Goal: Task Accomplishment & Management: Manage account settings

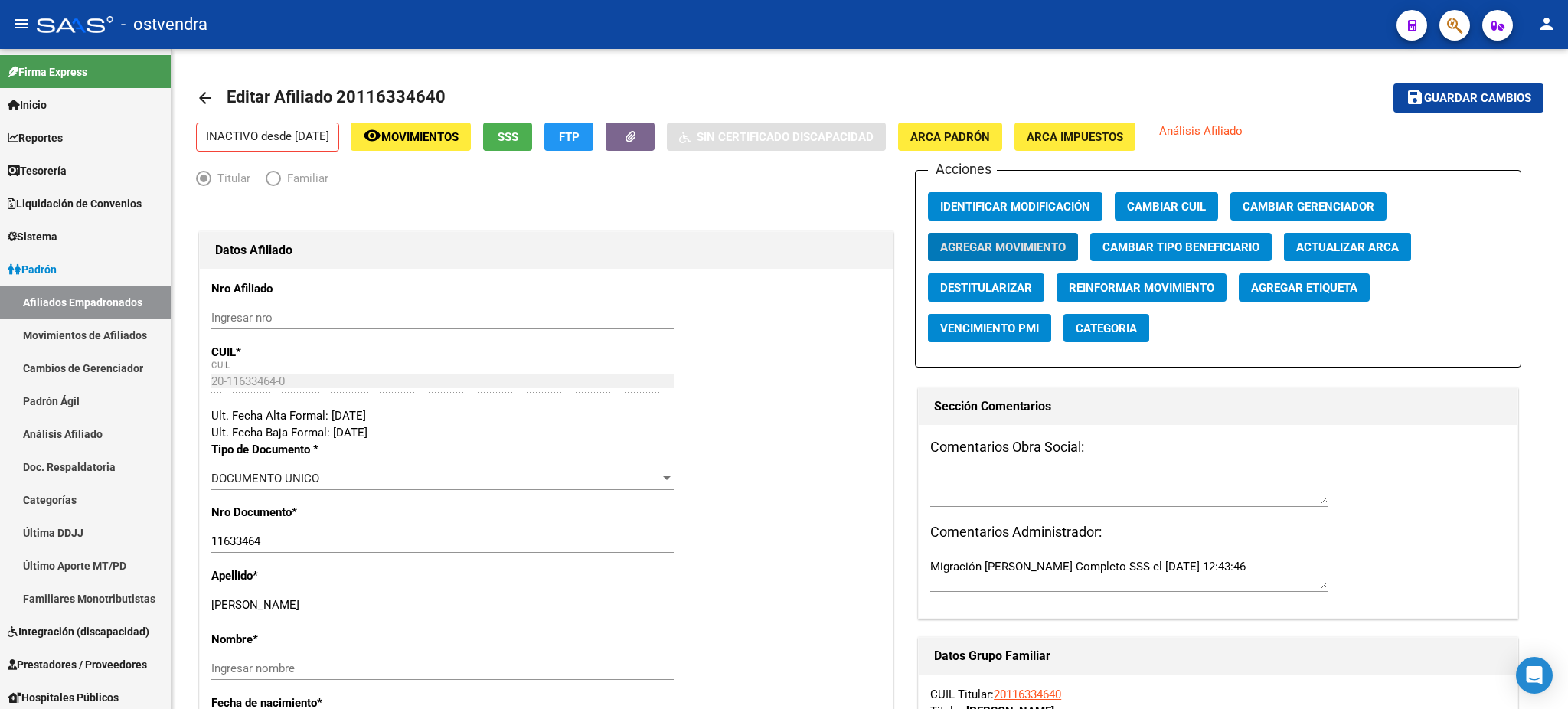
click at [1459, 33] on icon "button" at bounding box center [1455, 26] width 16 height 18
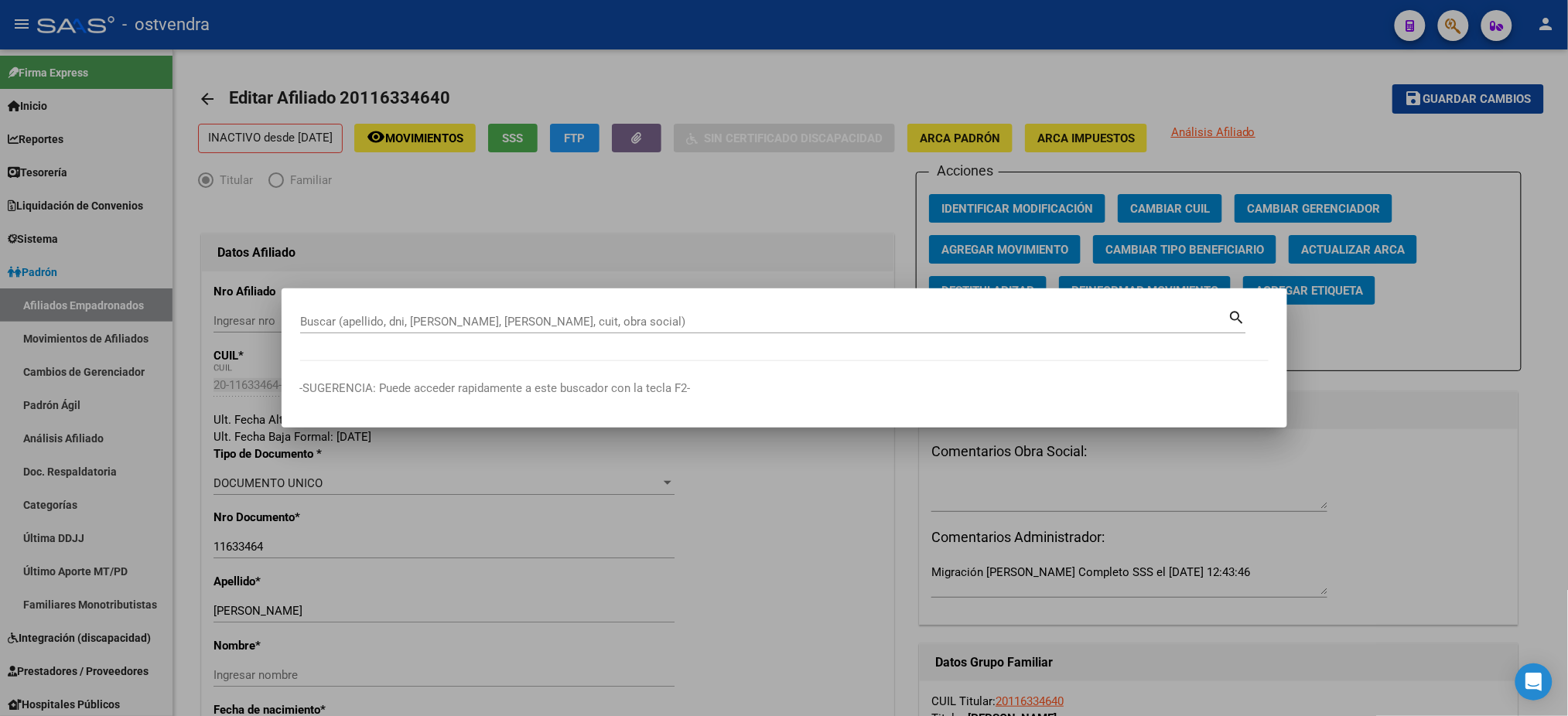
scroll to position [301, 0]
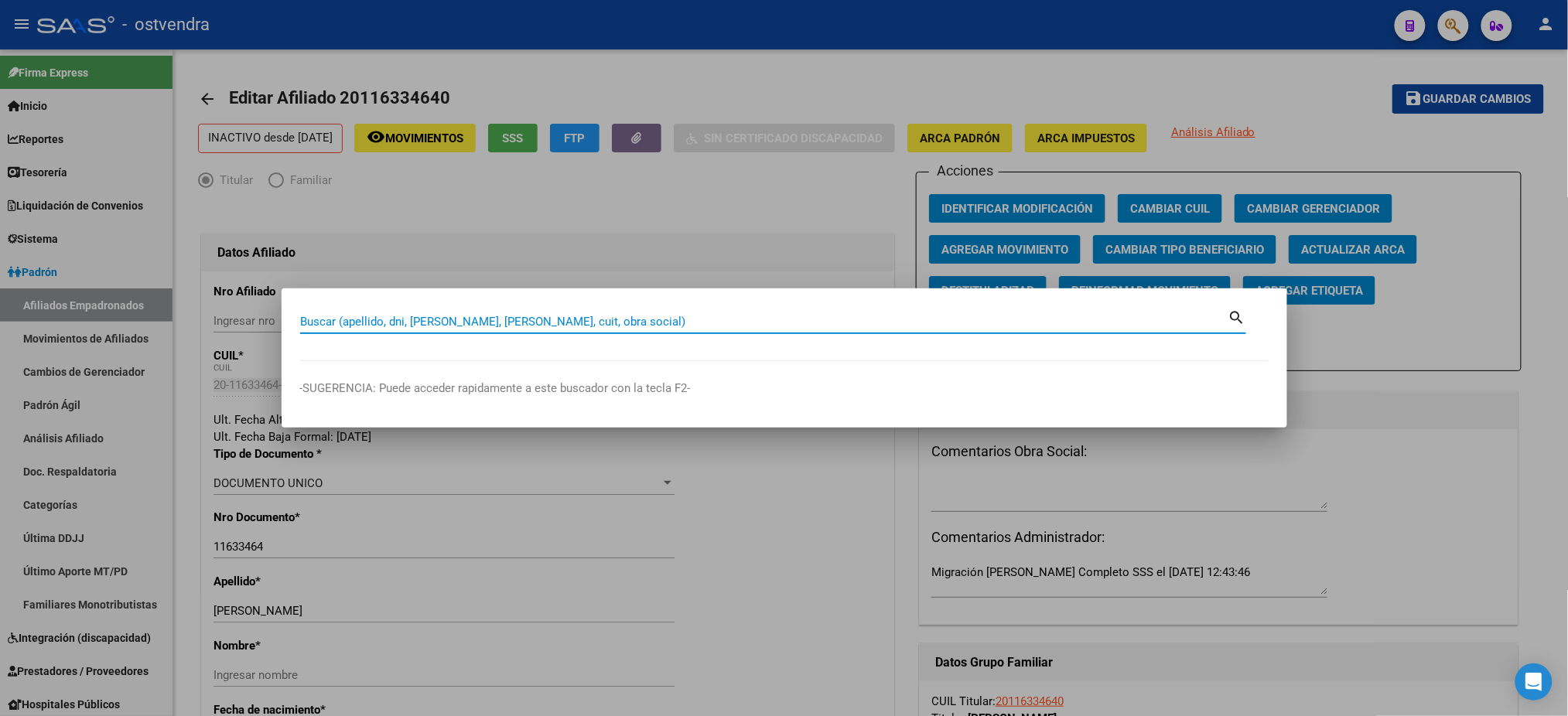
paste input "58292574"
type input "58292574"
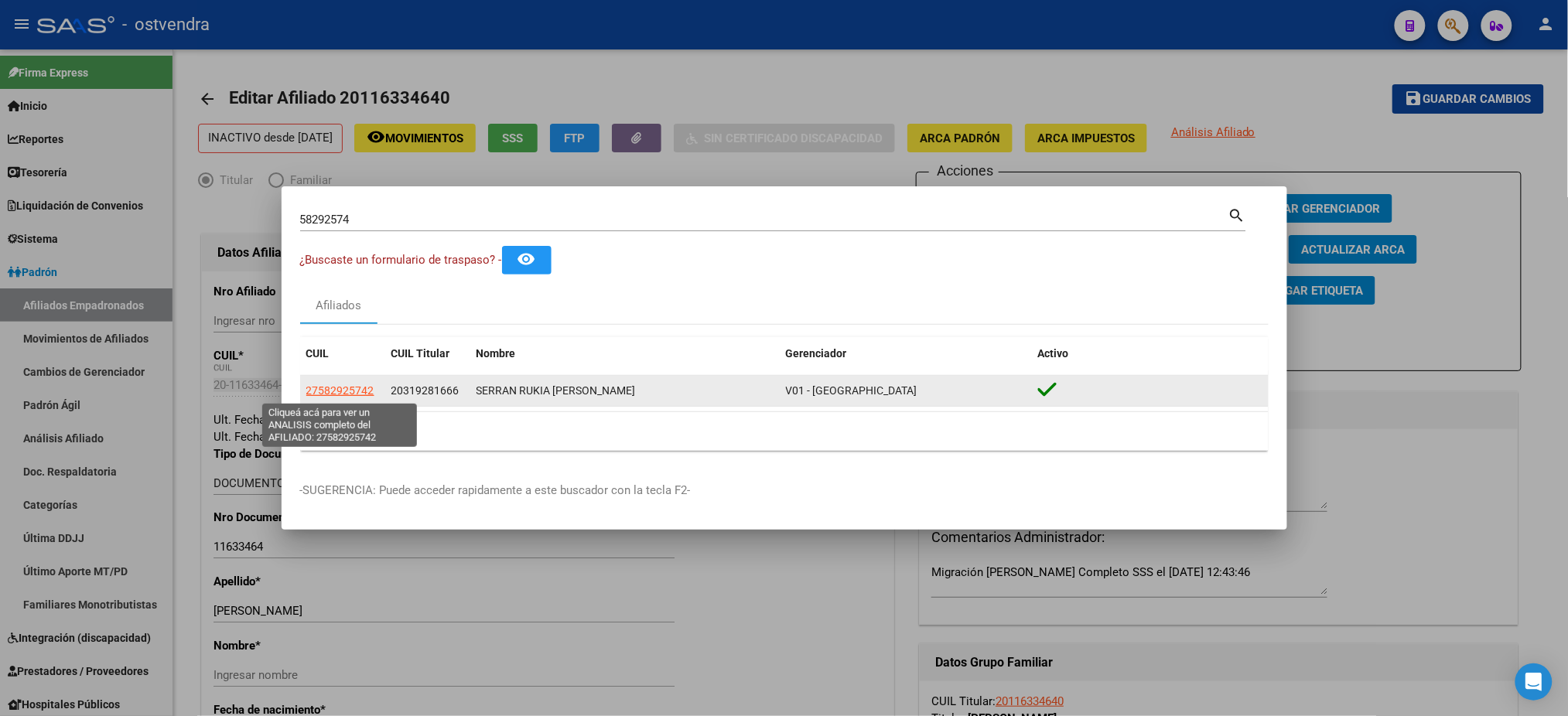
click at [322, 393] on span "27582925742" at bounding box center [340, 390] width 68 height 12
type textarea "27582925742"
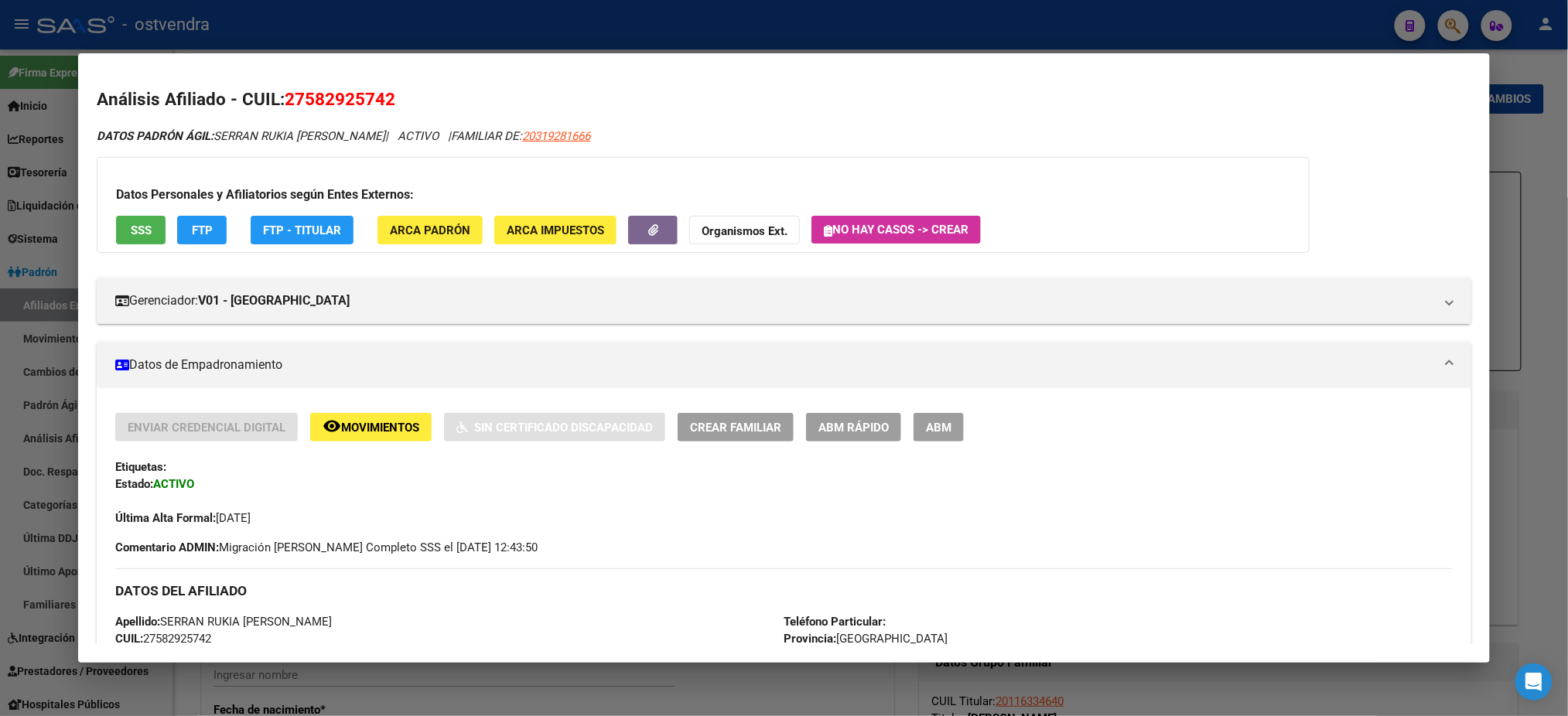
click at [131, 232] on span "SSS" at bounding box center [141, 230] width 21 height 14
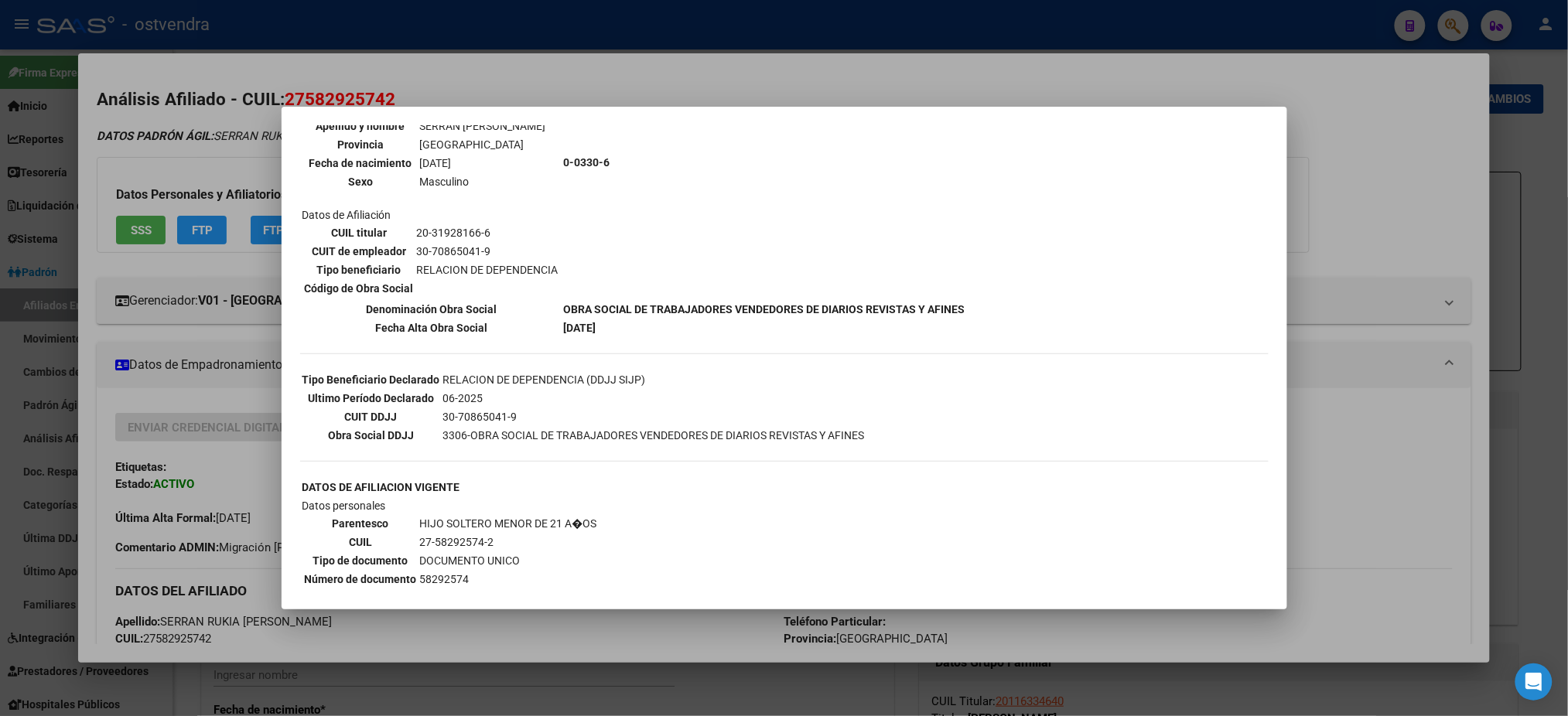
scroll to position [0, 0]
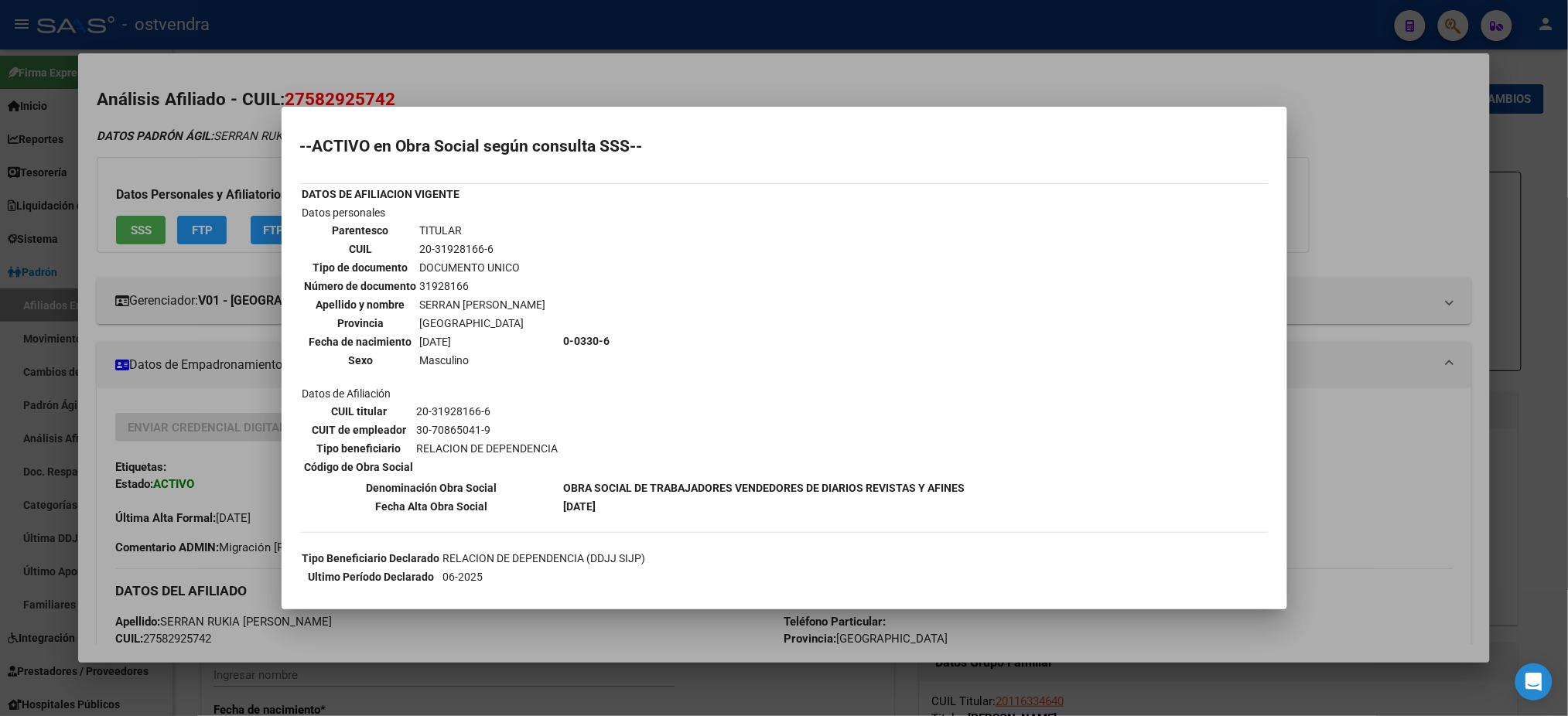
click at [169, 178] on div at bounding box center [784, 358] width 1568 height 716
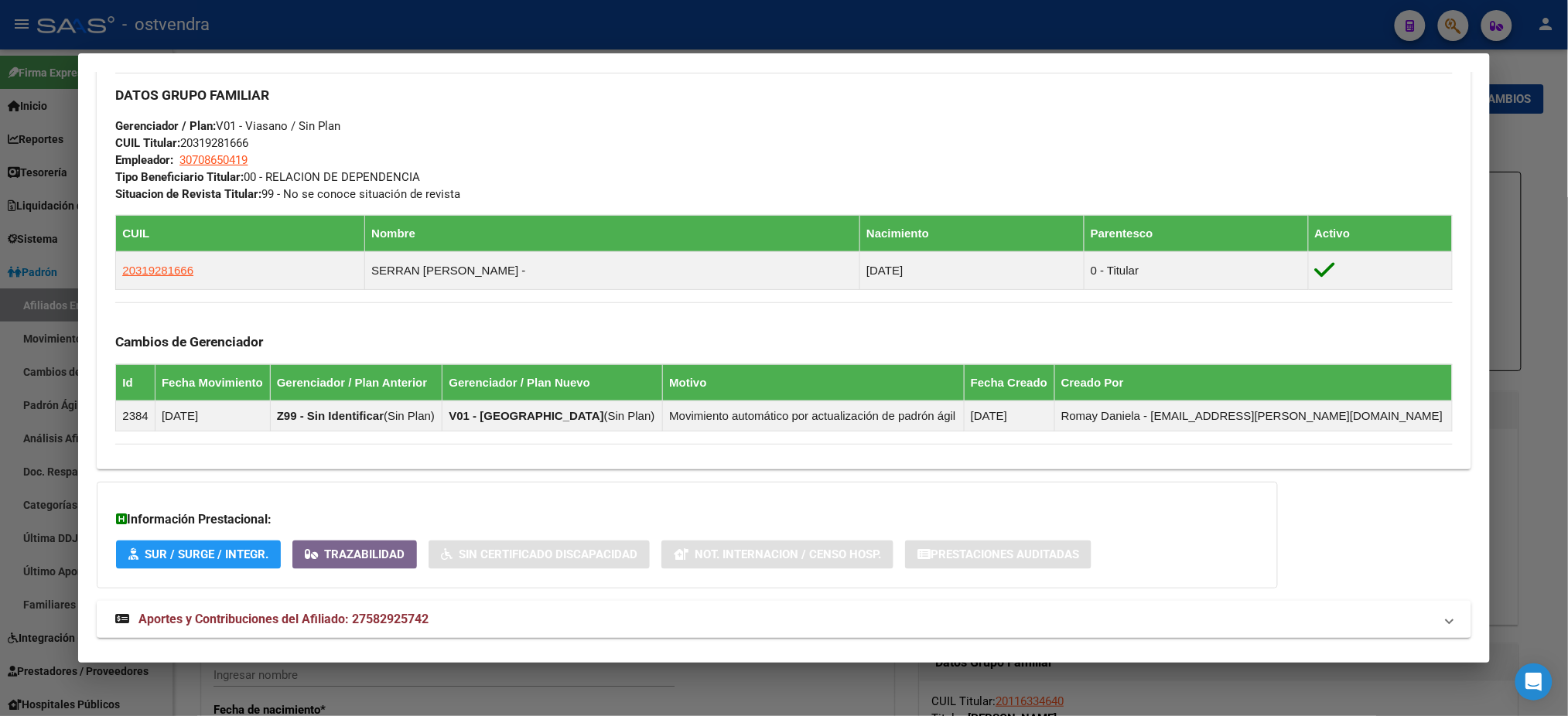
scroll to position [787, 0]
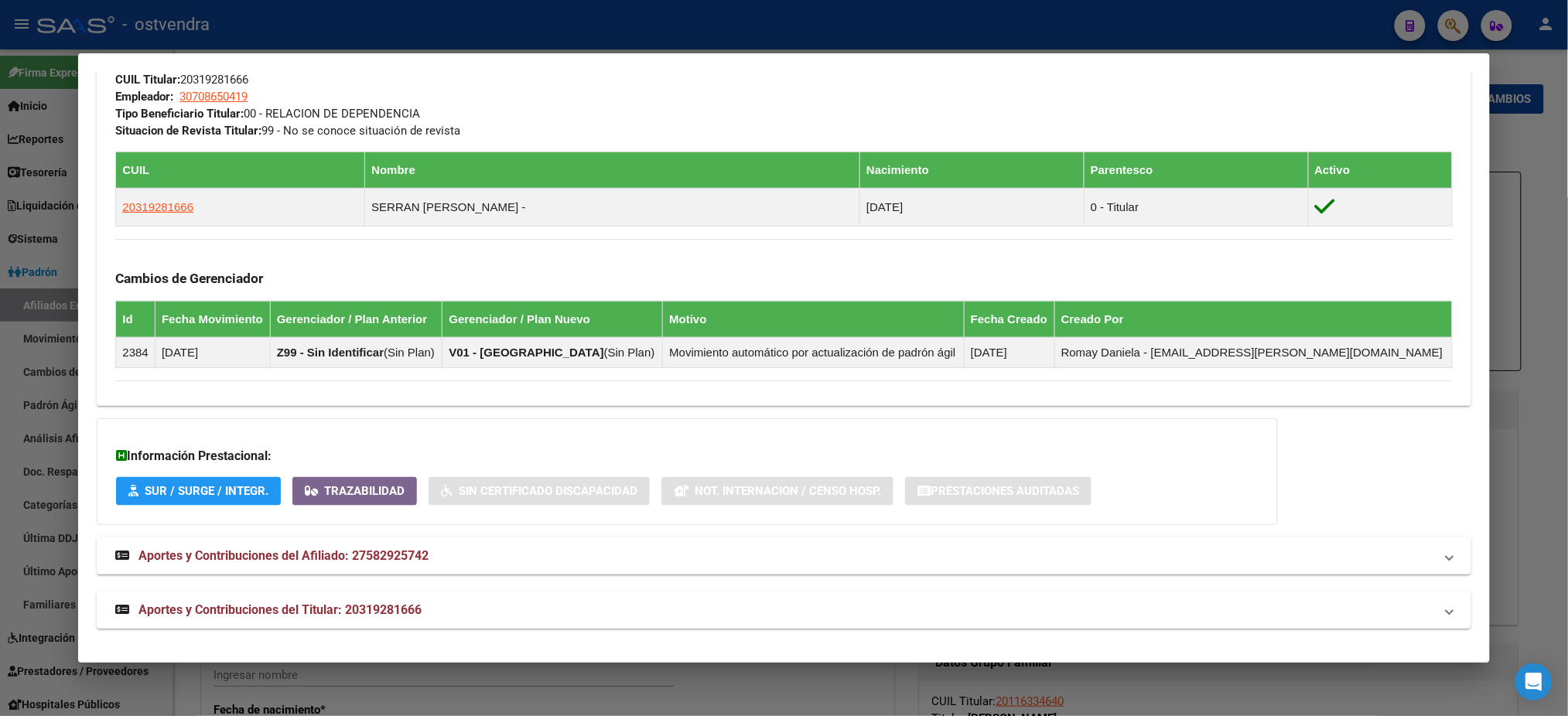
click at [646, 604] on mat-panel-title "Aportes y Contribuciones del Titular: 20319281666" at bounding box center [775, 610] width 1319 height 19
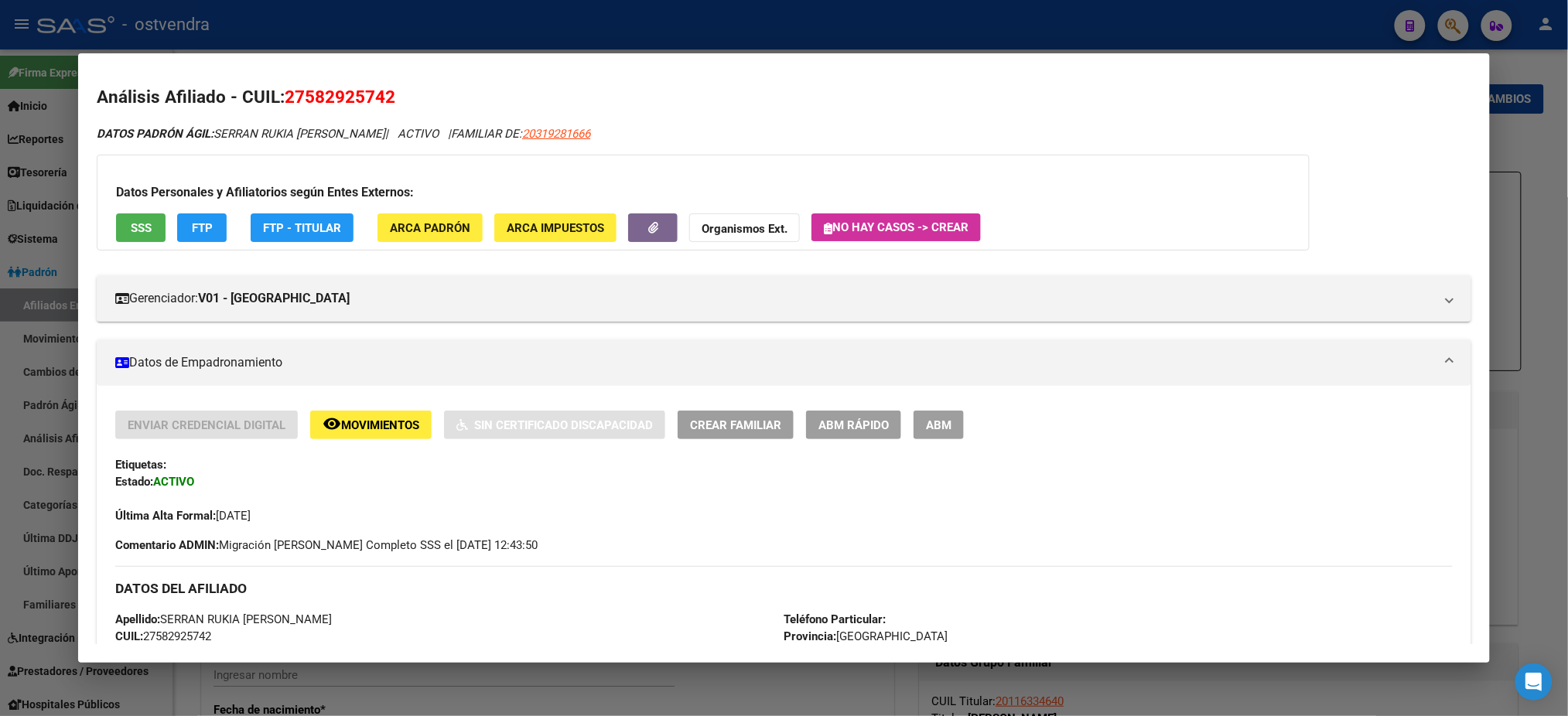
scroll to position [0, 0]
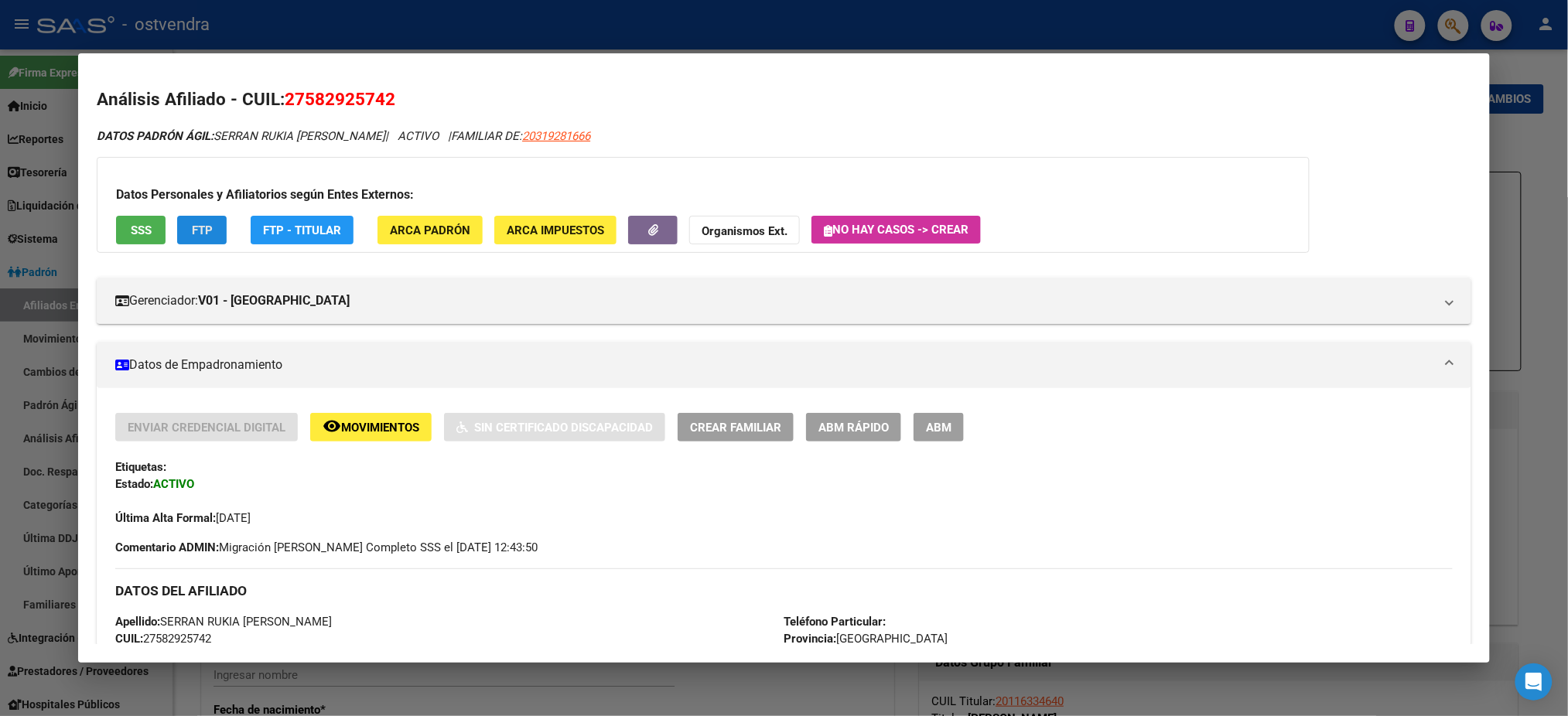
click at [182, 233] on button "FTP" at bounding box center [202, 229] width 50 height 29
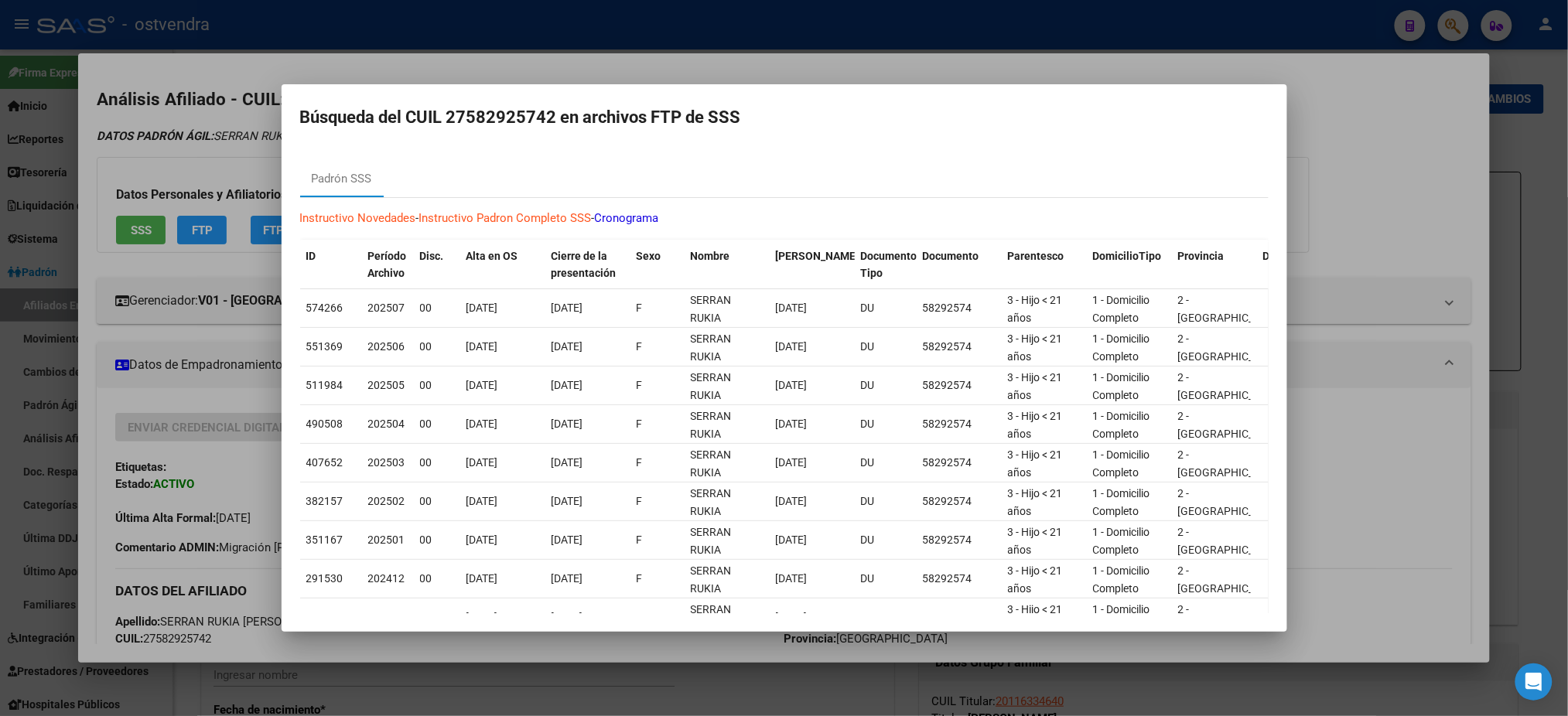
click at [378, 90] on mat-dialog-container "Búsqueda del CUIL 27582925742 en archivos FTP de SSS [PERSON_NAME] SSS Instruct…" at bounding box center [784, 358] width 1005 height 547
click at [438, 57] on div at bounding box center [784, 358] width 1568 height 716
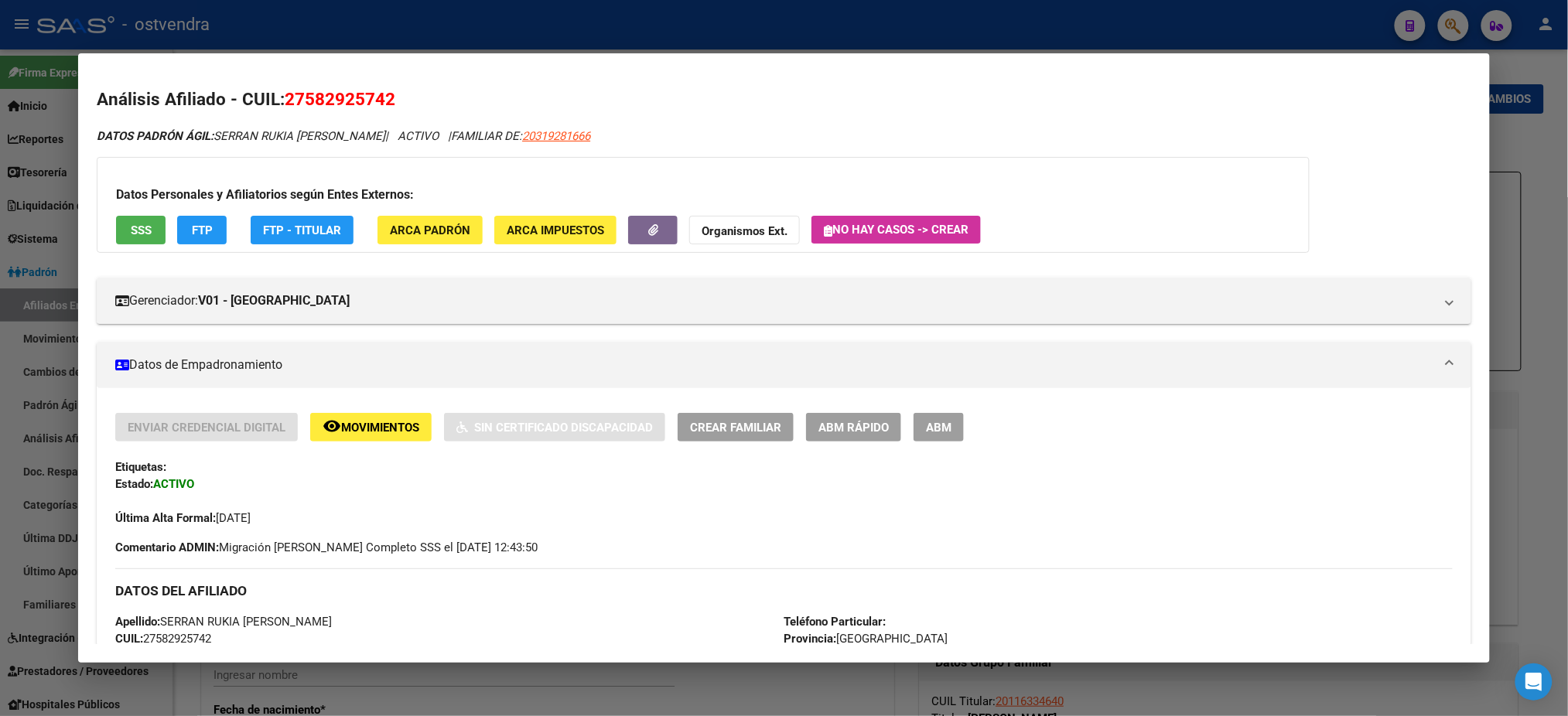
click at [452, 21] on div at bounding box center [784, 358] width 1568 height 716
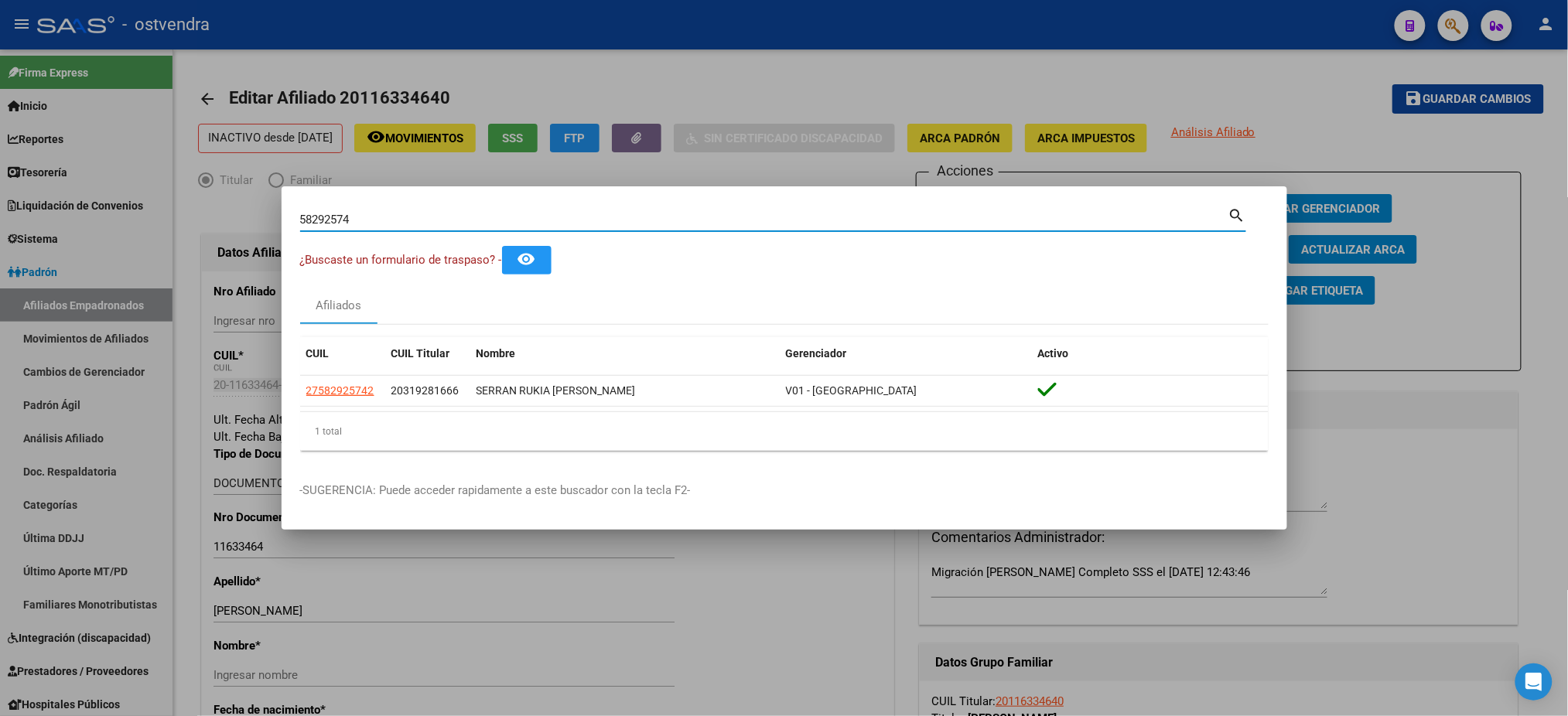
drag, startPoint x: 95, startPoint y: 209, endPoint x: 45, endPoint y: 211, distance: 50.0
click at [45, 211] on div "58292574 Buscar (apellido, dni, cuil, nro traspaso, cuit, obra social) search ¿…" at bounding box center [784, 358] width 1568 height 716
paste input "[PERSON_NAME]"
type input "[PERSON_NAME]"
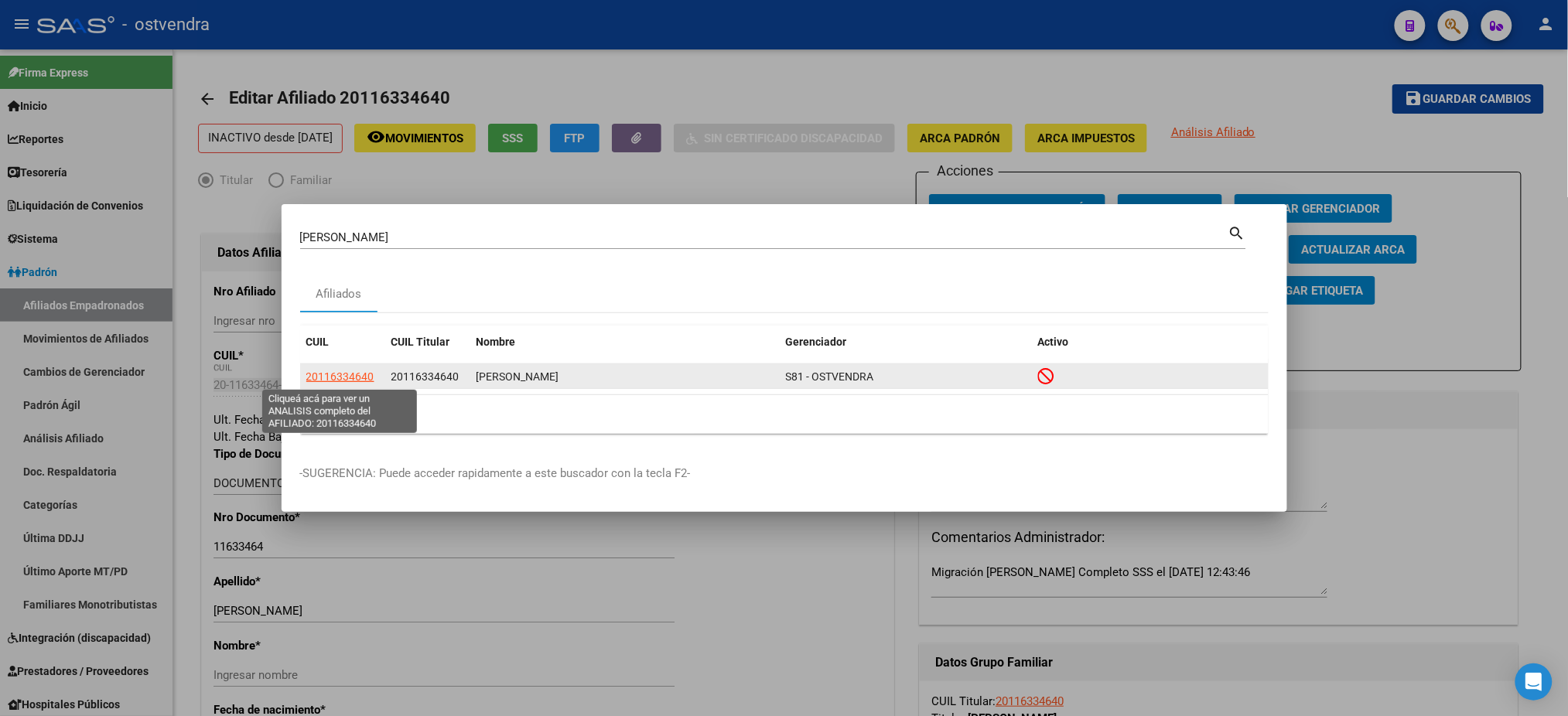
click at [322, 376] on span "20116334640" at bounding box center [340, 376] width 68 height 12
type textarea "20116334640"
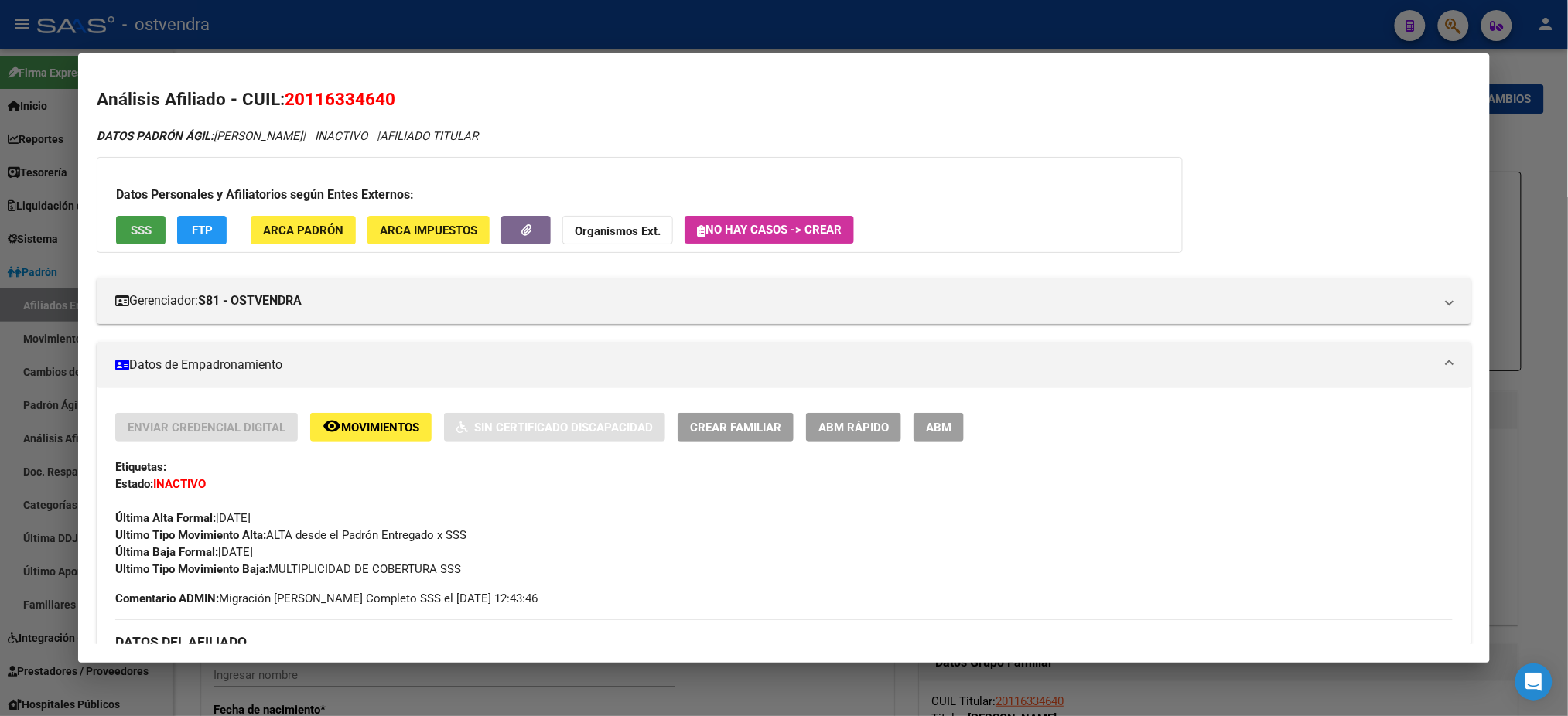
click at [140, 220] on button "SSS" at bounding box center [141, 229] width 50 height 29
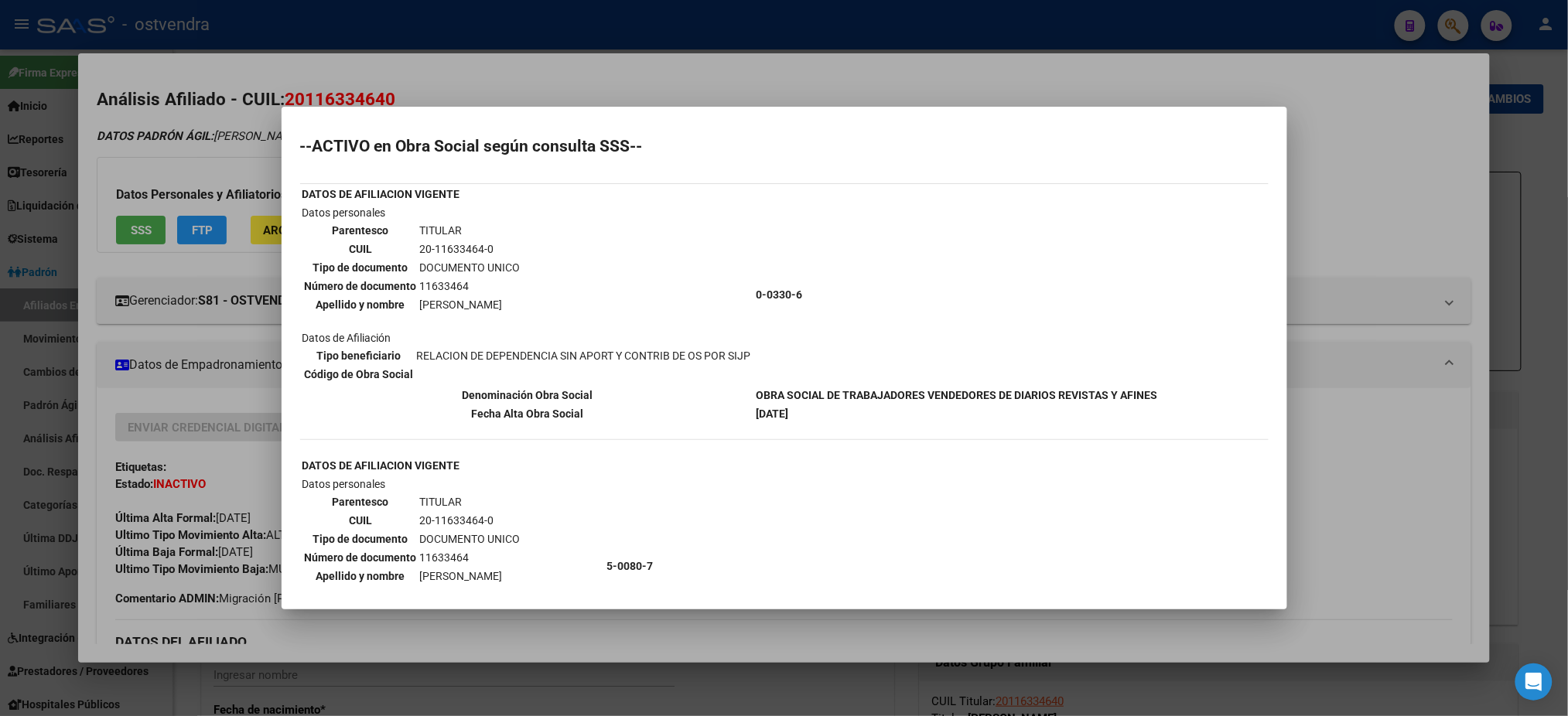
click at [636, 55] on div at bounding box center [784, 358] width 1568 height 716
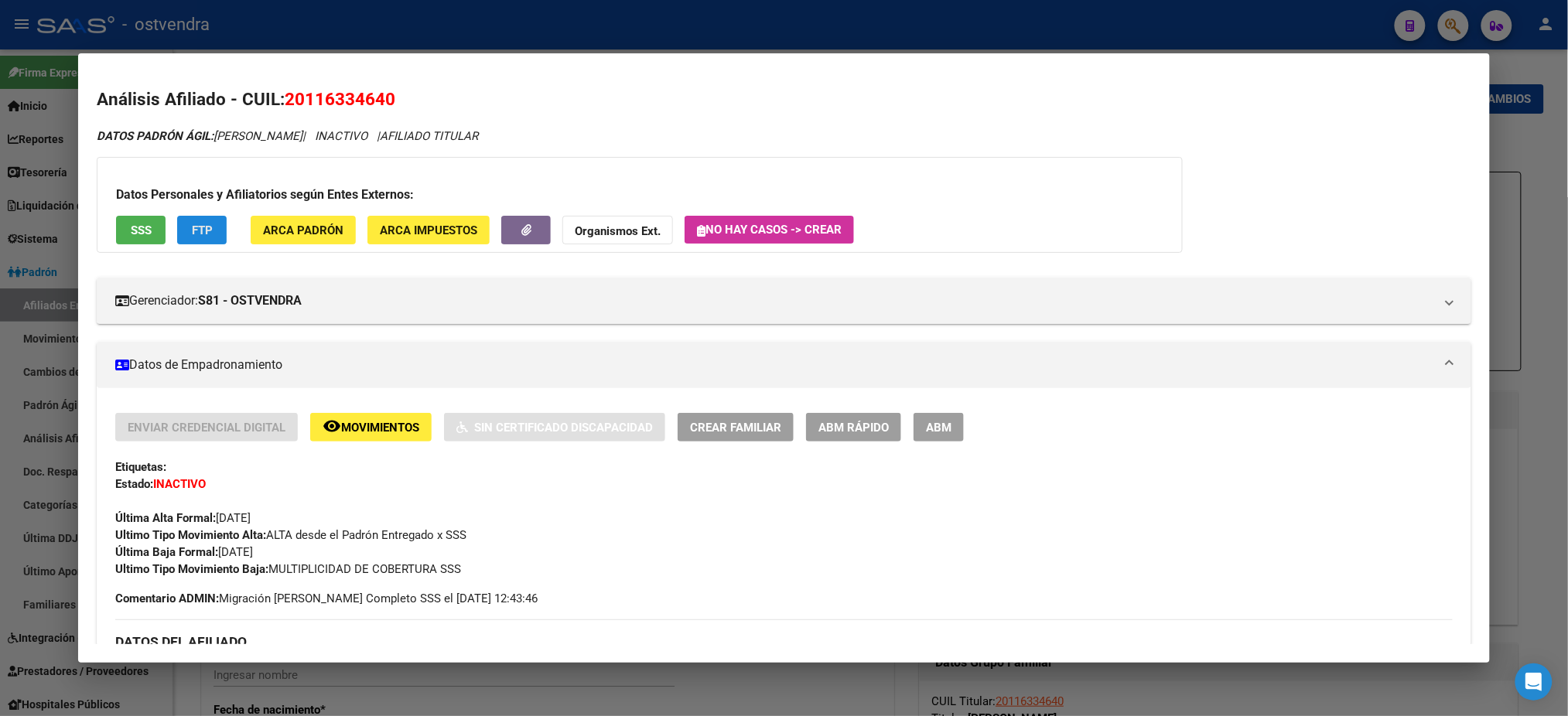
click at [187, 238] on button "FTP" at bounding box center [202, 229] width 50 height 29
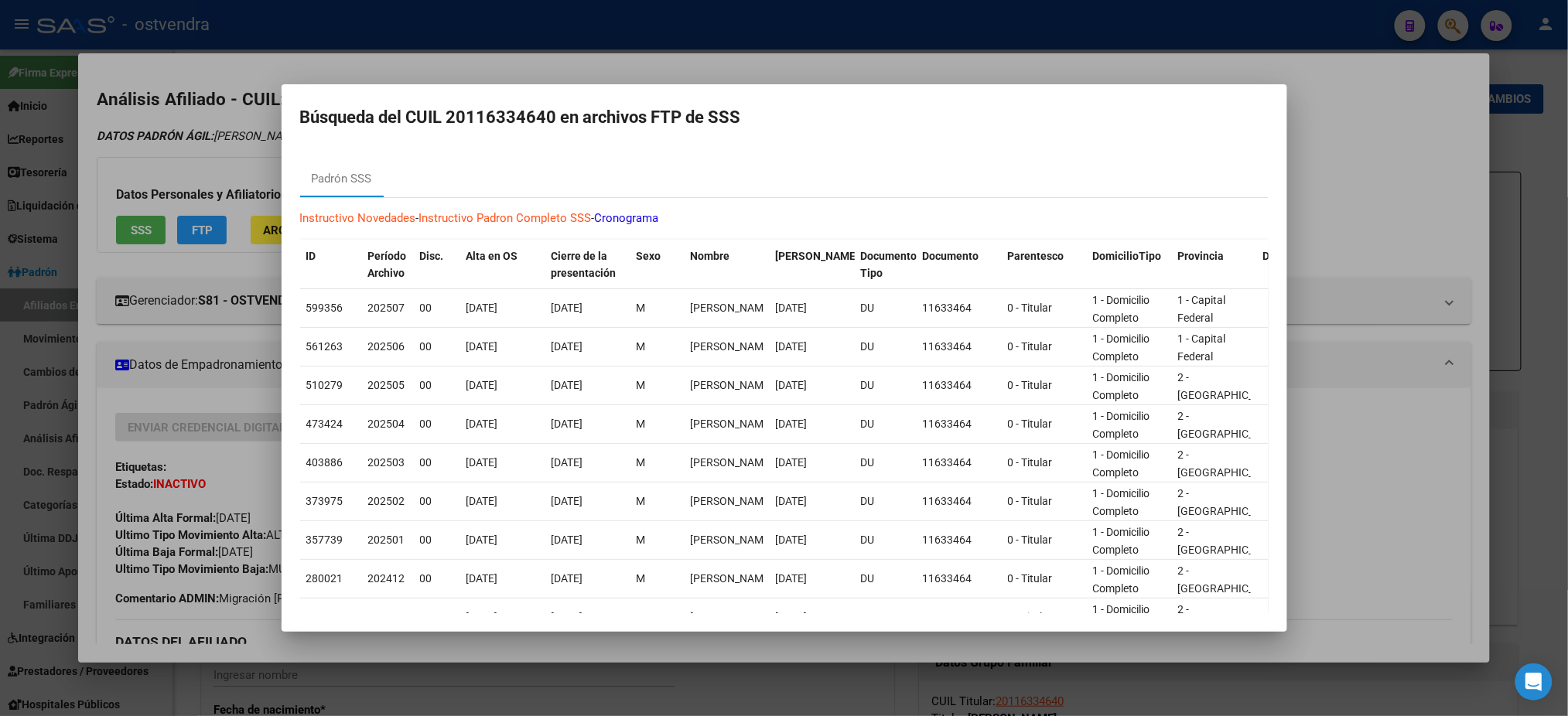
click at [226, 146] on div at bounding box center [784, 358] width 1568 height 716
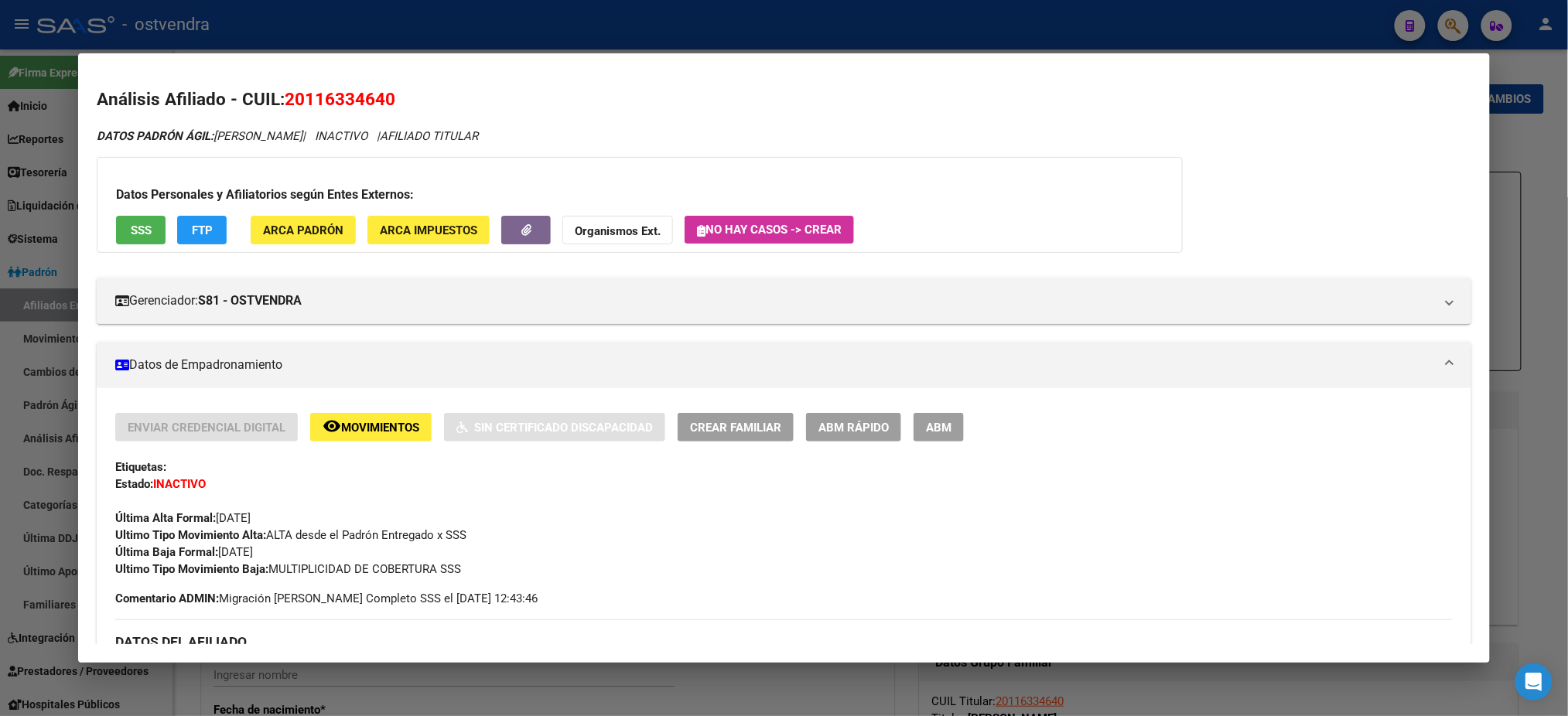
drag, startPoint x: 236, startPoint y: 95, endPoint x: 417, endPoint y: 97, distance: 181.0
click at [417, 97] on h2 "Análisis Afiliado - CUIL: 20116334640" at bounding box center [783, 100] width 1373 height 26
copy h2 "CUIL: 20116334640"
click at [1269, 23] on div at bounding box center [784, 358] width 1568 height 716
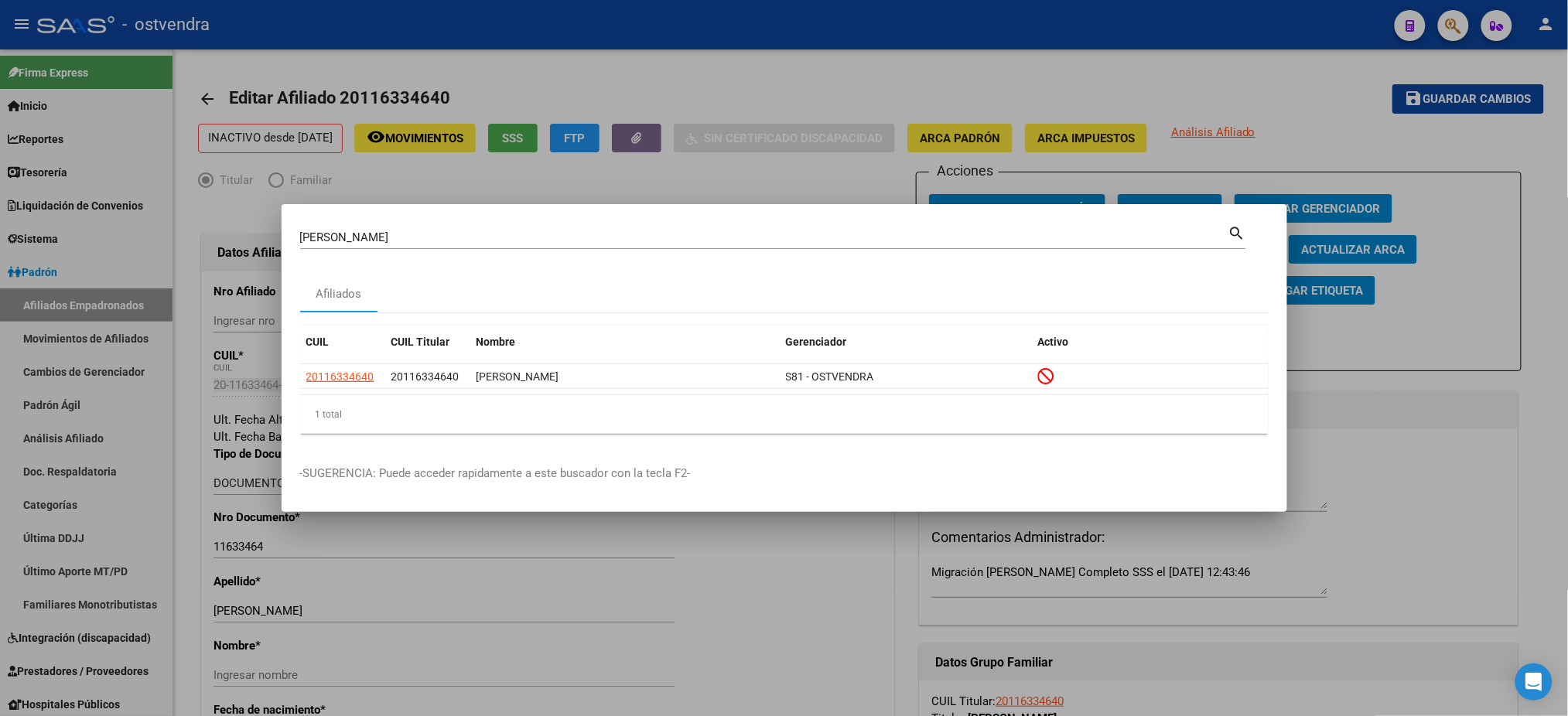
drag, startPoint x: 504, startPoint y: 229, endPoint x: 73, endPoint y: 241, distance: 431.2
click at [65, 243] on div "[PERSON_NAME] (apellido, dni, cuil, nro traspaso, cuit, obra social) search Afi…" at bounding box center [784, 358] width 1568 height 716
click at [422, 234] on input "[PERSON_NAME]" at bounding box center [764, 237] width 929 height 14
drag, startPoint x: 412, startPoint y: 232, endPoint x: 120, endPoint y: 253, distance: 292.8
click at [120, 253] on div "[PERSON_NAME] (apellido, dni, cuil, nro traspaso, cuit, obra social) search Afi…" at bounding box center [784, 358] width 1568 height 716
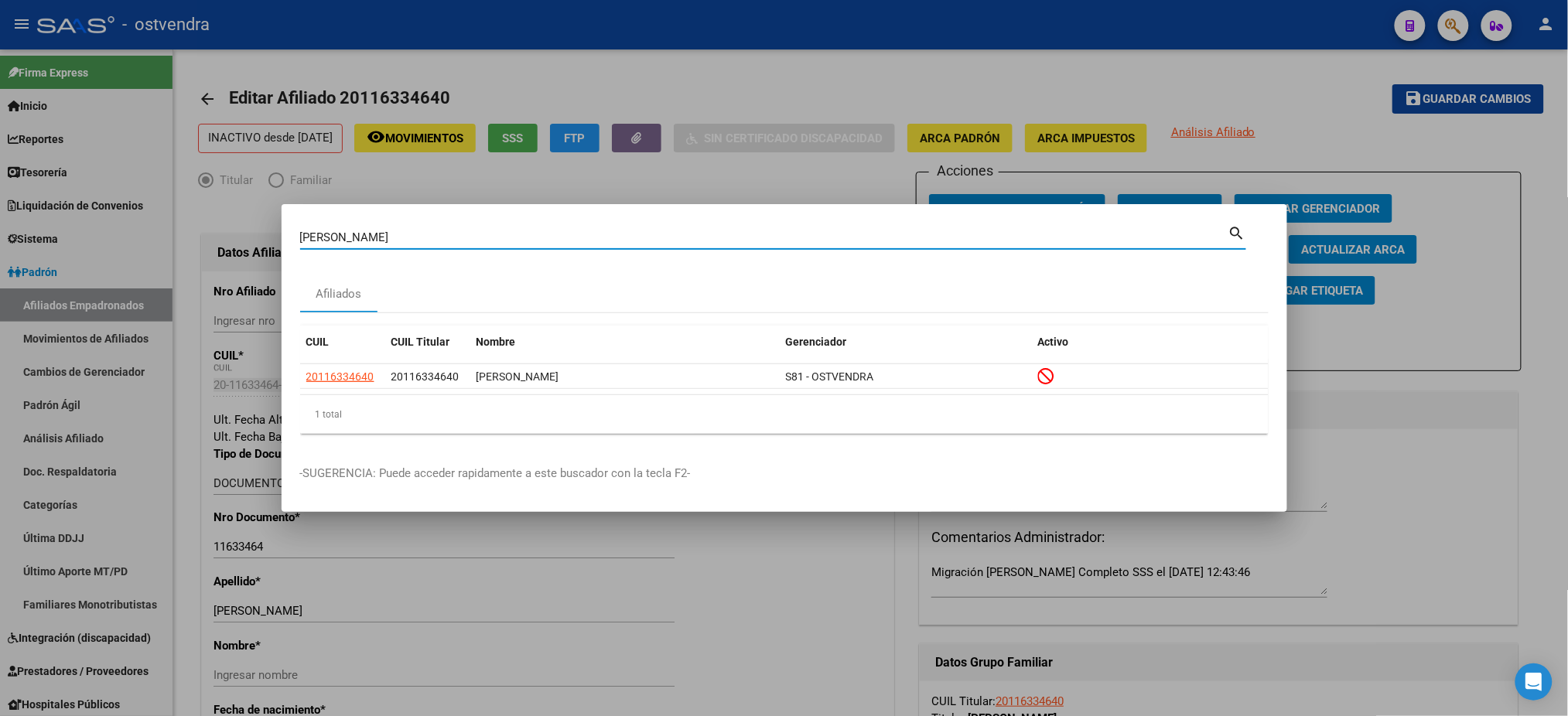
paste input "57.306.906"
click at [345, 234] on input "57.306.906" at bounding box center [764, 237] width 929 height 14
click at [343, 233] on input "57.306.906" at bounding box center [764, 237] width 929 height 14
drag, startPoint x: 343, startPoint y: 233, endPoint x: 345, endPoint y: 243, distance: 10.2
click at [345, 243] on input "57.306.906" at bounding box center [764, 237] width 929 height 14
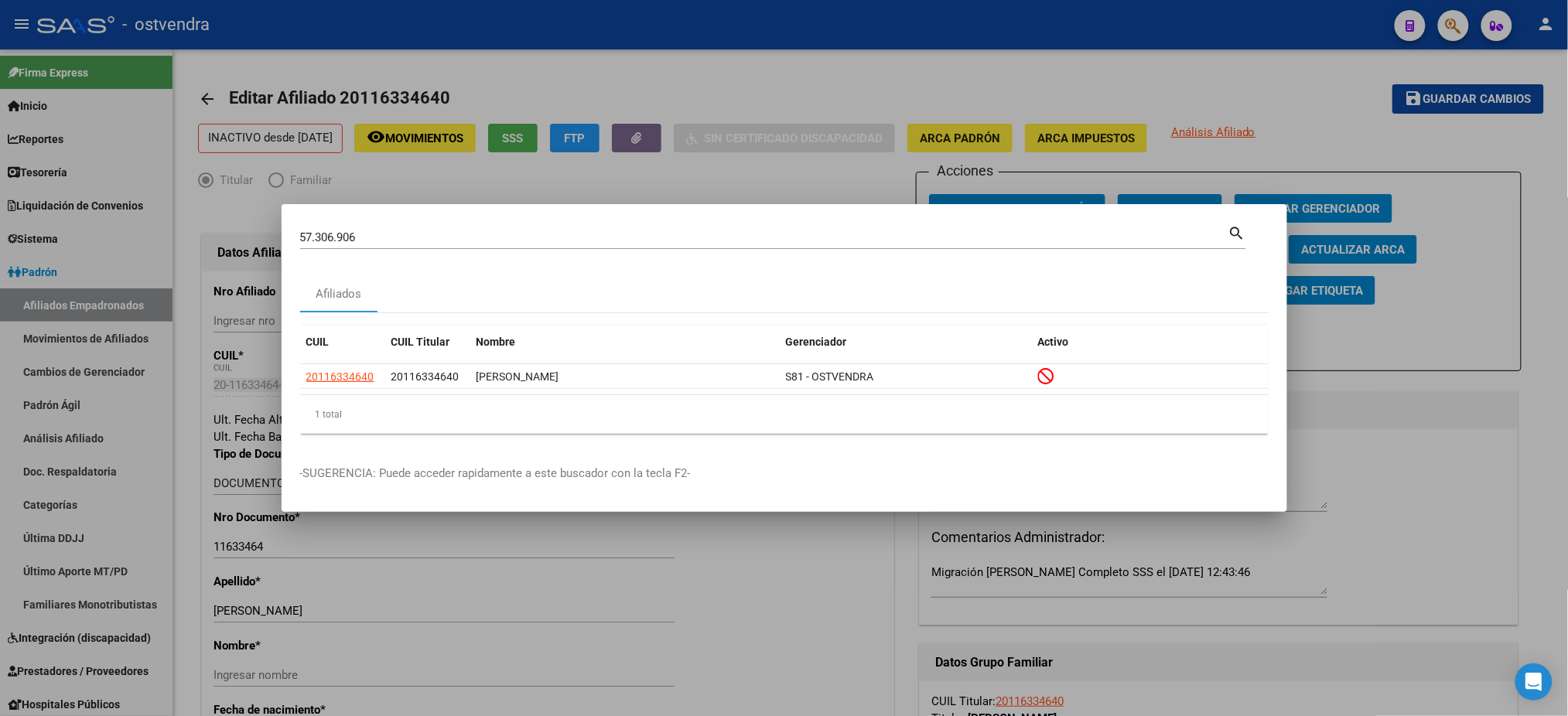
click at [402, 250] on div "57.306.906 [PERSON_NAME] (apellido, dni, cuil, nro traspaso, cuit, obra social)…" at bounding box center [773, 242] width 947 height 41
click at [336, 232] on input "57.306.906" at bounding box center [764, 237] width 929 height 14
click at [339, 234] on input "57.306.906" at bounding box center [764, 237] width 929 height 14
click at [319, 236] on input "57.306906" at bounding box center [764, 237] width 929 height 14
type input "57306906"
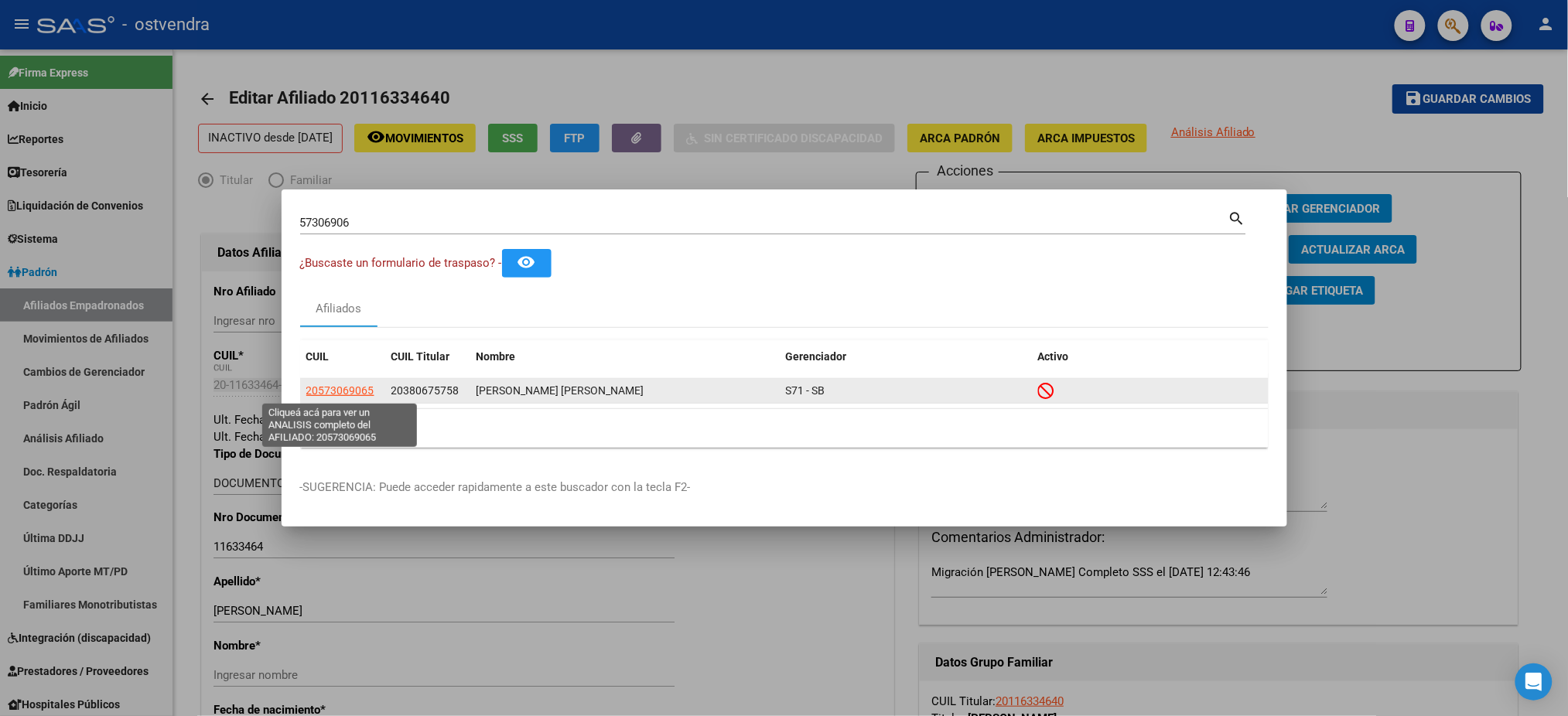
click at [343, 384] on span "20573069065" at bounding box center [340, 390] width 68 height 12
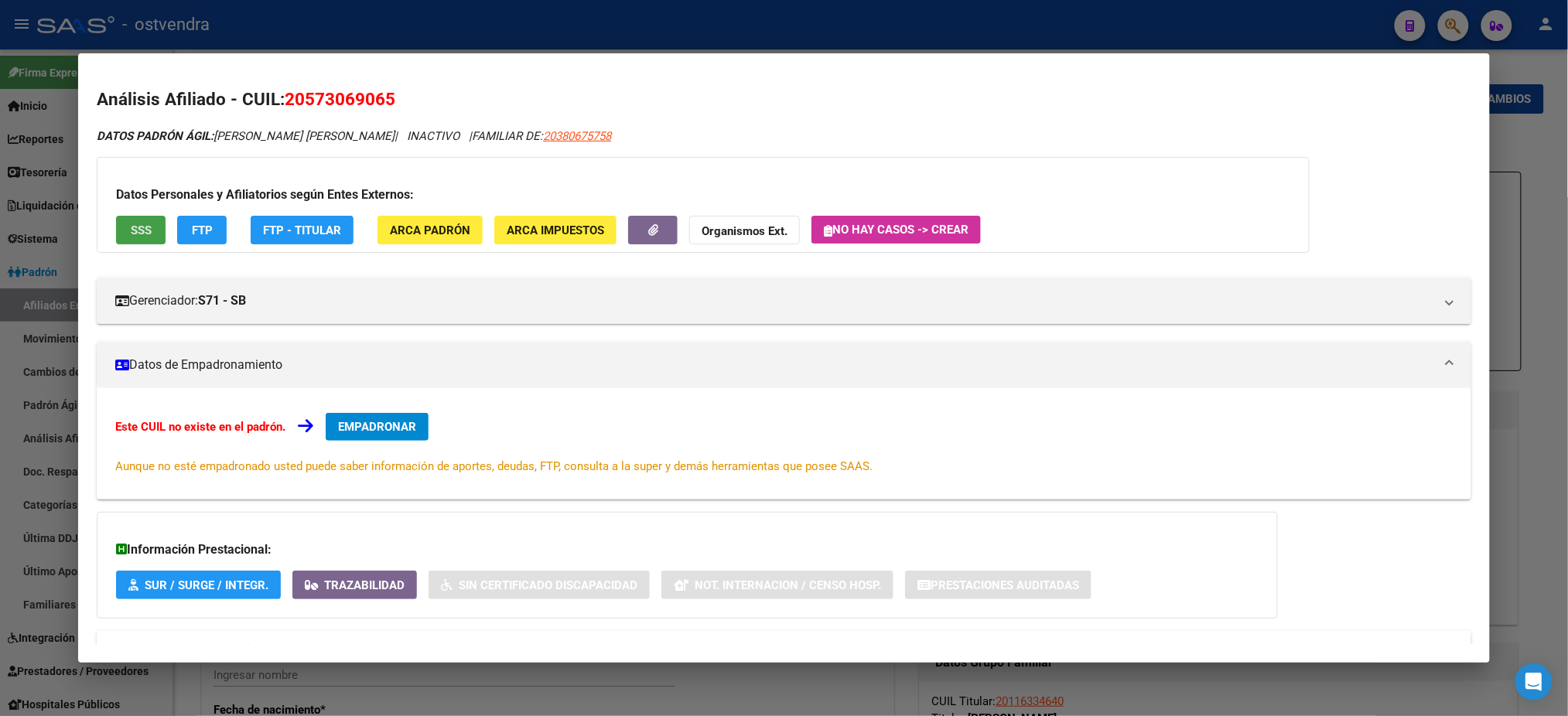
click at [147, 229] on button "SSS" at bounding box center [141, 229] width 50 height 29
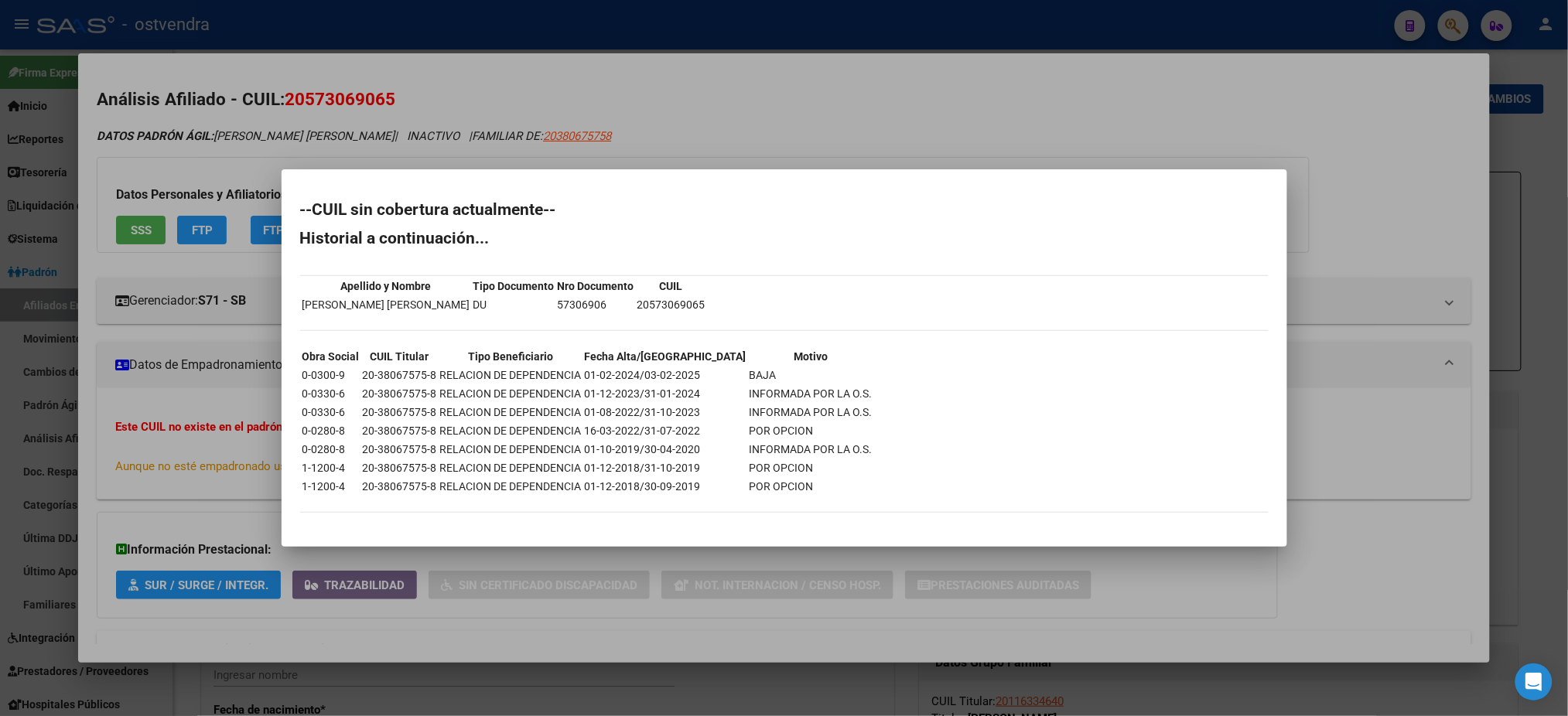
click at [555, 86] on div at bounding box center [784, 358] width 1568 height 716
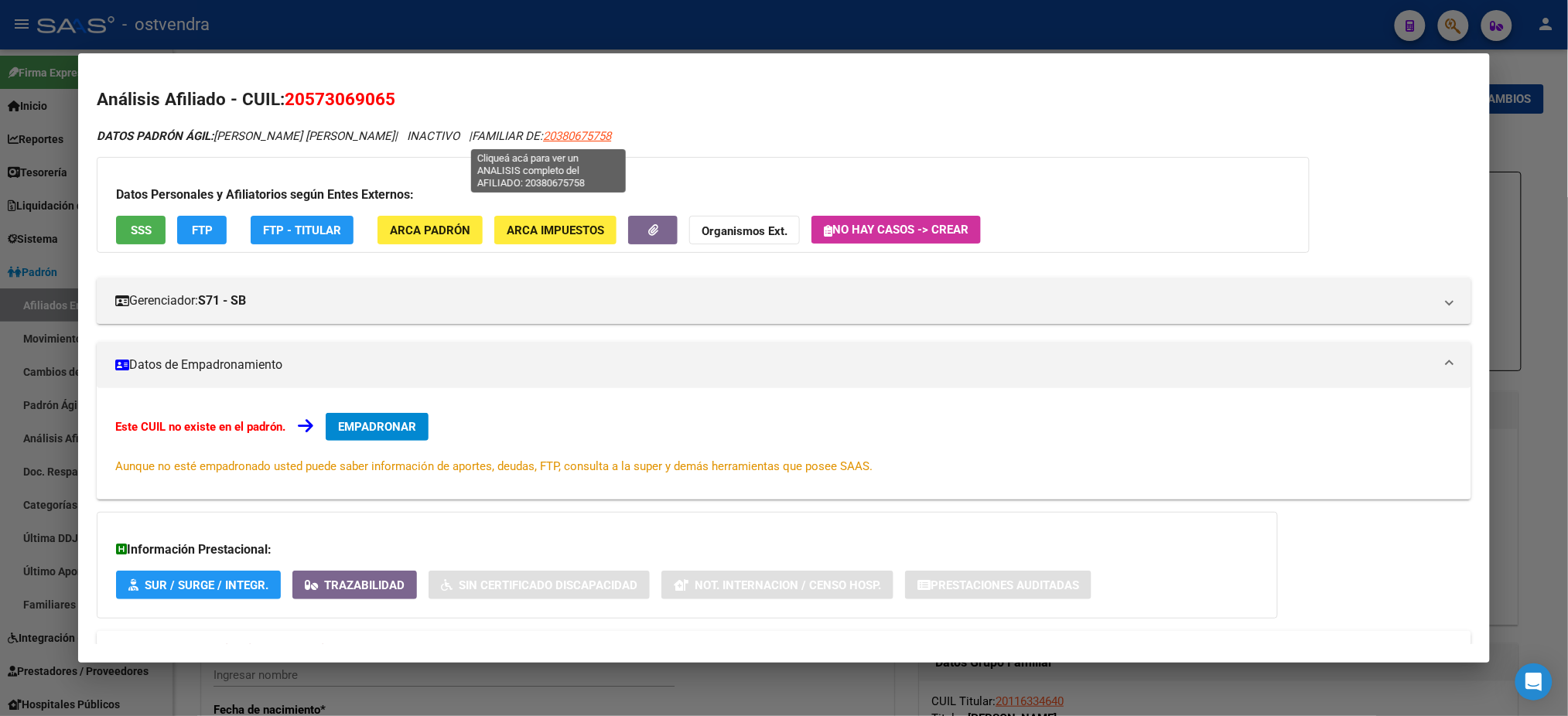
click at [554, 130] on span "20380675758" at bounding box center [577, 137] width 68 height 14
type textarea "20380675758"
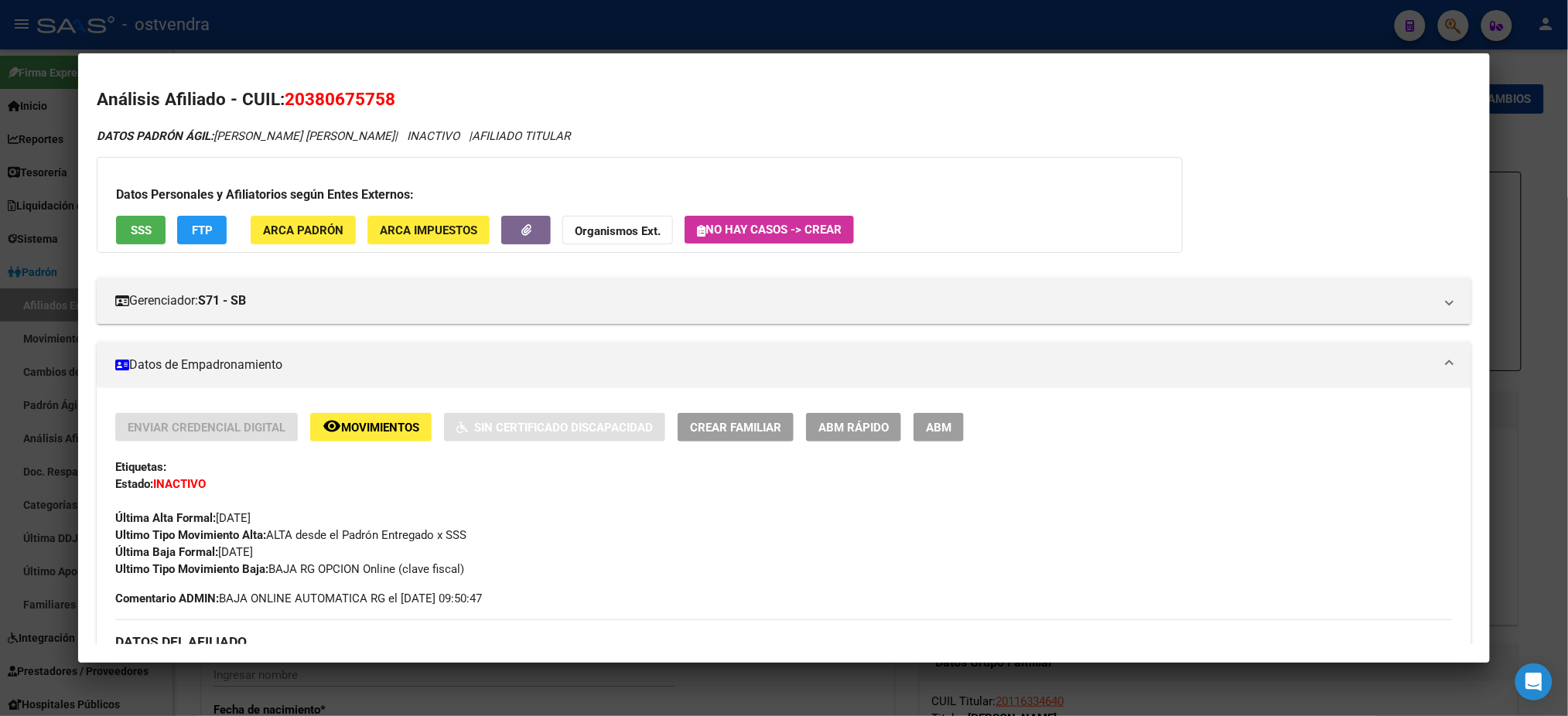
click at [131, 223] on span "SSS" at bounding box center [141, 230] width 21 height 14
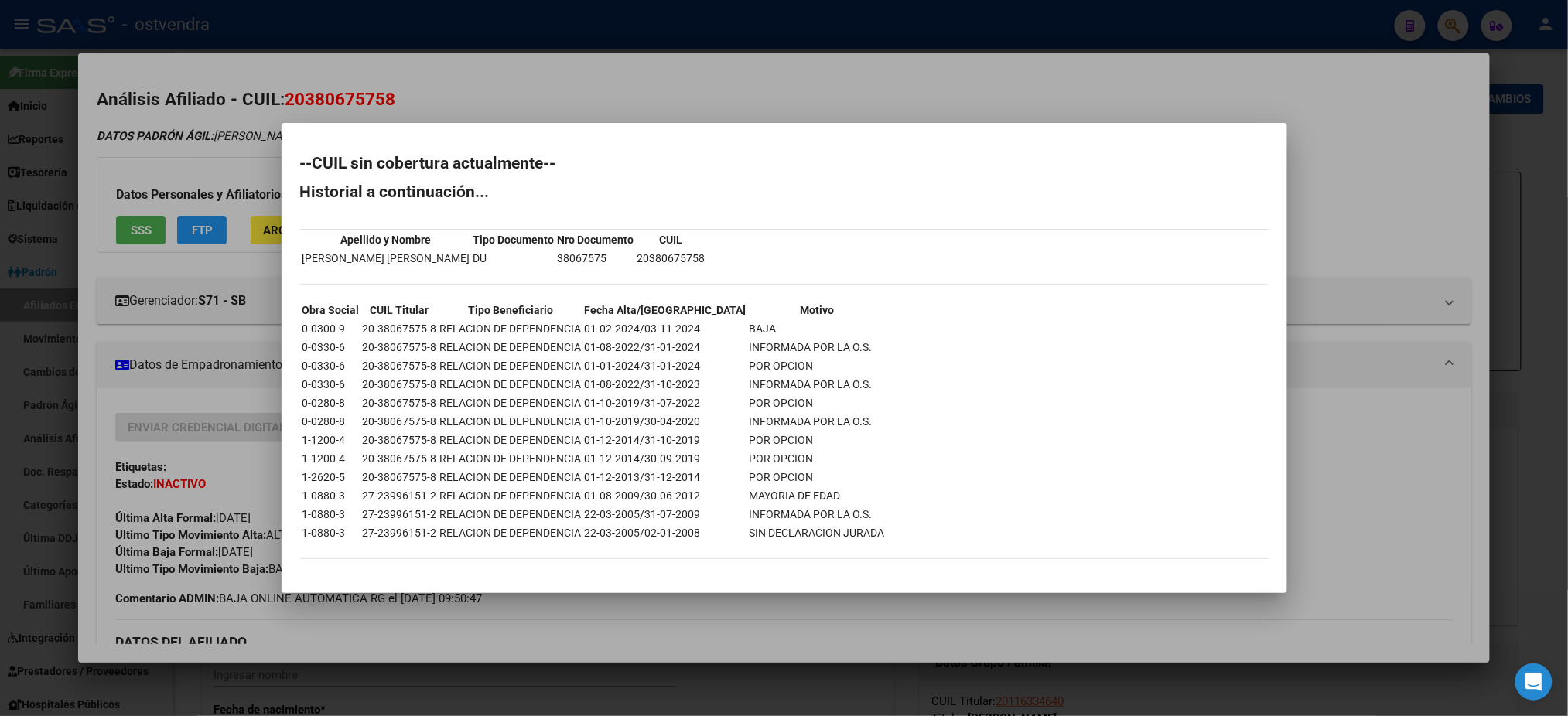
click at [426, 92] on div at bounding box center [784, 358] width 1568 height 716
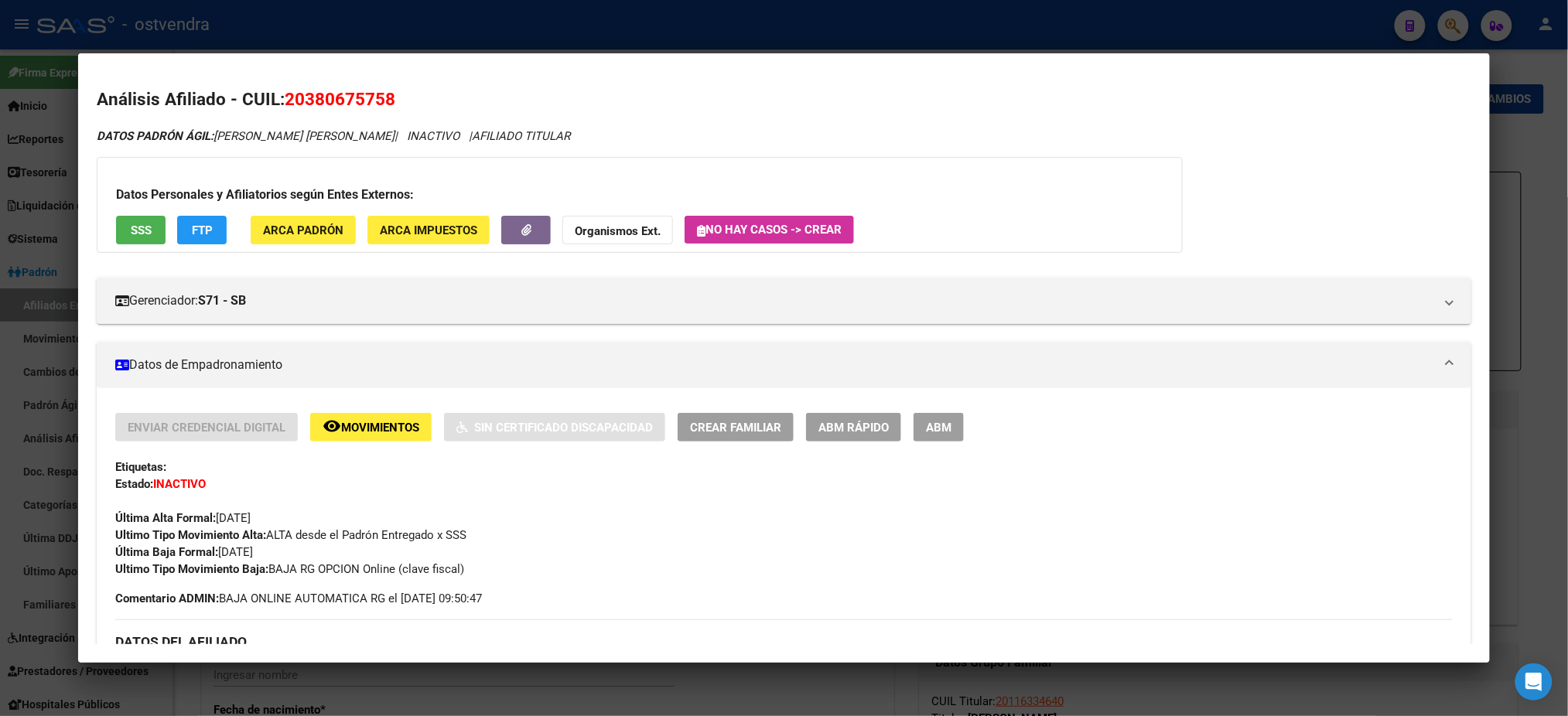
click at [398, 36] on div at bounding box center [784, 358] width 1568 height 716
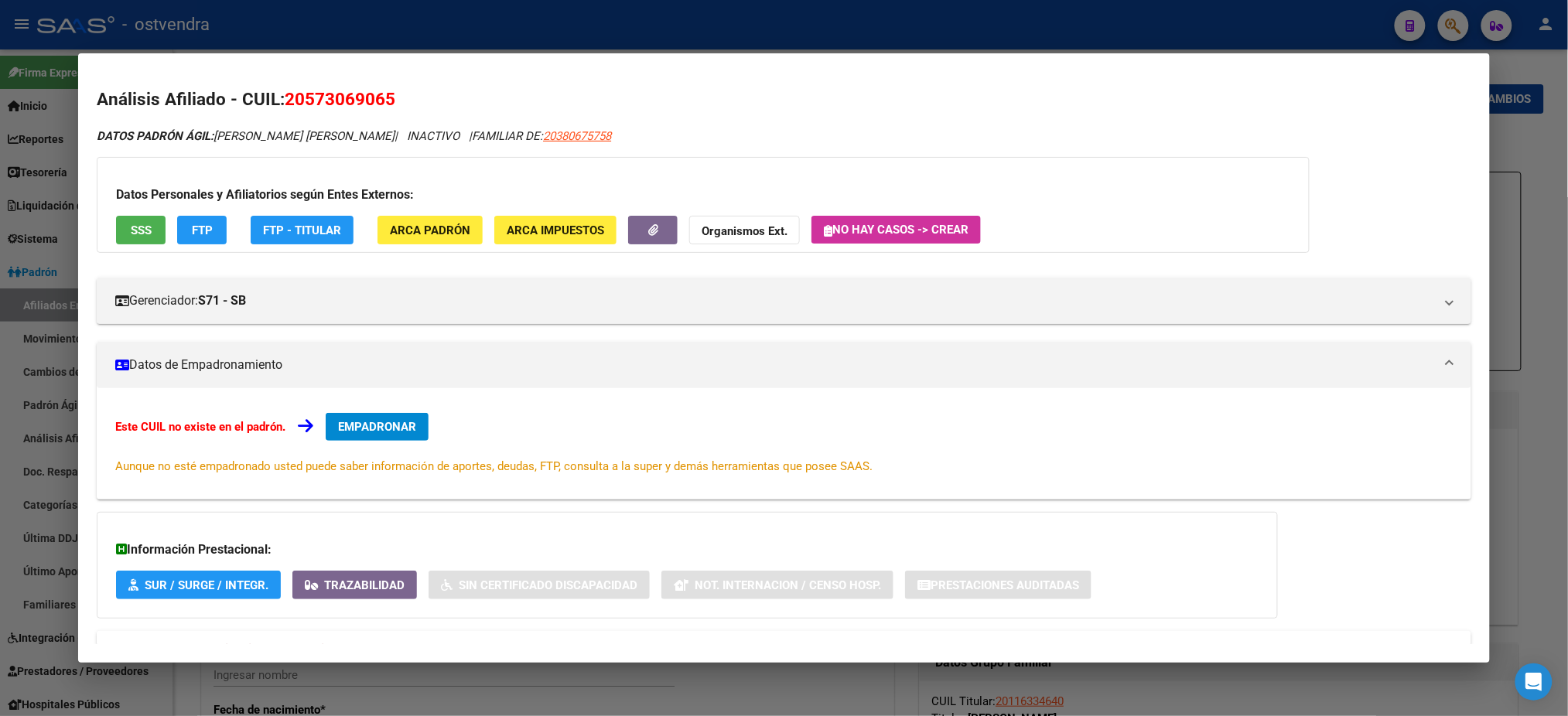
click at [357, 105] on span "20573069065" at bounding box center [339, 99] width 111 height 20
click at [362, 93] on span "20573069065" at bounding box center [339, 99] width 111 height 20
drag, startPoint x: 301, startPoint y: 95, endPoint x: 381, endPoint y: 102, distance: 80.3
click at [381, 102] on span "20573069065" at bounding box center [339, 99] width 111 height 20
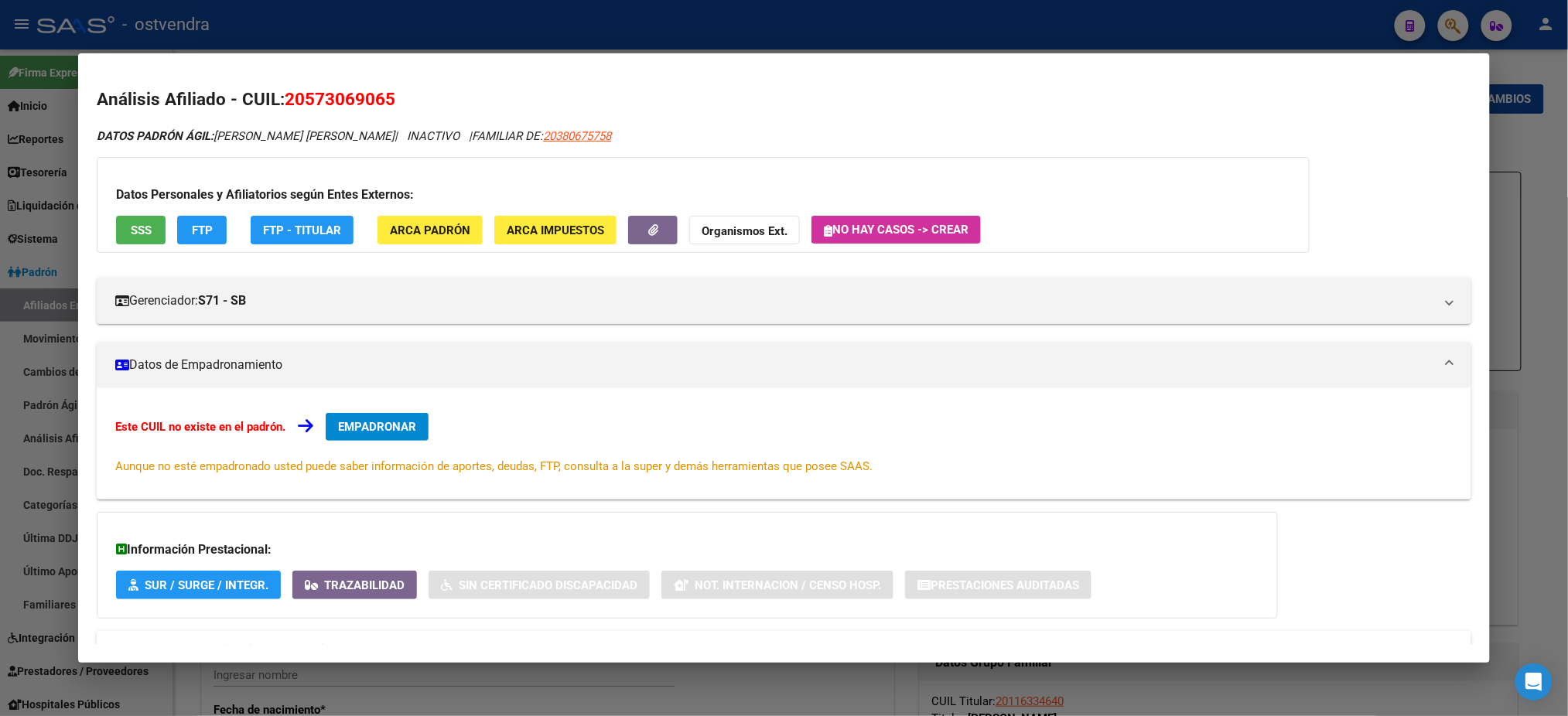
copy span "57306906"
click at [299, 50] on div at bounding box center [784, 358] width 1568 height 716
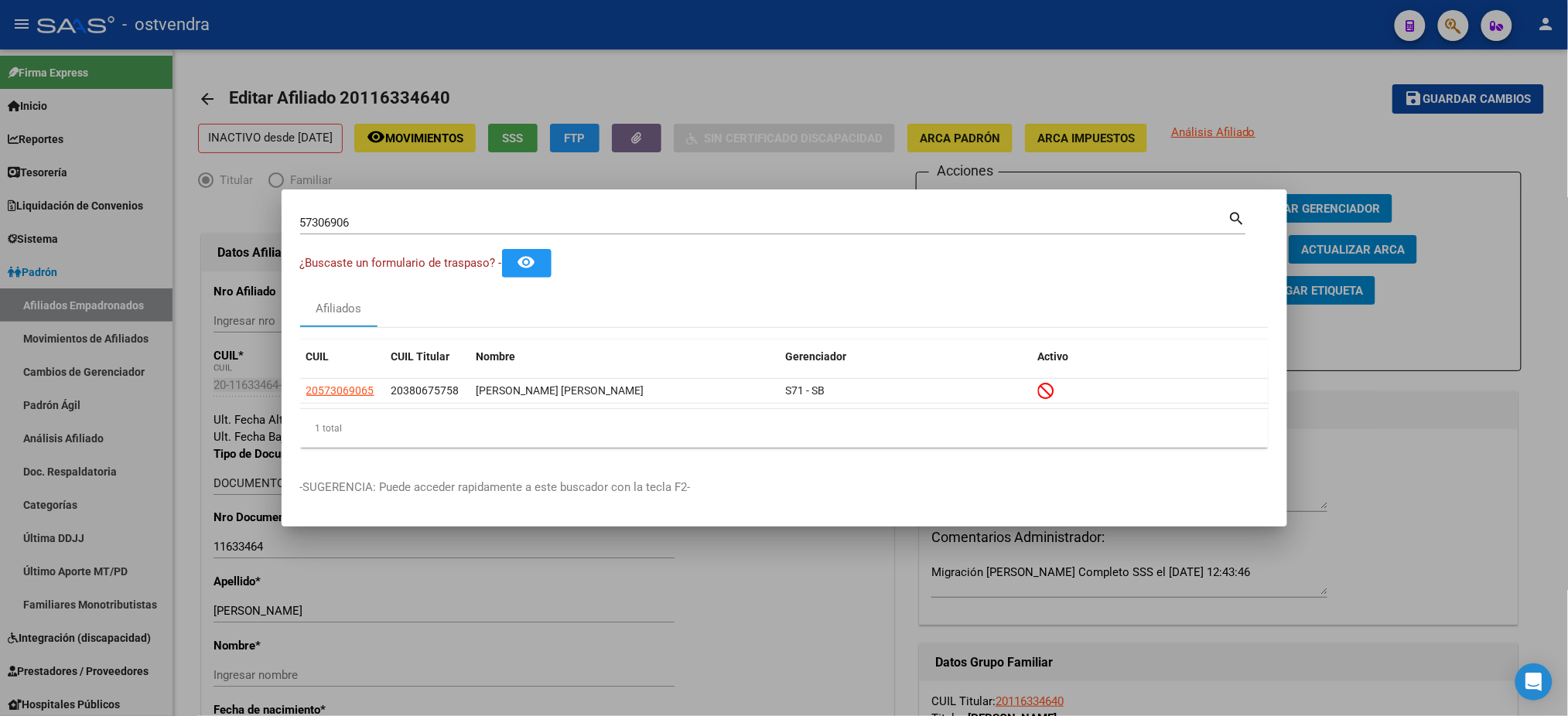
click at [292, 22] on div at bounding box center [784, 358] width 1568 height 716
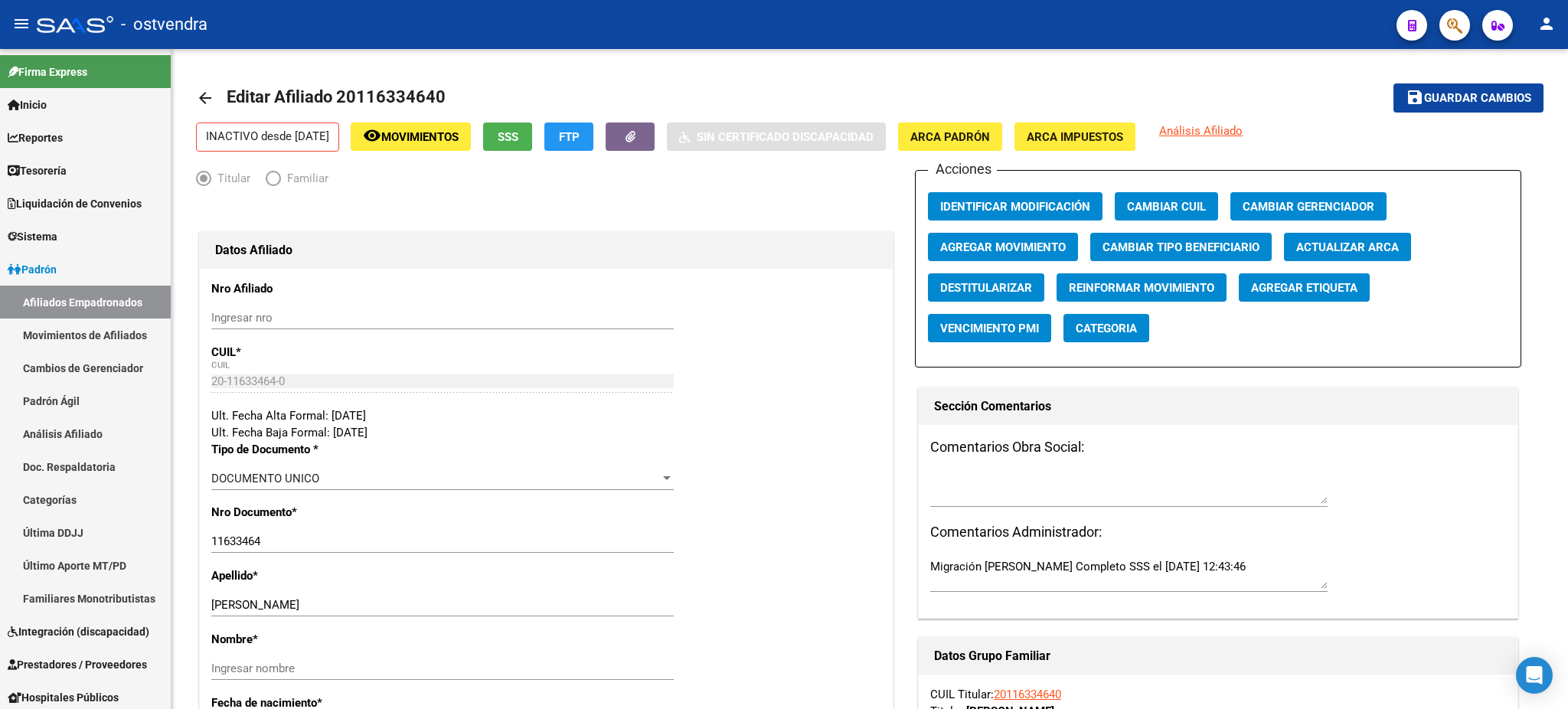
click at [289, 22] on div "- ostvendra" at bounding box center [710, 25] width 1348 height 34
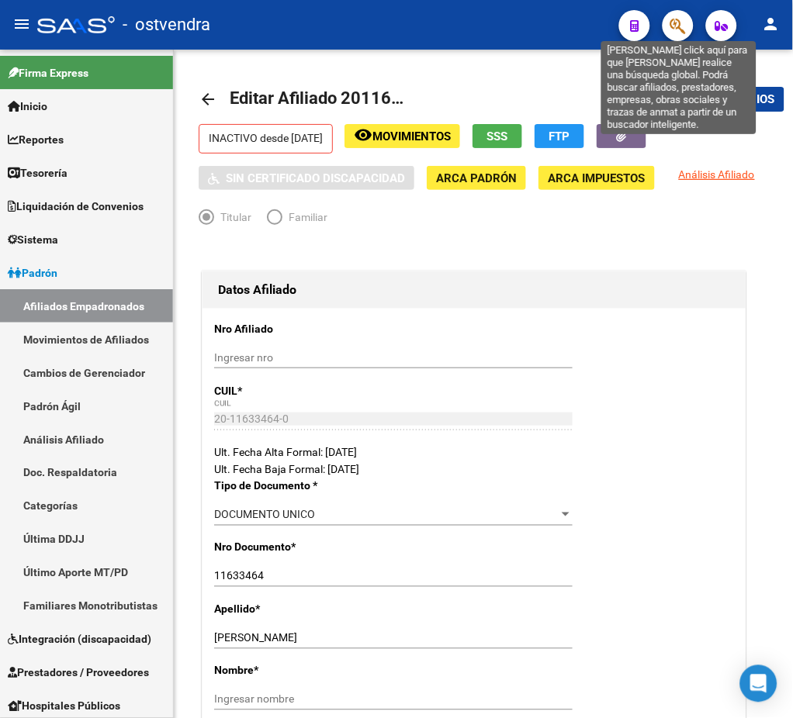
click at [679, 28] on icon "button" at bounding box center [678, 26] width 16 height 18
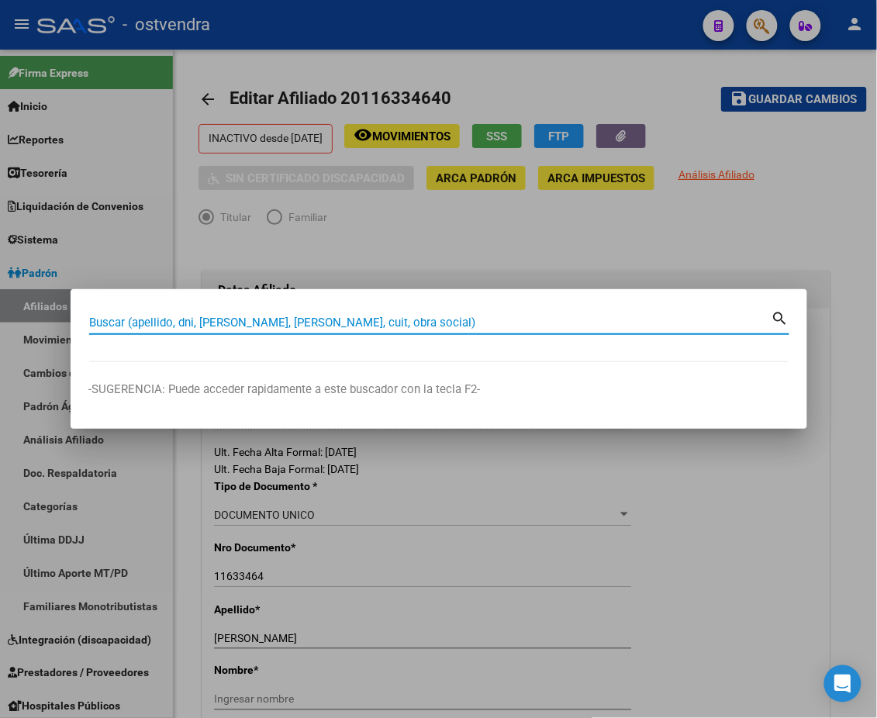
click at [443, 318] on input "Buscar (apellido, dni, [PERSON_NAME], [PERSON_NAME], cuit, obra social)" at bounding box center [430, 323] width 682 height 14
paste input "20422261010"
type input "20422261010"
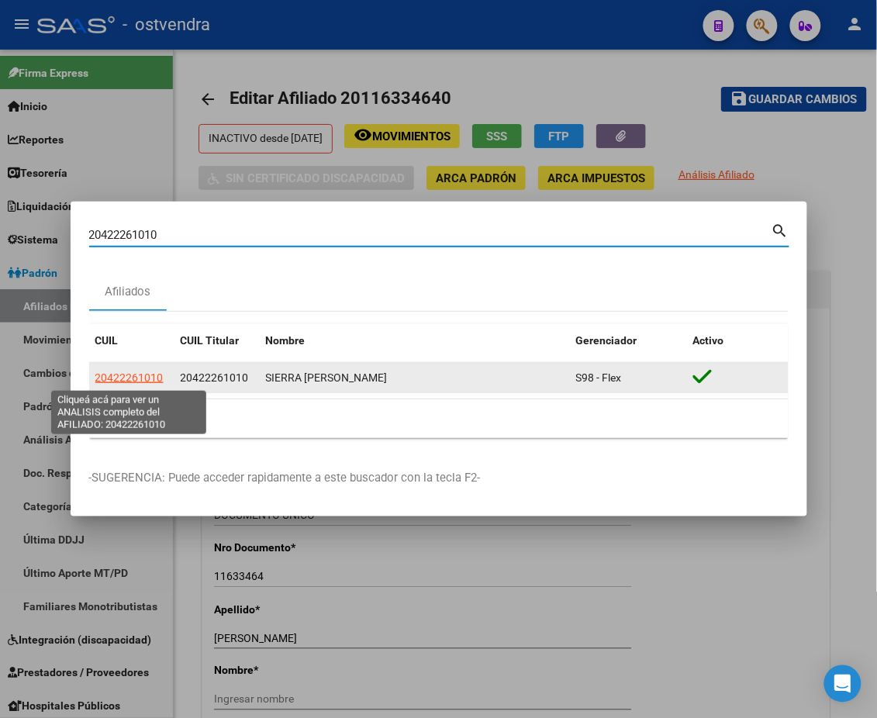
click at [126, 378] on span "20422261010" at bounding box center [129, 377] width 68 height 12
type textarea "20422261010"
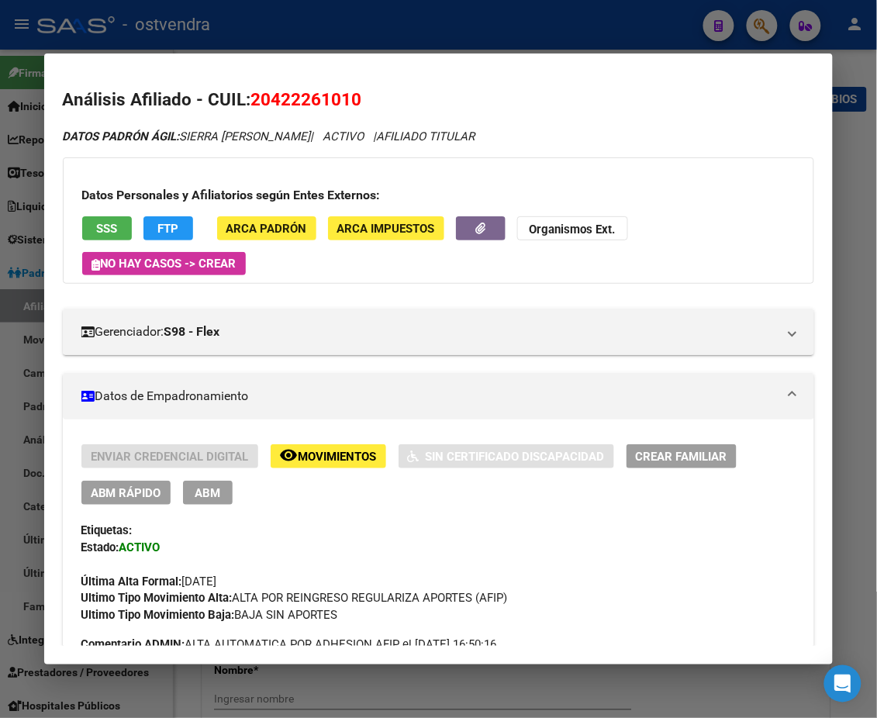
click at [875, 333] on div at bounding box center [438, 359] width 877 height 718
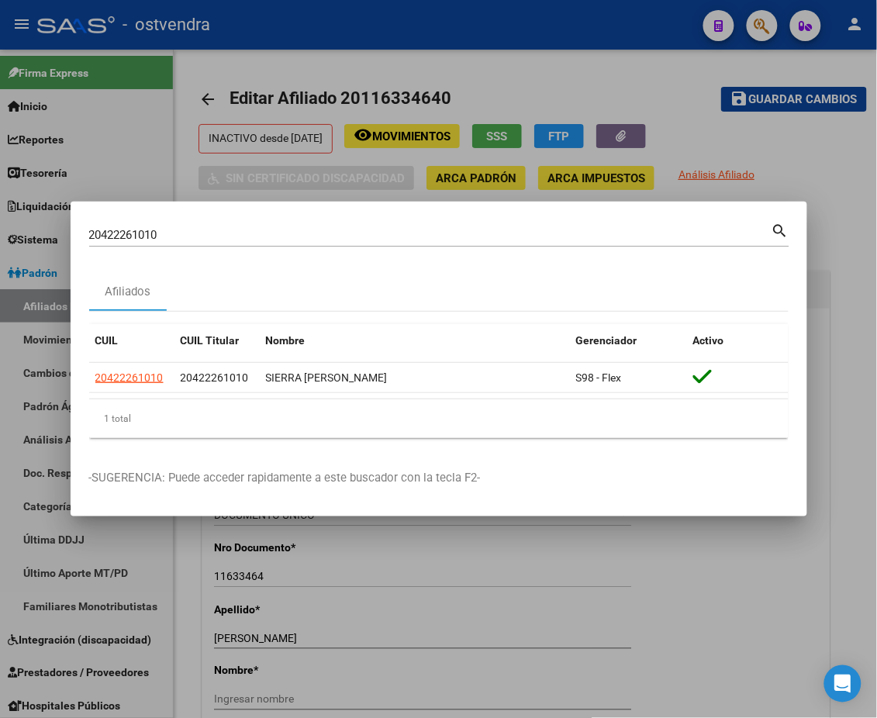
click at [876, 330] on div at bounding box center [438, 359] width 877 height 718
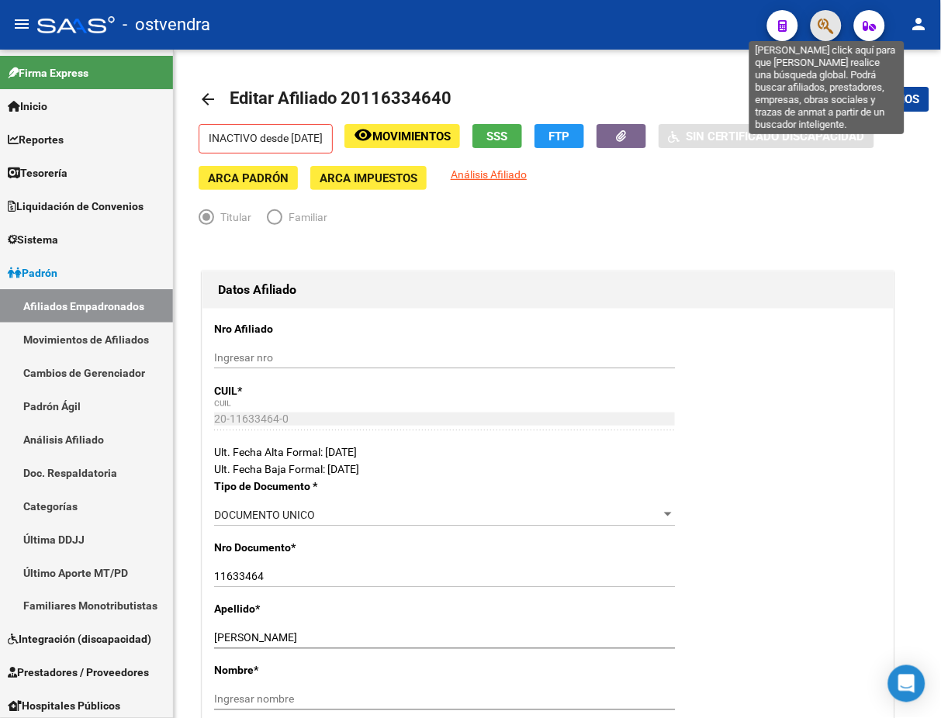
click at [820, 25] on icon "button" at bounding box center [826, 26] width 16 height 18
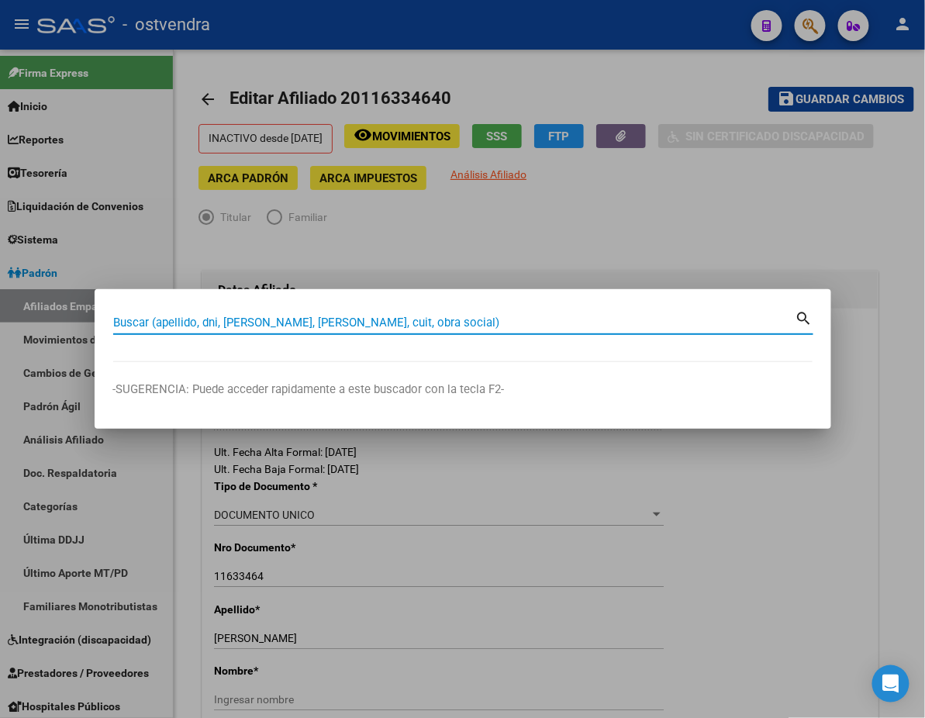
paste input "20422261010"
type input "20422261010"
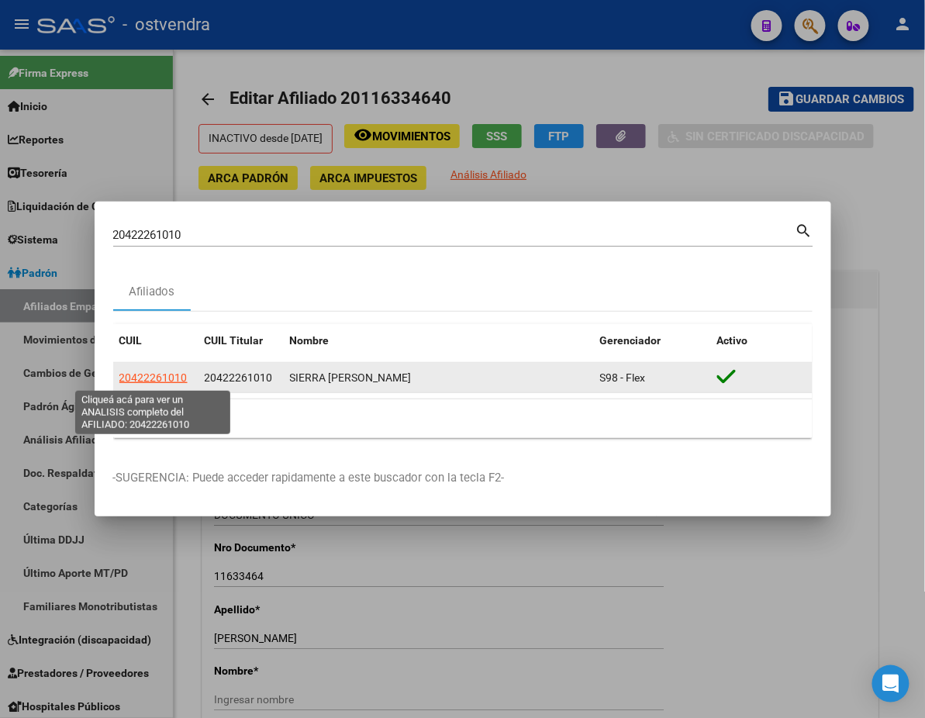
click at [151, 381] on span "20422261010" at bounding box center [153, 377] width 68 height 12
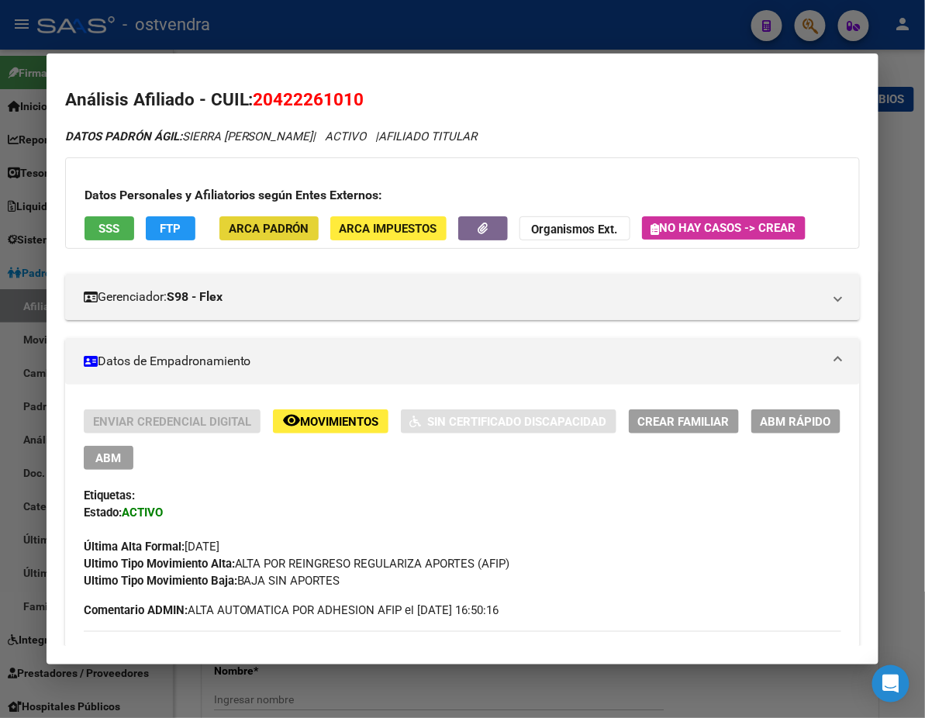
click at [264, 222] on button "ARCA Padrón" at bounding box center [268, 228] width 99 height 24
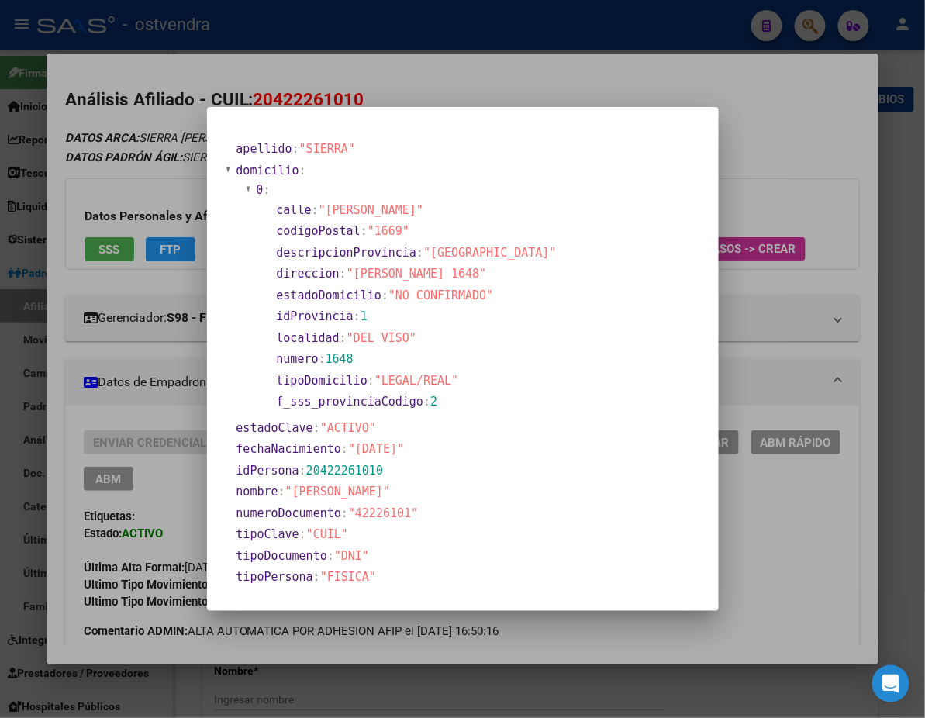
click at [147, 119] on div at bounding box center [462, 359] width 925 height 718
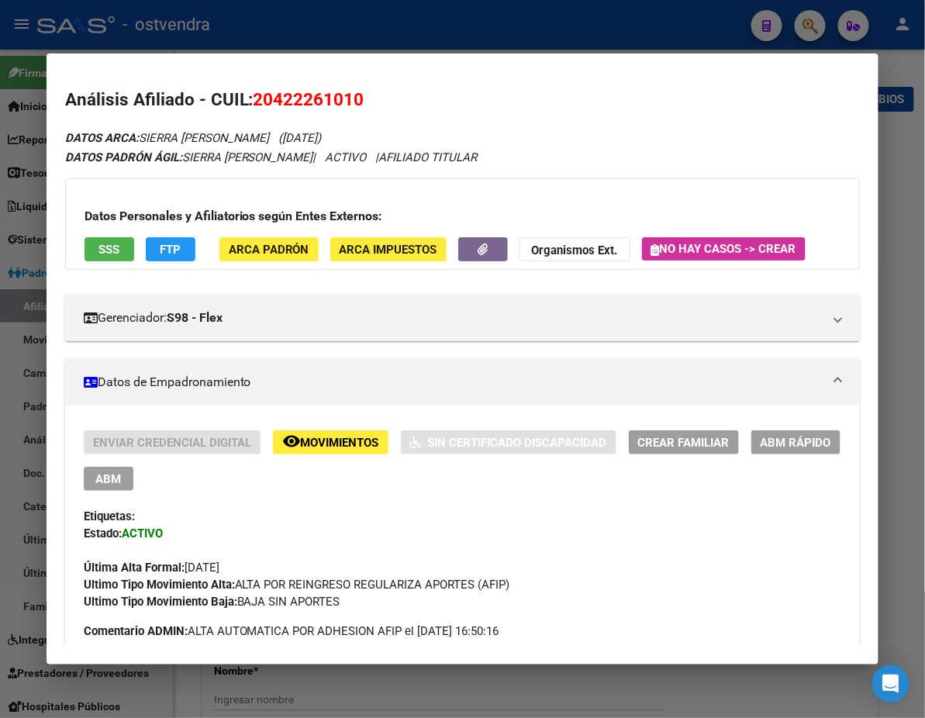
click at [121, 472] on span "ABM" at bounding box center [108, 479] width 26 height 14
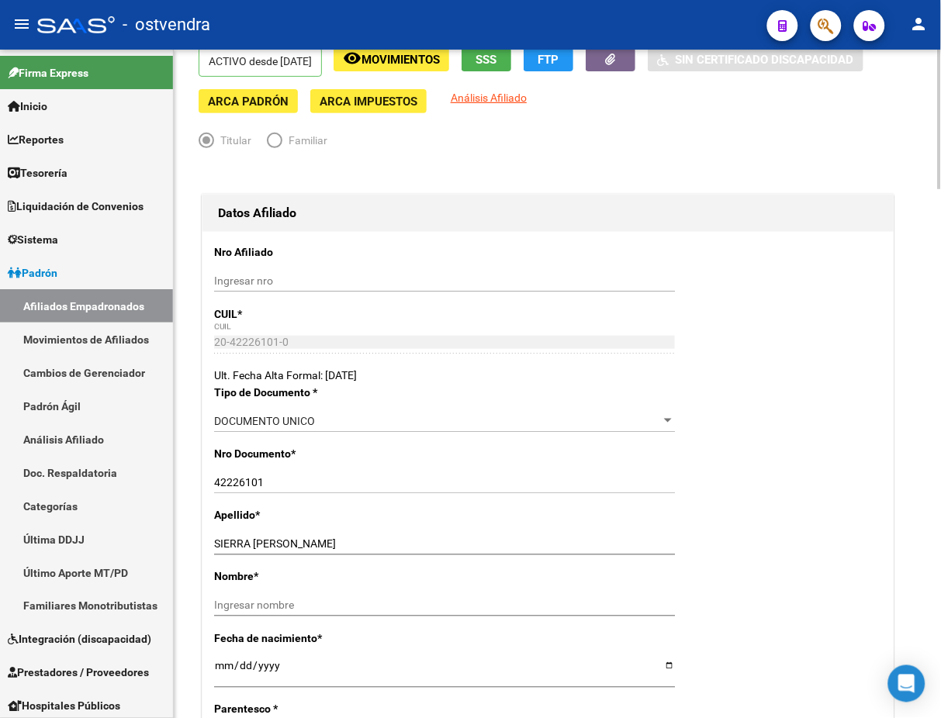
scroll to position [275, 0]
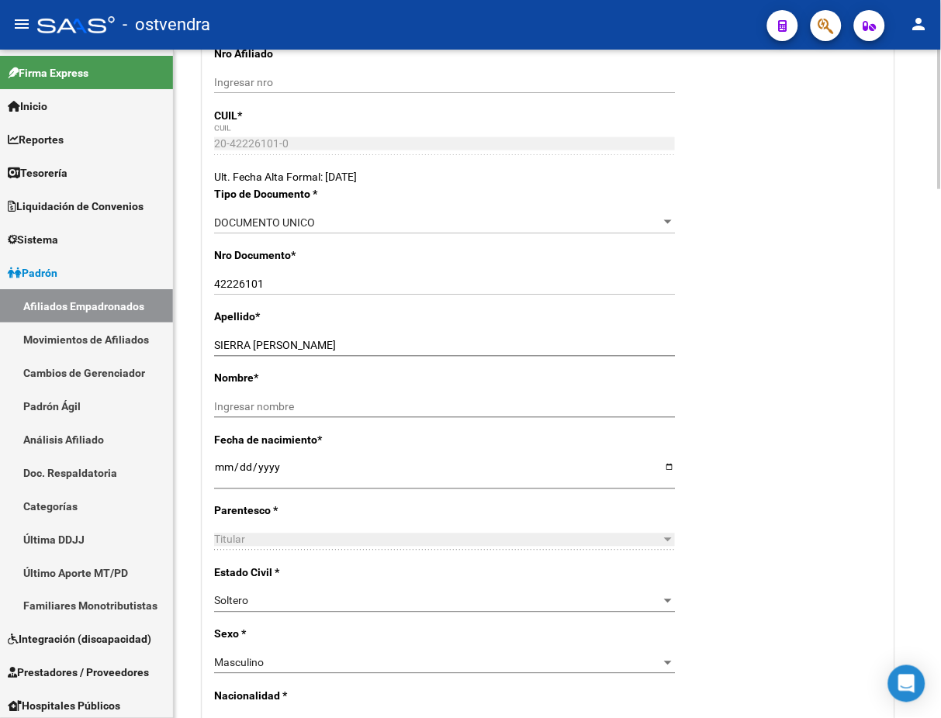
click at [218, 472] on input "[DATE]" at bounding box center [444, 472] width 461 height 23
type input "[DATE]"
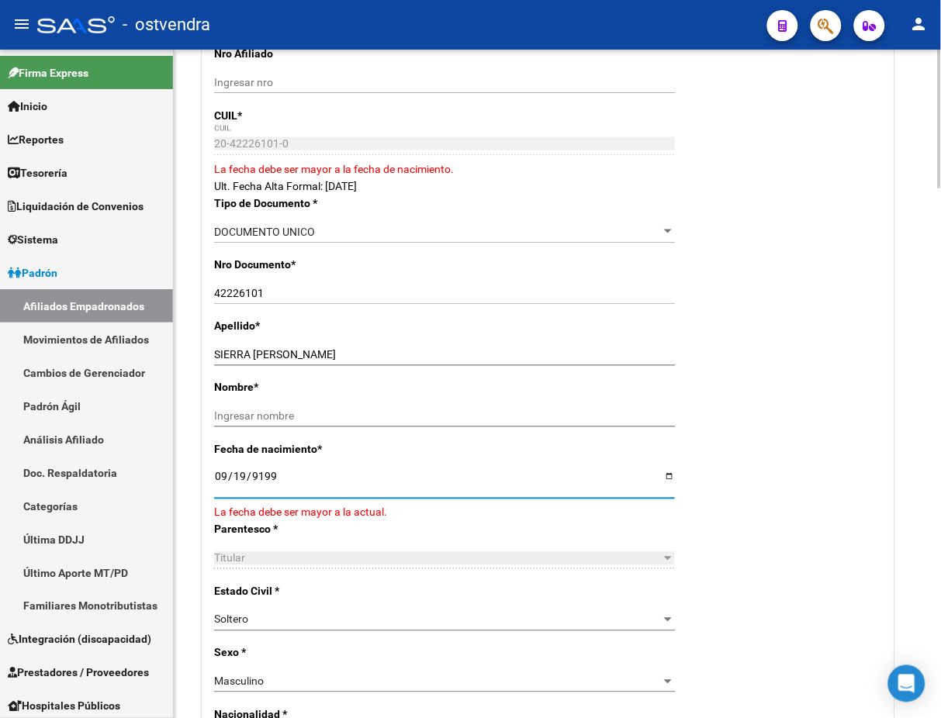
type input "[DATE]"
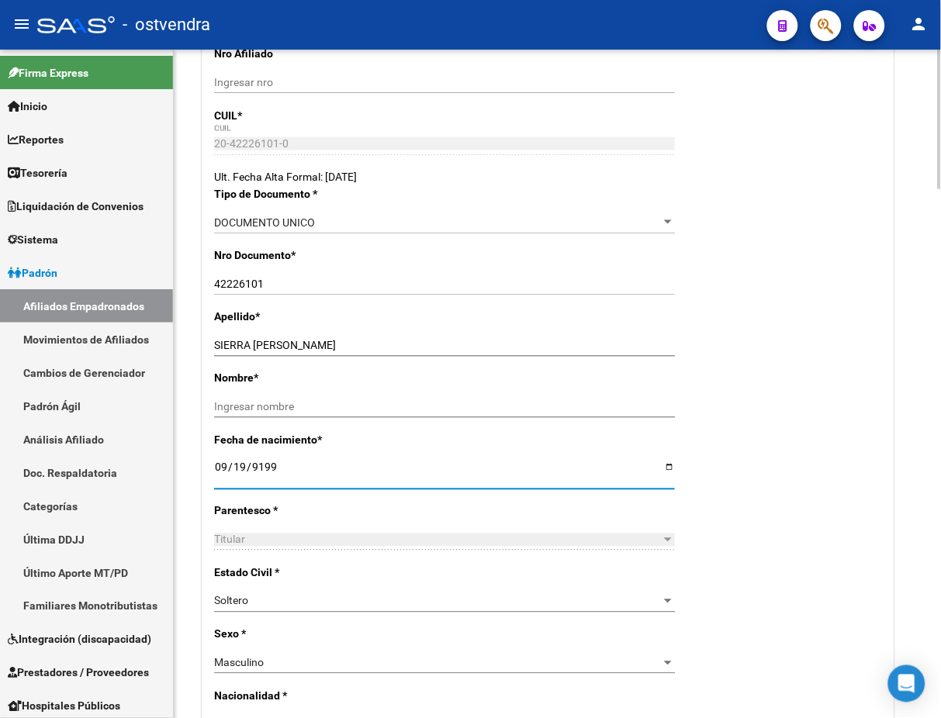
click at [278, 420] on div "Ingresar nombre" at bounding box center [444, 413] width 461 height 35
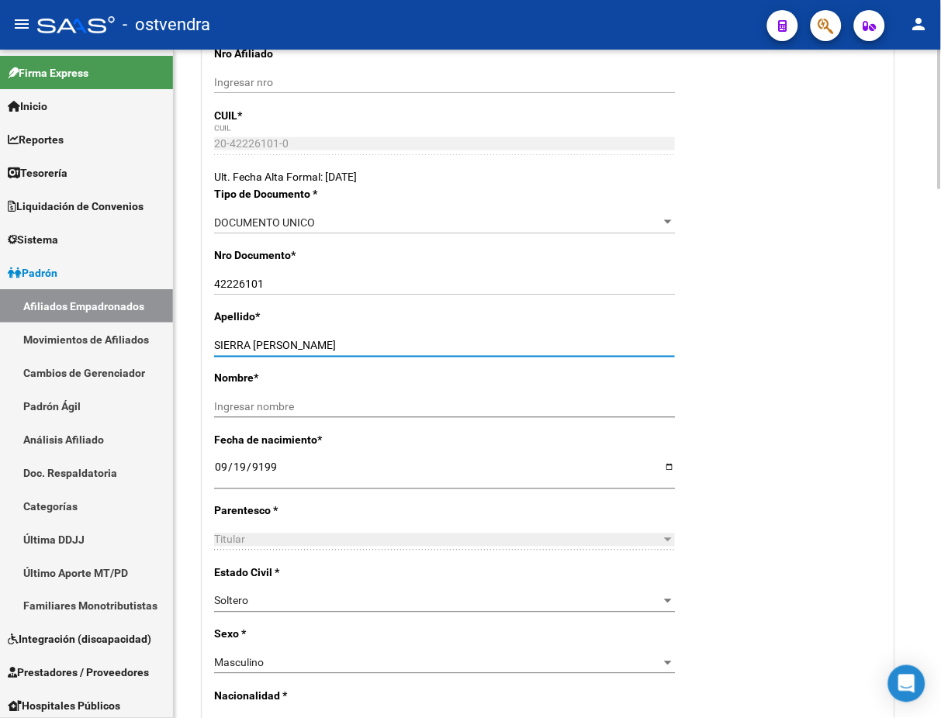
drag, startPoint x: 255, startPoint y: 341, endPoint x: 369, endPoint y: 390, distance: 124.0
click at [392, 335] on div "SIERRA [PERSON_NAME] apellido" at bounding box center [444, 346] width 461 height 22
click at [368, 397] on div "Ingresar nombre" at bounding box center [444, 407] width 461 height 22
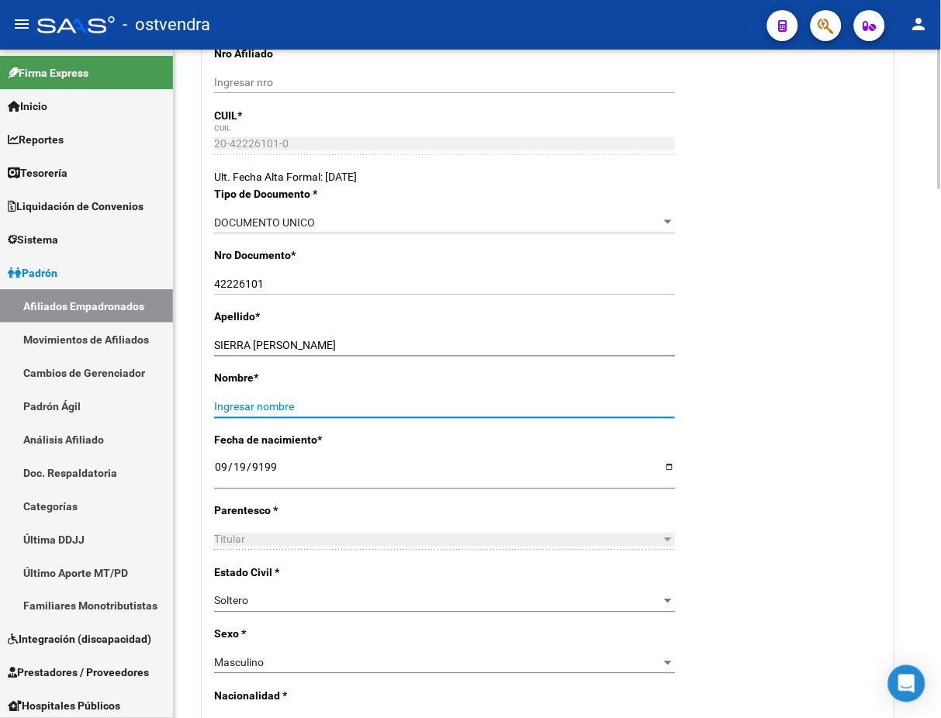
click at [258, 337] on div "SIERRA [PERSON_NAME] apellido" at bounding box center [444, 346] width 461 height 22
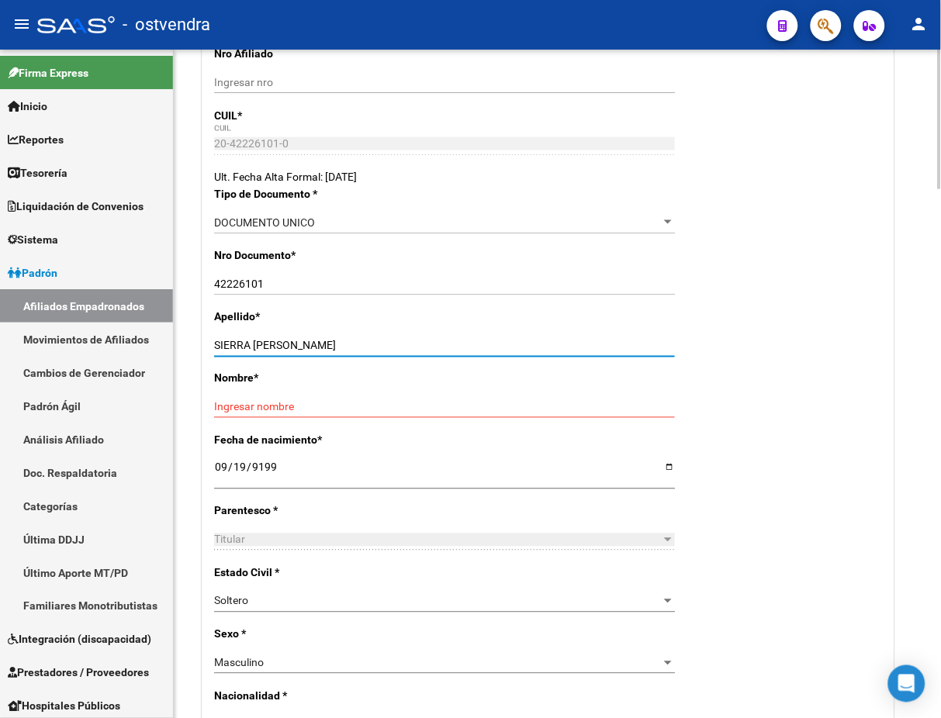
click at [256, 347] on input "SIERRA [PERSON_NAME]" at bounding box center [444, 346] width 461 height 13
drag, startPoint x: 250, startPoint y: 343, endPoint x: 361, endPoint y: 401, distance: 125.2
click at [423, 335] on div "SIERRA [PERSON_NAME] apellido" at bounding box center [444, 346] width 461 height 22
paste input "text"
type input "SIERRAUCAS [PERSON_NAME]"
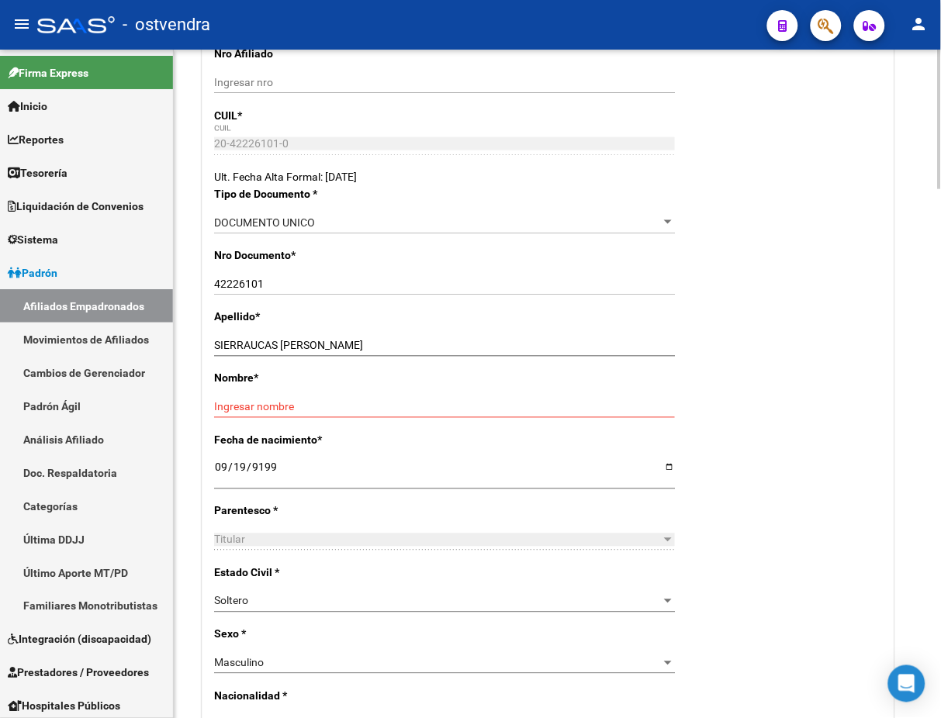
drag, startPoint x: 342, startPoint y: 416, endPoint x: 338, endPoint y: 406, distance: 10.1
click at [340, 416] on div "Ingresar nombre" at bounding box center [444, 407] width 461 height 22
paste input "UCAS [PERSON_NAME]"
type input "UCAS [PERSON_NAME]"
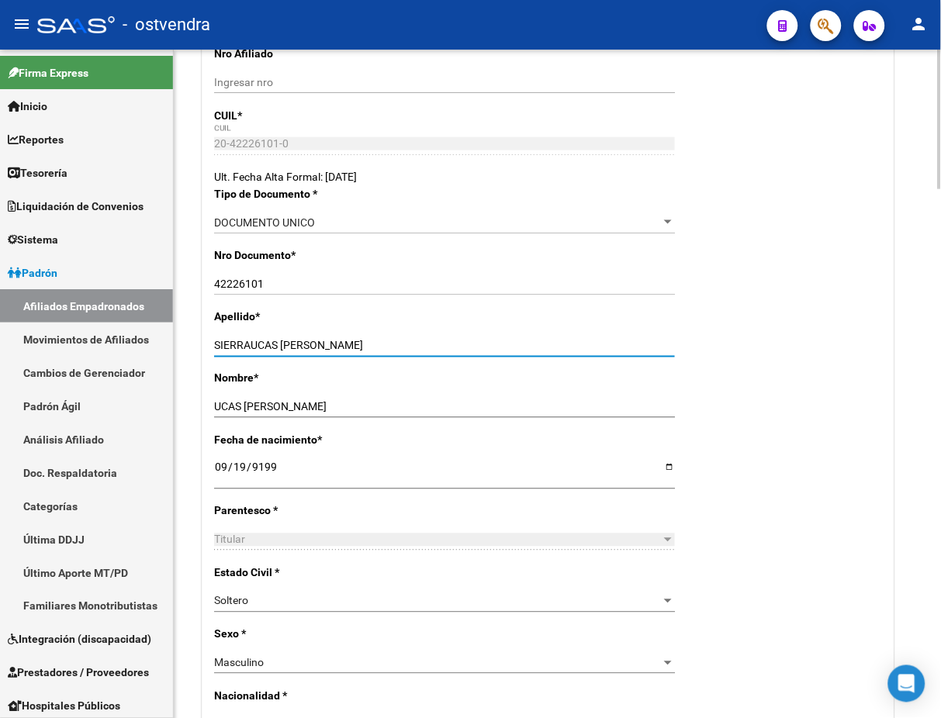
drag, startPoint x: 258, startPoint y: 342, endPoint x: 447, endPoint y: 343, distance: 189.2
click at [448, 344] on input "SIERRAUCAS [PERSON_NAME]" at bounding box center [444, 346] width 461 height 13
type input "SIERRA"
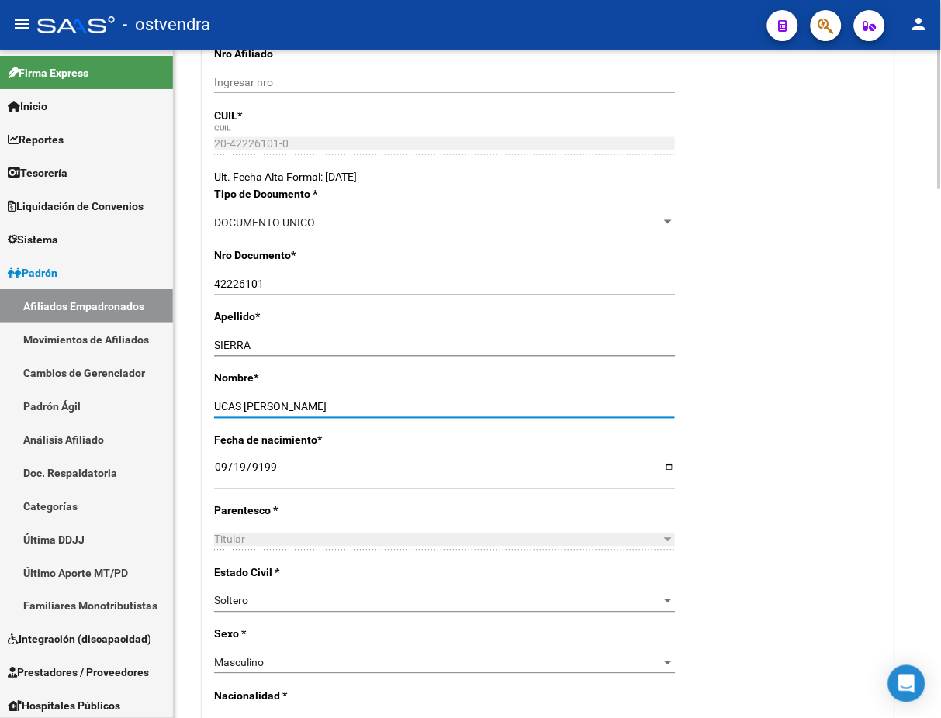
click at [218, 409] on input "UCAS [PERSON_NAME]" at bounding box center [444, 407] width 461 height 13
click at [216, 405] on input "UCAS [PERSON_NAME]" at bounding box center [444, 407] width 461 height 13
type input "[PERSON_NAME]"
click at [684, 425] on div "Nombre * [PERSON_NAME] nombre" at bounding box center [548, 400] width 668 height 61
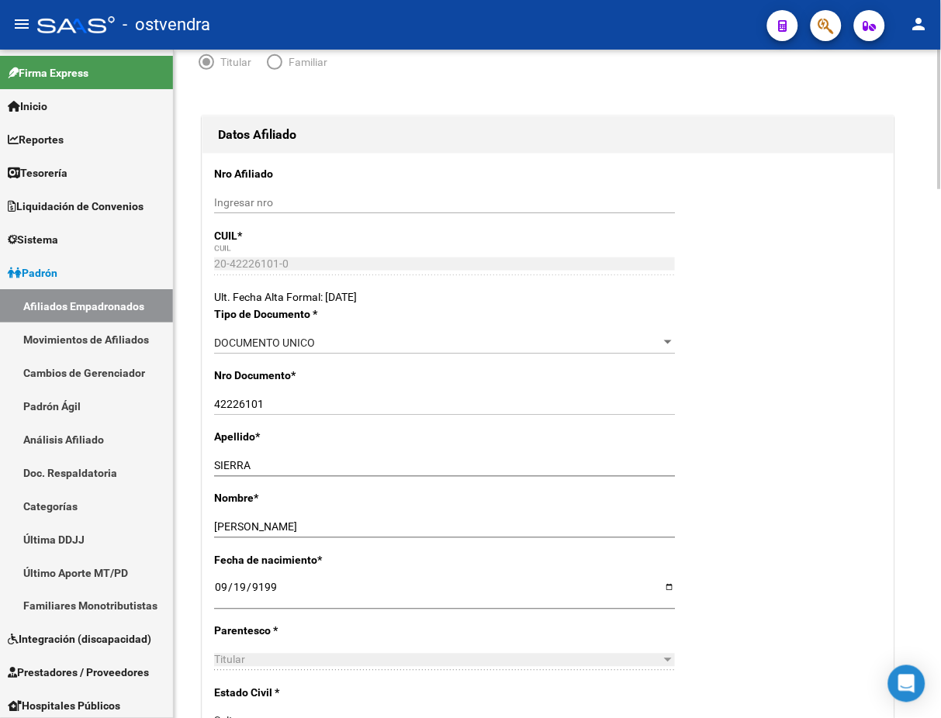
scroll to position [0, 0]
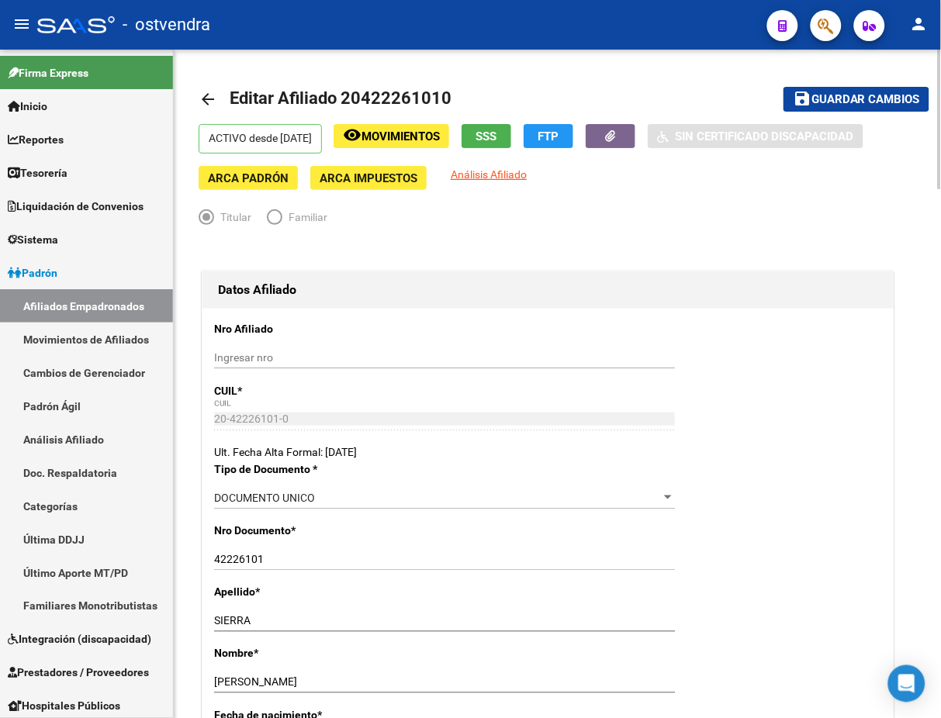
click at [894, 91] on button "save Guardar cambios" at bounding box center [856, 99] width 146 height 24
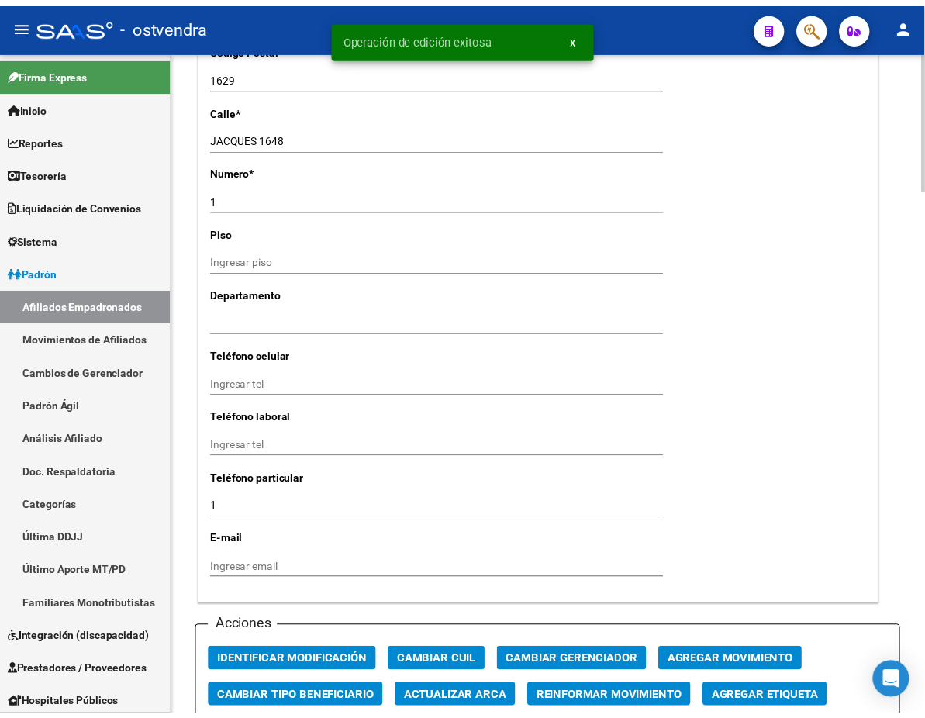
scroll to position [1654, 0]
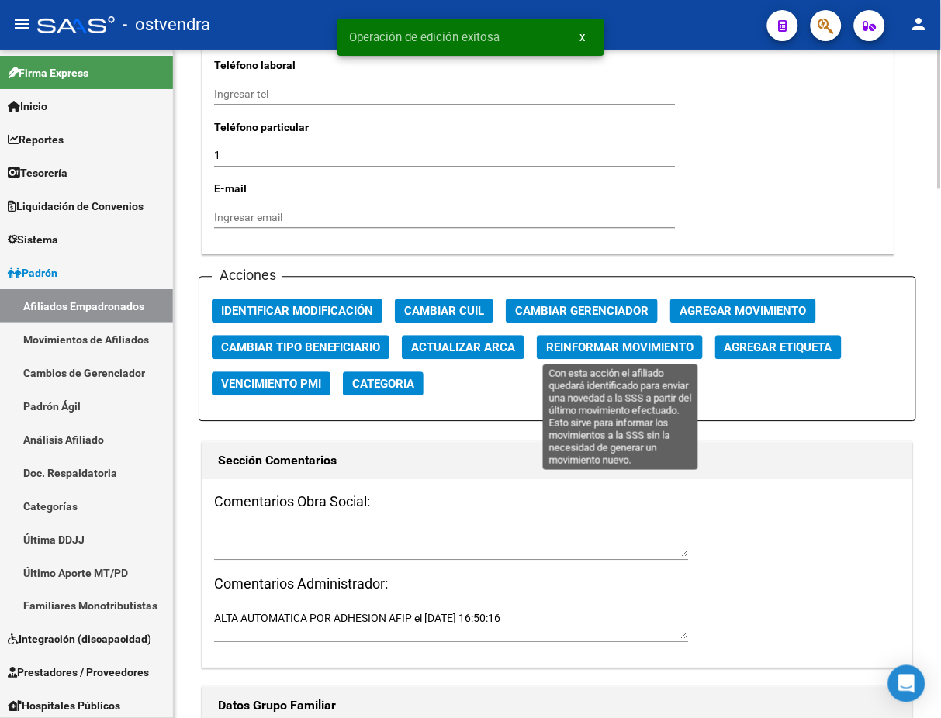
click at [578, 348] on span "Reinformar Movimiento" at bounding box center [619, 348] width 147 height 14
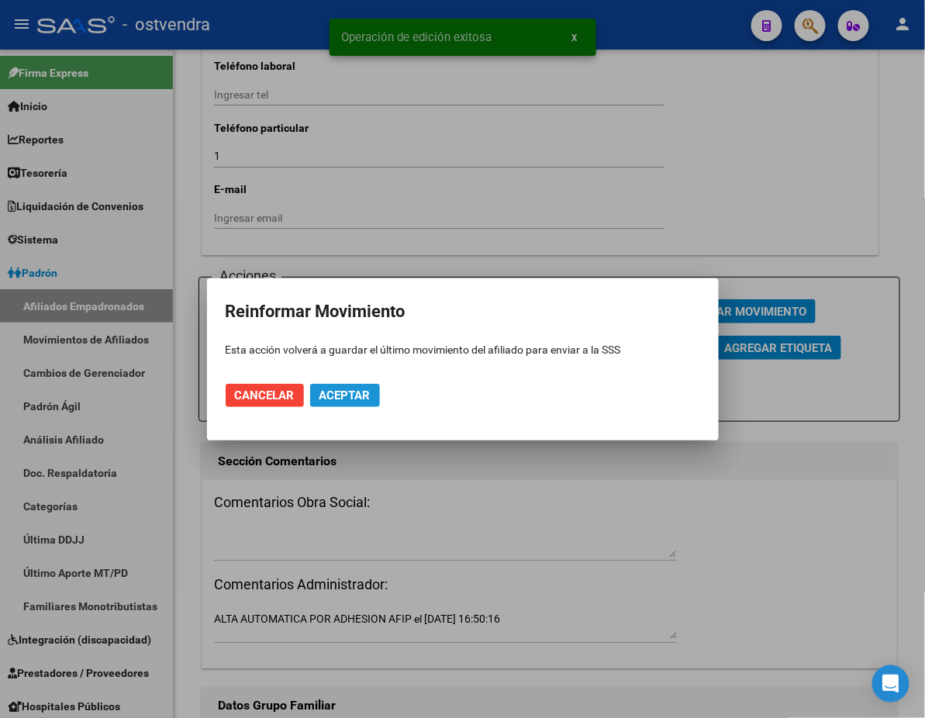
click at [350, 394] on span "Aceptar" at bounding box center [345, 396] width 51 height 14
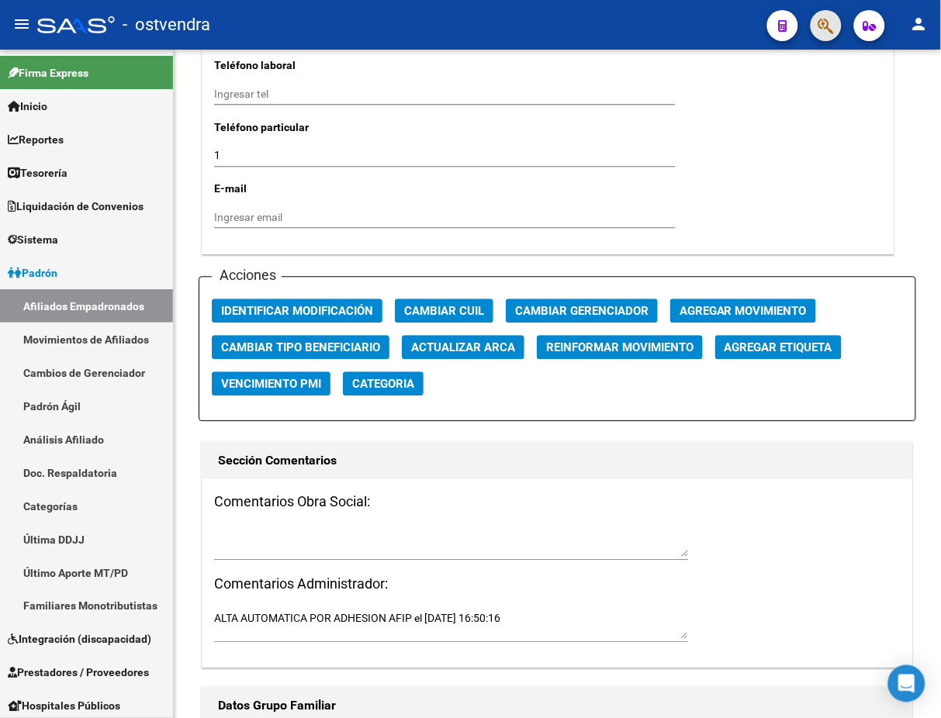
click at [813, 19] on button "button" at bounding box center [825, 25] width 31 height 31
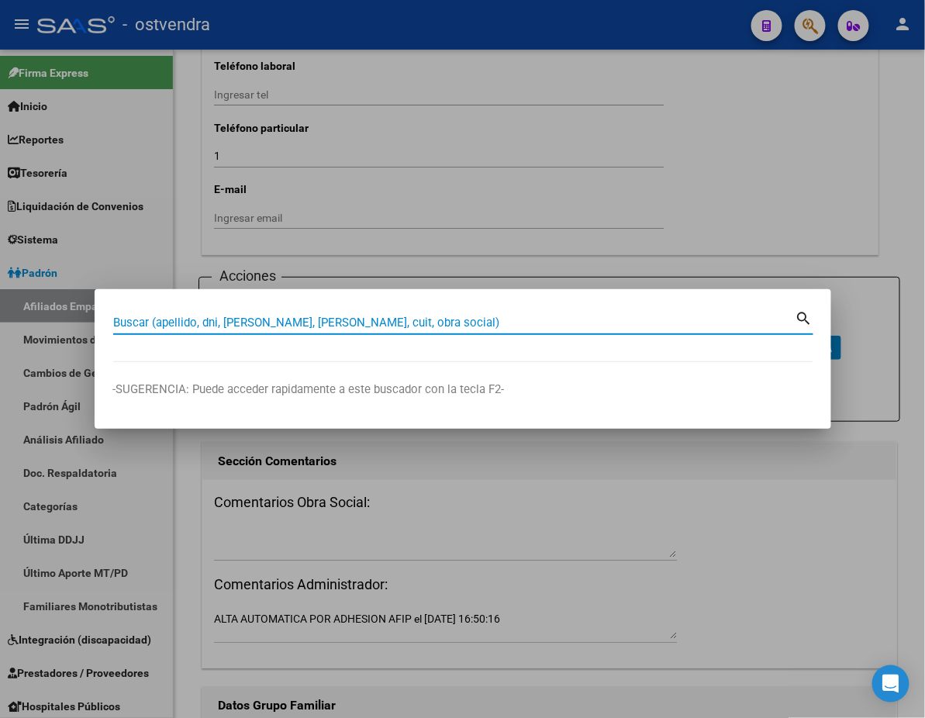
paste input "20436631902"
type input "20436631902"
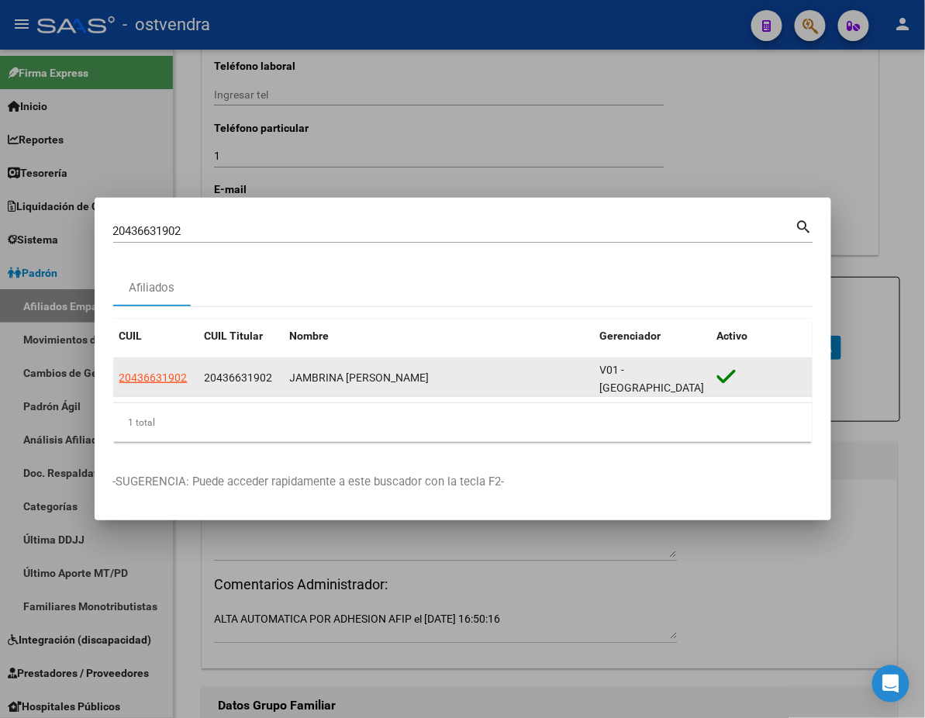
click at [175, 368] on datatable-body-cell "20436631902" at bounding box center [155, 377] width 85 height 38
click at [181, 377] on span "20436631902" at bounding box center [153, 377] width 68 height 12
type textarea "20436631902"
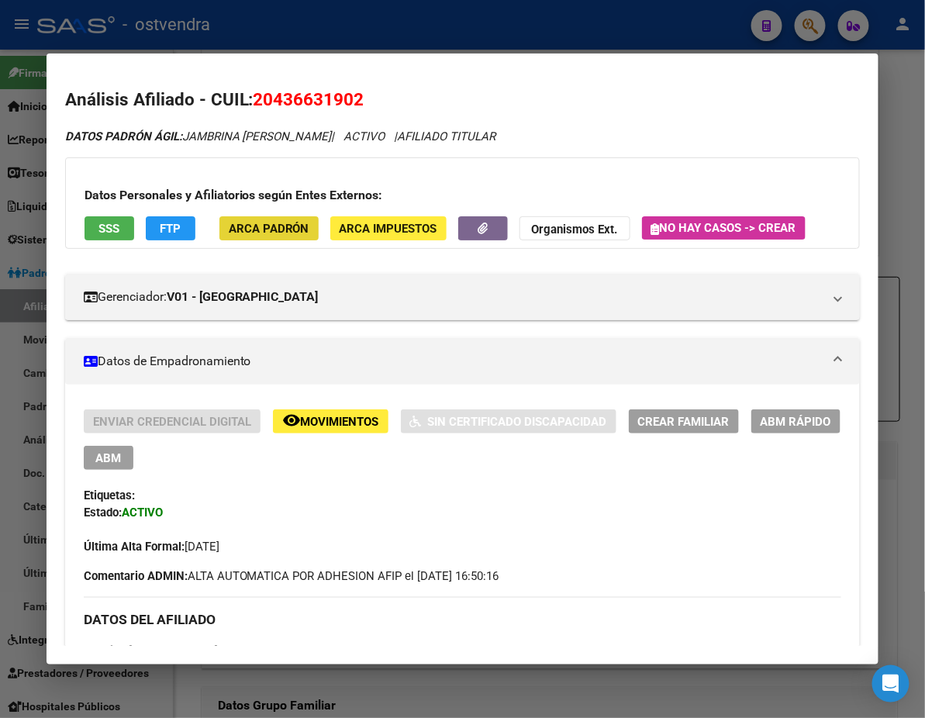
click at [248, 231] on span "ARCA Padrón" at bounding box center [269, 229] width 81 height 14
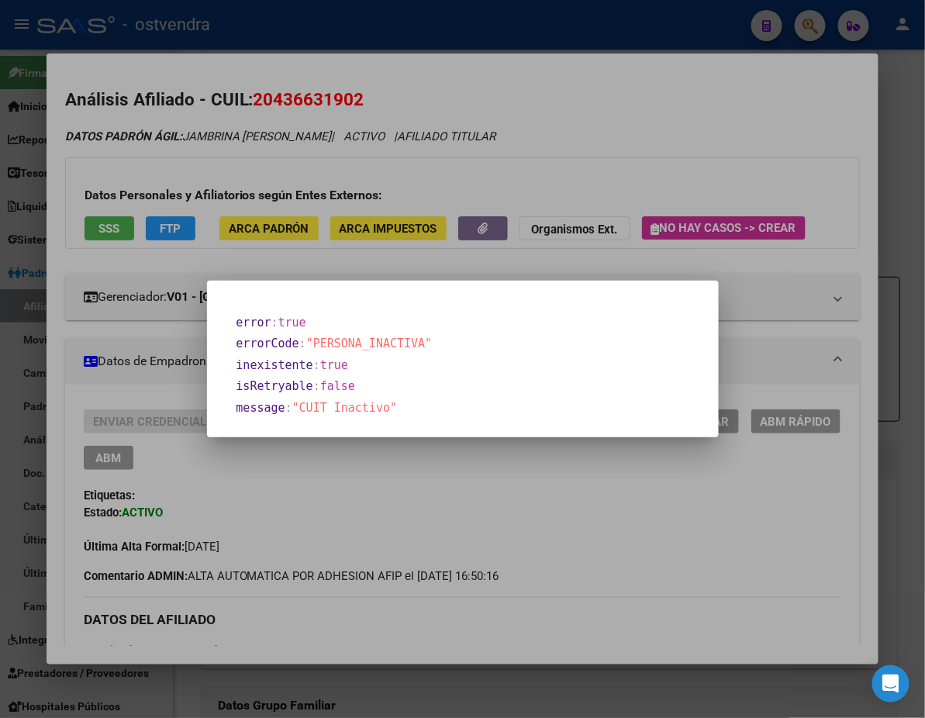
click at [368, 197] on div at bounding box center [462, 359] width 925 height 718
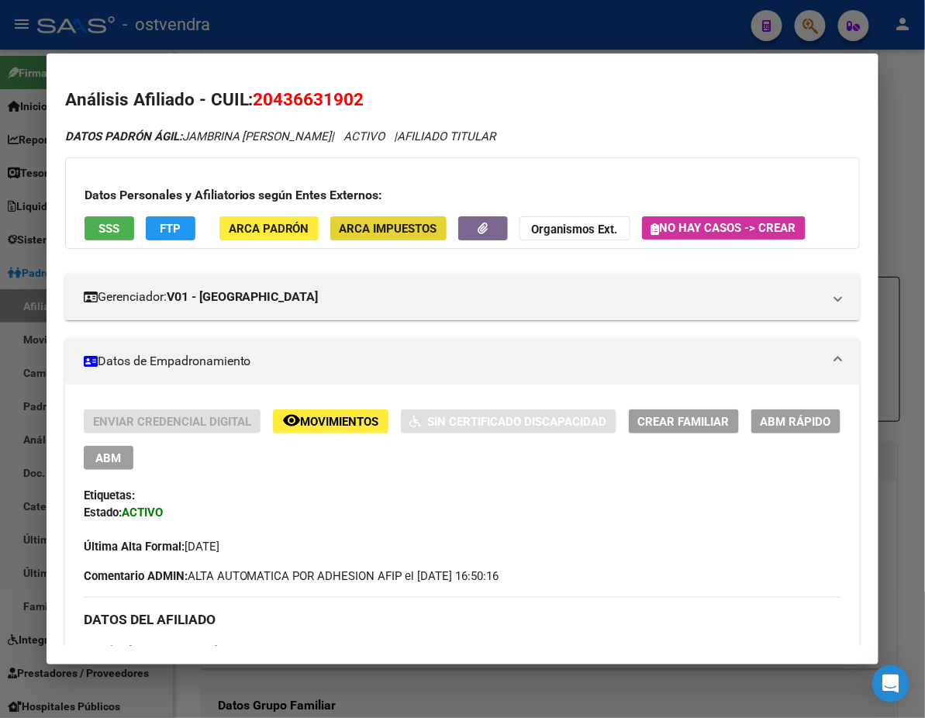
click at [345, 233] on span "ARCA Impuestos" at bounding box center [389, 229] width 98 height 14
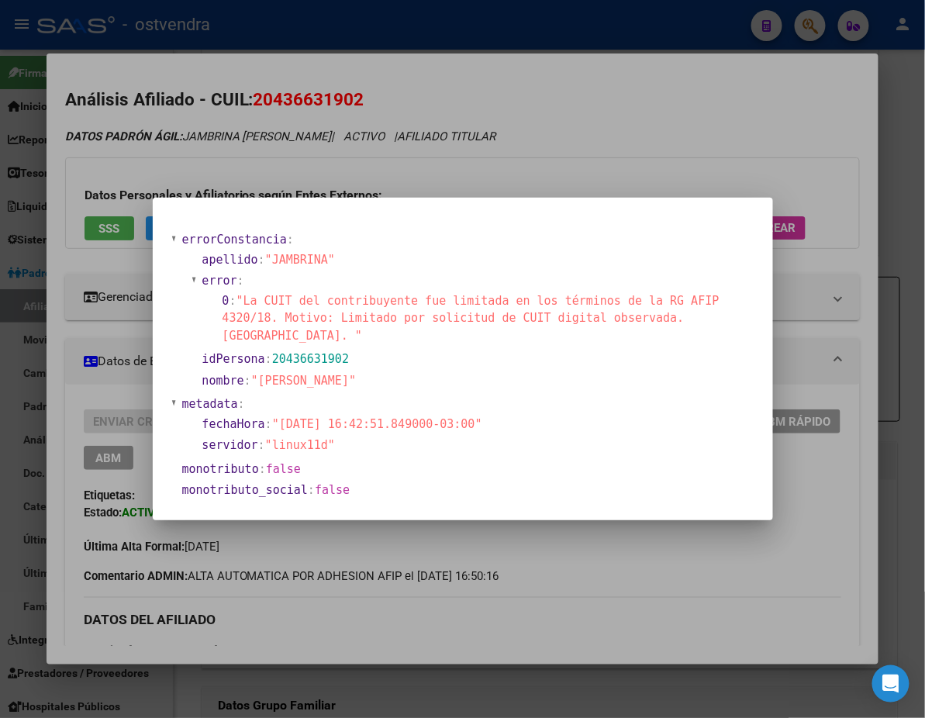
click at [360, 175] on div at bounding box center [462, 359] width 925 height 718
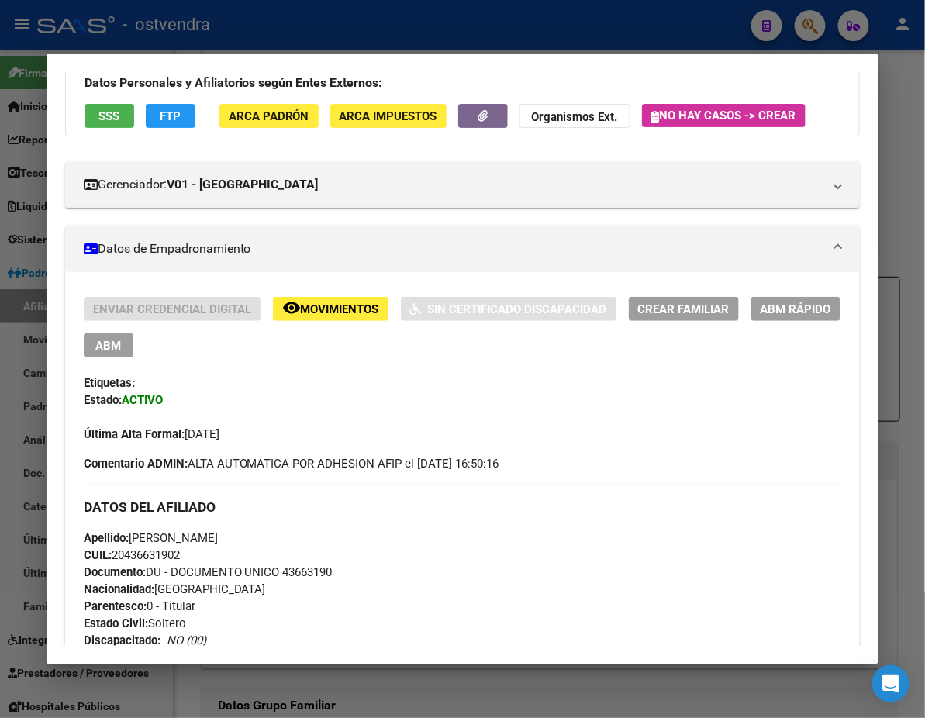
scroll to position [0, 0]
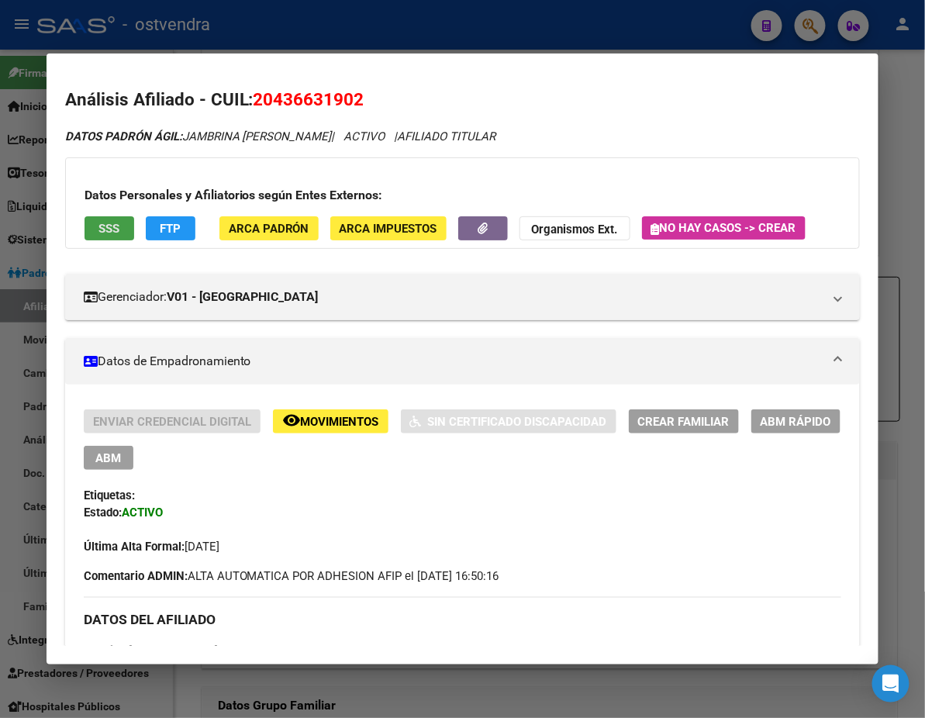
click at [98, 223] on span "SSS" at bounding box center [108, 229] width 21 height 14
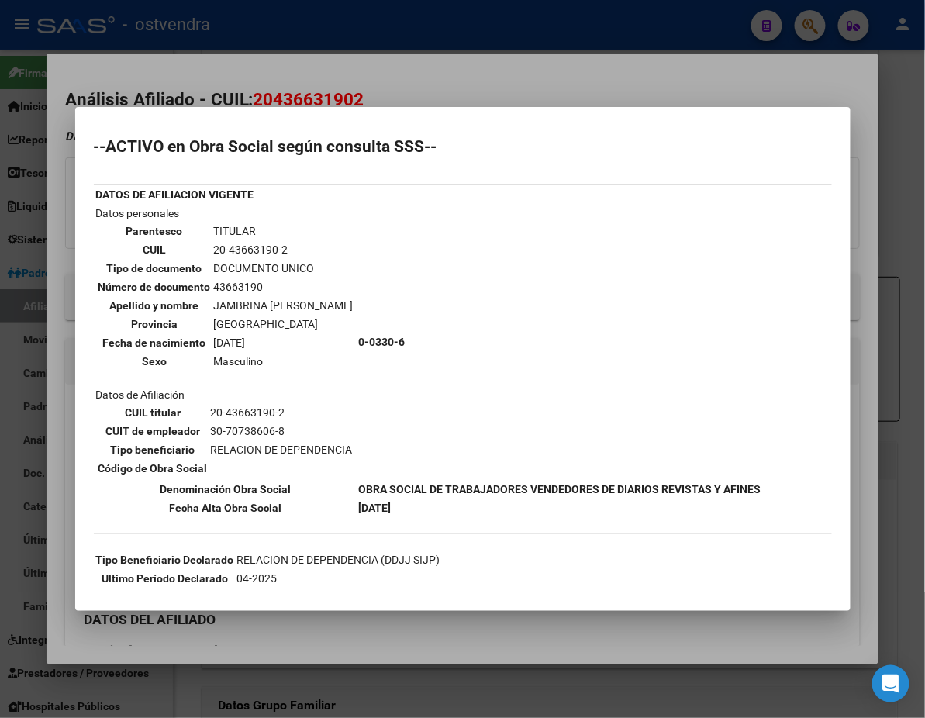
click at [417, 93] on div at bounding box center [462, 359] width 925 height 718
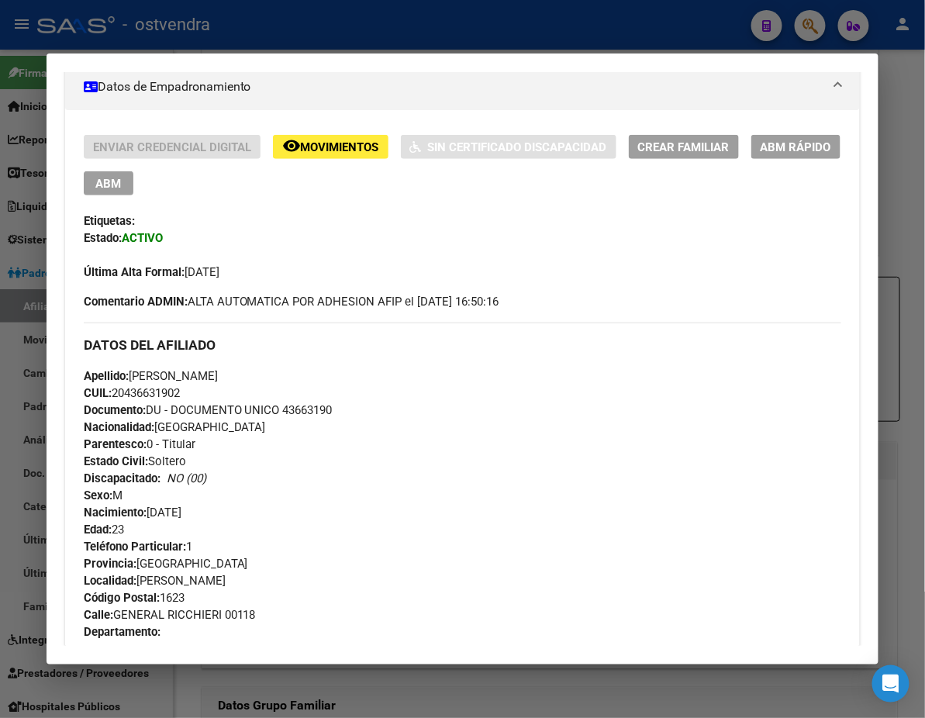
scroll to position [275, 0]
drag, startPoint x: 788, startPoint y: 33, endPoint x: 778, endPoint y: 25, distance: 12.7
click at [788, 33] on div at bounding box center [462, 359] width 925 height 718
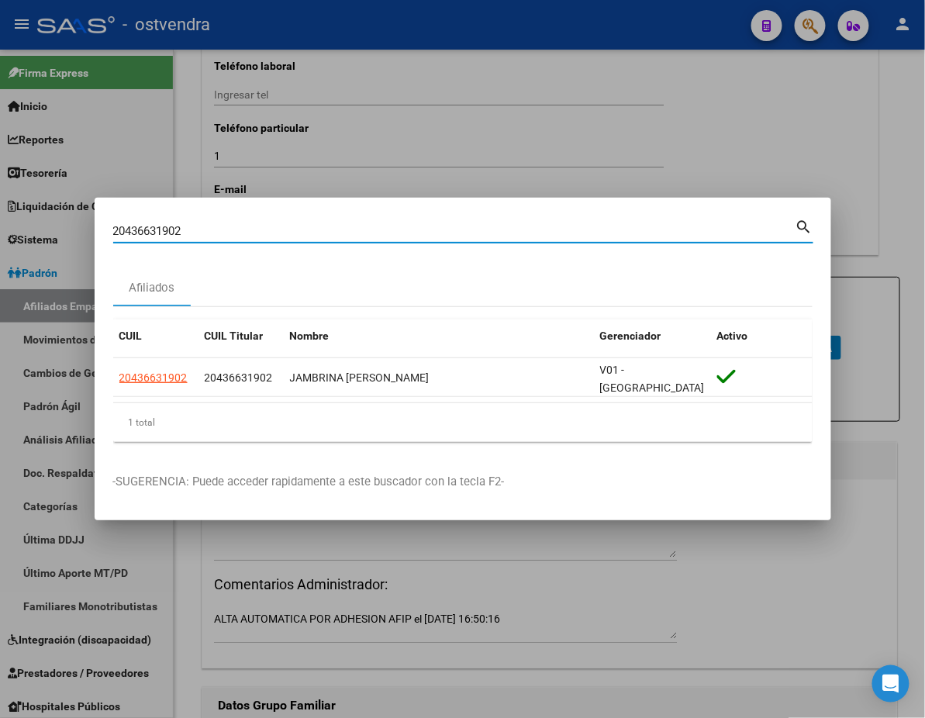
drag, startPoint x: 225, startPoint y: 235, endPoint x: -2, endPoint y: 218, distance: 227.1
click at [0, 218] on html "menu - ostvendra person Firma Express Inicio Calendario SSS Instructivos Contac…" at bounding box center [462, 359] width 925 height 718
paste input "7452823794"
type input "27452823794"
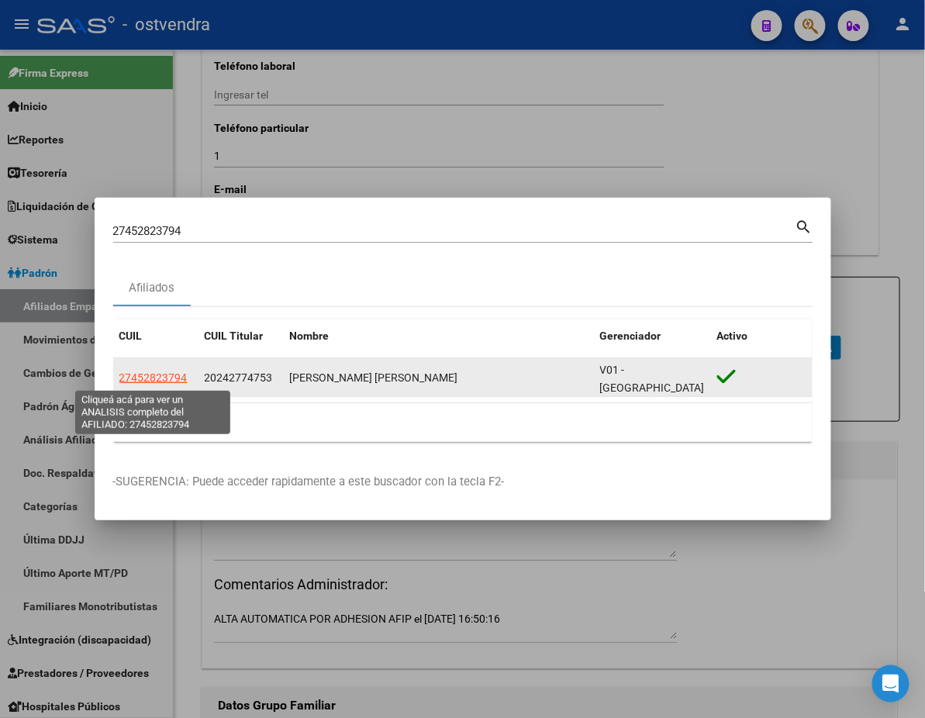
click at [139, 378] on span "27452823794" at bounding box center [153, 377] width 68 height 12
type textarea "27452823794"
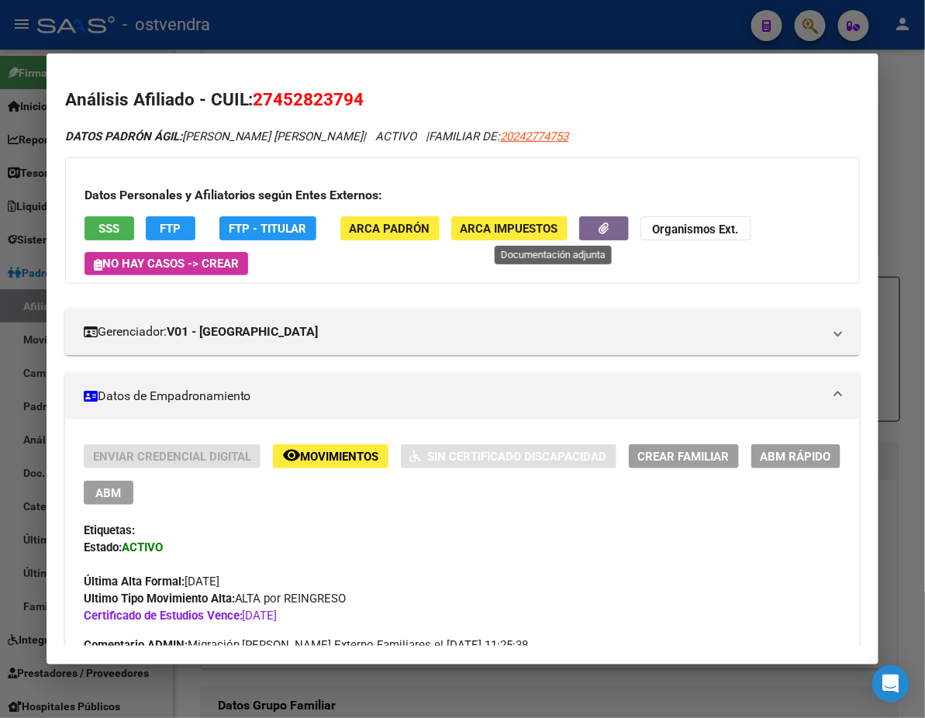
click at [579, 236] on button "button" at bounding box center [604, 228] width 50 height 24
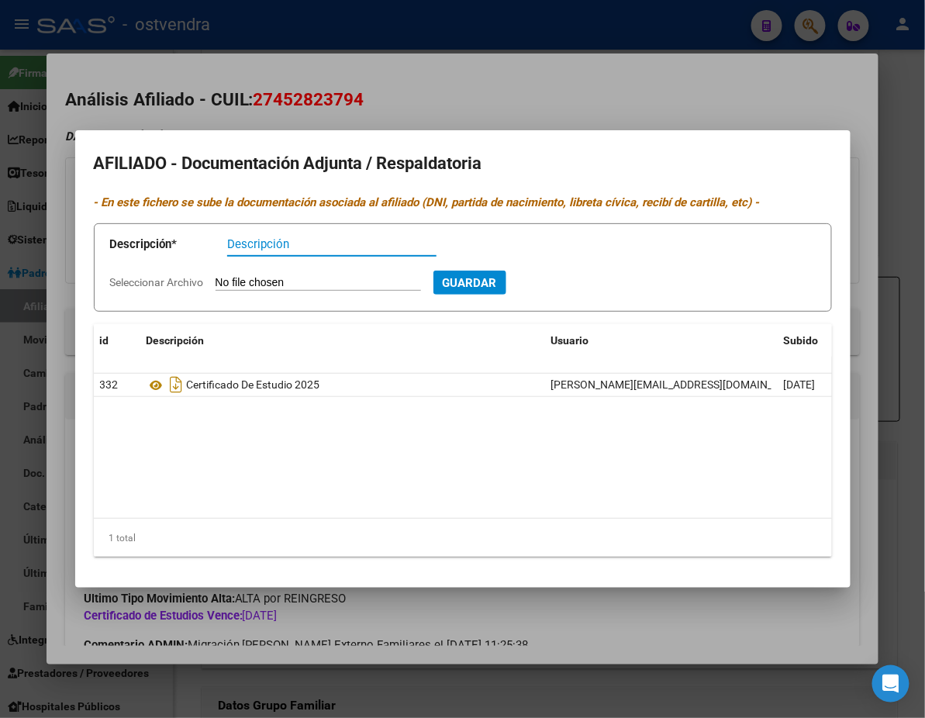
click at [639, 120] on div at bounding box center [462, 359] width 925 height 718
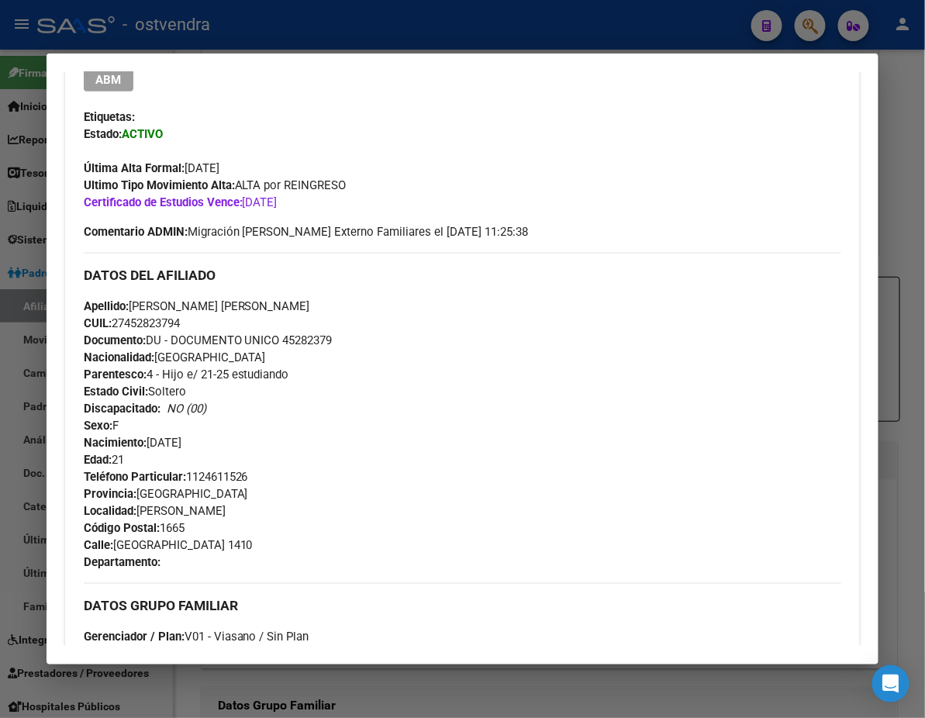
scroll to position [0, 0]
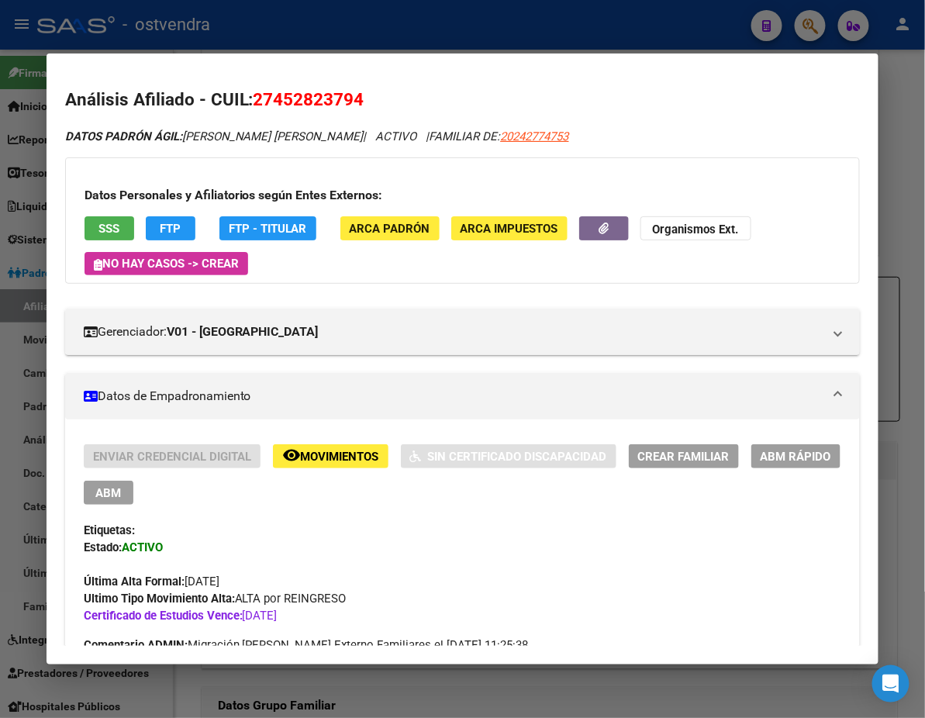
click at [310, 444] on button "remove_red_eye Movimientos" at bounding box center [331, 456] width 116 height 24
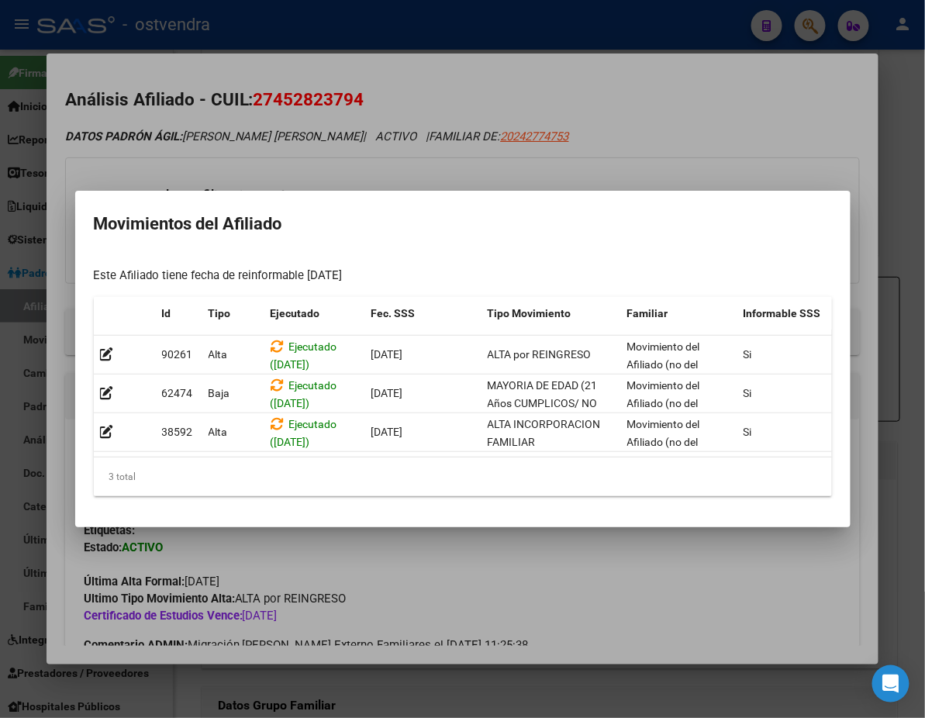
click at [313, 142] on div at bounding box center [462, 359] width 925 height 718
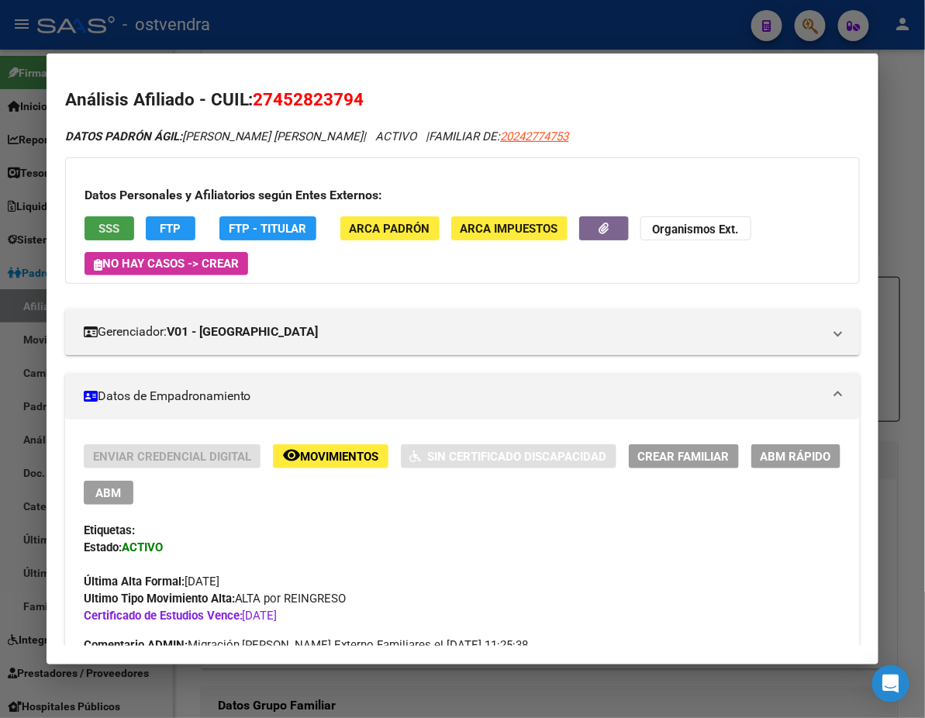
click at [85, 225] on button "SSS" at bounding box center [110, 228] width 50 height 24
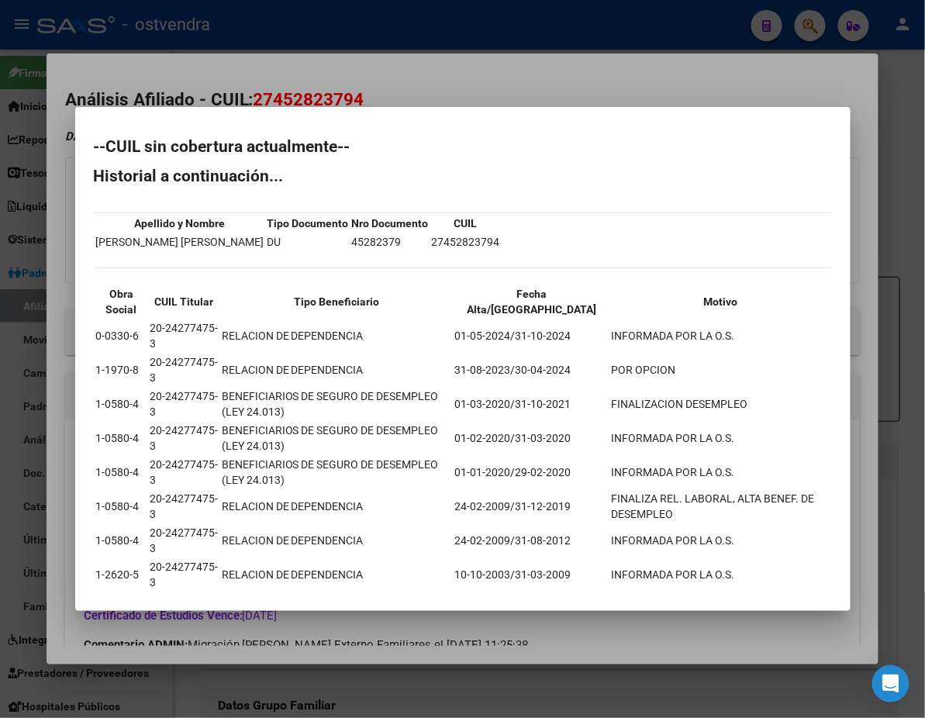
click at [219, 146] on div at bounding box center [462, 359] width 925 height 718
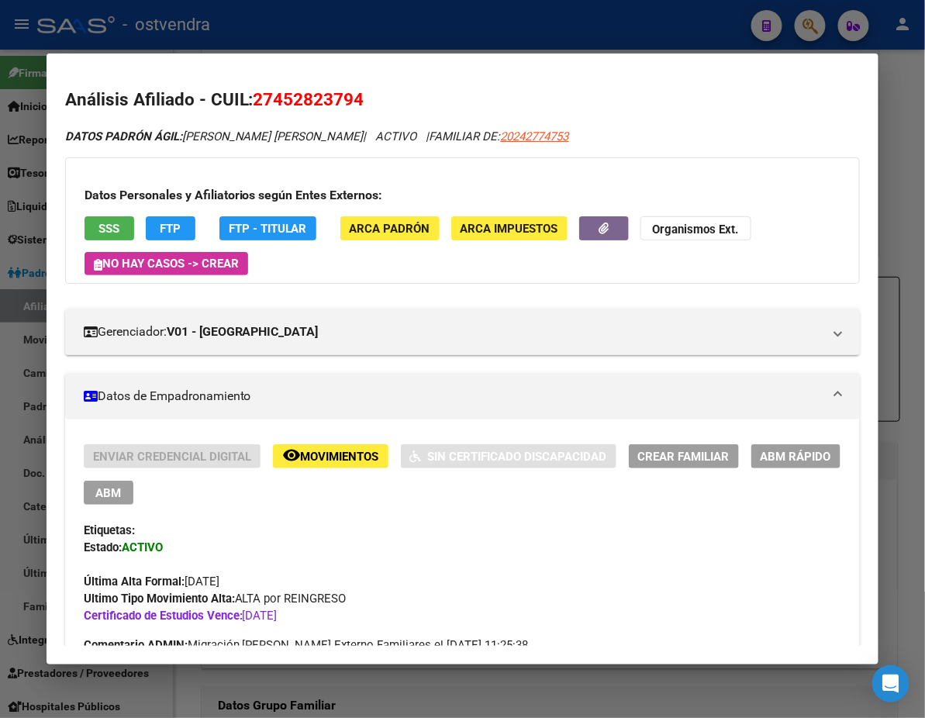
drag, startPoint x: 852, startPoint y: 478, endPoint x: 833, endPoint y: 444, distance: 38.6
click at [842, 477] on div "Enviar Credencial Digital remove_red_eye Movimientos Sin Certificado Discapacid…" at bounding box center [463, 534] width 758 height 180
click at [133, 481] on button "ABM" at bounding box center [109, 493] width 50 height 24
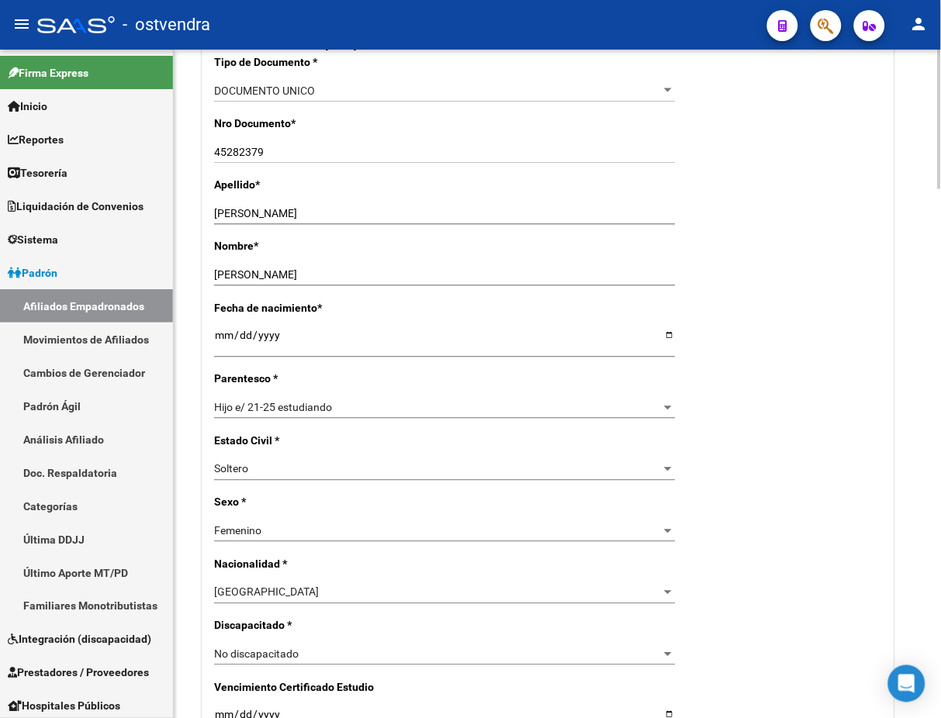
scroll to position [413, 0]
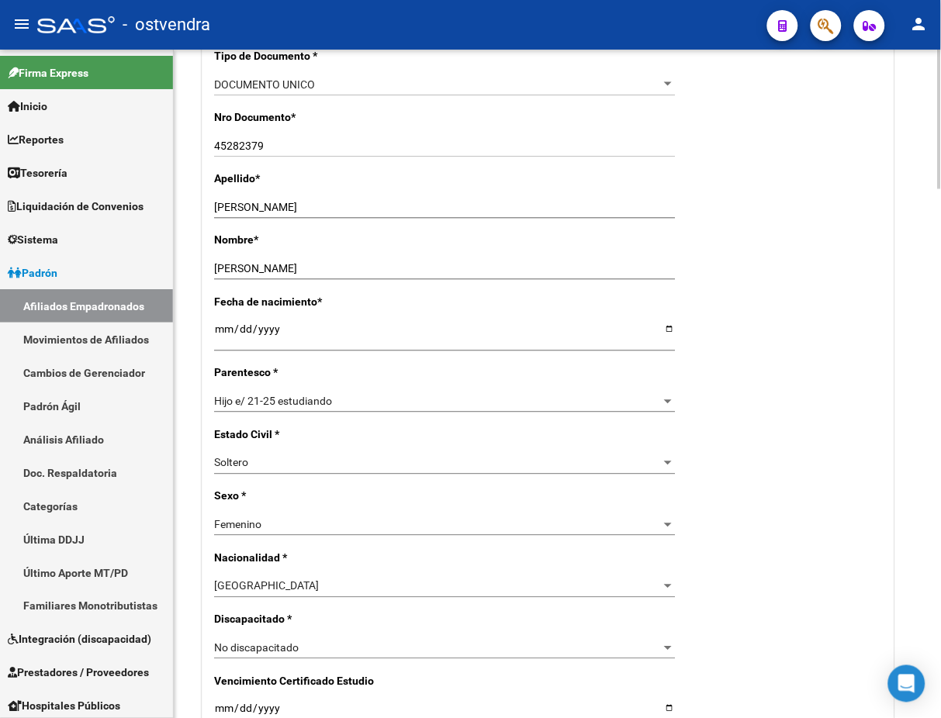
click at [356, 409] on div "Hijo e/ 21-25 estudiando Seleccionar parentesco" at bounding box center [444, 402] width 461 height 22
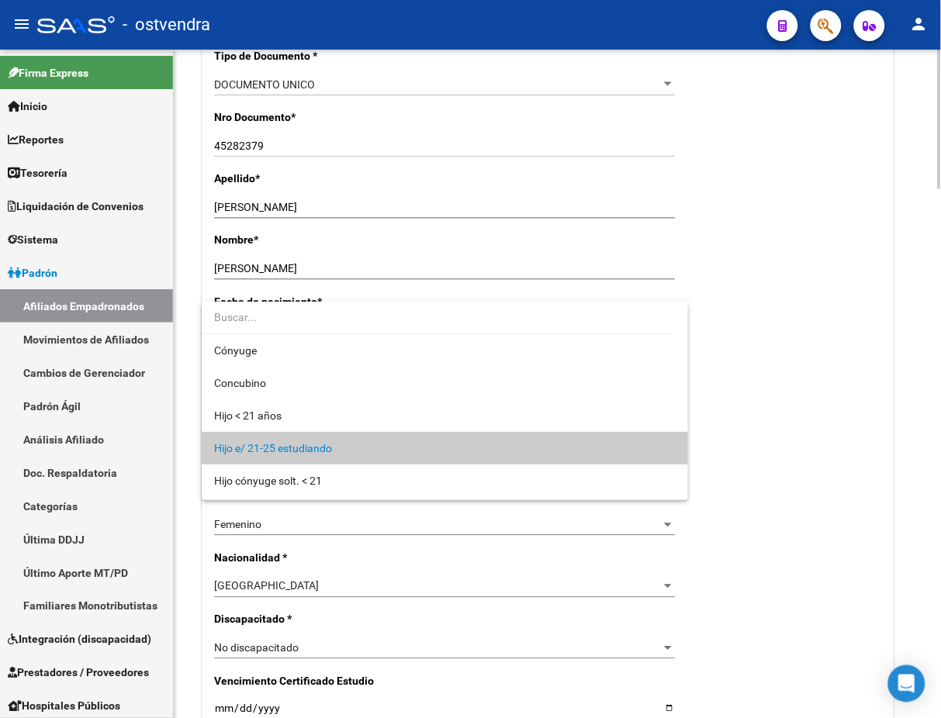
scroll to position [47, 0]
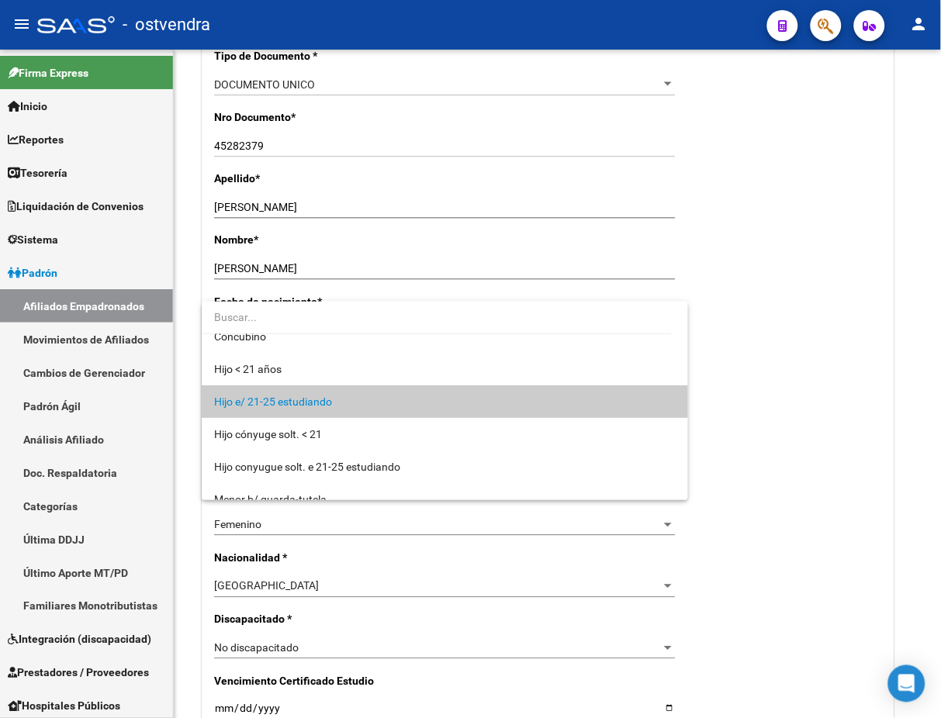
click at [353, 403] on span "Hijo e/ 21-25 estudiando" at bounding box center [444, 401] width 461 height 33
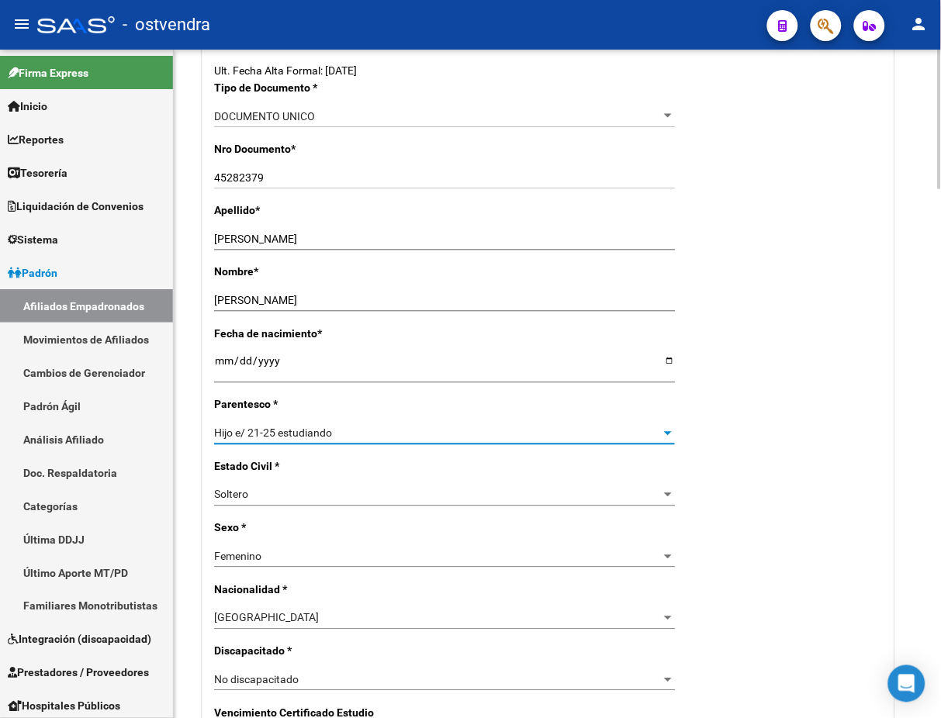
scroll to position [0, 0]
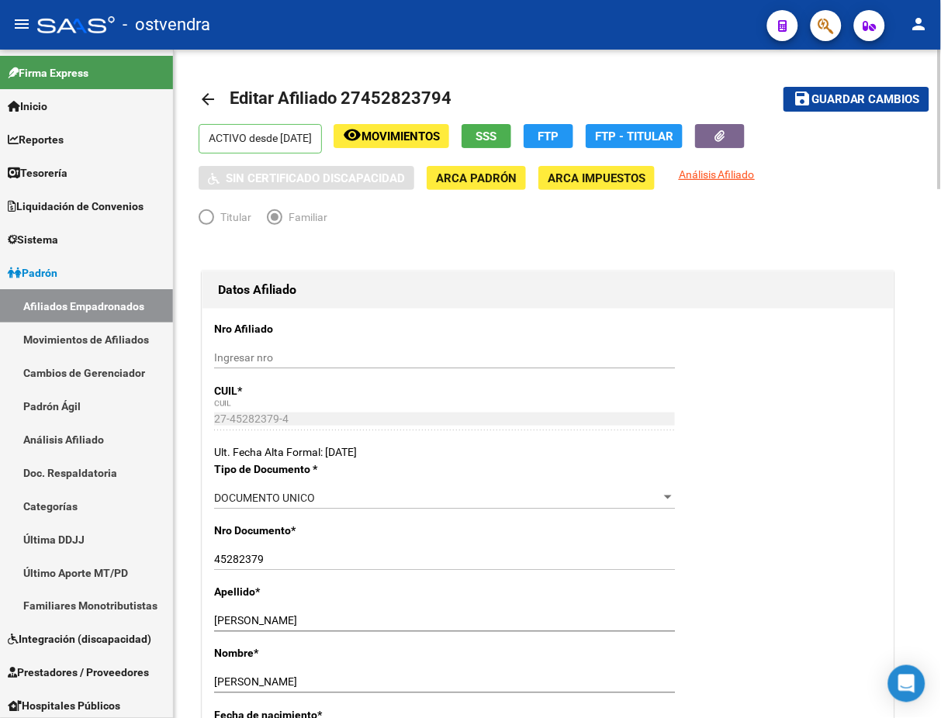
drag, startPoint x: 874, startPoint y: 100, endPoint x: 746, endPoint y: 237, distance: 187.1
click at [394, 141] on span "Movimientos" at bounding box center [400, 137] width 78 height 14
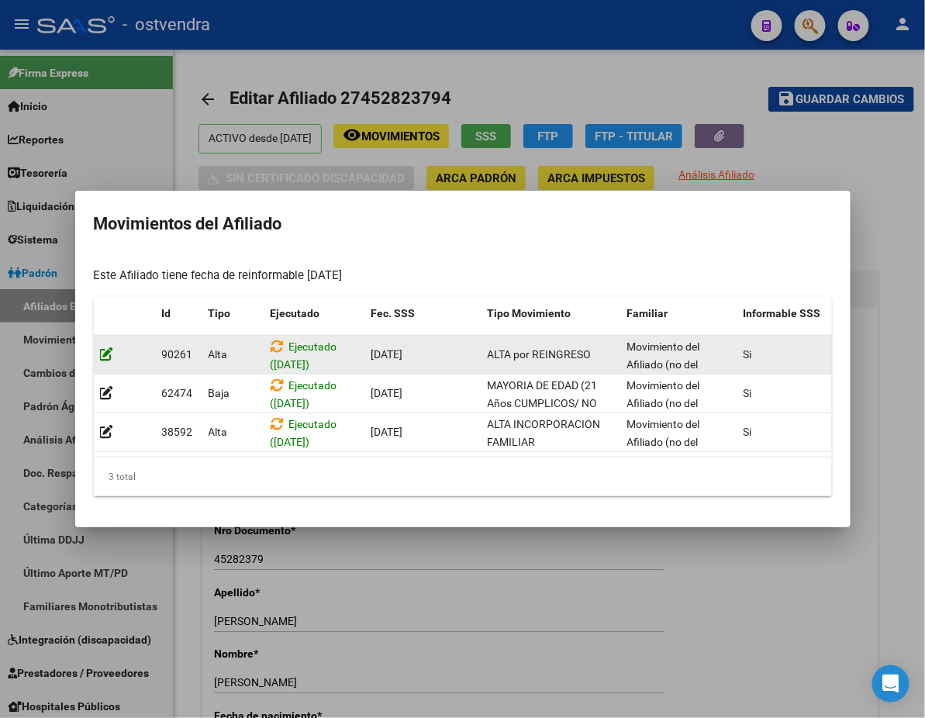
click at [100, 347] on icon at bounding box center [107, 354] width 14 height 15
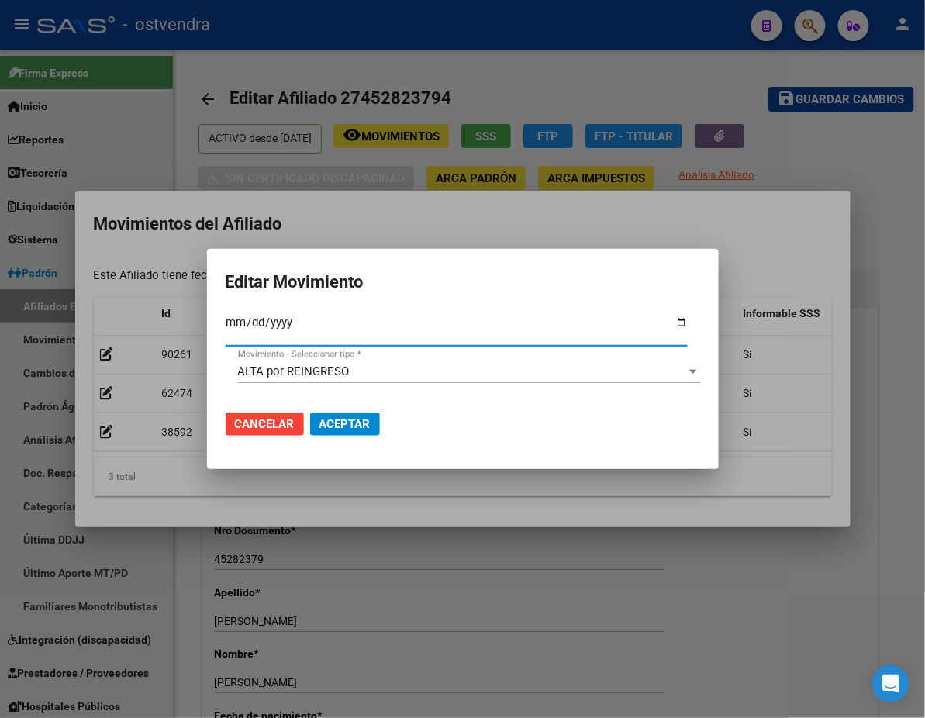
type input "[DATE]"
click at [349, 422] on span "Aceptar" at bounding box center [345, 424] width 51 height 14
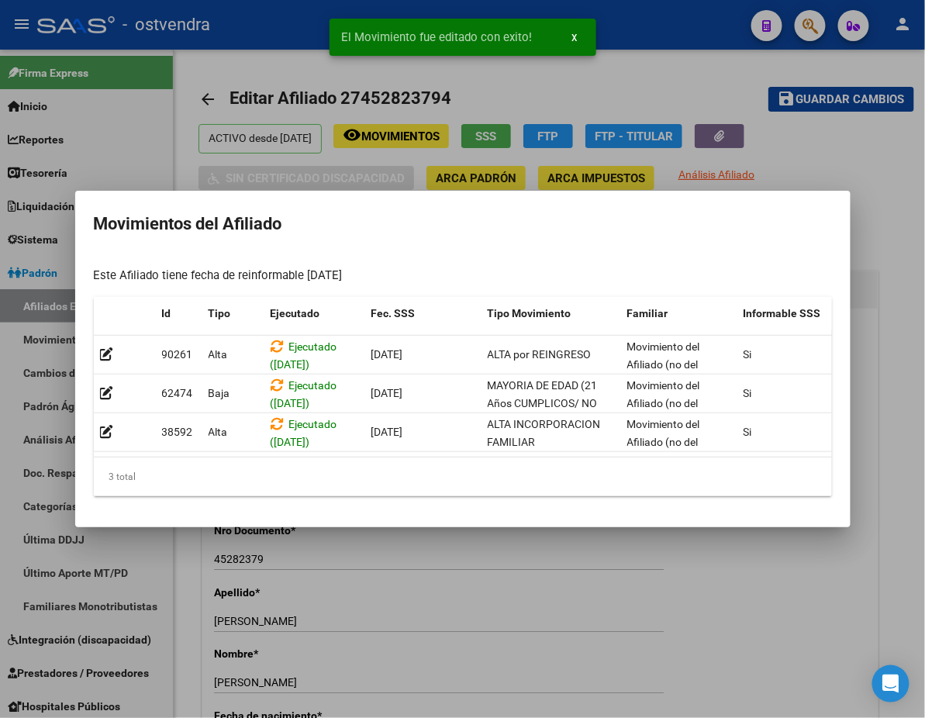
click at [184, 324] on datatable-header "Id Tipo Ejecutado Fec. SSS Tipo Movimiento Familiar Informable SSS Cargado Usua…" at bounding box center [540, 316] width 893 height 39
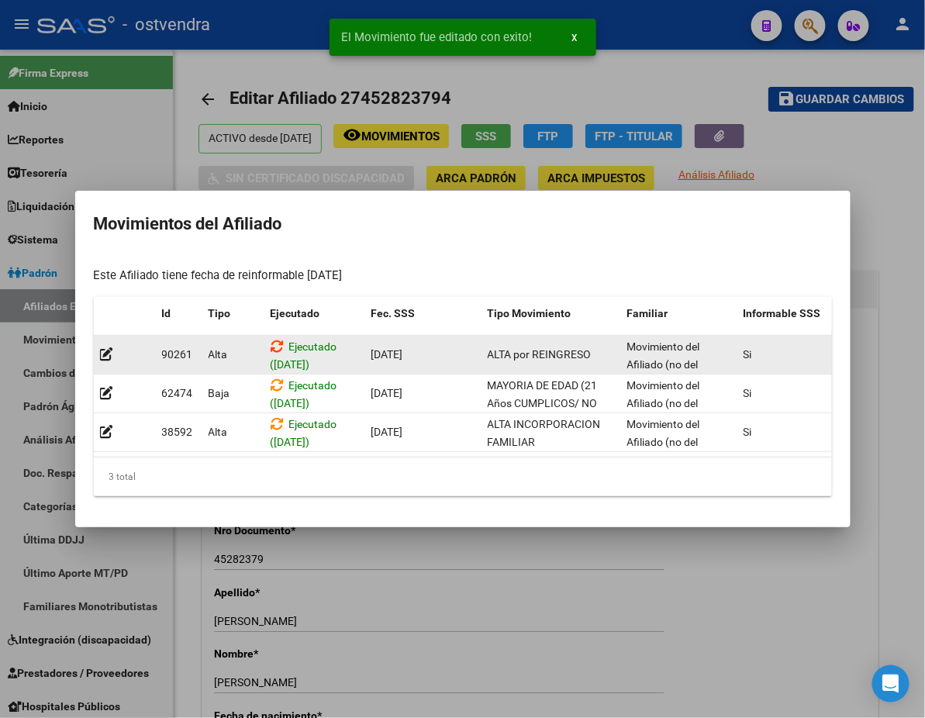
click at [271, 339] on icon at bounding box center [278, 346] width 14 height 15
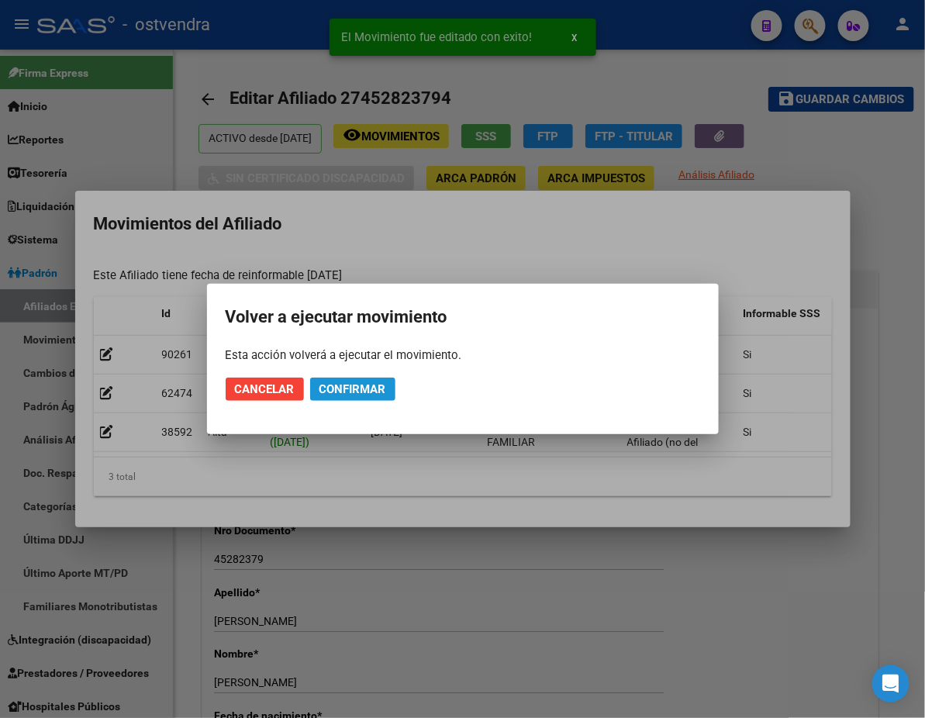
click at [335, 378] on button "Confirmar" at bounding box center [352, 389] width 85 height 23
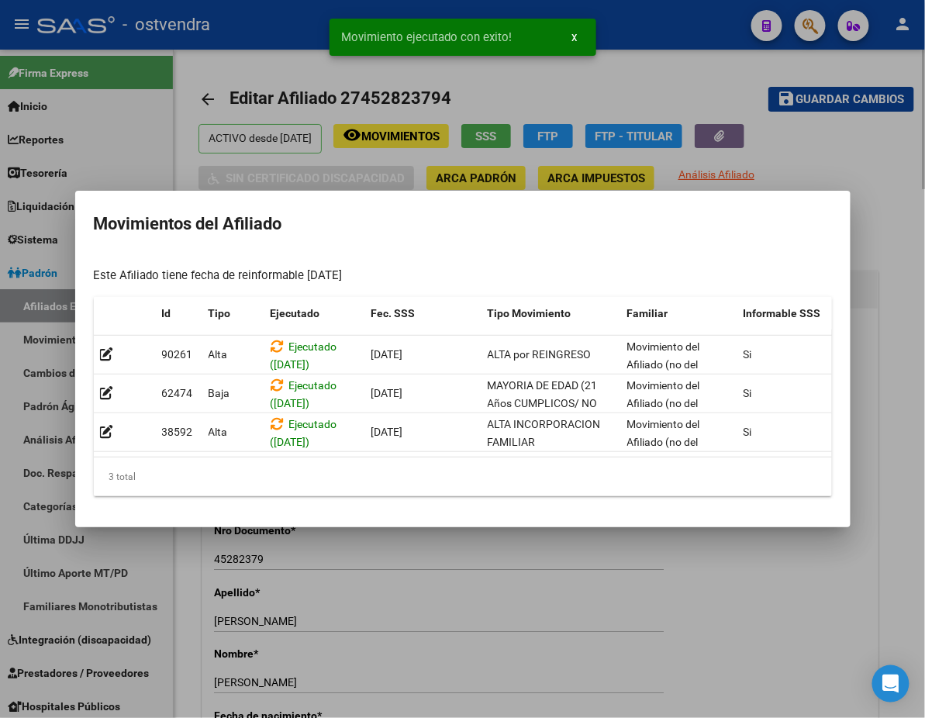
drag, startPoint x: 652, startPoint y: 100, endPoint x: 664, endPoint y: 95, distance: 12.8
click at [655, 99] on div at bounding box center [462, 359] width 925 height 718
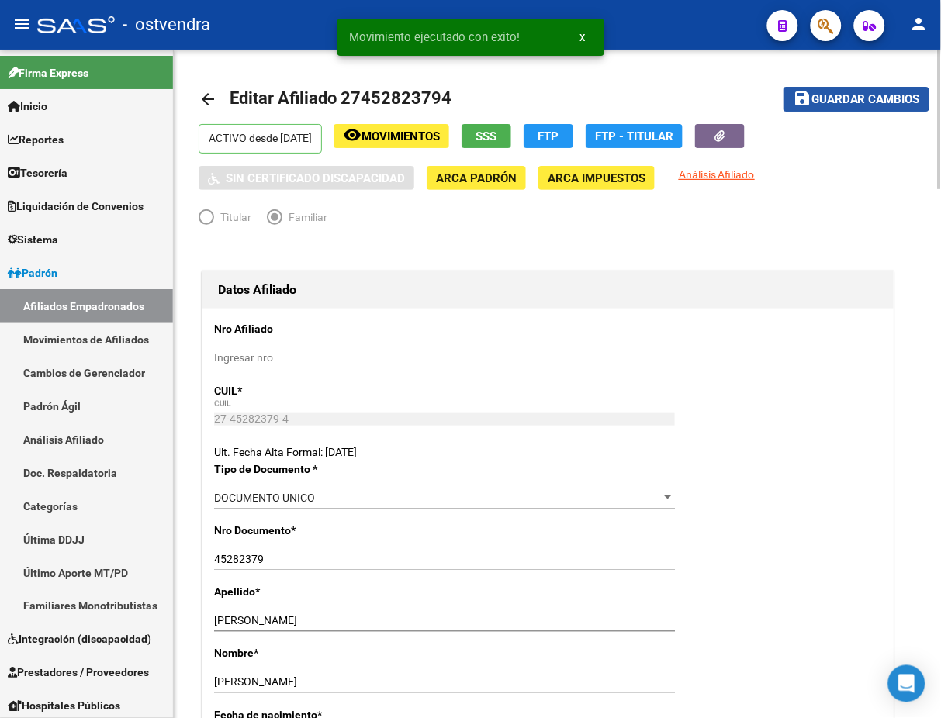
click at [835, 95] on span "Guardar cambios" at bounding box center [865, 100] width 109 height 14
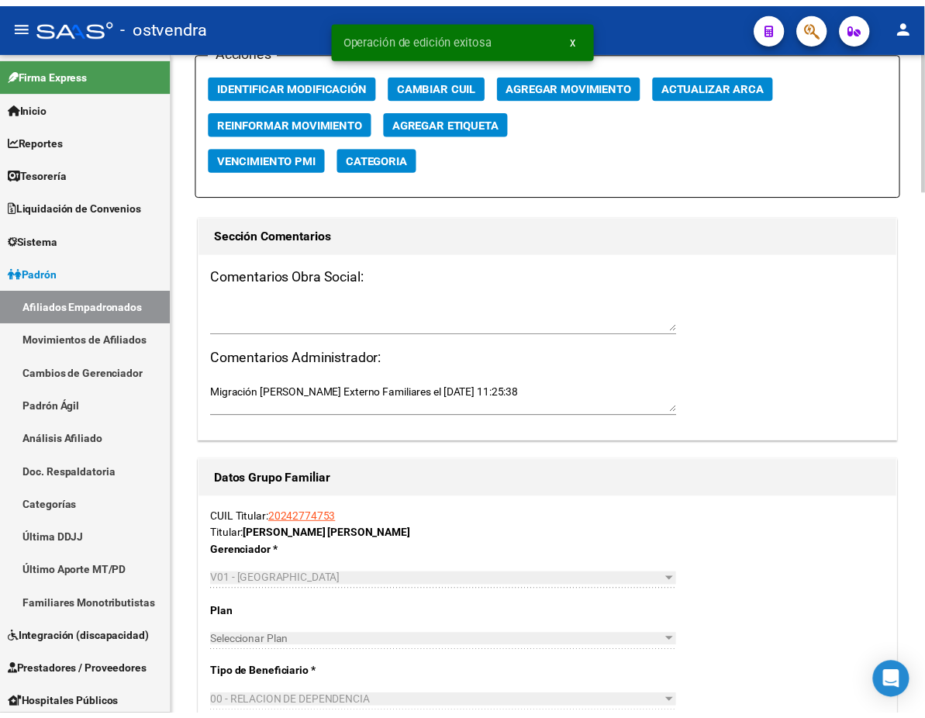
scroll to position [1710, 0]
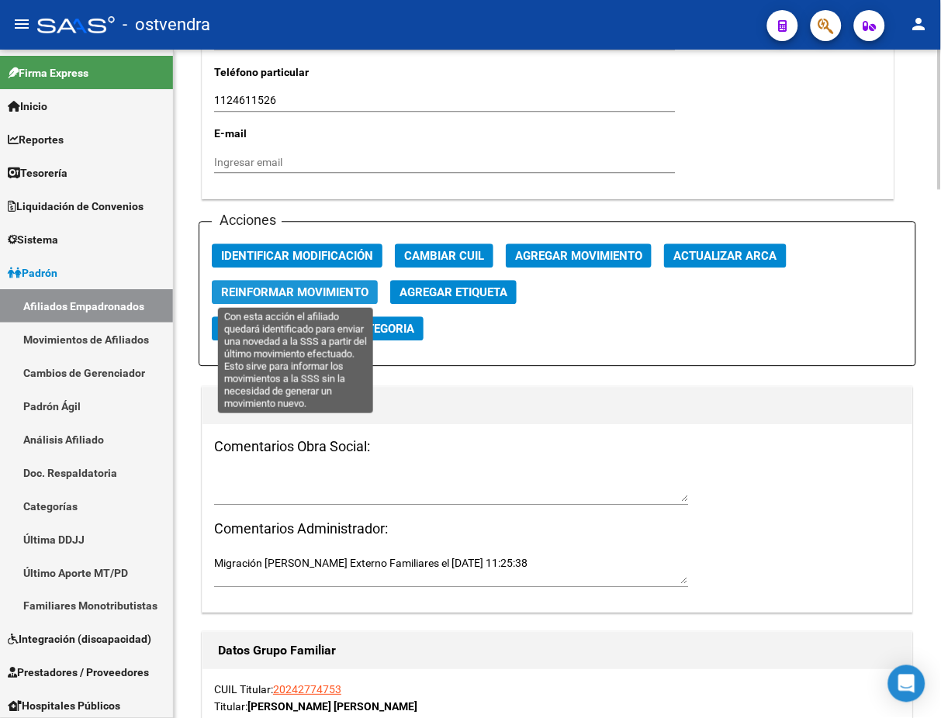
click at [295, 286] on span "Reinformar Movimiento" at bounding box center [294, 292] width 147 height 14
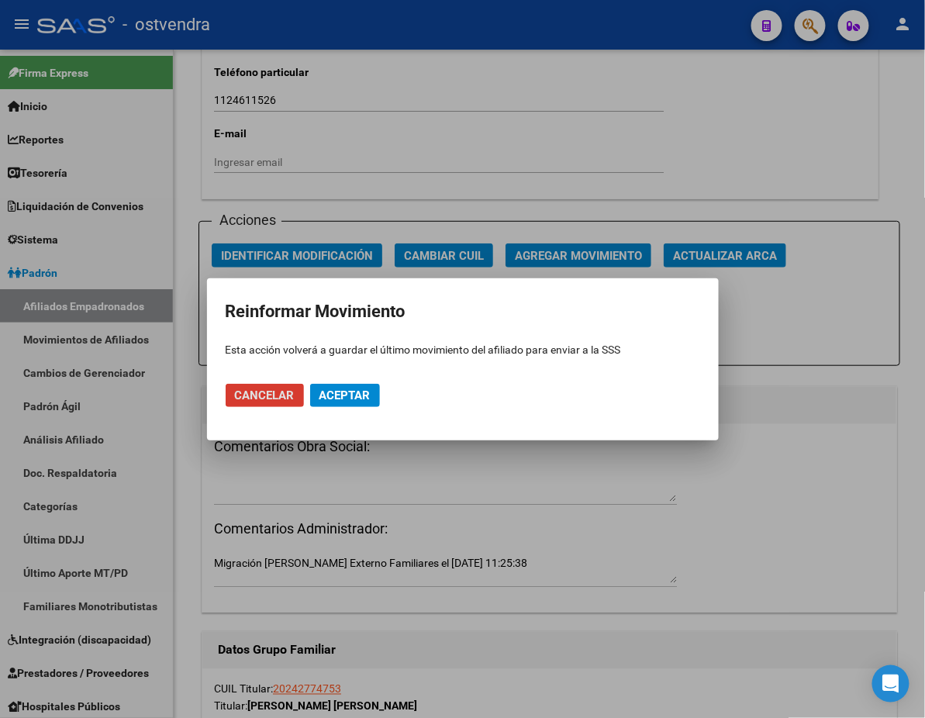
click at [356, 377] on mat-dialog-actions "Cancelar Aceptar" at bounding box center [463, 395] width 475 height 53
click at [353, 402] on span "Aceptar" at bounding box center [345, 396] width 51 height 14
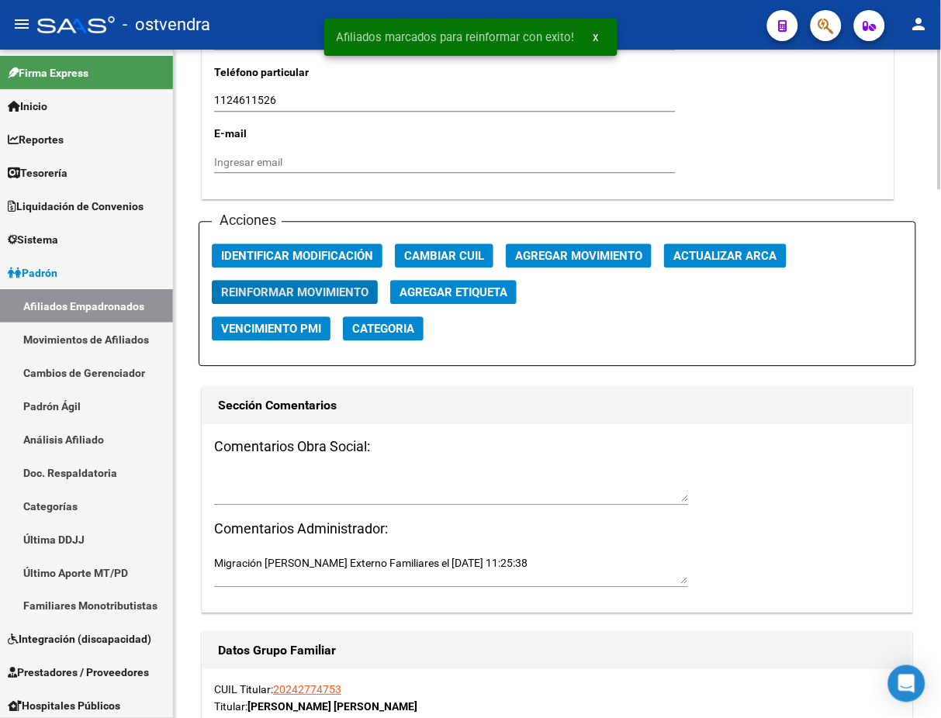
click at [537, 359] on div "Acciones Identificar Modificación Cambiar CUIL Agregar Movimiento Actualizar AR…" at bounding box center [557, 293] width 717 height 145
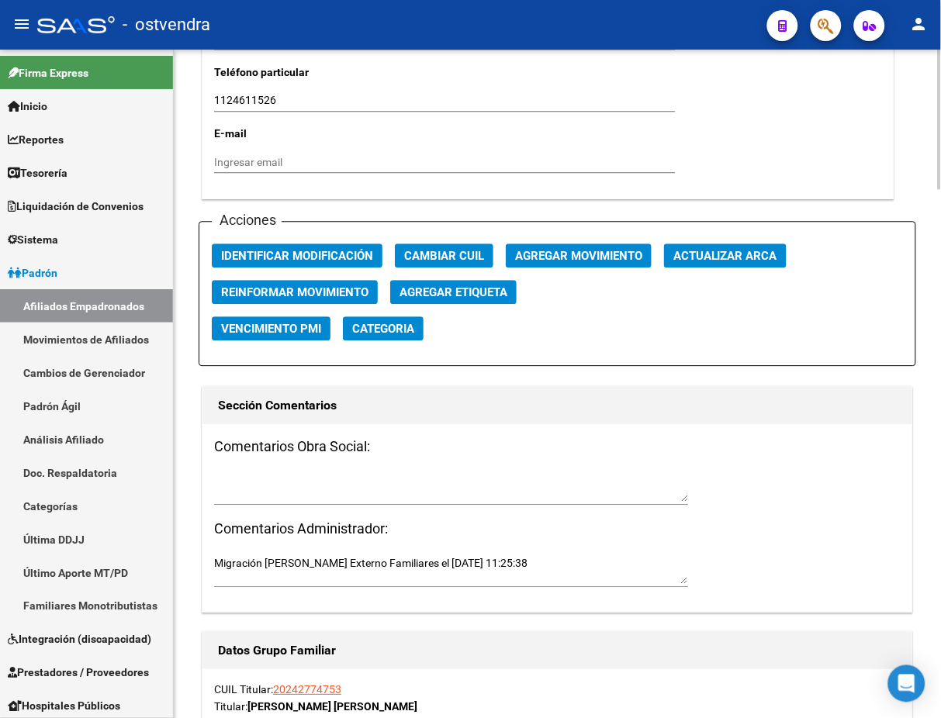
click at [838, 19] on button "button" at bounding box center [825, 25] width 31 height 31
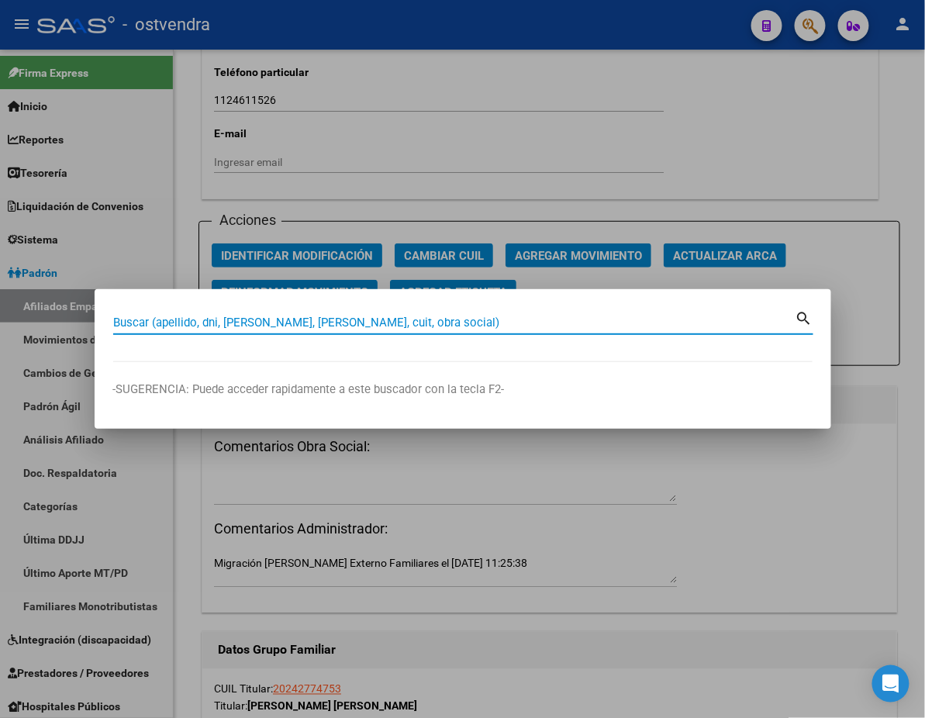
paste input "27959754085"
type input "27959754085"
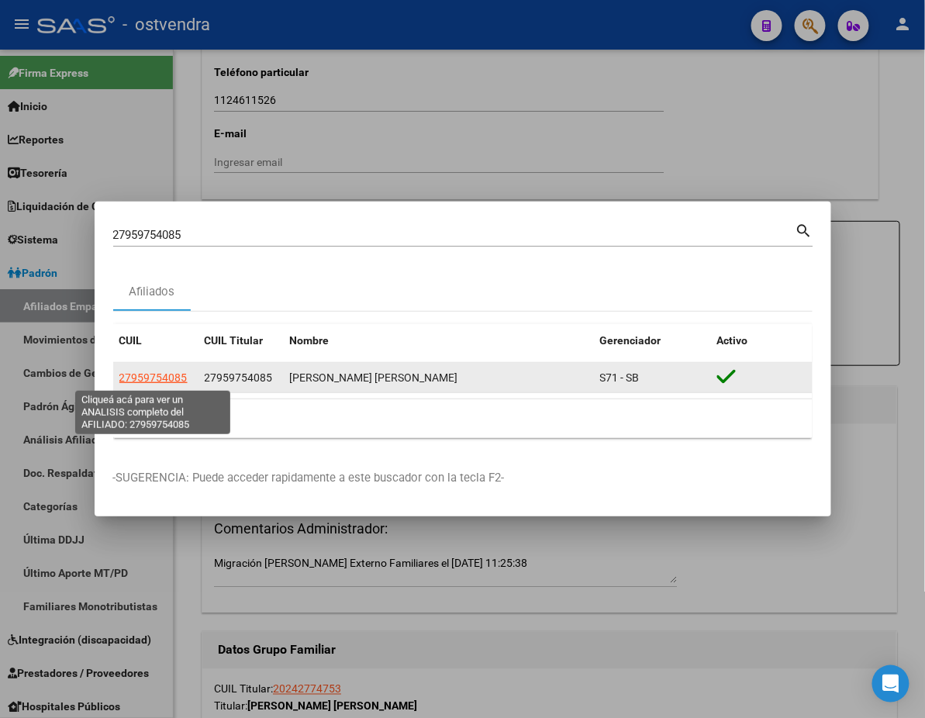
click at [160, 382] on span "27959754085" at bounding box center [153, 377] width 68 height 12
type textarea "27959754085"
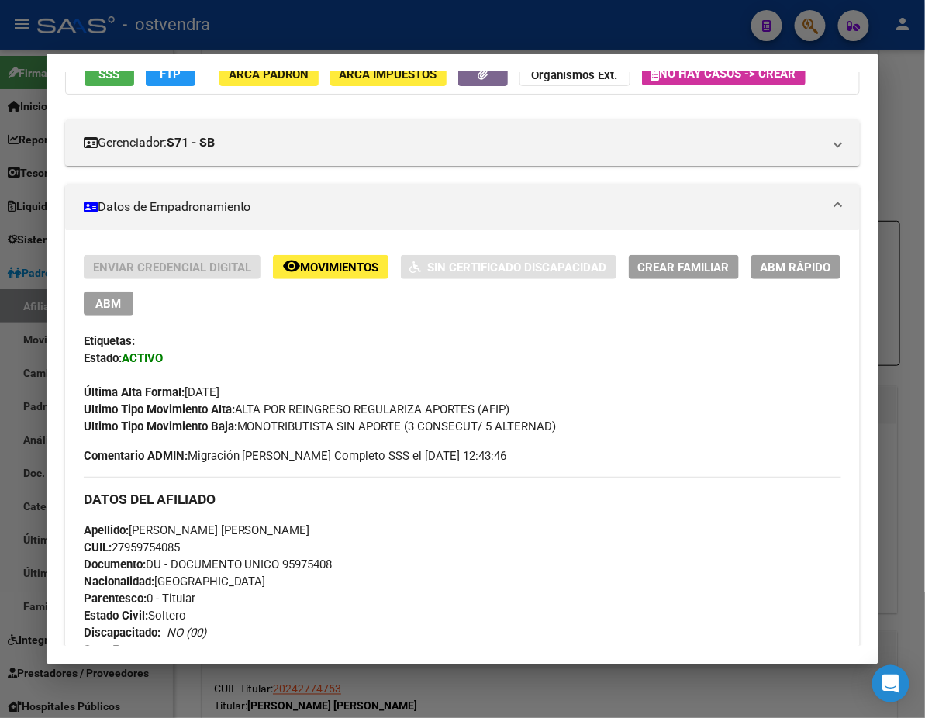
scroll to position [0, 0]
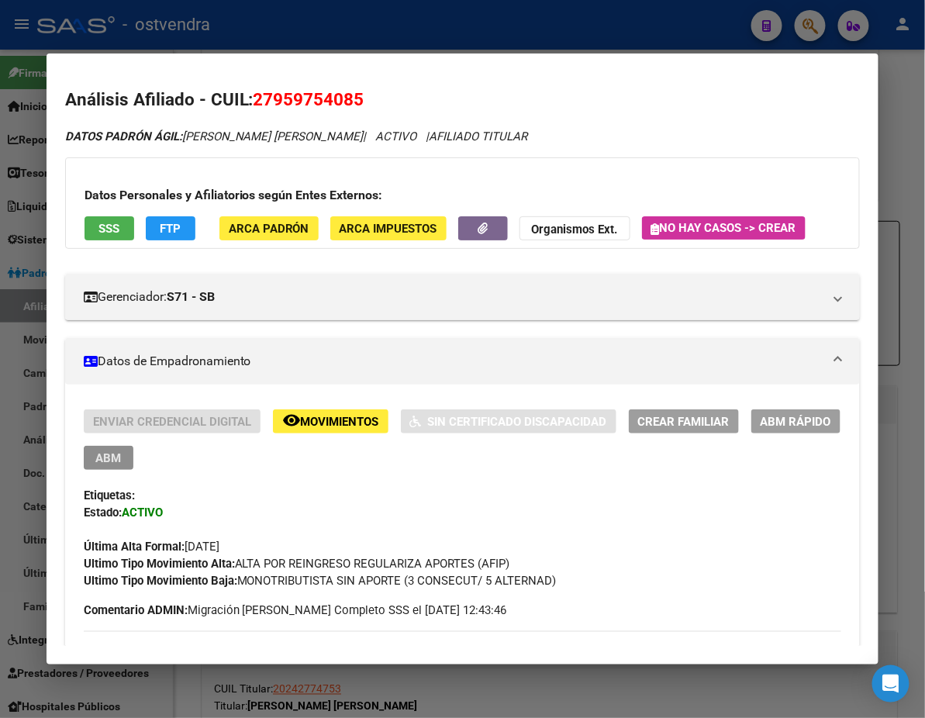
click at [121, 451] on span "ABM" at bounding box center [108, 458] width 26 height 14
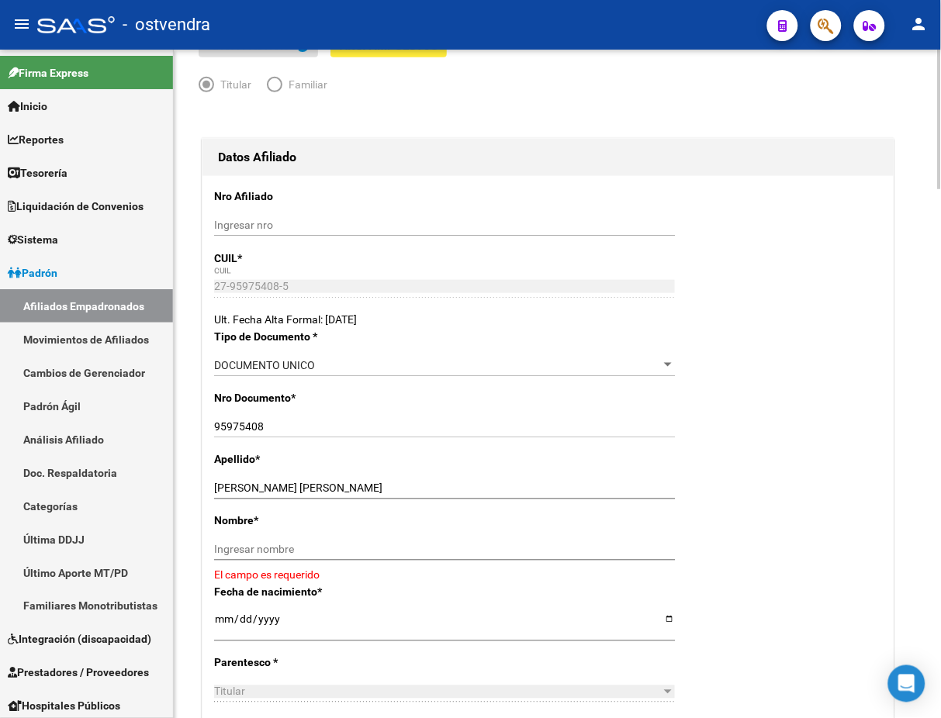
scroll to position [138, 0]
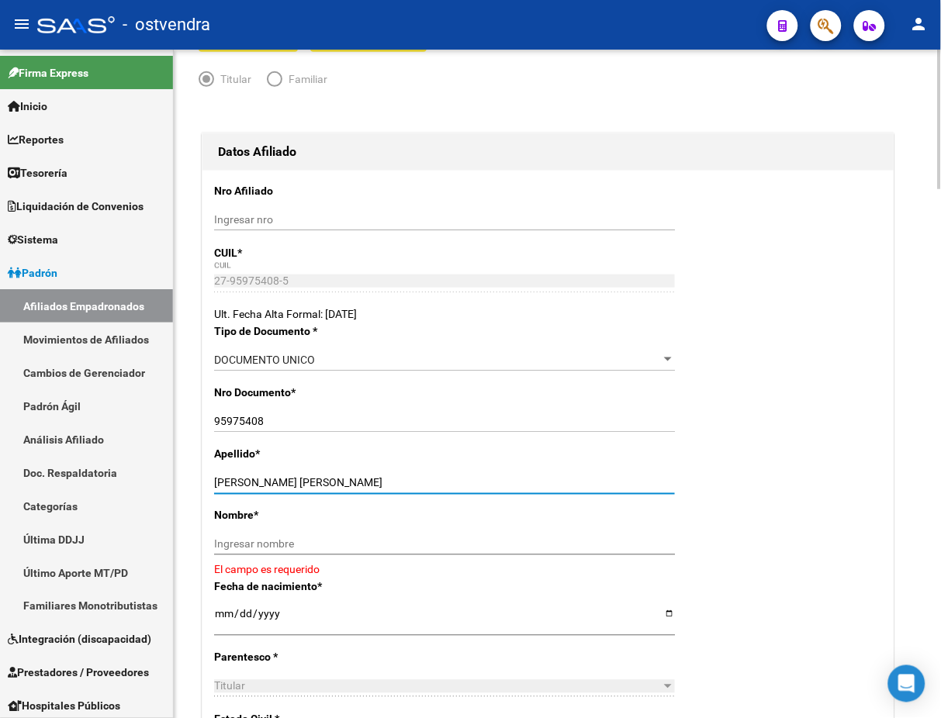
drag, startPoint x: 276, startPoint y: 479, endPoint x: 340, endPoint y: 541, distance: 88.8
click at [388, 487] on input "[PERSON_NAME] [PERSON_NAME]" at bounding box center [444, 483] width 461 height 13
click at [324, 551] on input "Ingresar nombre" at bounding box center [444, 544] width 461 height 13
paste input "[PERSON_NAME]"
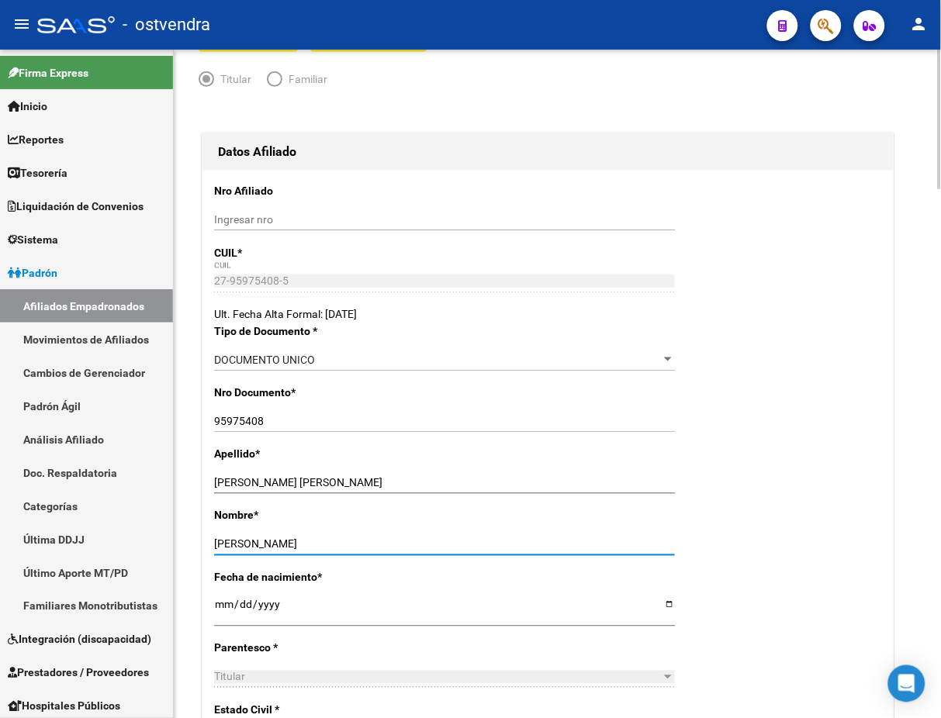
type input "[PERSON_NAME]"
drag, startPoint x: 281, startPoint y: 482, endPoint x: 419, endPoint y: 484, distance: 138.1
click at [419, 484] on input "[PERSON_NAME] [PERSON_NAME]" at bounding box center [444, 483] width 461 height 13
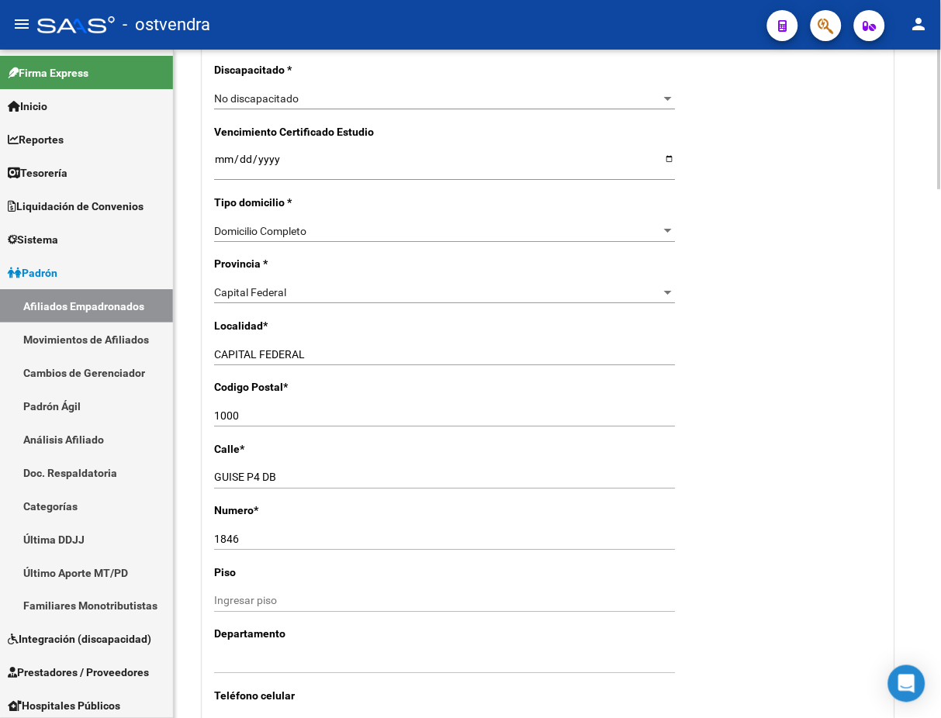
scroll to position [965, 0]
type input "[PERSON_NAME]"
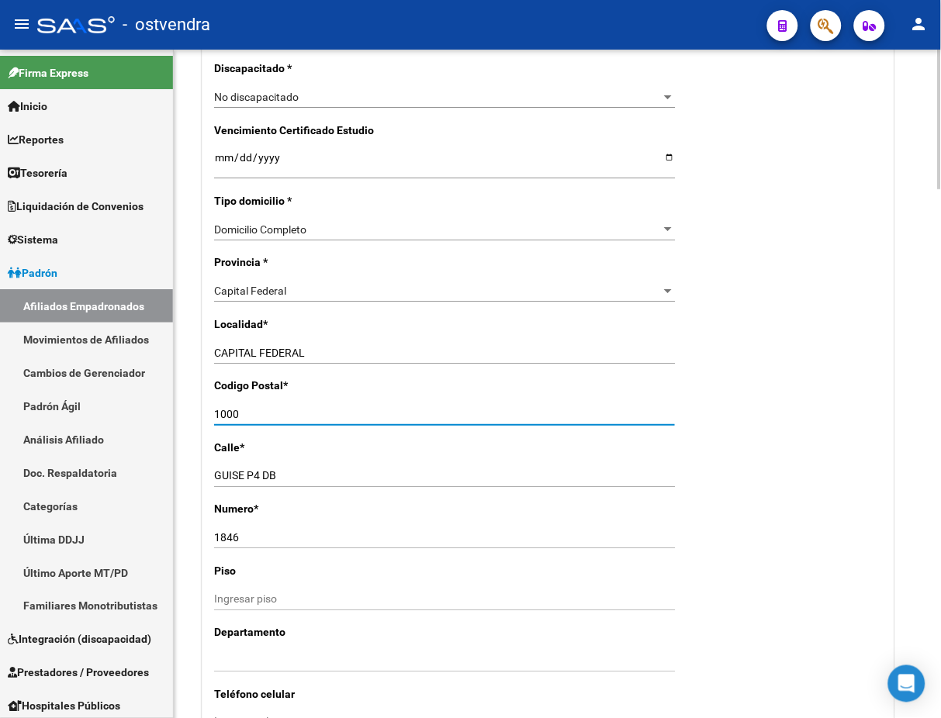
click at [335, 414] on input "1000" at bounding box center [444, 414] width 461 height 13
type input "1001"
click at [765, 342] on div "Nro Afiliado Ingresar nro CUIL * 27-95975408-5 CUIL ARCA [PERSON_NAME] Ult. Fec…" at bounding box center [547, 144] width 691 height 1600
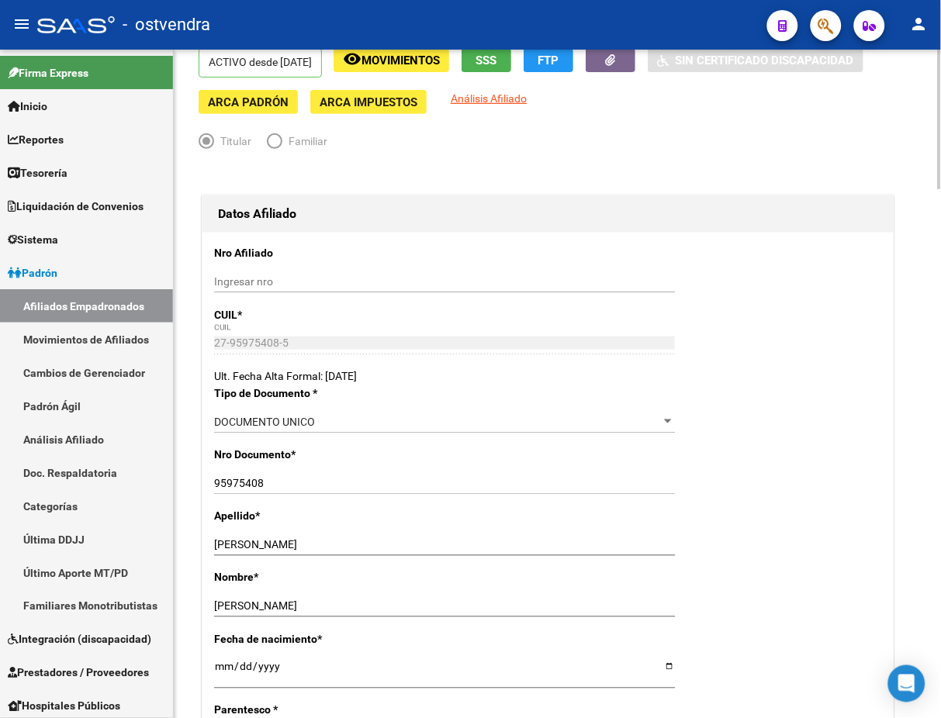
scroll to position [0, 0]
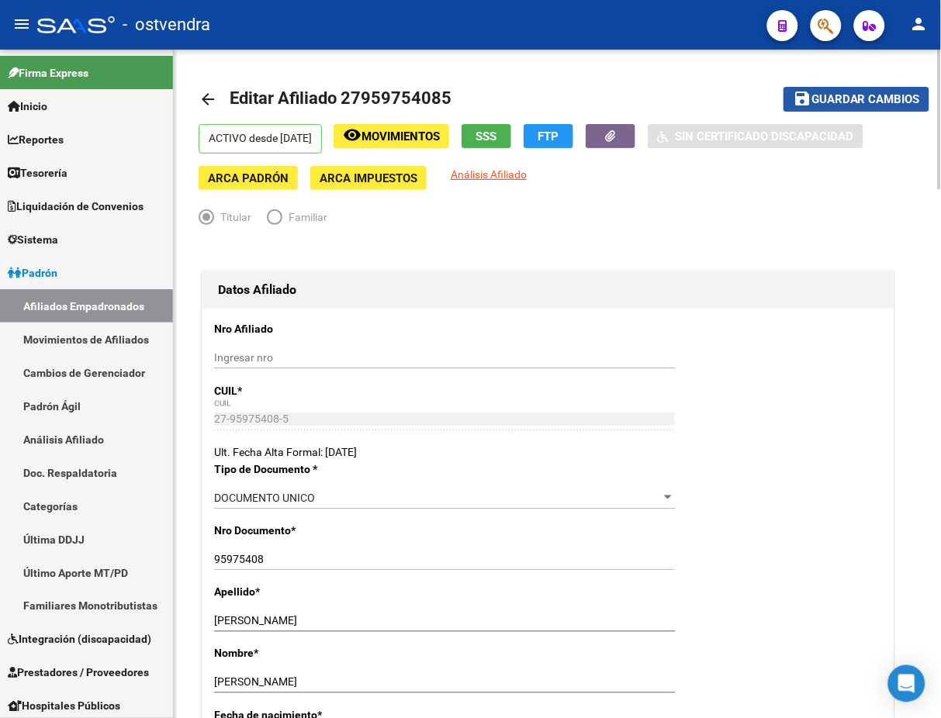
click at [852, 101] on span "Guardar cambios" at bounding box center [865, 100] width 109 height 14
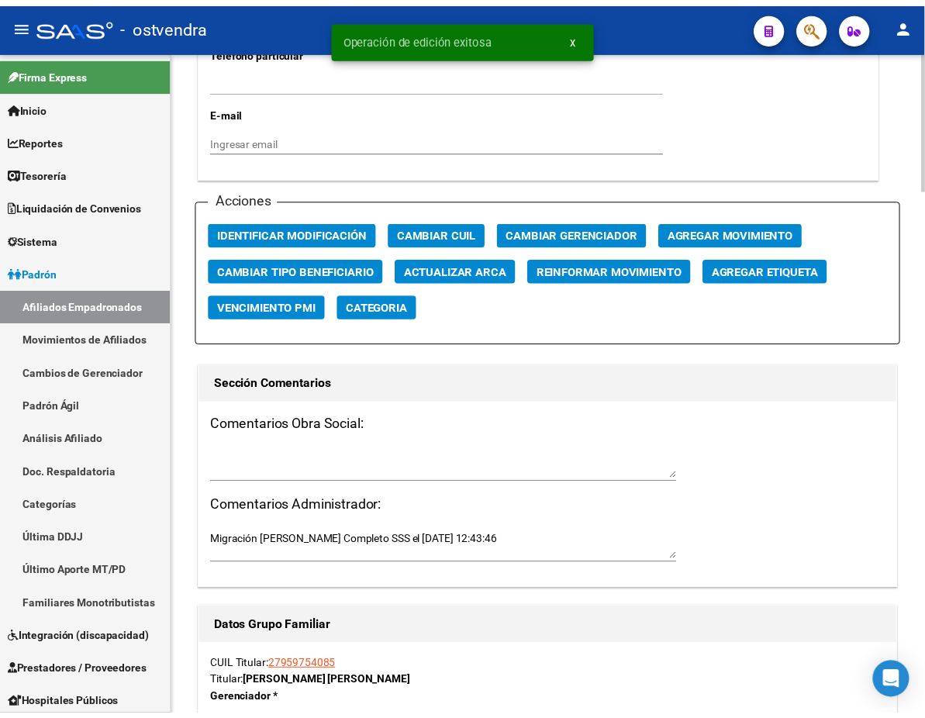
scroll to position [1710, 0]
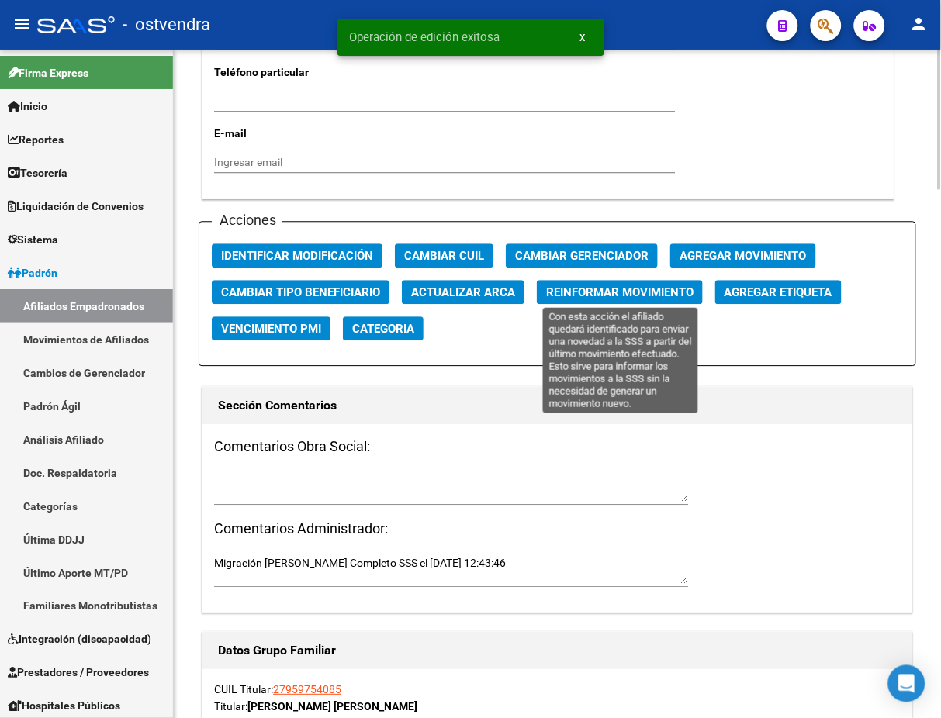
click at [613, 285] on span "Reinformar Movimiento" at bounding box center [619, 292] width 147 height 14
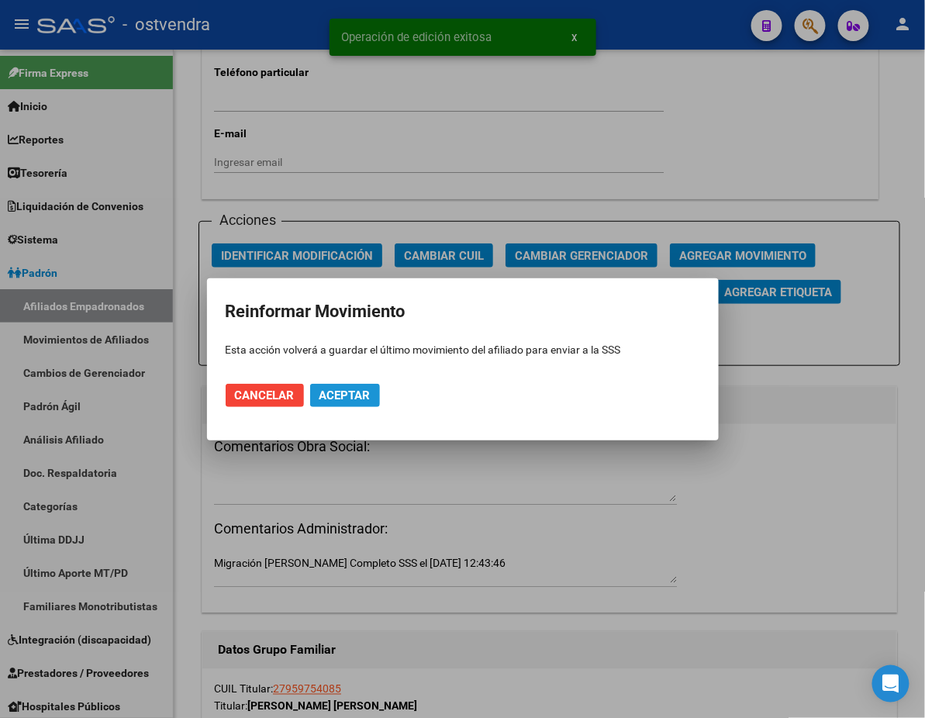
click at [365, 400] on span "Aceptar" at bounding box center [345, 396] width 51 height 14
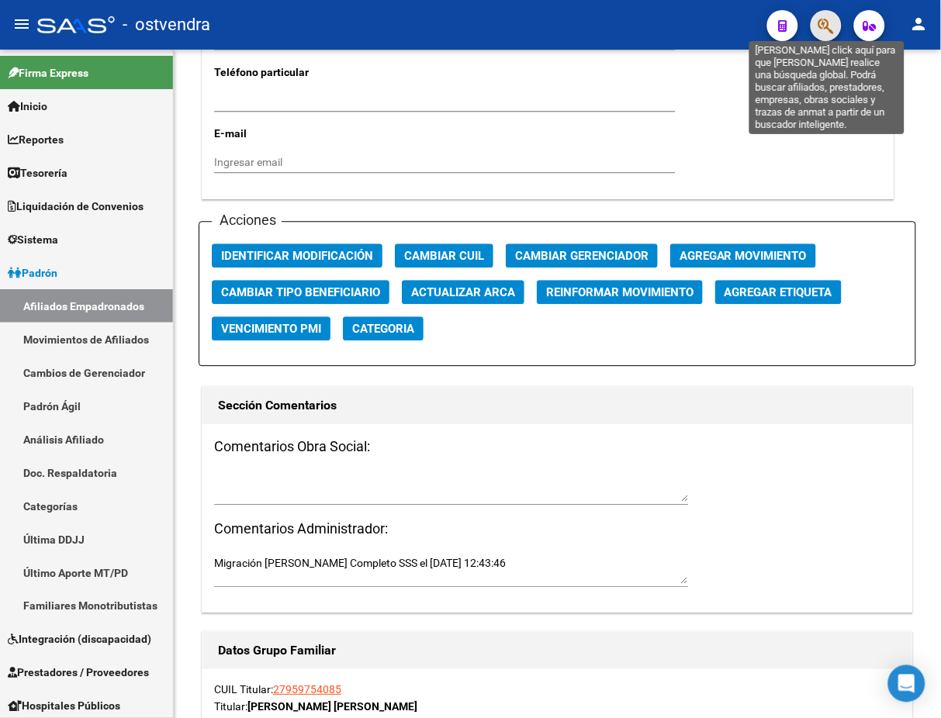
click at [821, 23] on icon "button" at bounding box center [826, 26] width 16 height 18
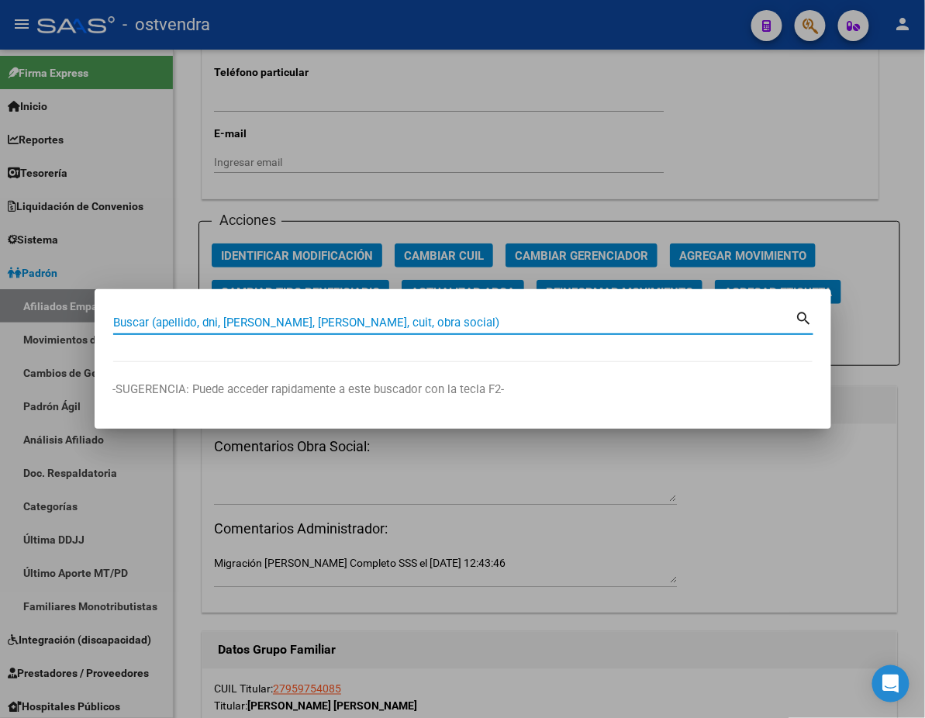
paste input "23955363019"
type input "23955363019"
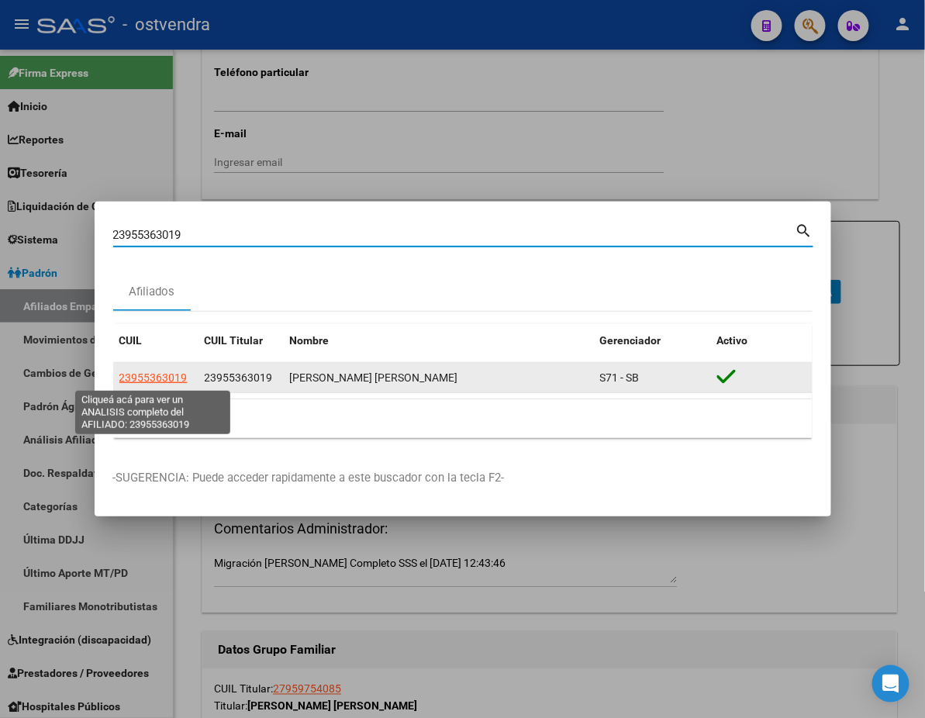
click at [168, 372] on span "23955363019" at bounding box center [153, 377] width 68 height 12
type textarea "23955363019"
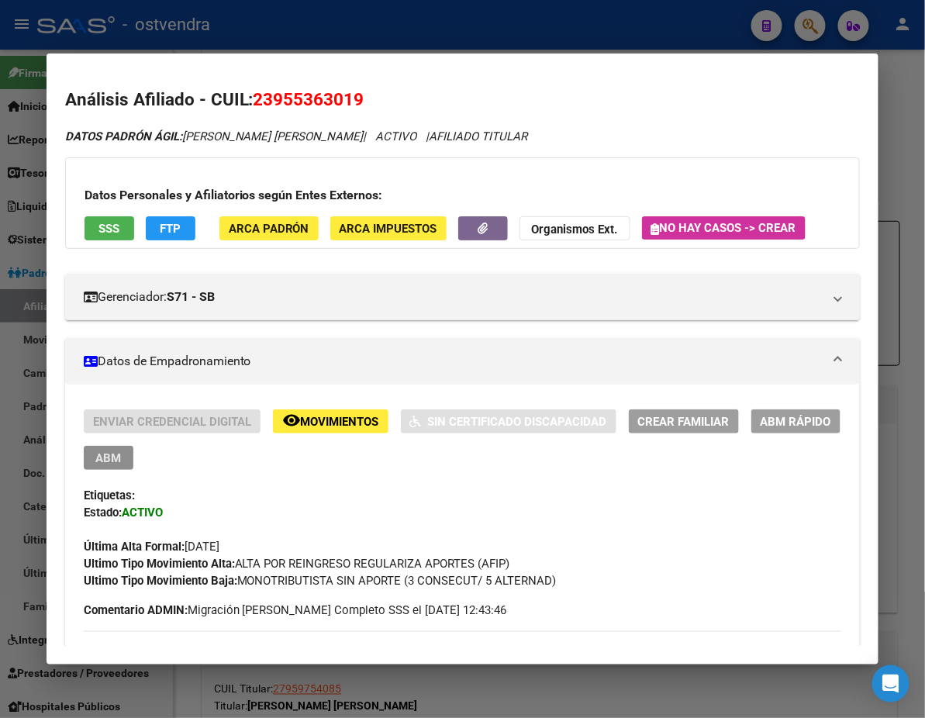
drag, startPoint x: 824, startPoint y: 422, endPoint x: 563, endPoint y: 439, distance: 261.1
click at [121, 451] on span "ABM" at bounding box center [108, 458] width 26 height 14
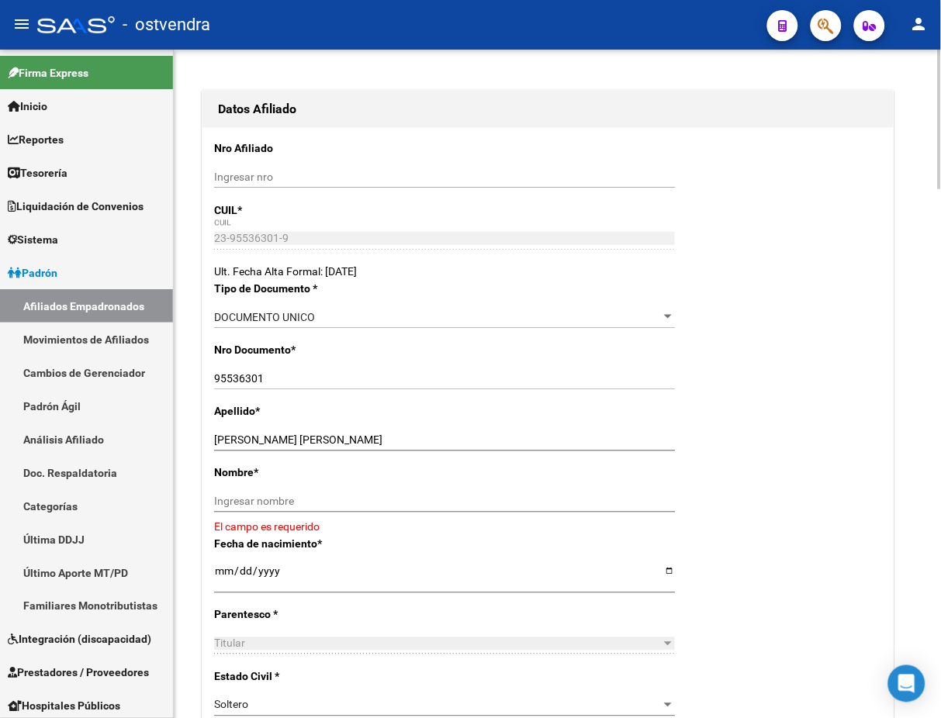
scroll to position [275, 0]
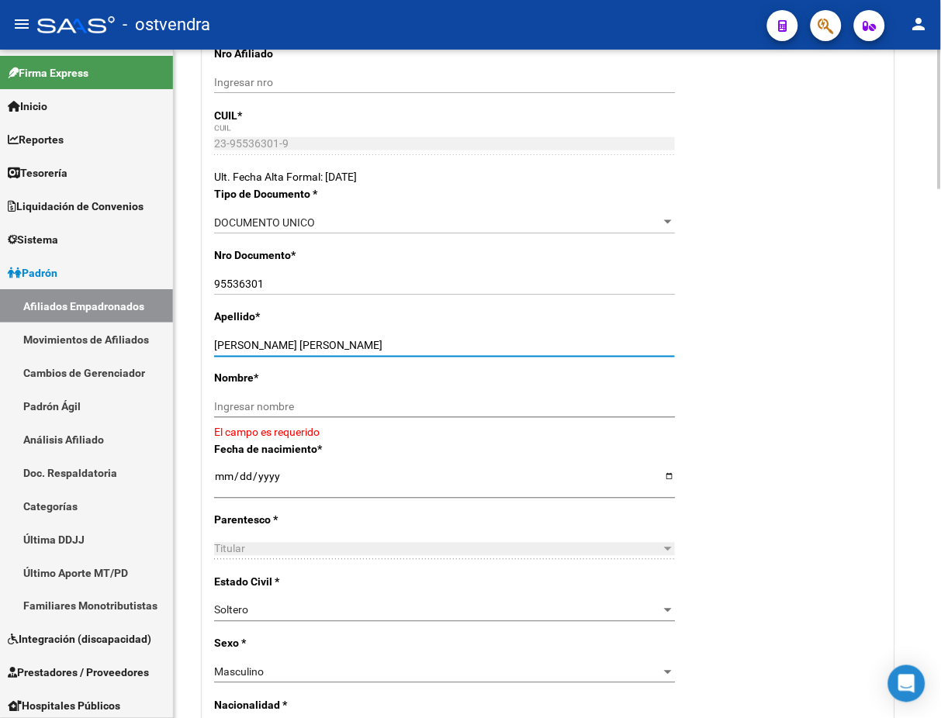
drag, startPoint x: 335, startPoint y: 341, endPoint x: 402, endPoint y: 341, distance: 66.7
click at [402, 341] on input "[PERSON_NAME] [PERSON_NAME]" at bounding box center [444, 346] width 461 height 13
click at [346, 411] on input "Ingresar nombre" at bounding box center [444, 407] width 461 height 13
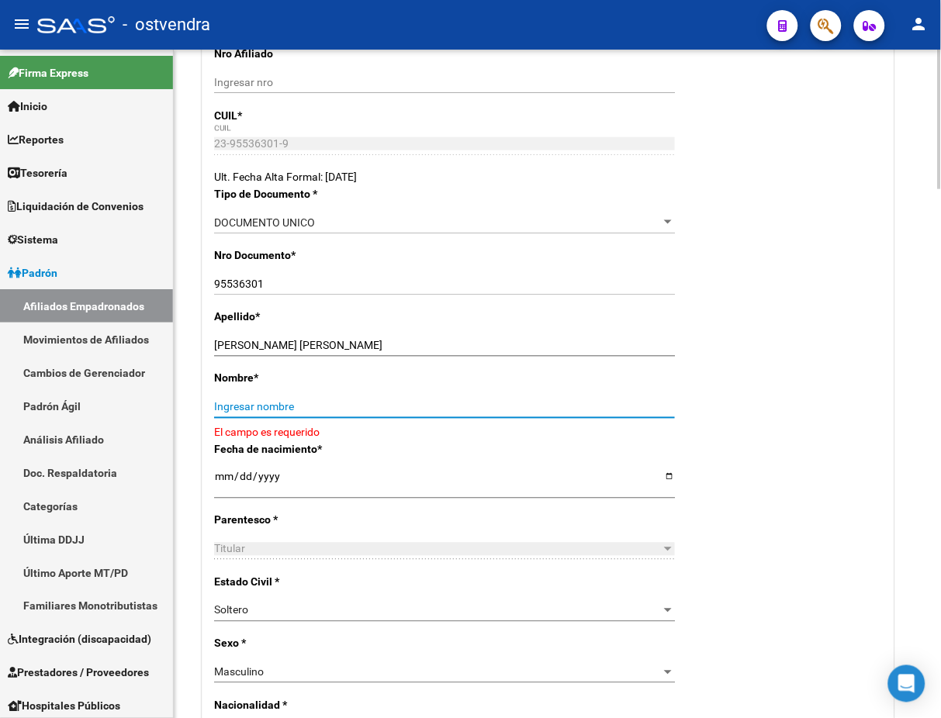
paste input "[PERSON_NAME]"
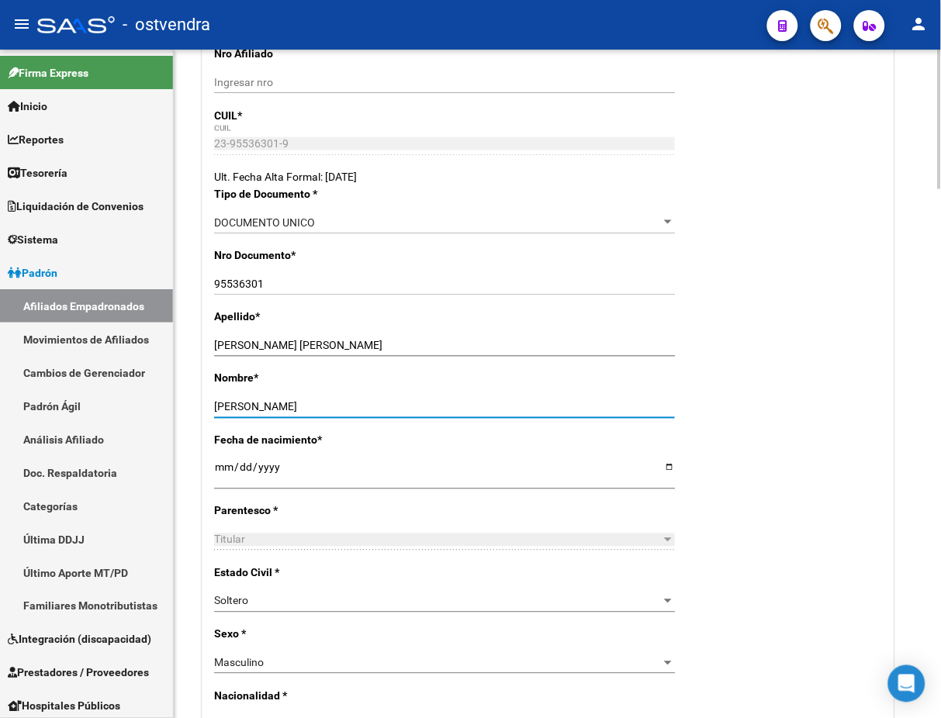
type input "[PERSON_NAME]"
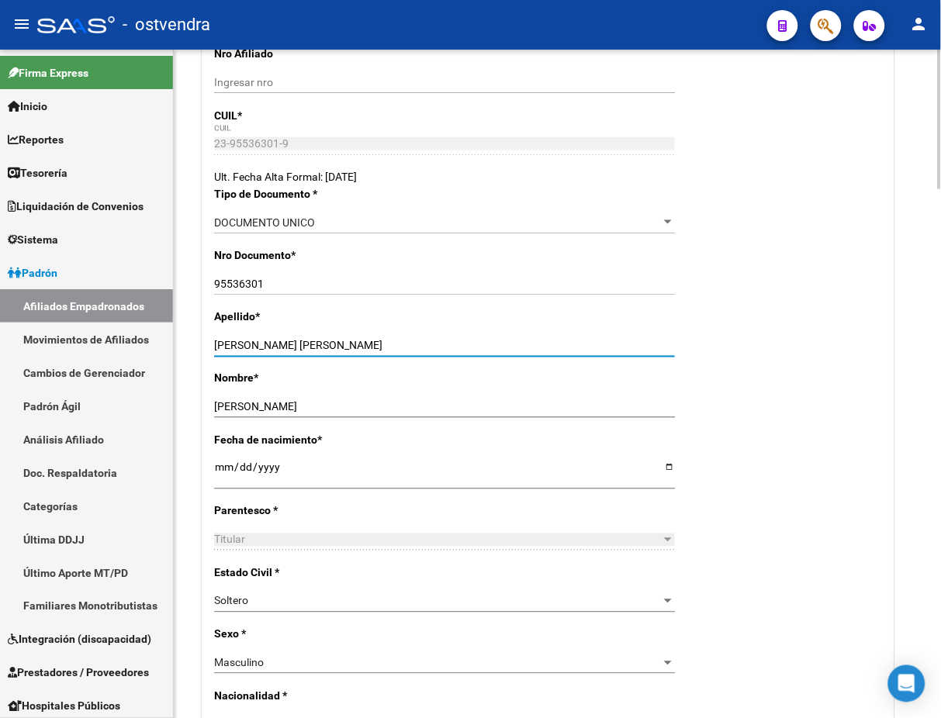
drag, startPoint x: 333, startPoint y: 343, endPoint x: 445, endPoint y: 342, distance: 112.5
click at [445, 342] on input "[PERSON_NAME] [PERSON_NAME]" at bounding box center [444, 346] width 461 height 13
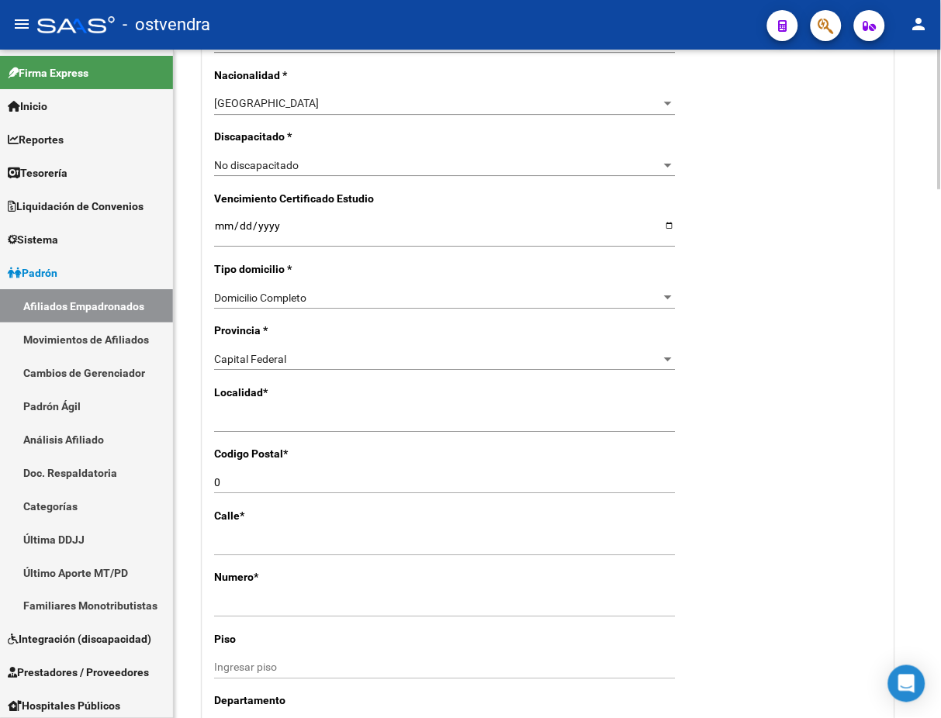
scroll to position [965, 0]
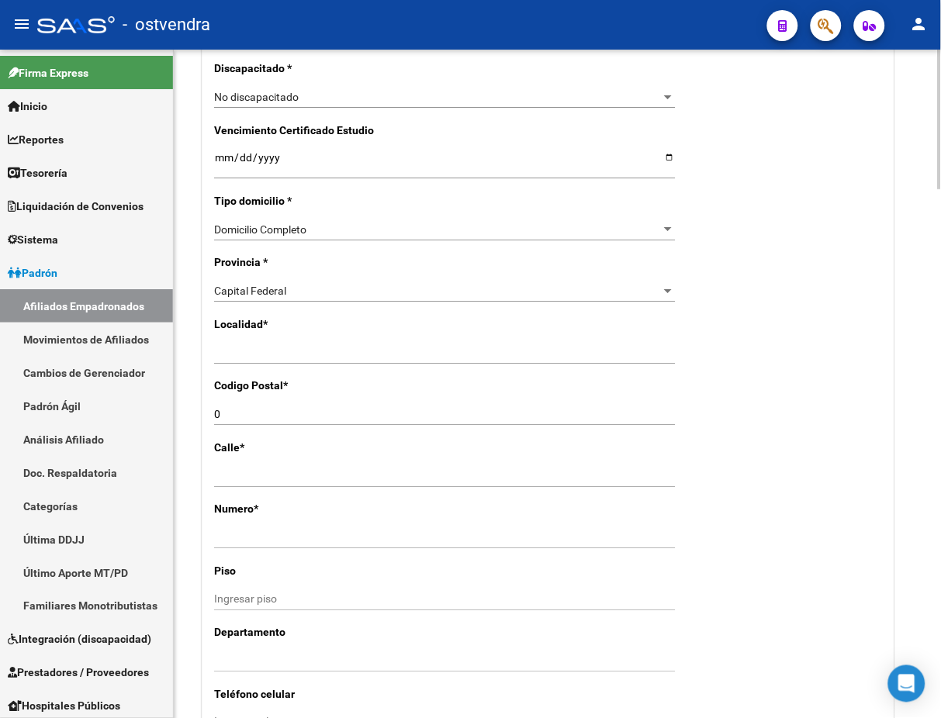
type input "[PERSON_NAME]"
click at [347, 340] on div "Nro Afiliado Ingresar nro CUIL * 23-95536301-9 CUIL ARCA [PERSON_NAME] Ult. Fec…" at bounding box center [547, 144] width 691 height 1600
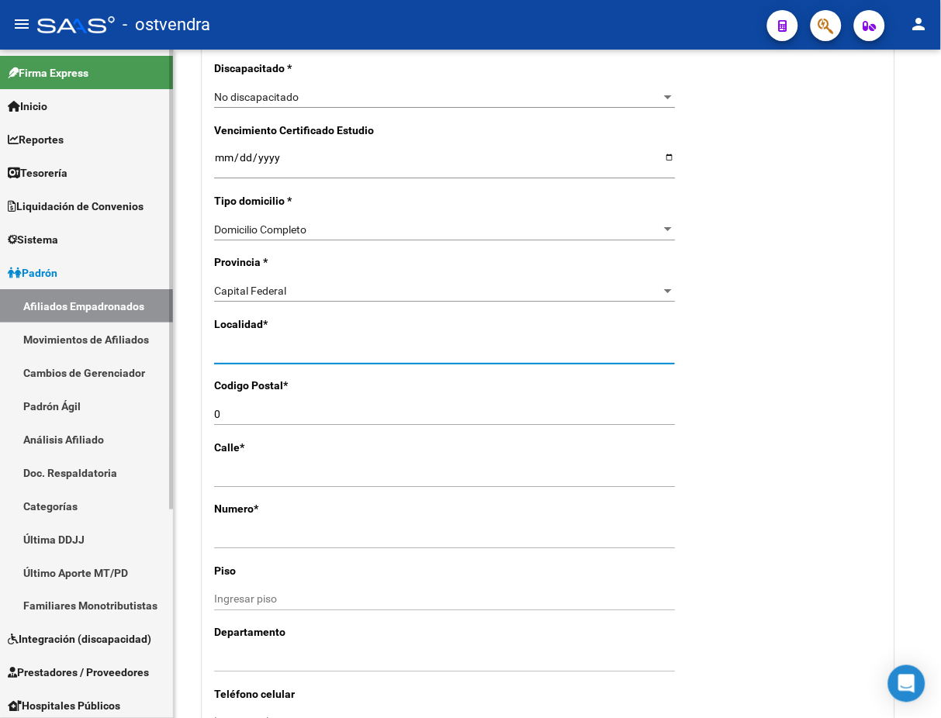
drag, startPoint x: 347, startPoint y: 352, endPoint x: 130, endPoint y: 360, distance: 218.1
click at [130, 360] on mat-sidenav-container "Firma Express Inicio Calendario SSS Instructivos Contacto OS Reportes Tablero d…" at bounding box center [470, 384] width 941 height 669
type input "CAPITAL FEDERAL"
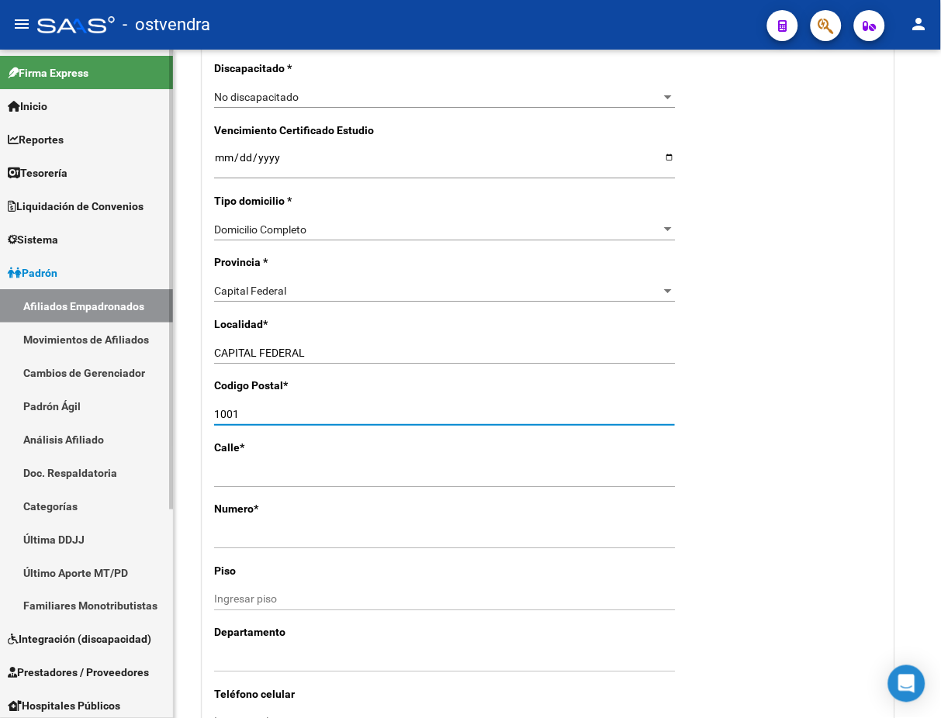
type input "1001"
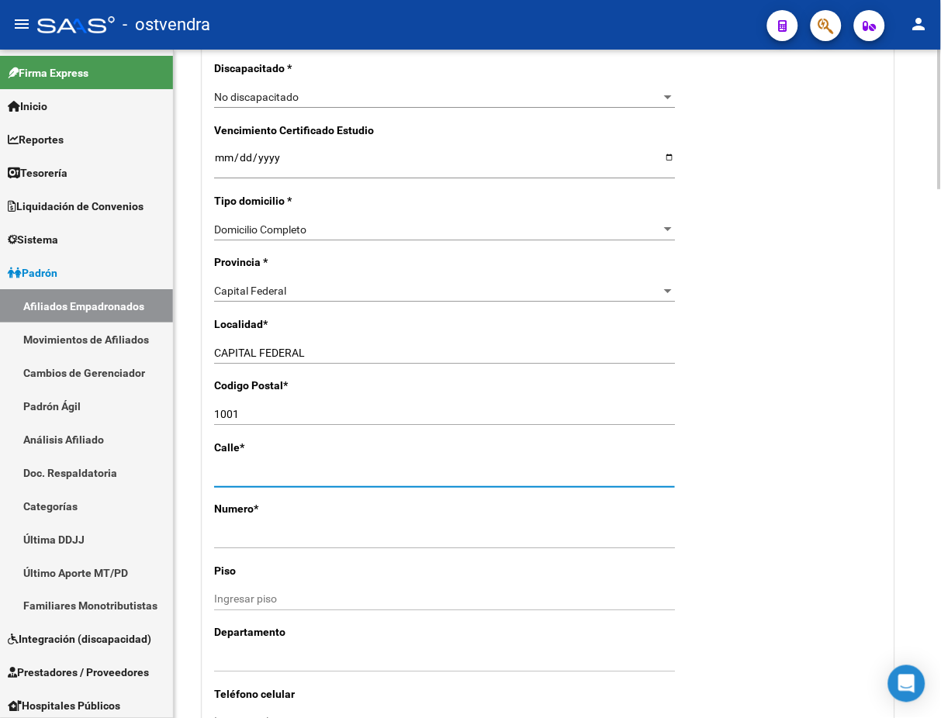
click at [772, 403] on div "Nro Afiliado Ingresar nro CUIL * 23-95536301-9 CUIL ARCA [PERSON_NAME] Ult. Fec…" at bounding box center [547, 144] width 691 height 1600
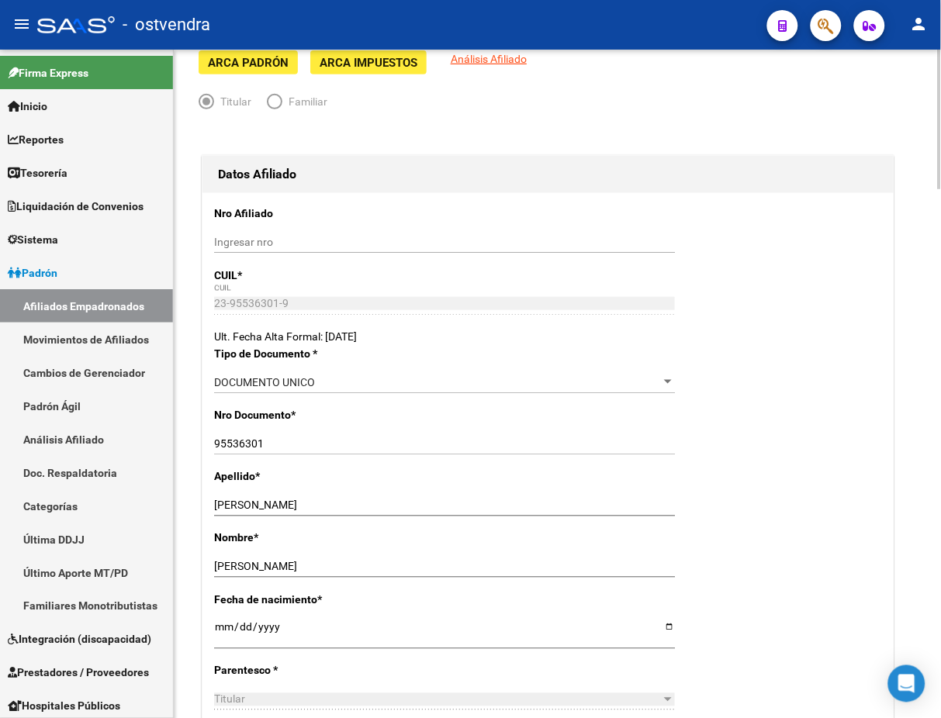
scroll to position [0, 0]
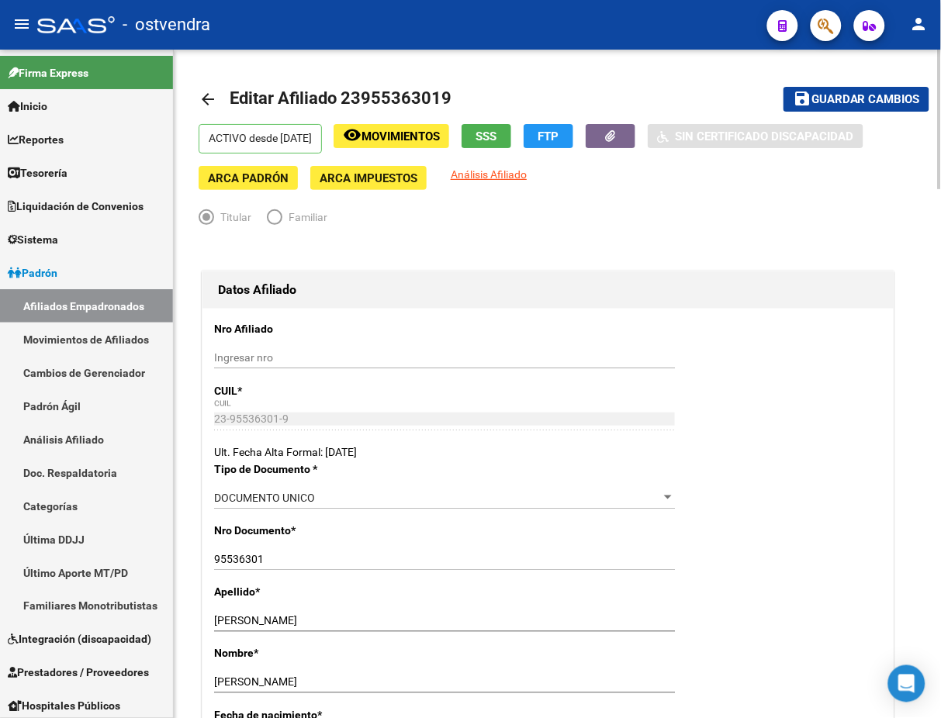
click at [873, 112] on mat-toolbar-row "save Guardar cambios" at bounding box center [829, 99] width 200 height 50
click at [873, 100] on span "Guardar cambios" at bounding box center [865, 100] width 109 height 14
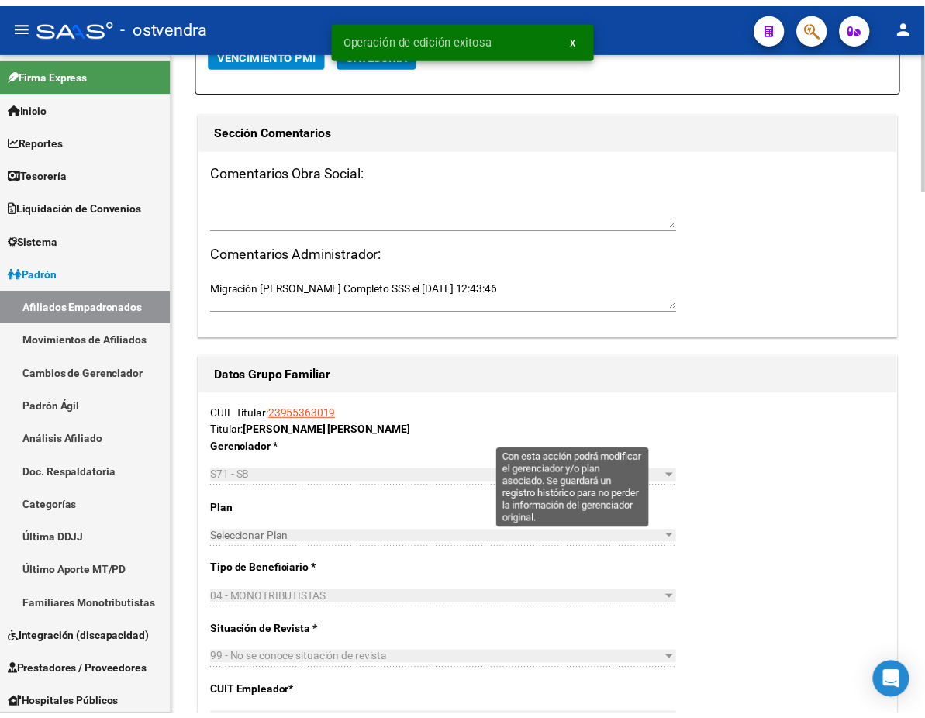
scroll to position [1516, 0]
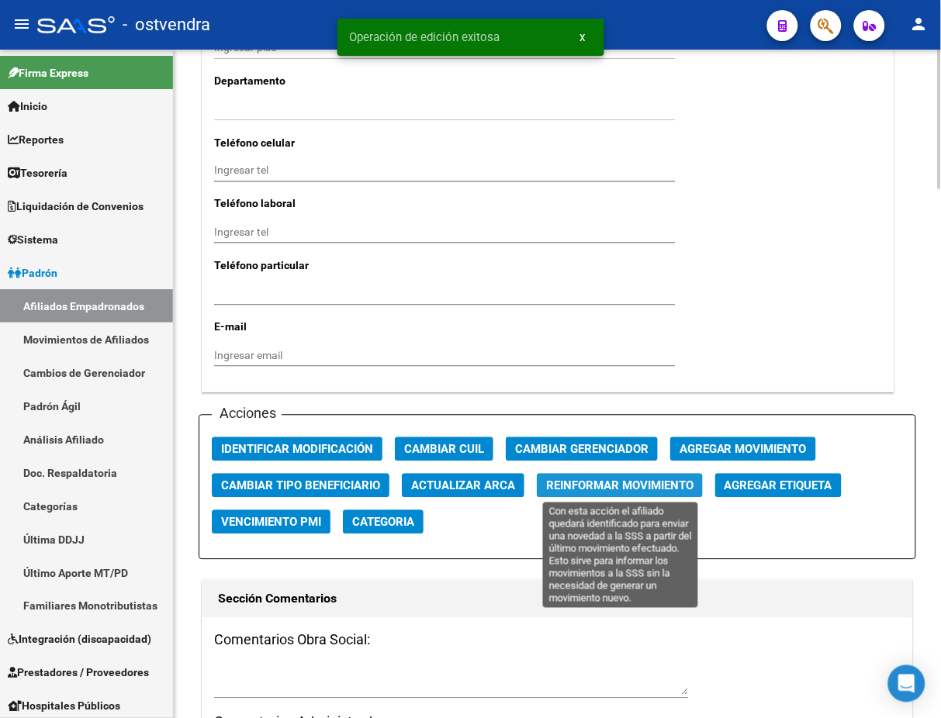
click at [572, 489] on span "Reinformar Movimiento" at bounding box center [619, 486] width 147 height 14
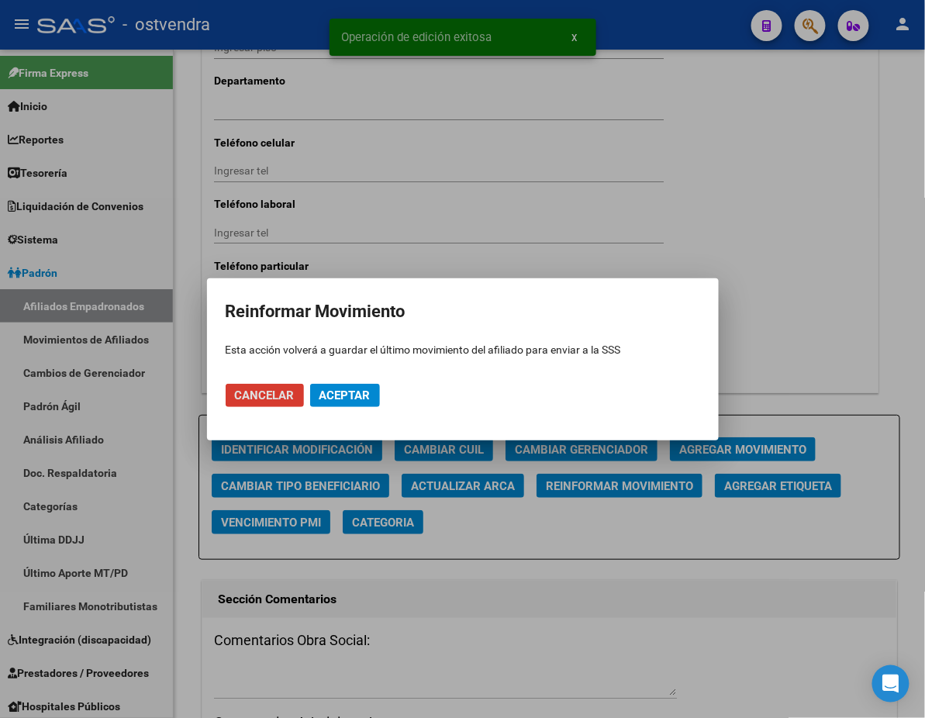
click at [358, 397] on span "Aceptar" at bounding box center [345, 396] width 51 height 14
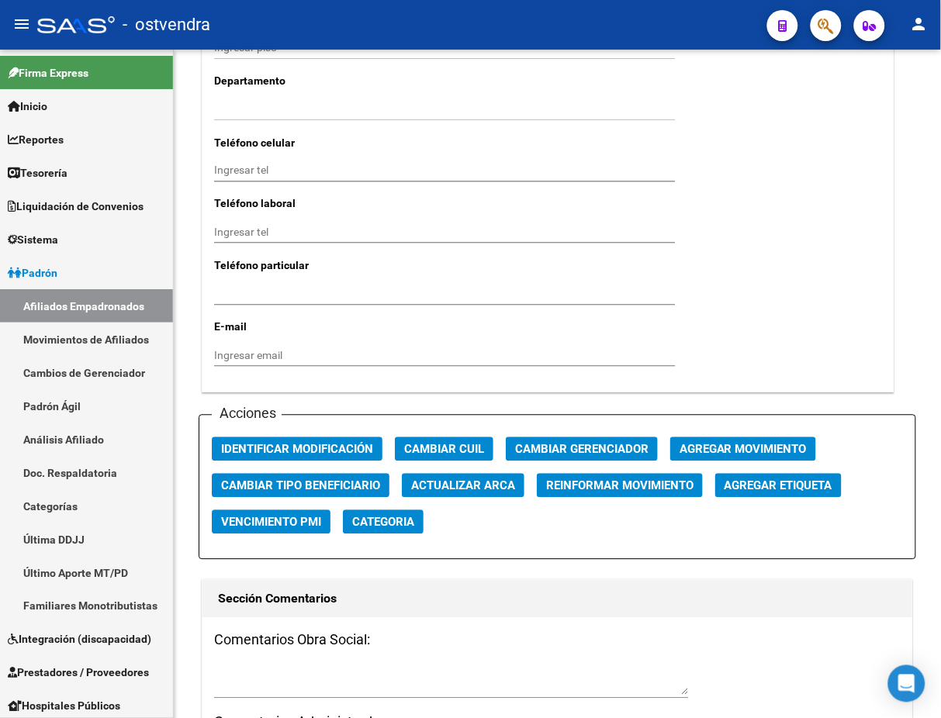
click at [823, 35] on span "button" at bounding box center [826, 26] width 16 height 32
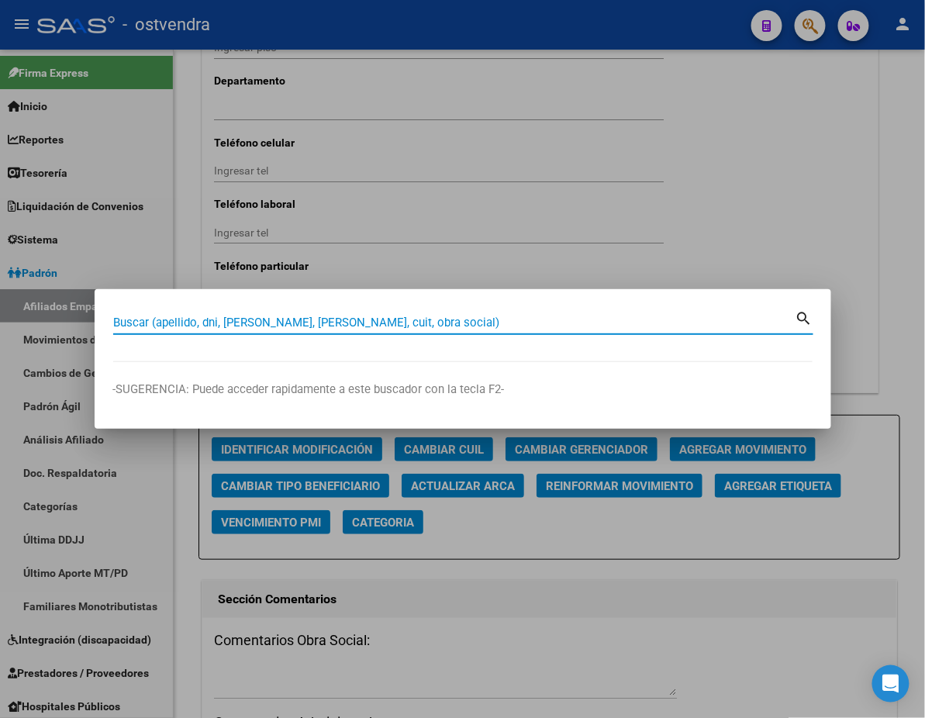
paste input "29896119"
type input "29896119"
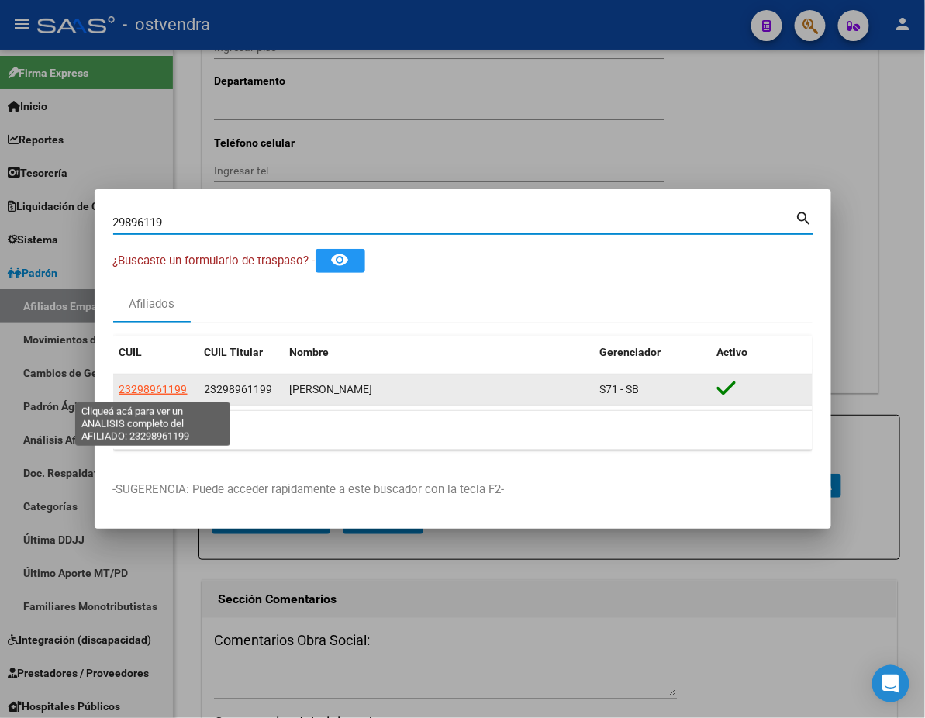
click at [172, 392] on span "23298961199" at bounding box center [153, 389] width 68 height 12
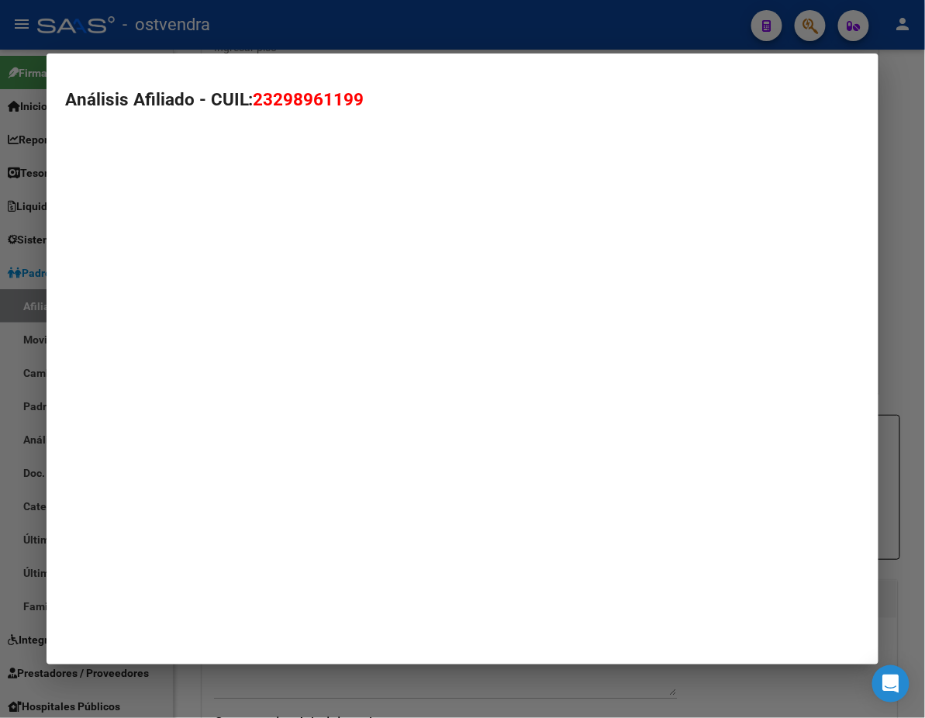
type textarea "23298961199"
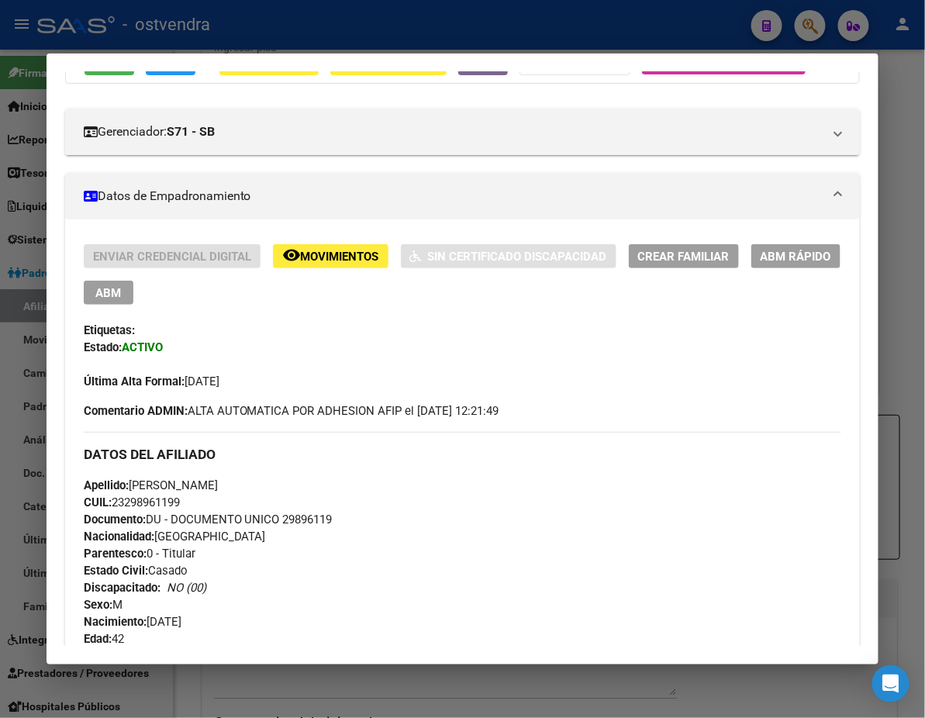
scroll to position [138, 0]
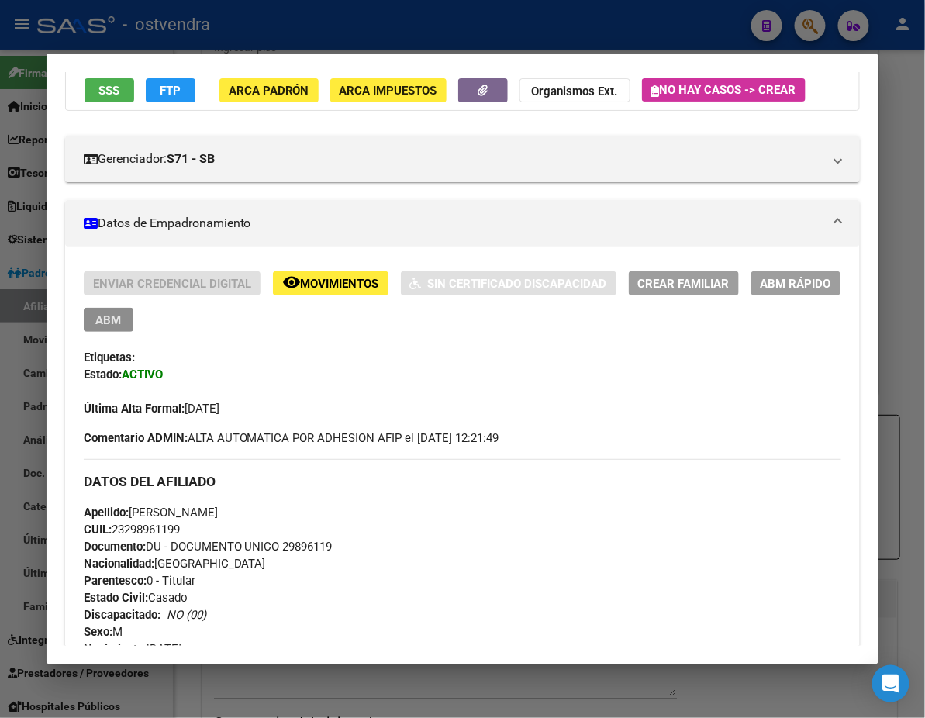
click at [133, 308] on button "ABM" at bounding box center [109, 320] width 50 height 24
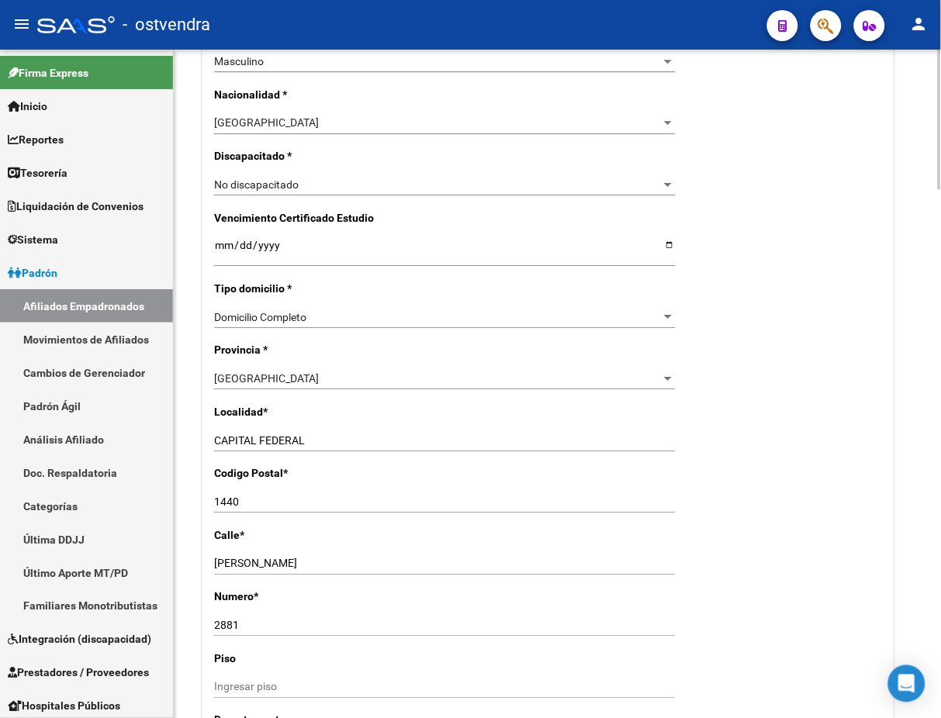
scroll to position [965, 0]
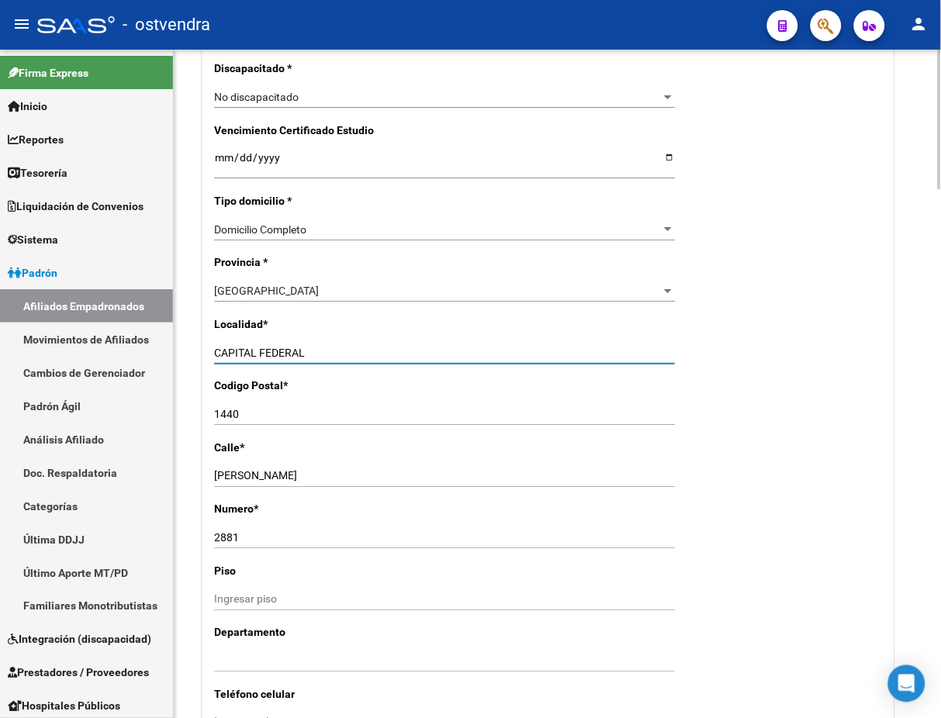
click at [375, 358] on input "CAPITAL FEDERAL" at bounding box center [444, 353] width 461 height 13
drag, startPoint x: 377, startPoint y: 356, endPoint x: 95, endPoint y: 378, distance: 282.4
click at [95, 378] on mat-sidenav-container "Firma Express Inicio Calendario SSS Instructivos Contacto OS Reportes Tablero d…" at bounding box center [470, 384] width 941 height 669
type input "[DATE][PERSON_NAME]"
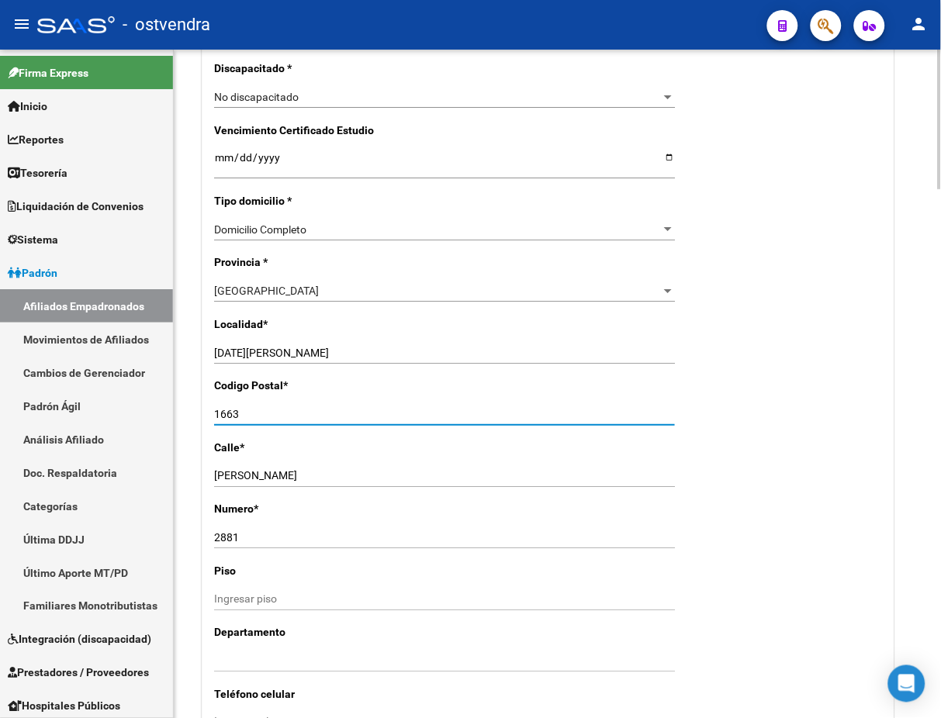
type input "1663"
click at [847, 389] on div "Nro Afiliado Ingresar nro CUIL * 23-29896119-9 CUIL ARCA [PERSON_NAME] Ult. Fec…" at bounding box center [547, 144] width 691 height 1600
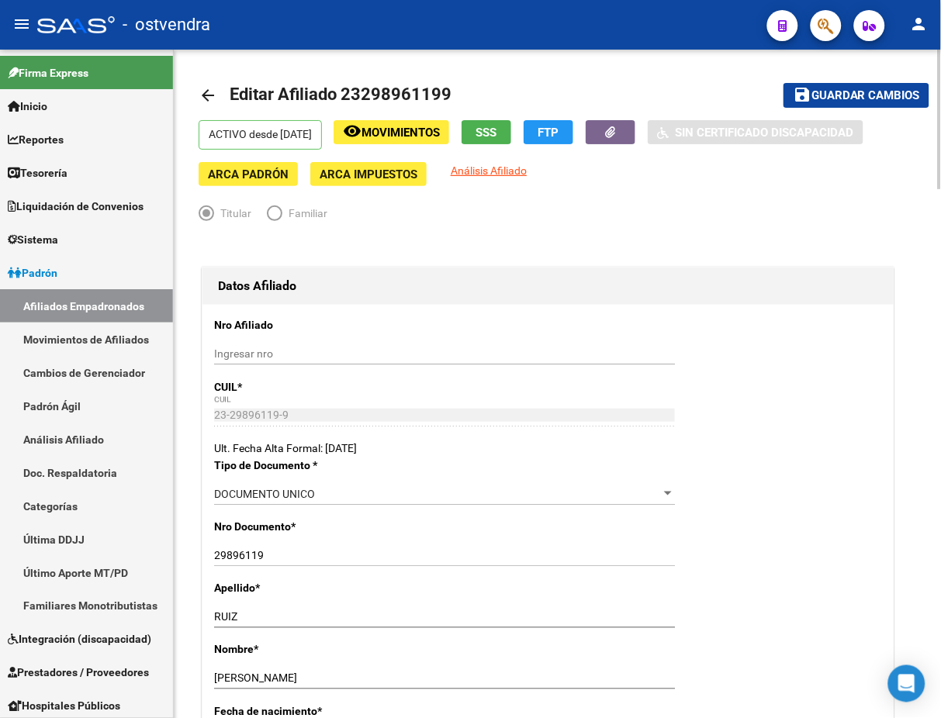
scroll to position [0, 0]
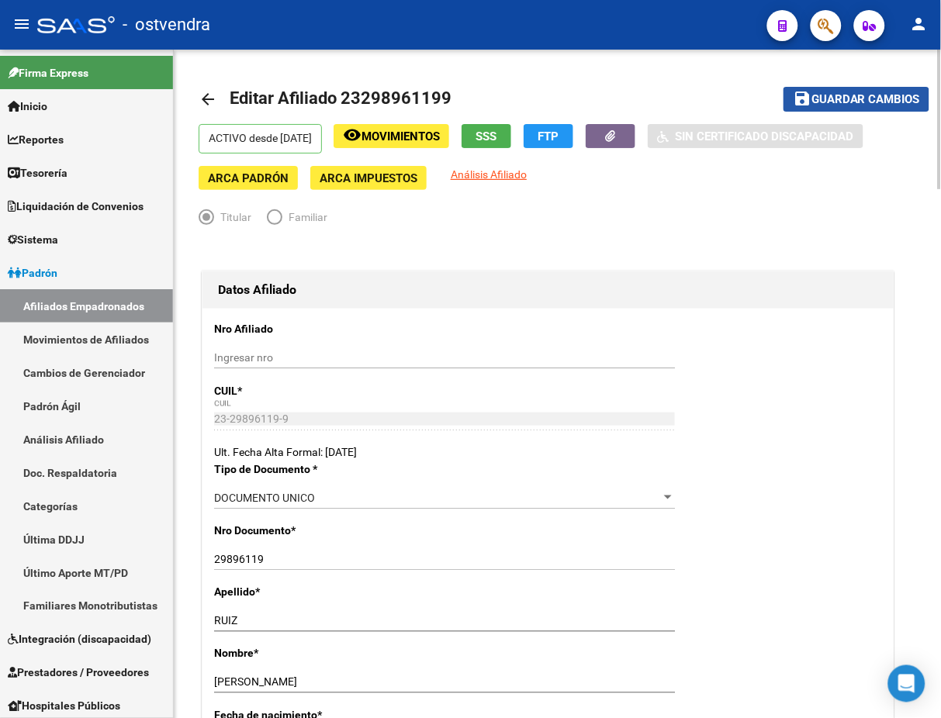
click at [900, 106] on button "save Guardar cambios" at bounding box center [856, 99] width 146 height 24
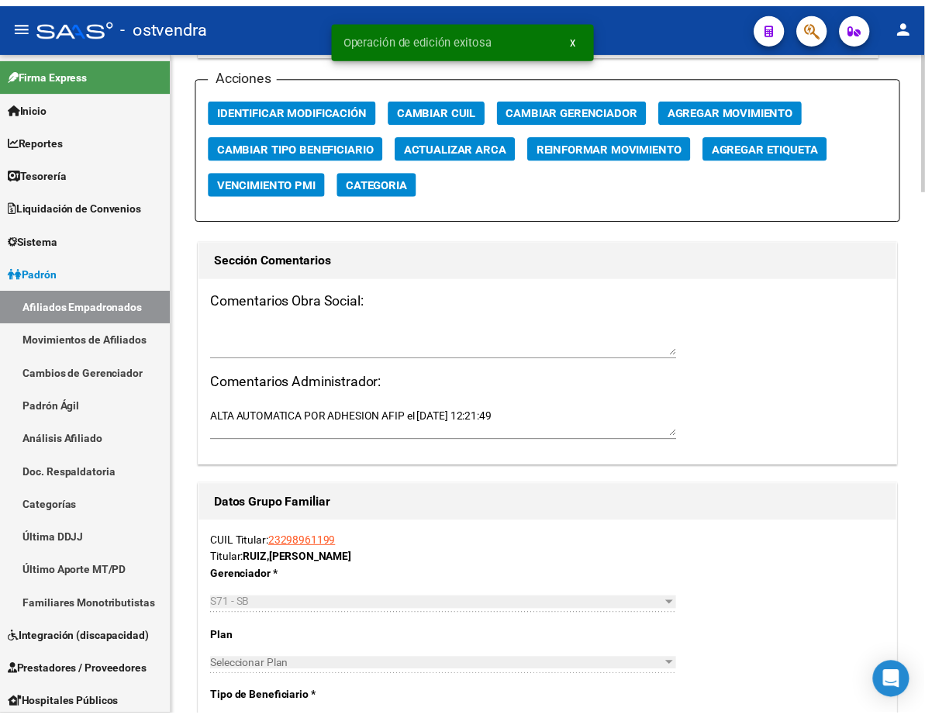
scroll to position [1792, 0]
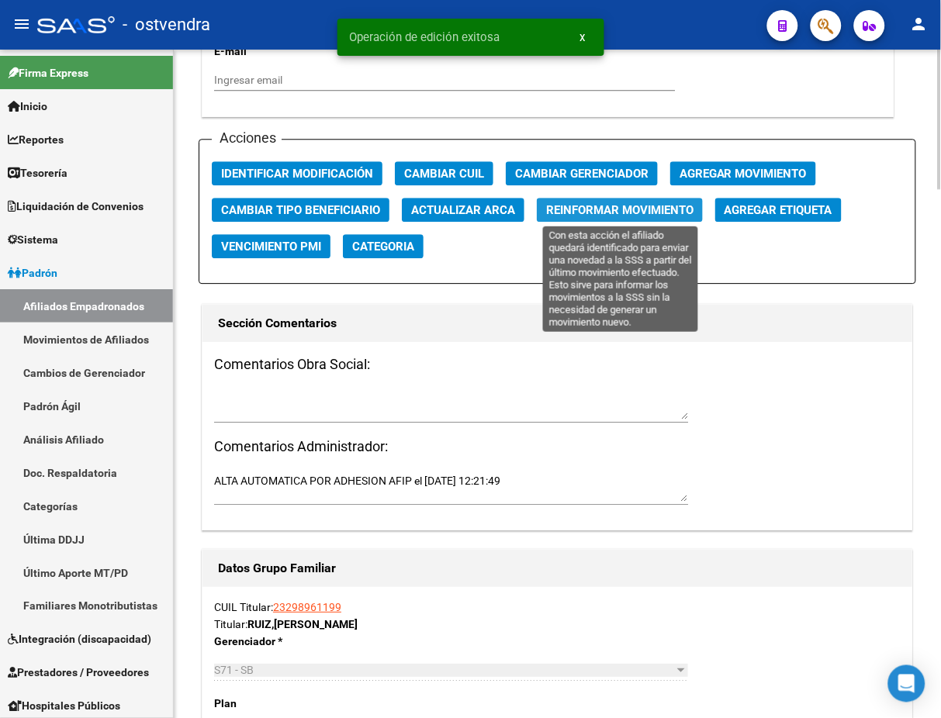
click at [663, 198] on button "Reinformar Movimiento" at bounding box center [620, 210] width 166 height 24
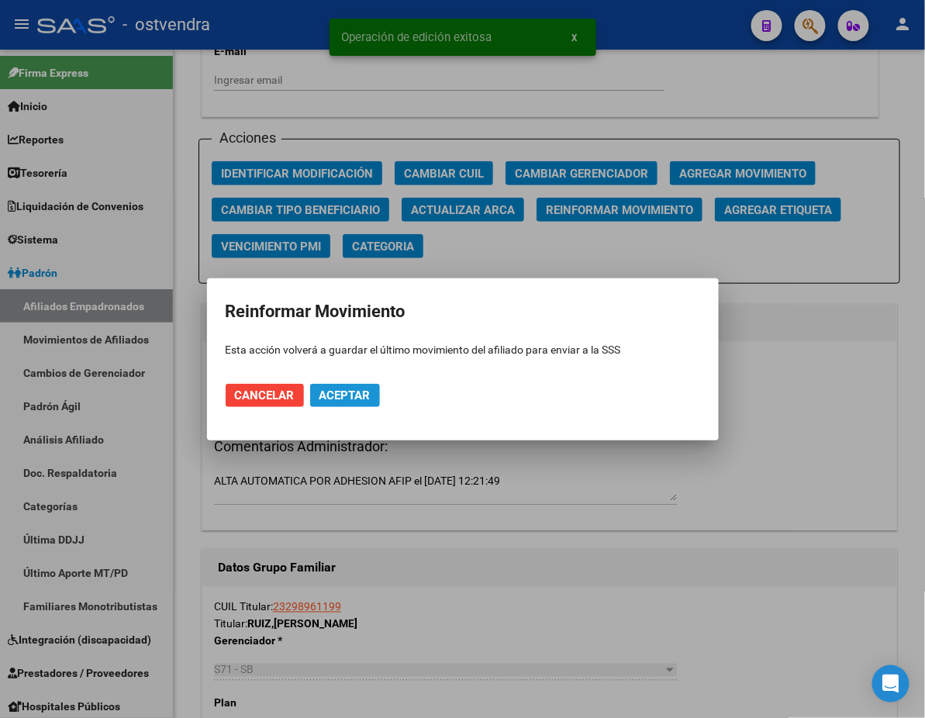
click at [365, 397] on span "Aceptar" at bounding box center [345, 396] width 51 height 14
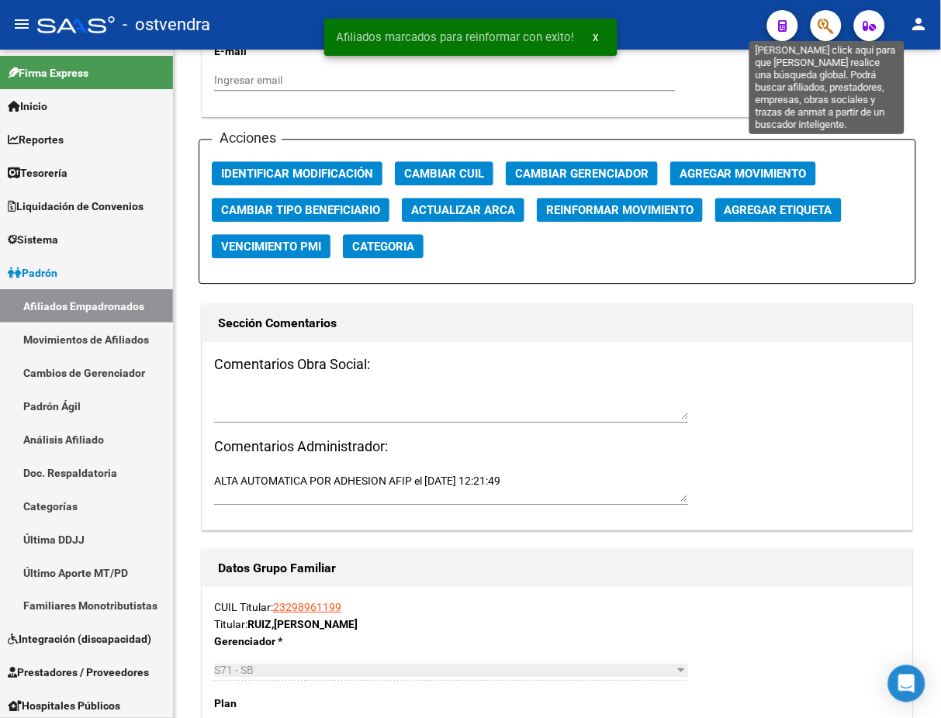
click at [824, 22] on icon "button" at bounding box center [826, 26] width 16 height 18
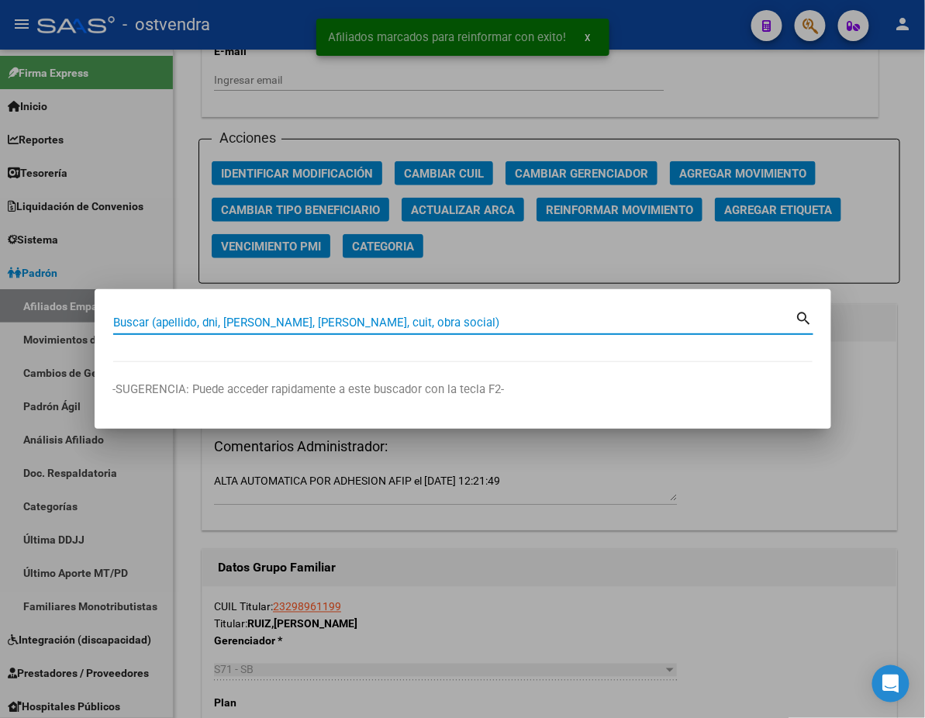
paste input "54836312"
type input "54836312"
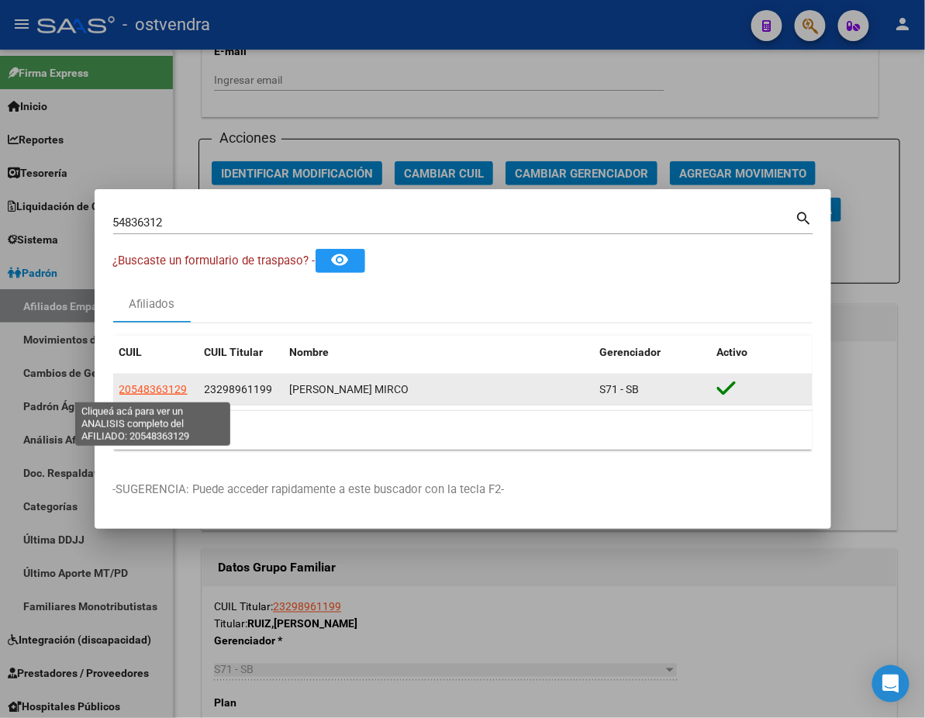
click at [150, 388] on span "20548363129" at bounding box center [153, 389] width 68 height 12
type textarea "20548363129"
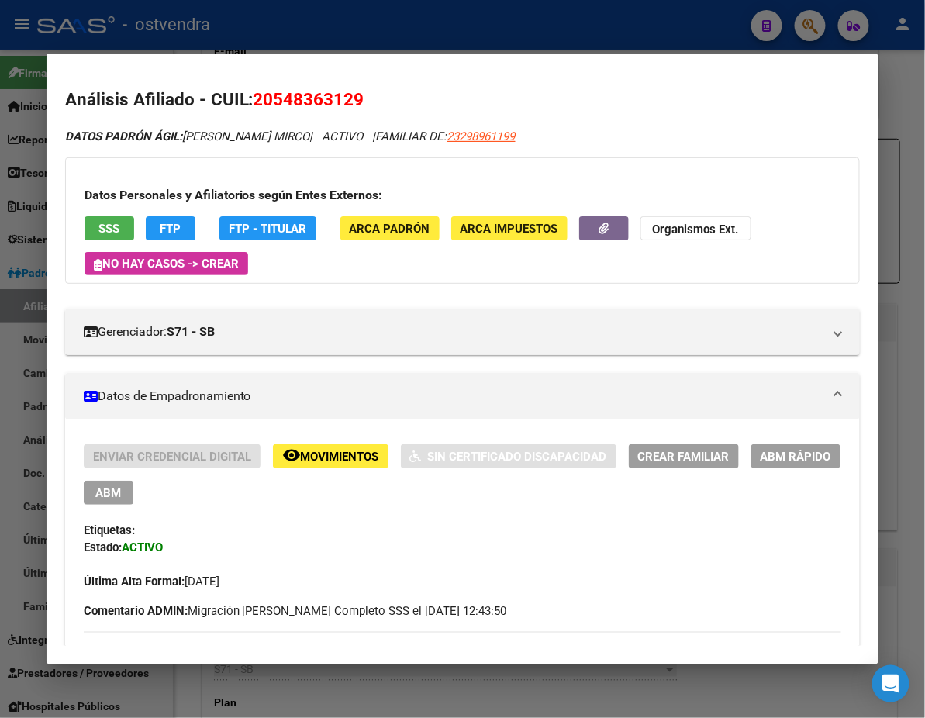
click at [840, 468] on div "Enviar Credencial Digital remove_red_eye Movimientos Sin Certificado Discapacid…" at bounding box center [463, 517] width 758 height 146
click at [133, 481] on button "ABM" at bounding box center [109, 493] width 50 height 24
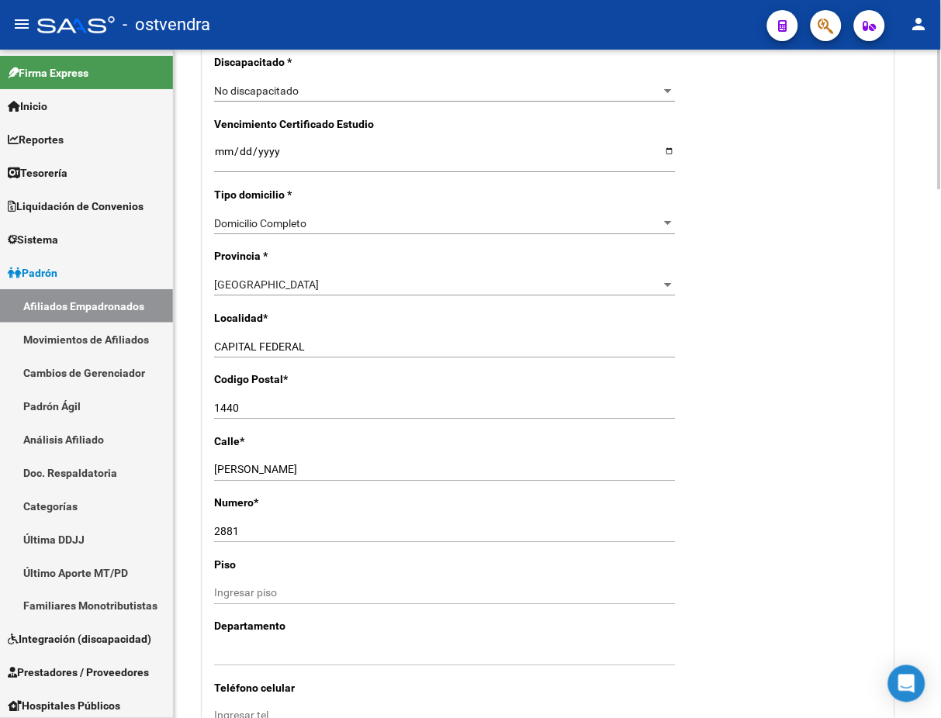
scroll to position [965, 0]
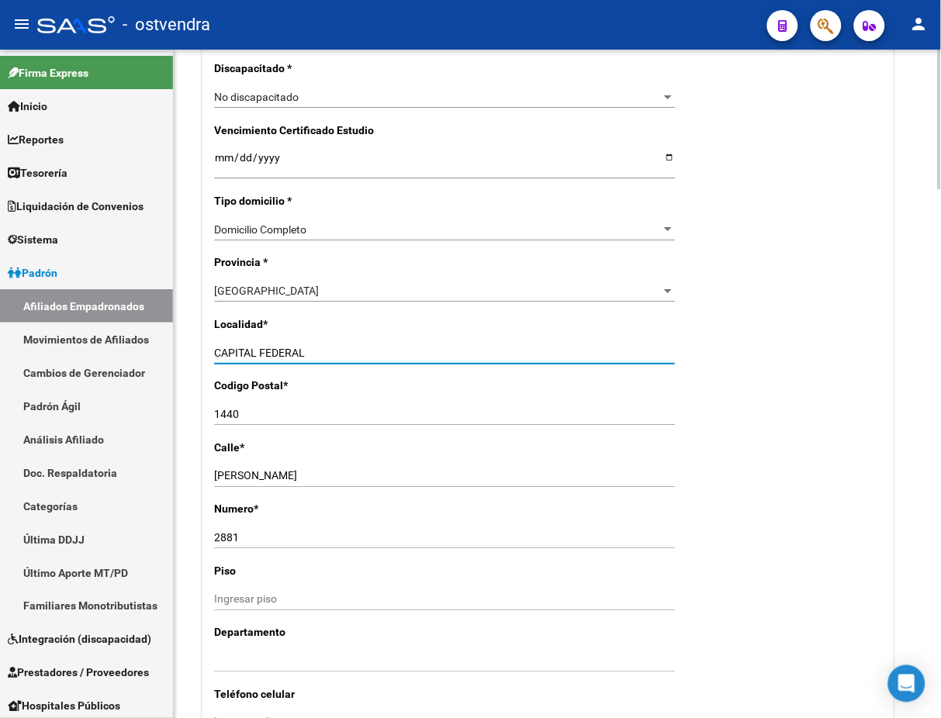
drag, startPoint x: 333, startPoint y: 354, endPoint x: 178, endPoint y: 347, distance: 155.3
click at [171, 356] on mat-sidenav-container "Firma Express Inicio Calendario SSS Instructivos Contacto OS Reportes Tablero d…" at bounding box center [470, 384] width 941 height 669
type input "[DATE][PERSON_NAME]"
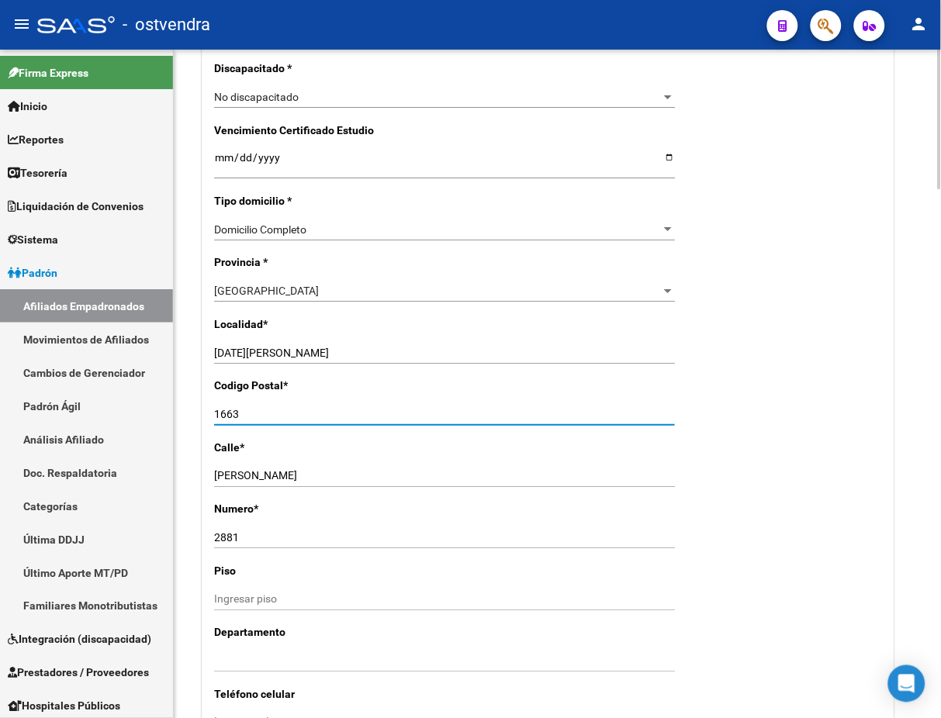
type input "1663"
click at [871, 351] on div "Nro Afiliado Ingresar nro CUIL * 20-54836312-9 CUIL ARCA [PERSON_NAME] Ult. Fec…" at bounding box center [547, 144] width 691 height 1600
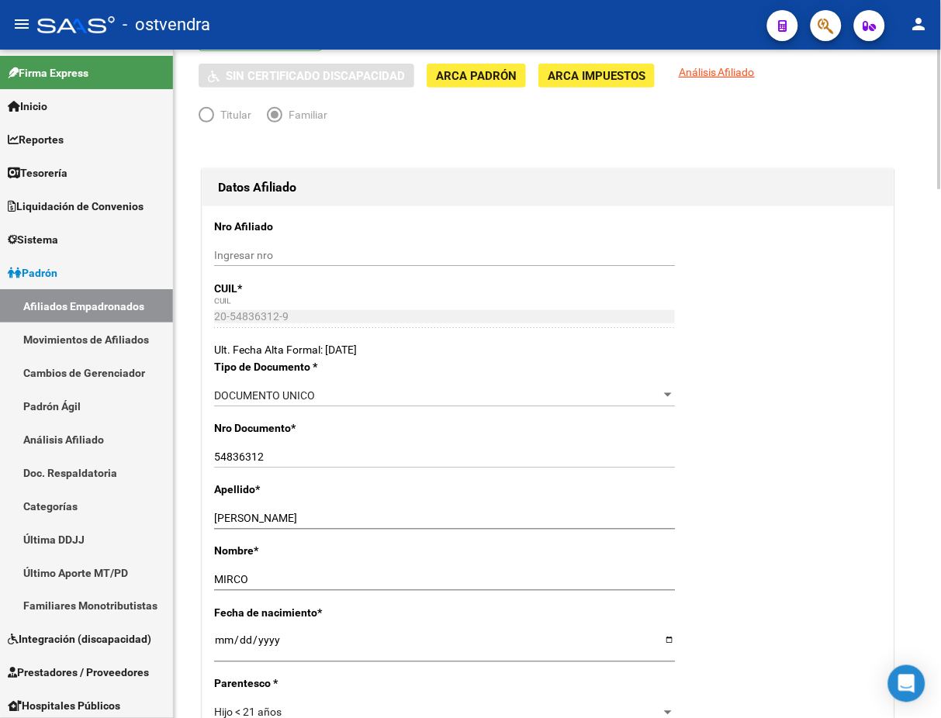
scroll to position [0, 0]
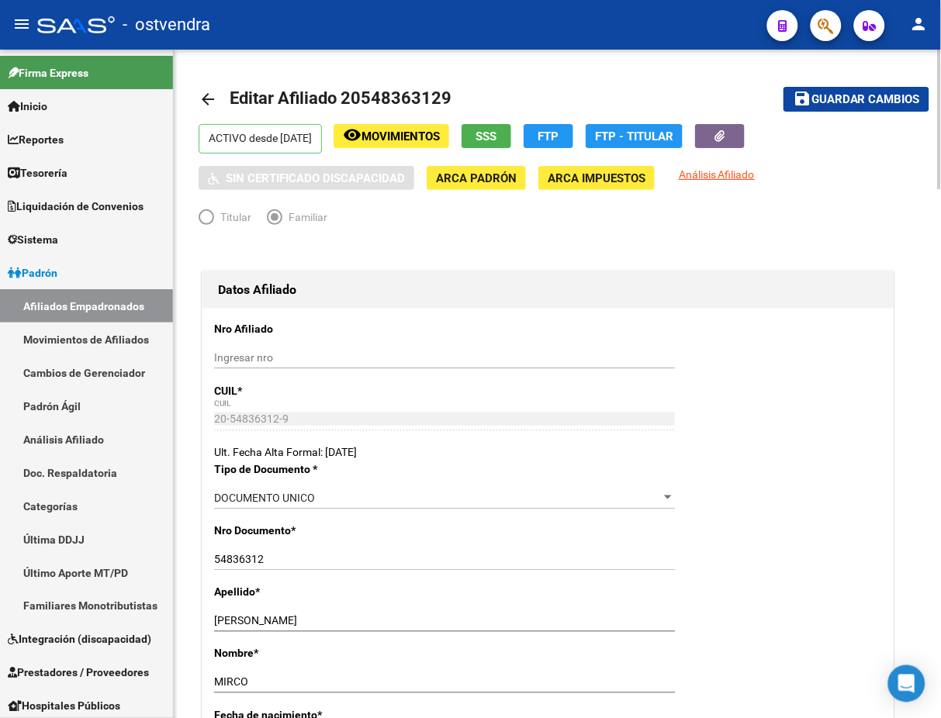
click at [912, 104] on span "Guardar cambios" at bounding box center [865, 100] width 109 height 14
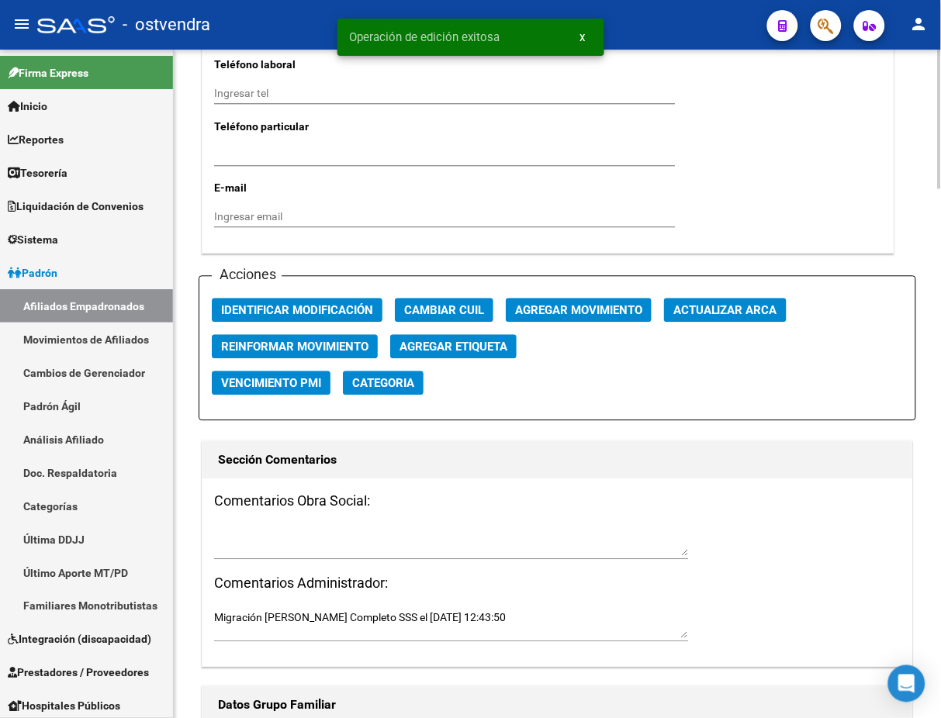
scroll to position [1654, 0]
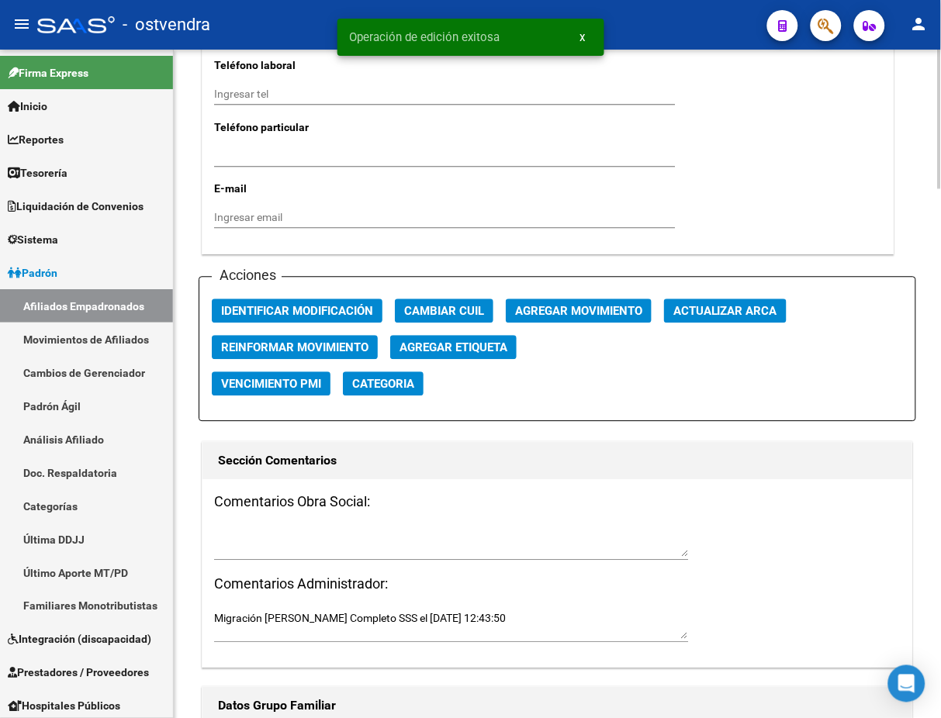
click at [332, 359] on app-reinformar-movimiento "Reinformar Movimiento" at bounding box center [301, 354] width 178 height 36
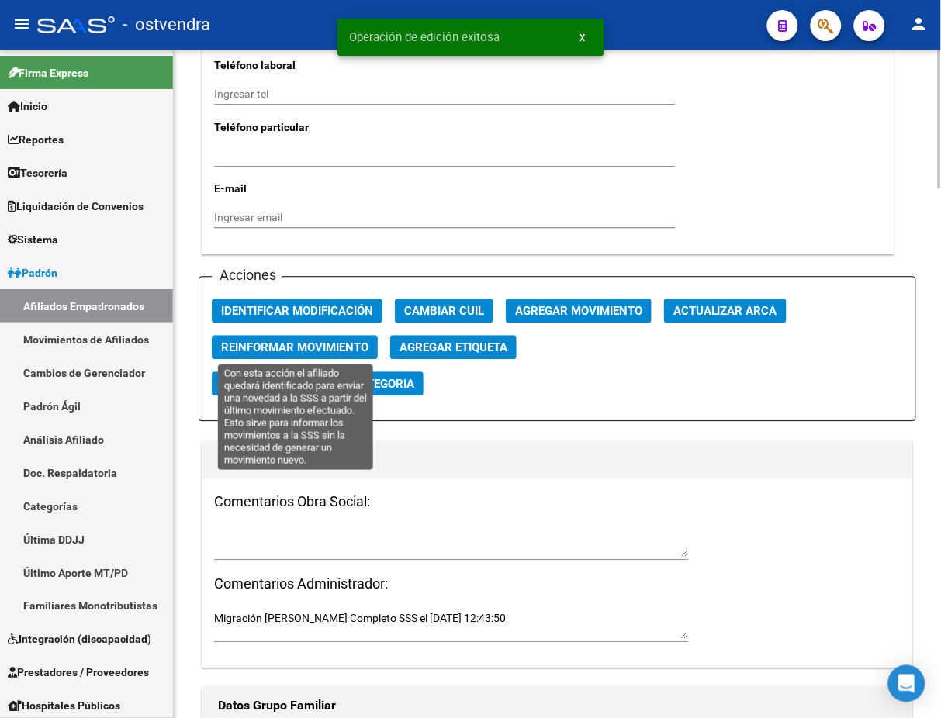
click at [332, 355] on button "Reinformar Movimiento" at bounding box center [295, 348] width 166 height 24
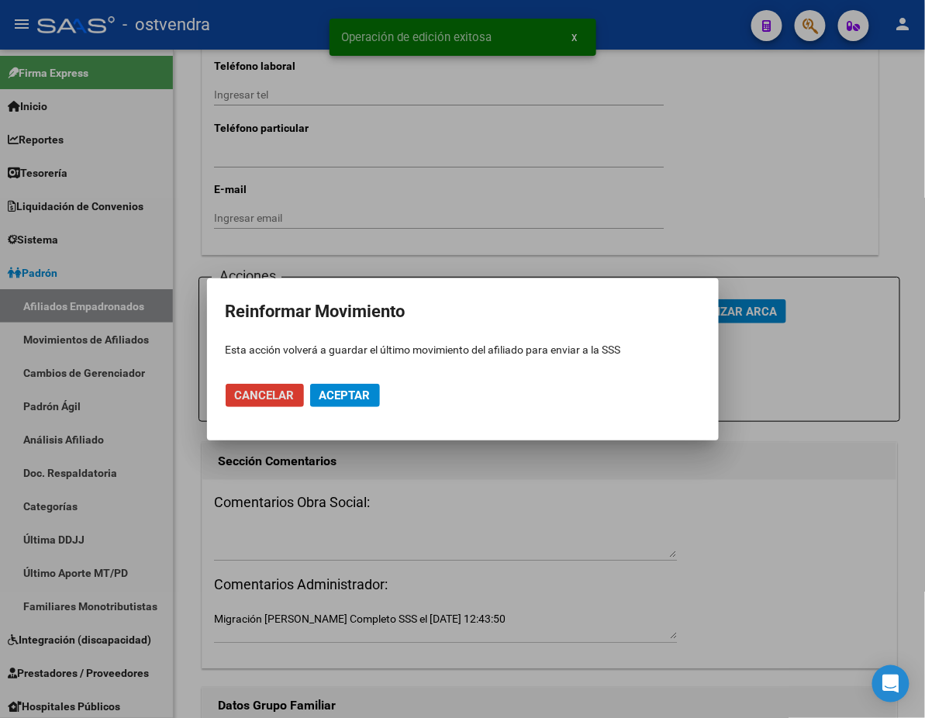
click at [369, 392] on span "Aceptar" at bounding box center [345, 396] width 51 height 14
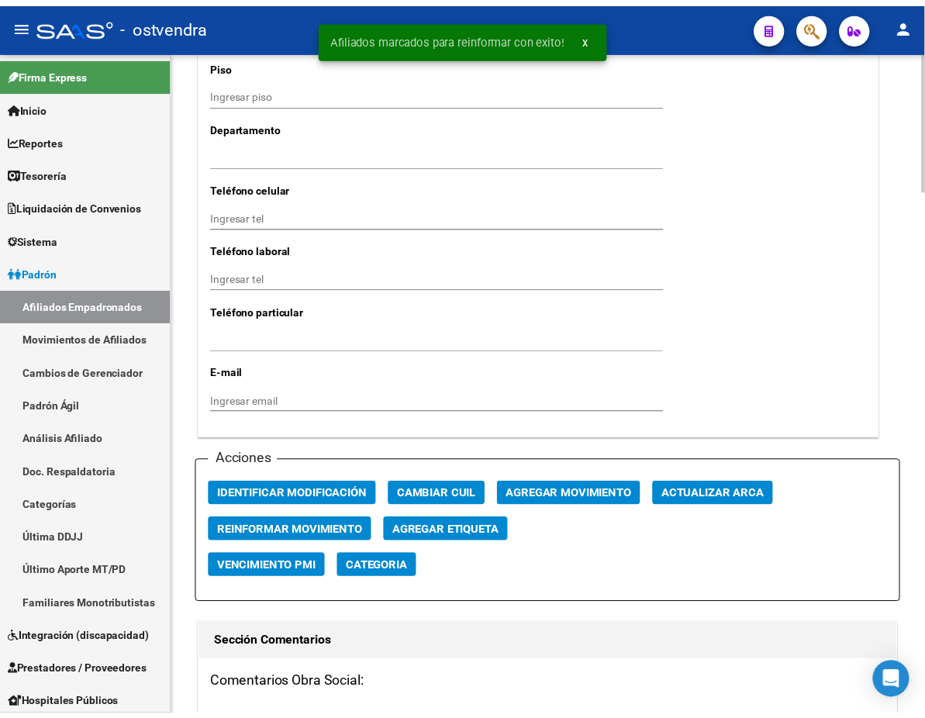
scroll to position [1159, 0]
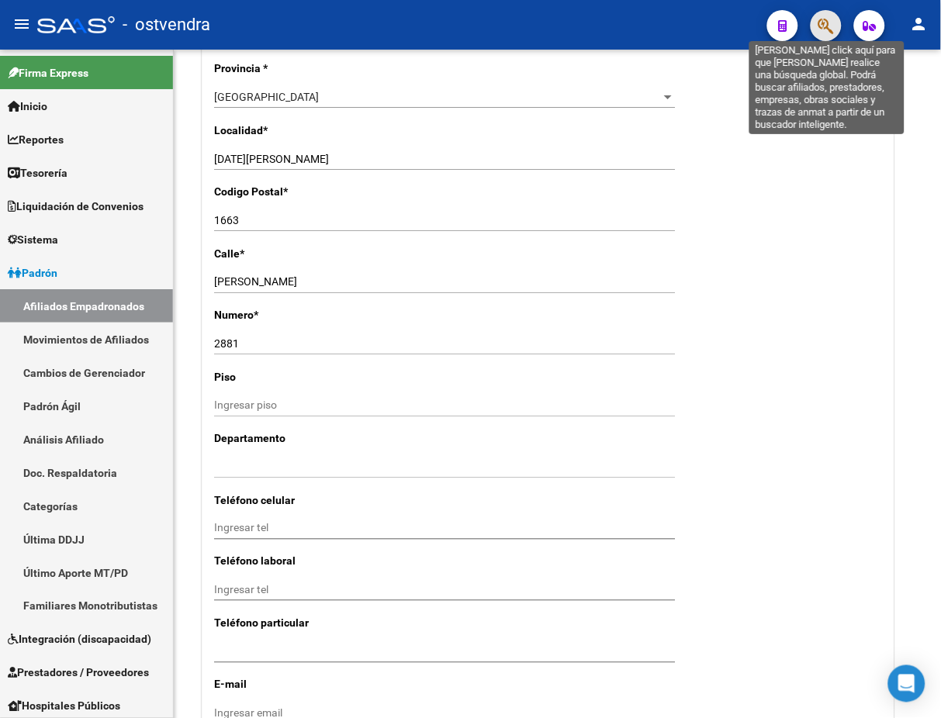
click at [823, 21] on icon "button" at bounding box center [826, 26] width 16 height 18
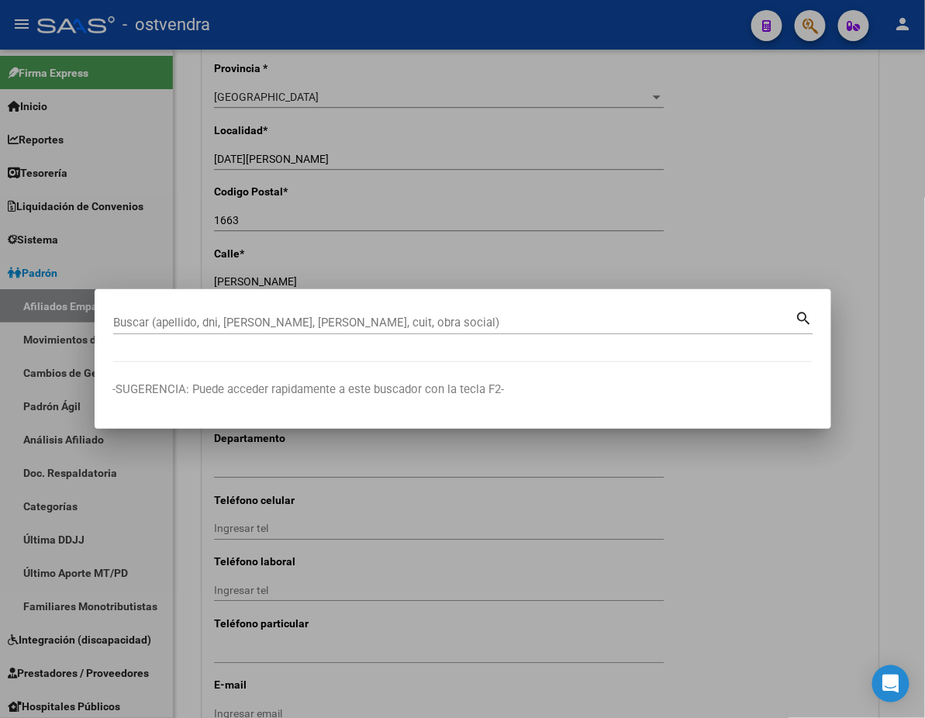
paste input "36517664"
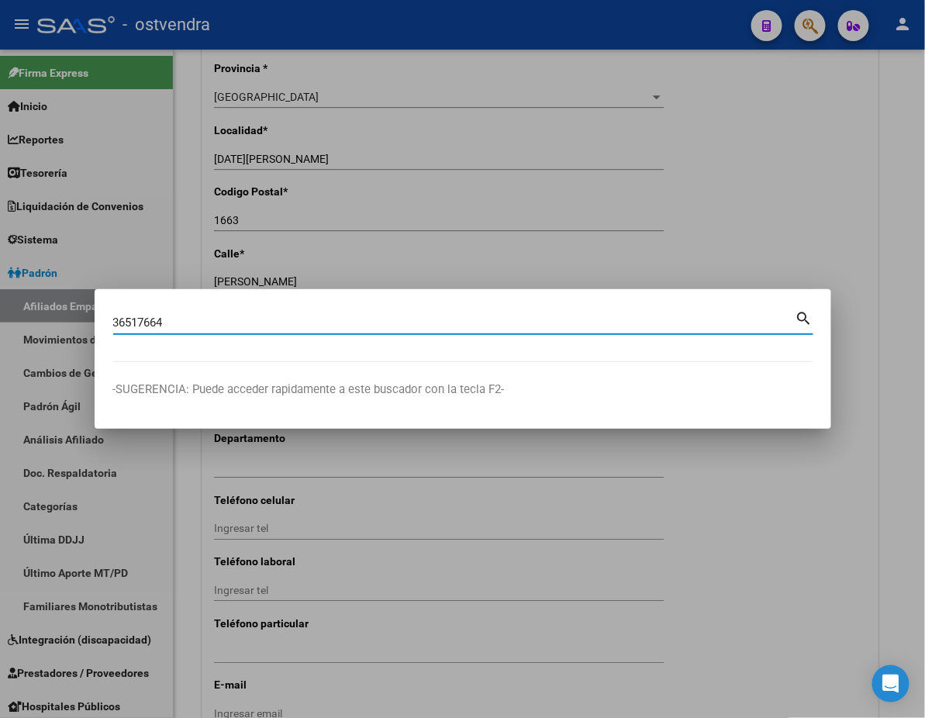
type input "36517664"
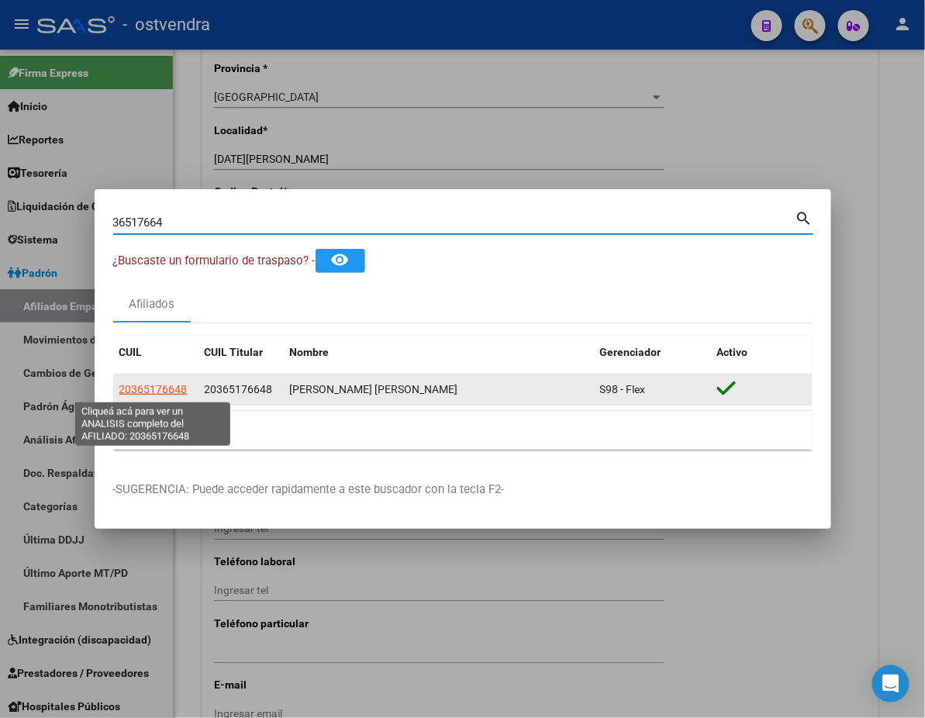
click at [132, 392] on span "20365176648" at bounding box center [153, 389] width 68 height 12
type textarea "20365176648"
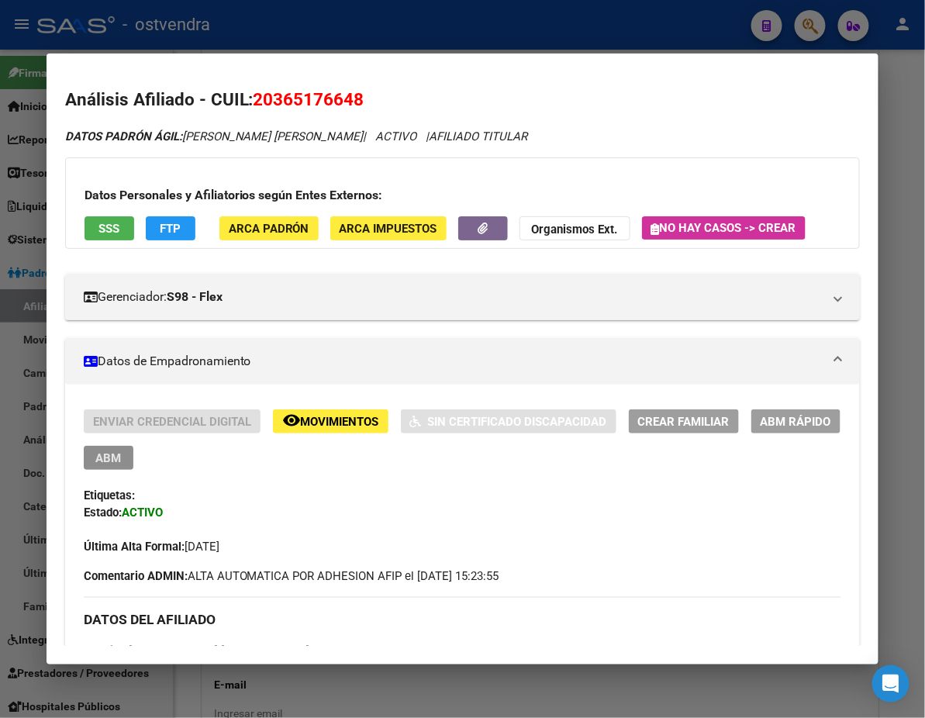
drag, startPoint x: 836, startPoint y: 410, endPoint x: 814, endPoint y: 427, distance: 28.2
click at [832, 440] on div "Enviar Credencial Digital remove_red_eye Movimientos Sin Certificado Discapacid…" at bounding box center [463, 482] width 758 height 146
click at [301, 417] on span "Movimientos" at bounding box center [340, 422] width 78 height 14
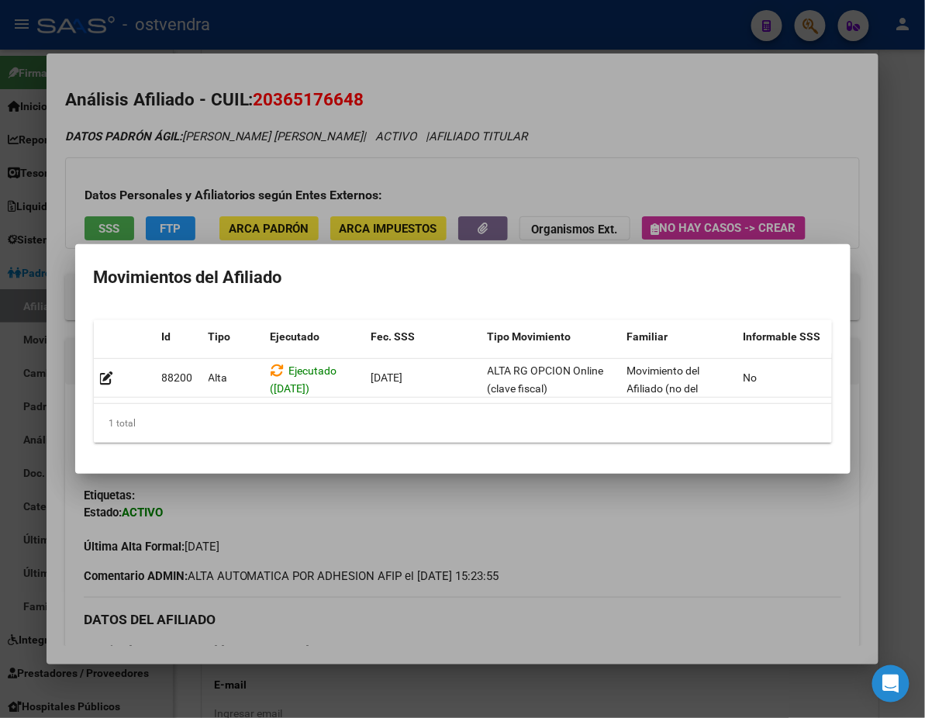
click at [435, 228] on div at bounding box center [462, 359] width 925 height 718
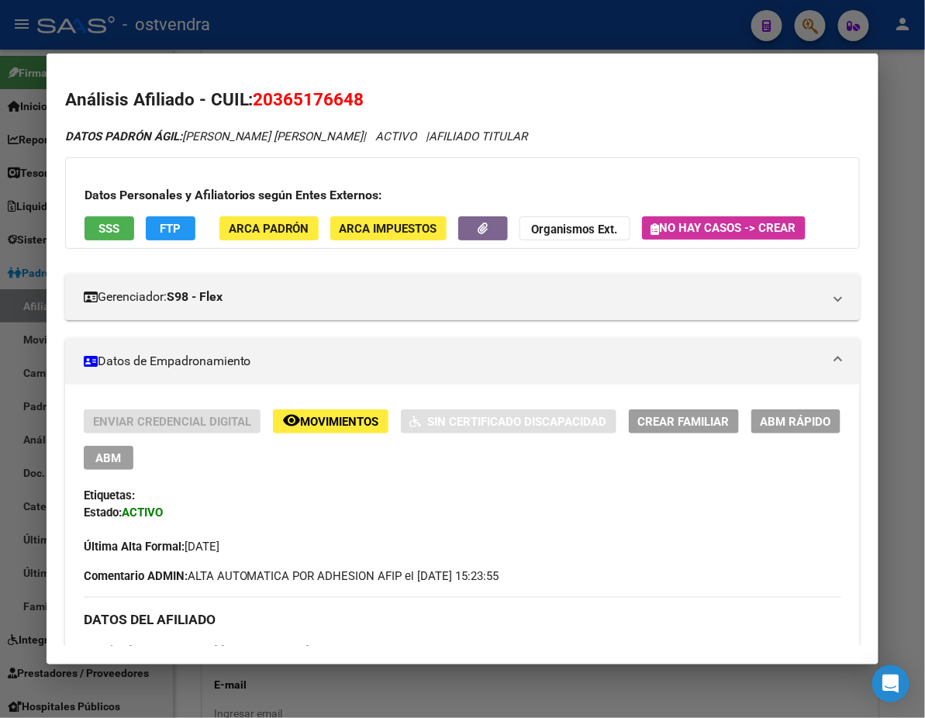
click at [85, 228] on button "SSS" at bounding box center [110, 228] width 50 height 24
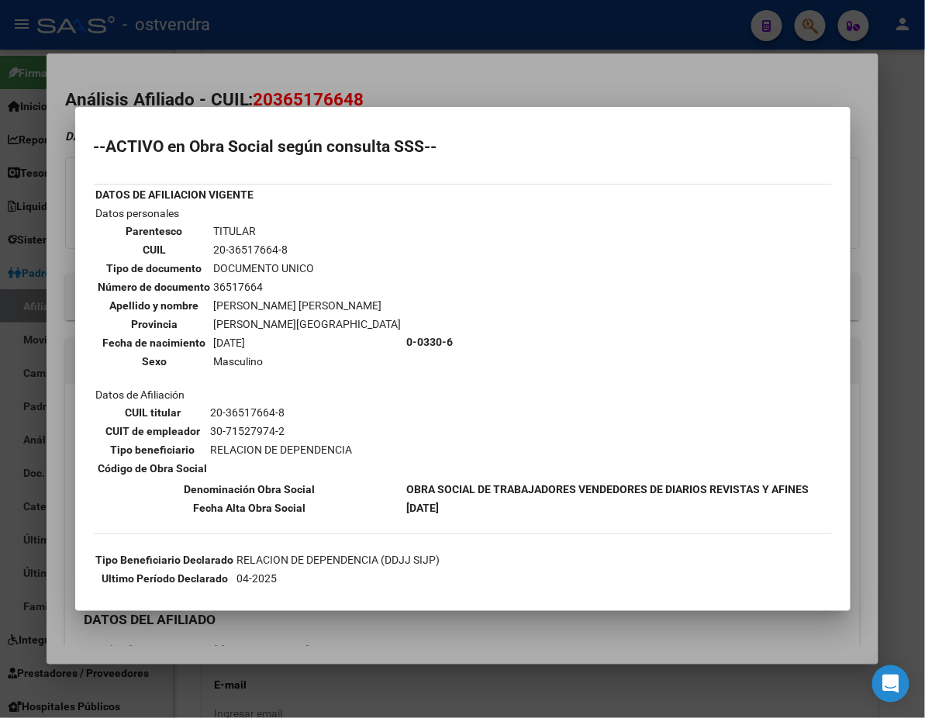
click at [541, 56] on div at bounding box center [462, 359] width 925 height 718
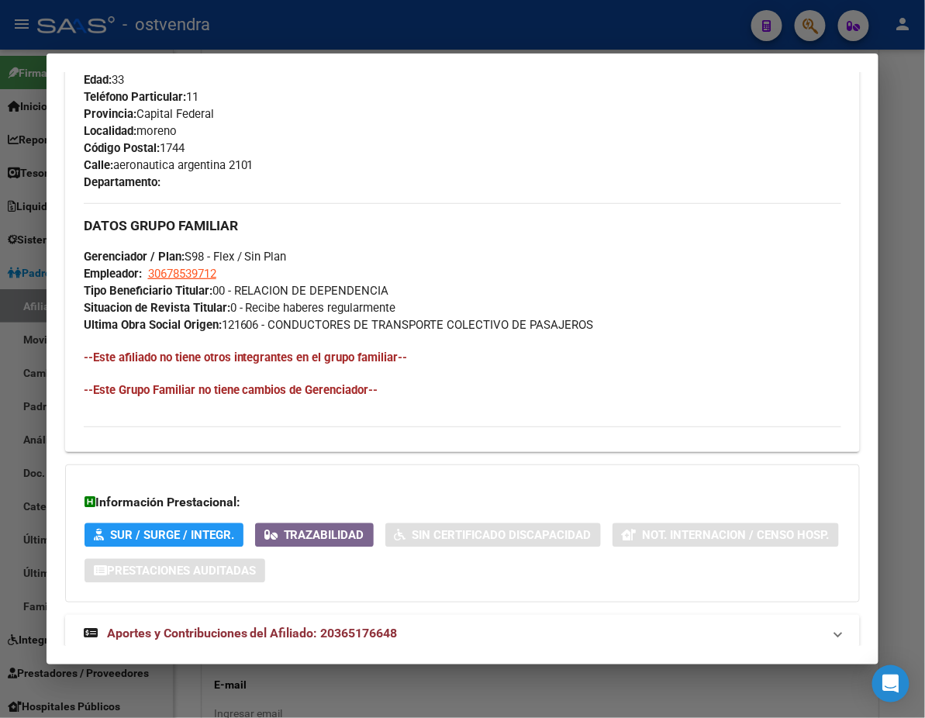
scroll to position [726, 0]
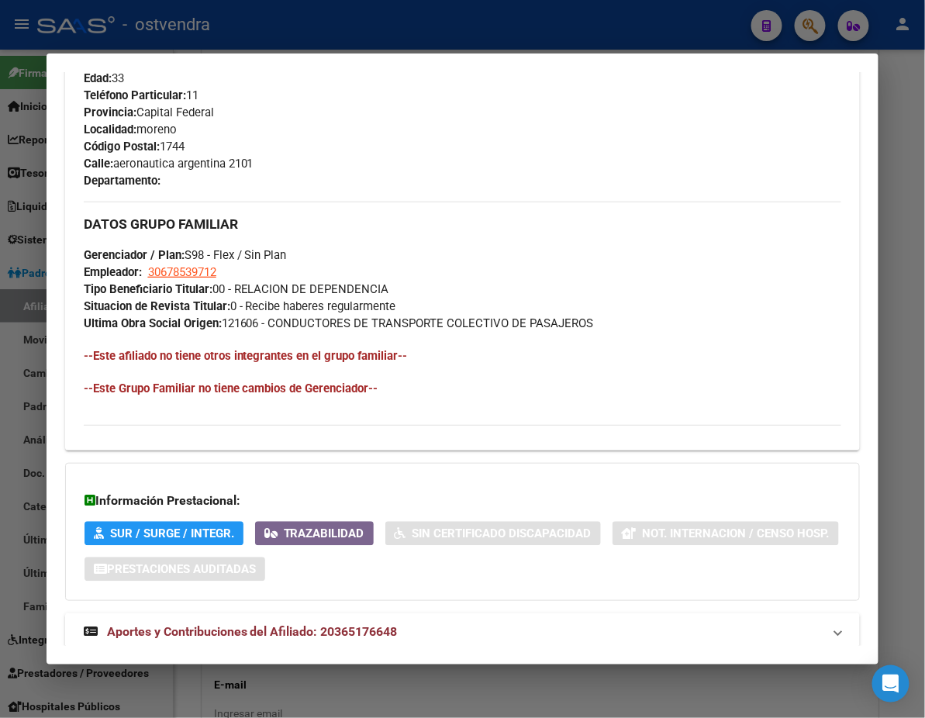
click at [720, 33] on div at bounding box center [462, 359] width 925 height 718
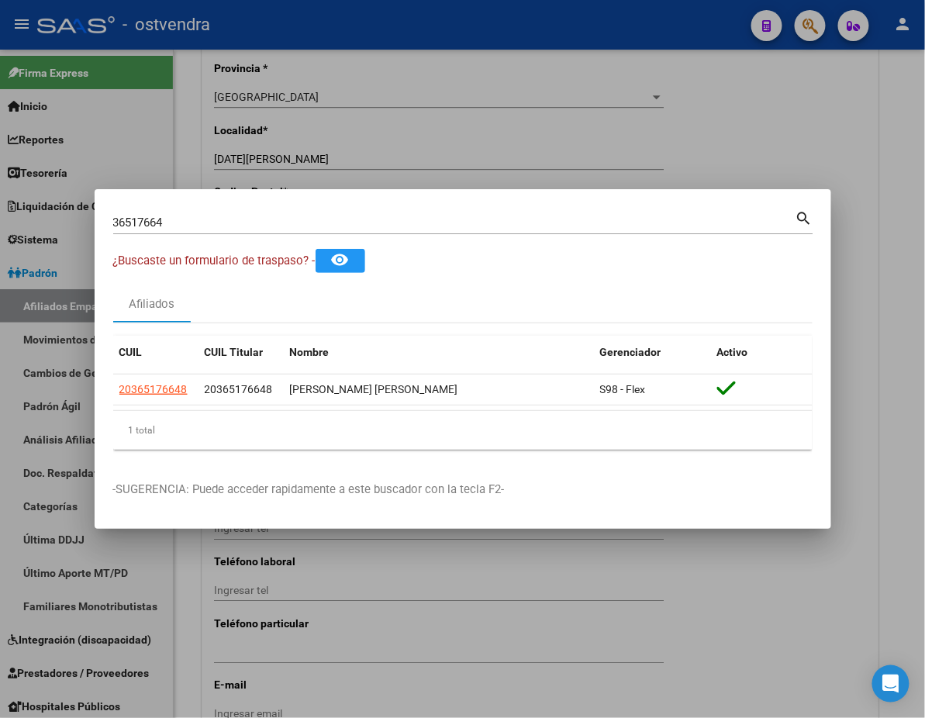
drag, startPoint x: 172, startPoint y: 248, endPoint x: 207, endPoint y: 202, distance: 57.5
click at [171, 247] on div "36517664 Buscar (apellido, dni, [PERSON_NAME], [PERSON_NAME], cuit, obra social…" at bounding box center [463, 228] width 700 height 41
click at [208, 202] on mat-dialog-container "36517664 Buscar (apellido, dni, cuil, nro traspaso, cuit, obra social) search ¿…" at bounding box center [463, 359] width 737 height 340
click at [209, 217] on input "36517664" at bounding box center [454, 223] width 682 height 14
drag, startPoint x: 201, startPoint y: 219, endPoint x: 22, endPoint y: 224, distance: 179.2
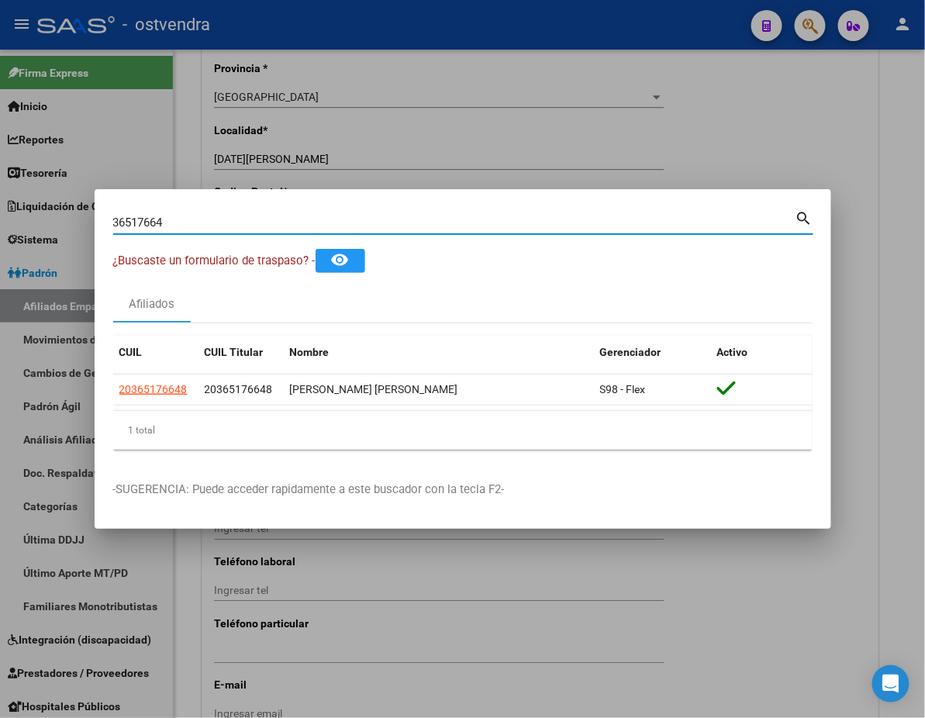
click at [22, 224] on div "36517664 Buscar (apellido, dni, cuil, nro traspaso, cuit, obra social) search ¿…" at bounding box center [462, 359] width 925 height 718
paste input "27595501615"
type input "27595501615"
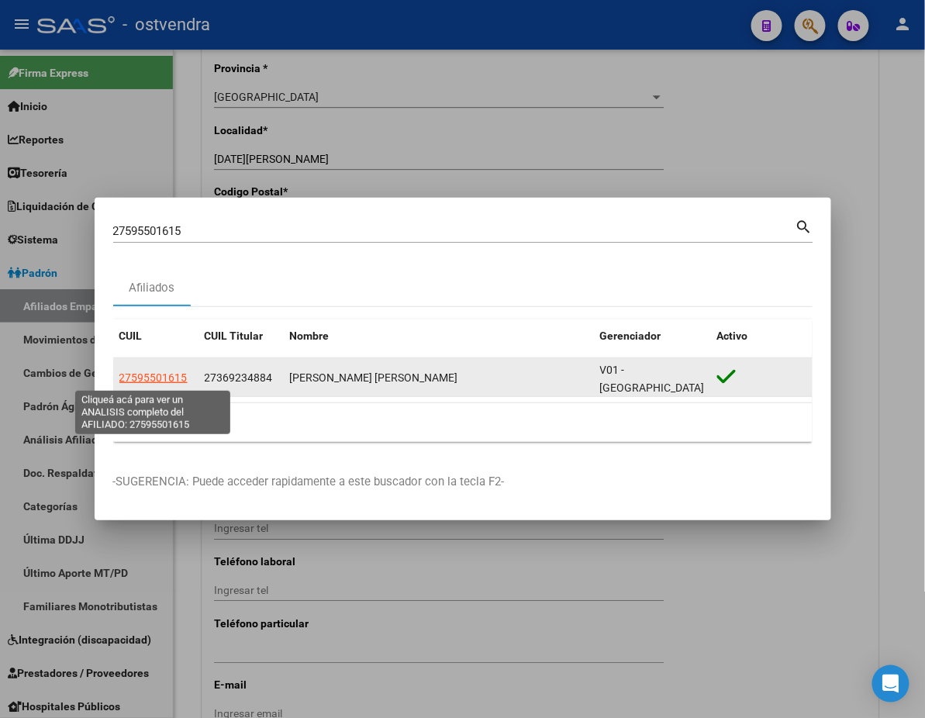
click at [151, 378] on span "27595501615" at bounding box center [153, 377] width 68 height 12
type textarea "27595501615"
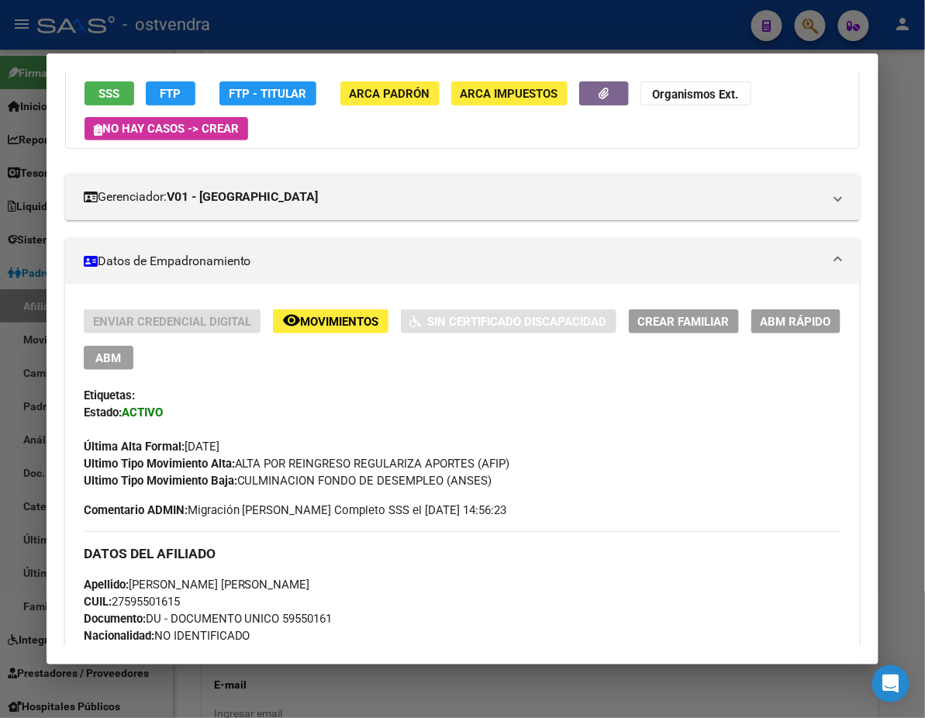
scroll to position [138, 0]
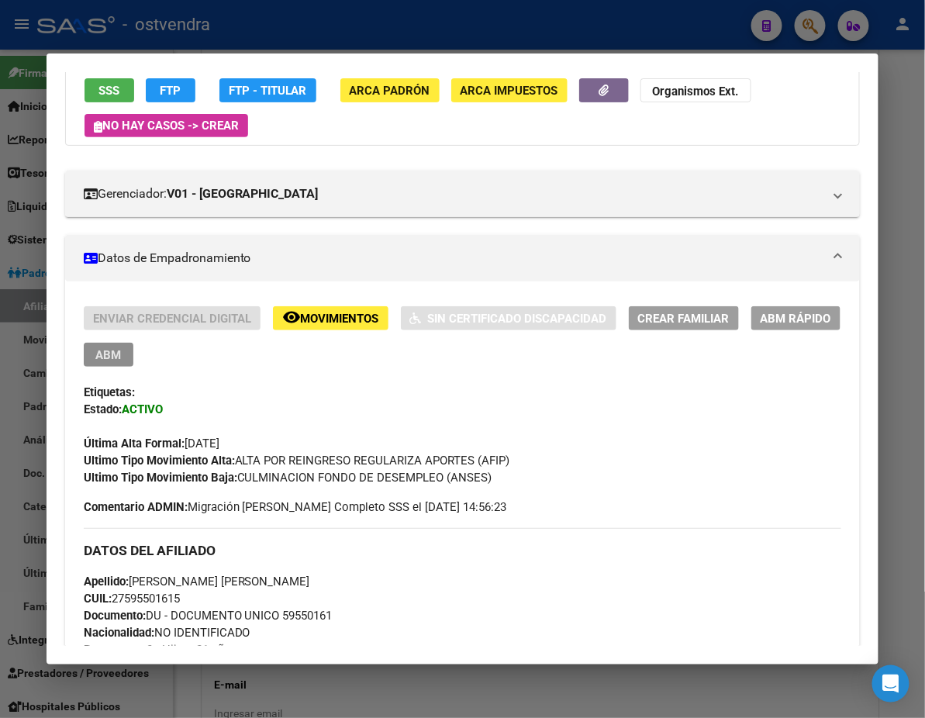
click at [133, 343] on button "ABM" at bounding box center [109, 355] width 50 height 24
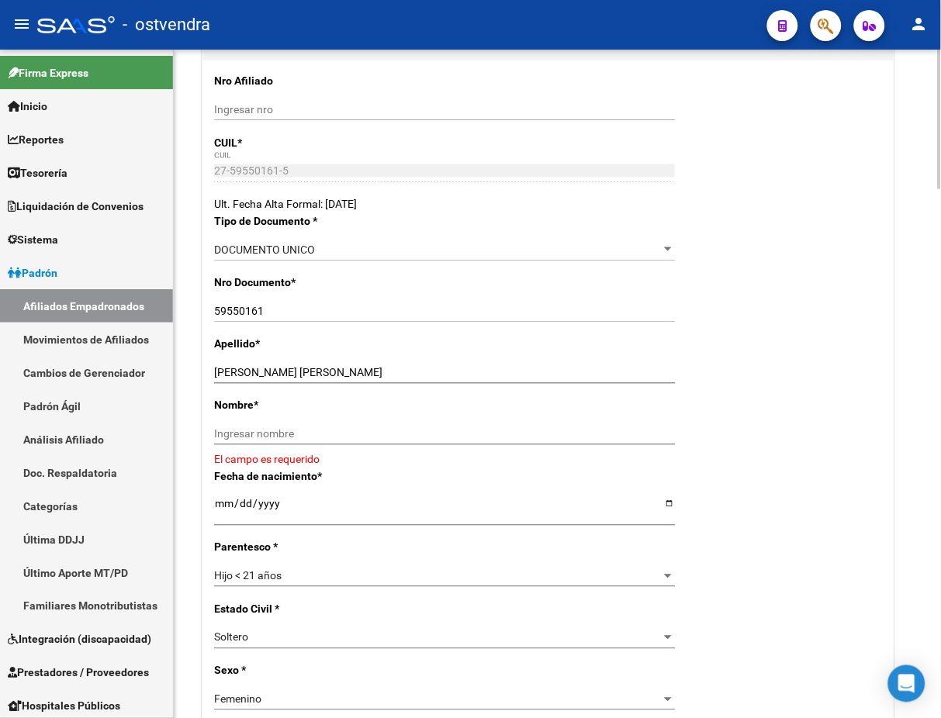
scroll to position [275, 0]
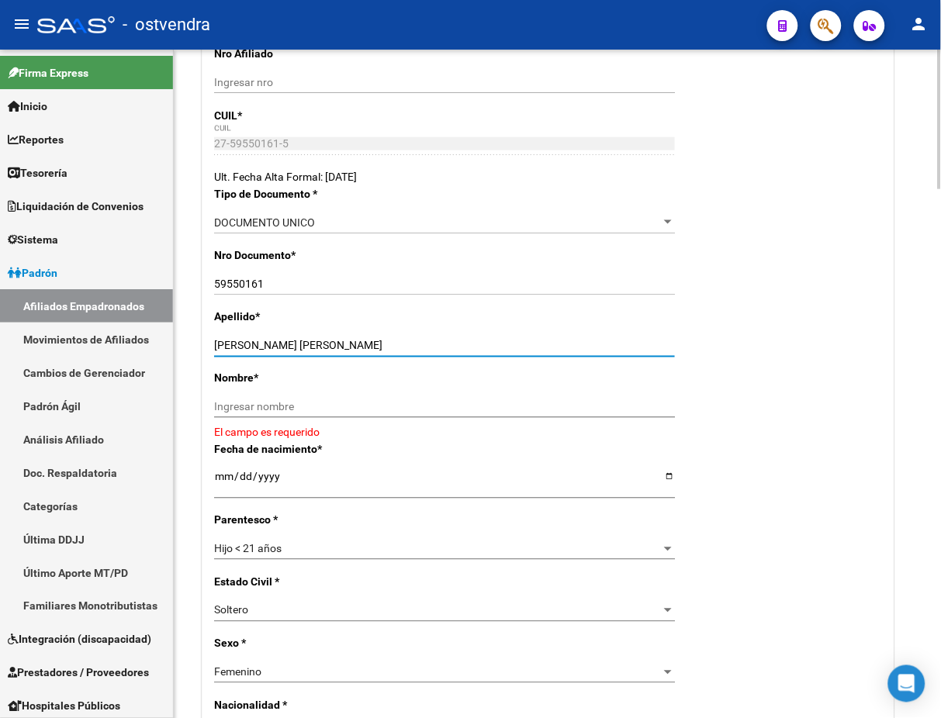
drag, startPoint x: 301, startPoint y: 343, endPoint x: 482, endPoint y: 336, distance: 181.6
click at [482, 336] on div "[PERSON_NAME] [PERSON_NAME] Ingresar apellido" at bounding box center [444, 346] width 461 height 22
drag, startPoint x: 418, startPoint y: 431, endPoint x: 404, endPoint y: 413, distance: 22.7
click at [416, 430] on app-form-text-field "Nombre * Ingresar nombre El campo es requerido" at bounding box center [548, 406] width 668 height 68
click at [402, 409] on input "Ingresar nombre" at bounding box center [444, 407] width 461 height 13
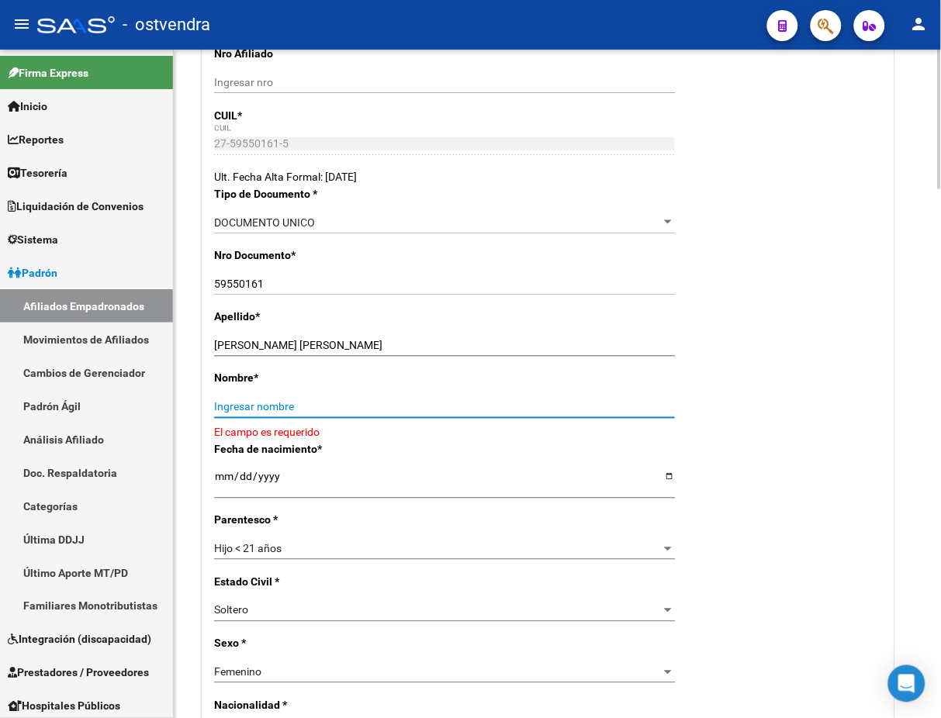
click at [399, 403] on input "Ingresar nombre" at bounding box center [444, 407] width 461 height 13
paste input "[PERSON_NAME]"
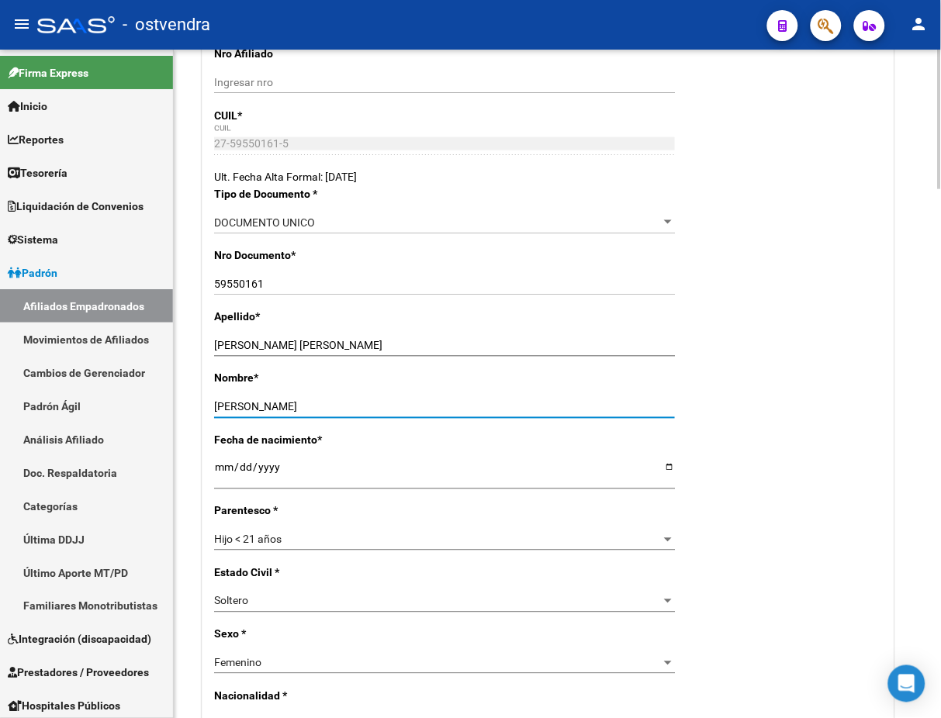
type input "[PERSON_NAME]"
drag, startPoint x: 310, startPoint y: 333, endPoint x: 383, endPoint y: 356, distance: 76.5
click at [518, 341] on div "Apellido * [PERSON_NAME] [PERSON_NAME] Ingresar apellido" at bounding box center [548, 339] width 668 height 61
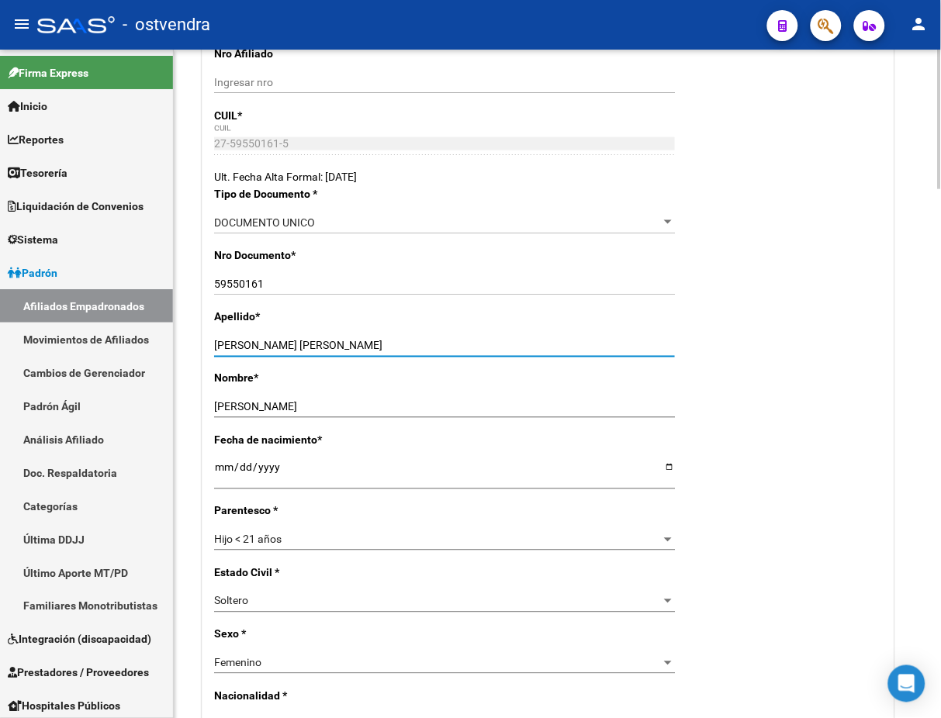
drag, startPoint x: 293, startPoint y: 345, endPoint x: 643, endPoint y: 349, distance: 349.8
click at [643, 349] on input "[PERSON_NAME] [PERSON_NAME]" at bounding box center [444, 346] width 461 height 13
type input "[PERSON_NAME]"
click at [800, 421] on div "Nombre * [PERSON_NAME] nombre" at bounding box center [548, 400] width 668 height 61
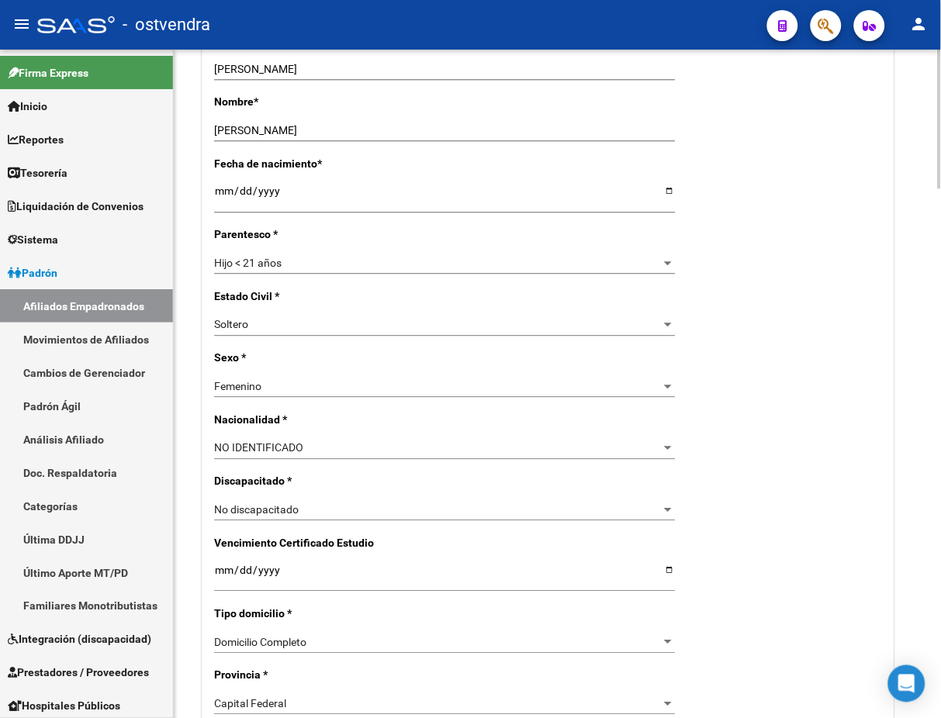
scroll to position [689, 0]
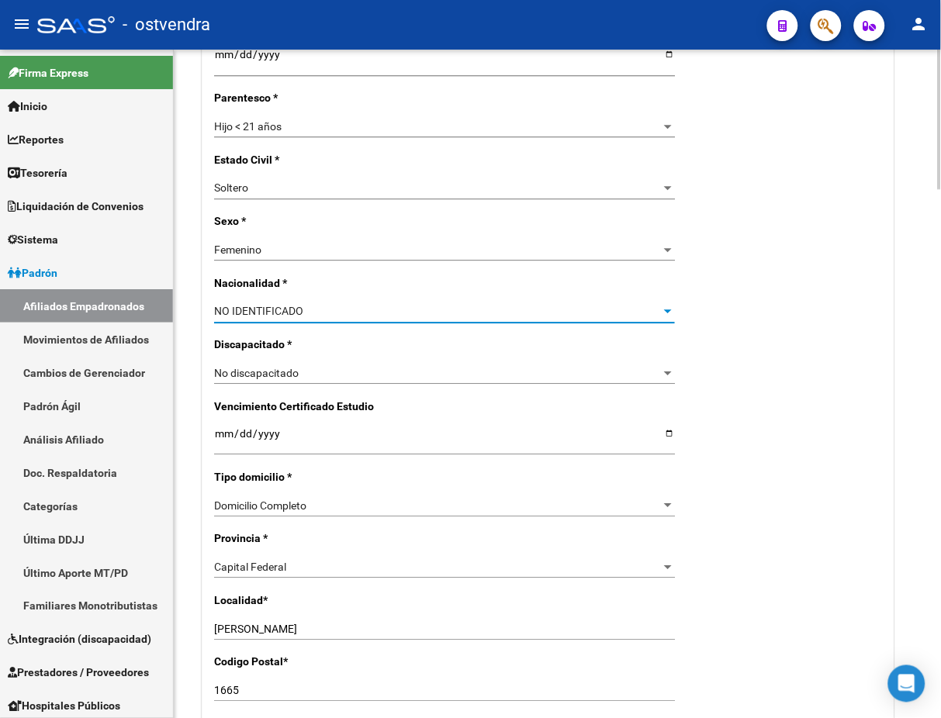
click at [338, 308] on div "NO IDENTIFICADO" at bounding box center [437, 311] width 447 height 13
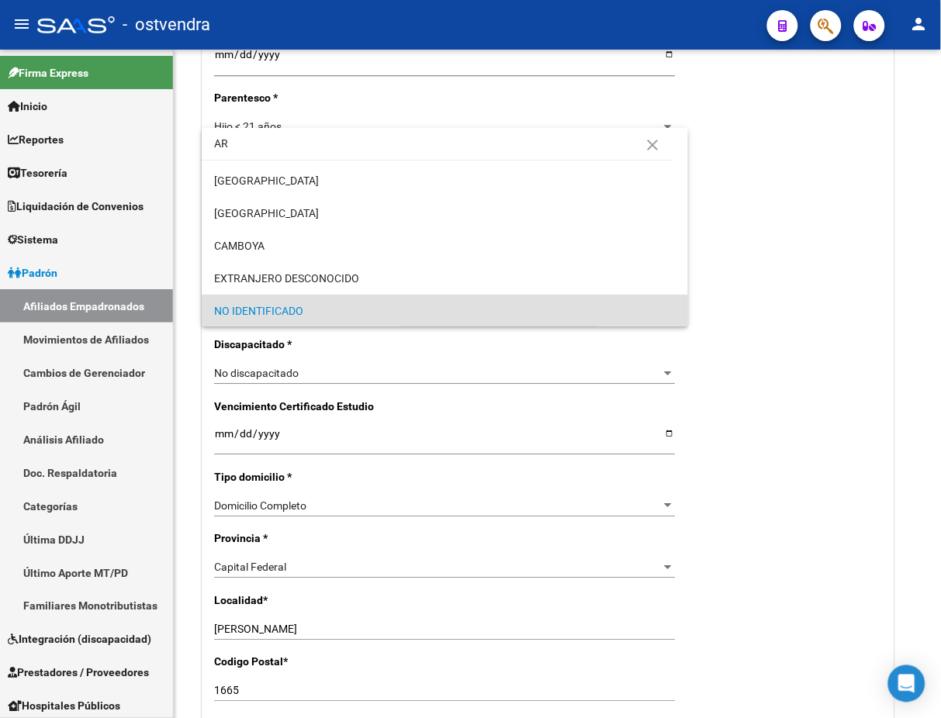
scroll to position [0, 0]
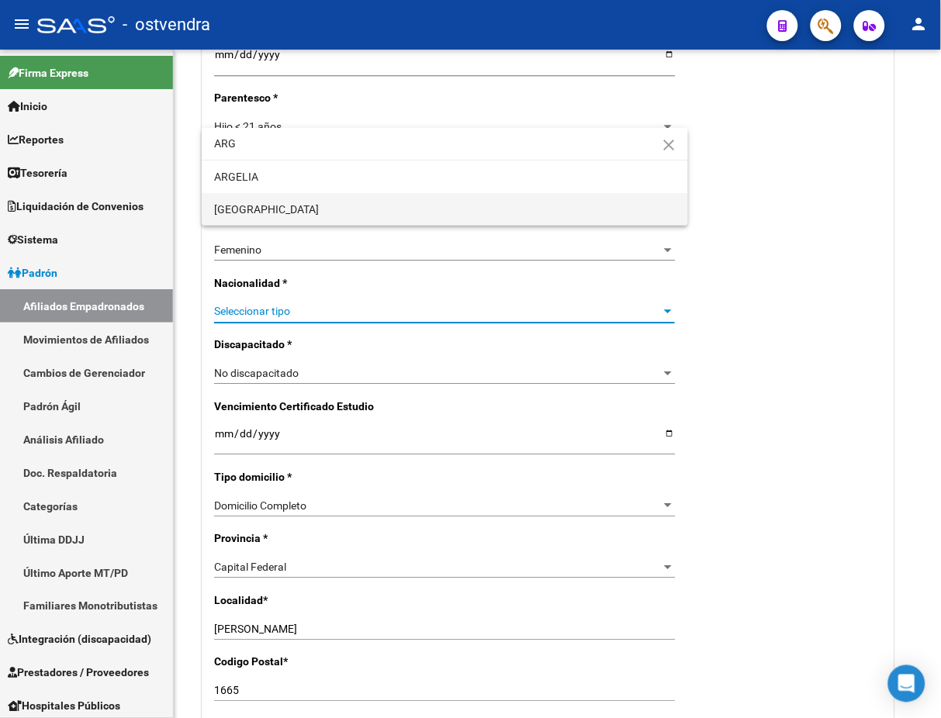
type input "ARG"
click at [304, 206] on span "[GEOGRAPHIC_DATA]" at bounding box center [444, 209] width 461 height 33
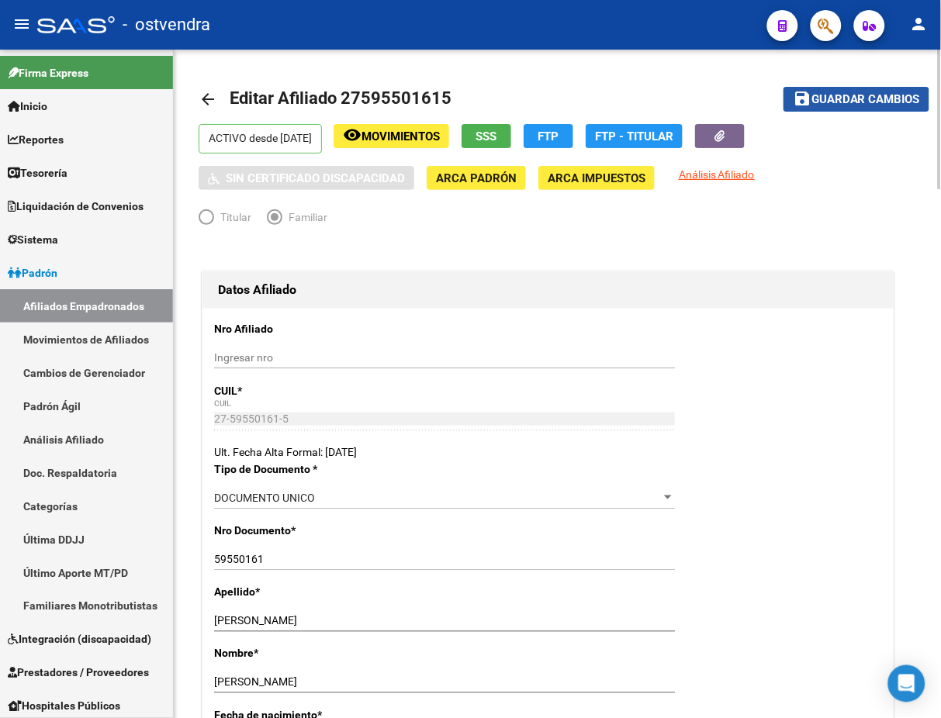
click at [850, 104] on span "Guardar cambios" at bounding box center [865, 100] width 109 height 14
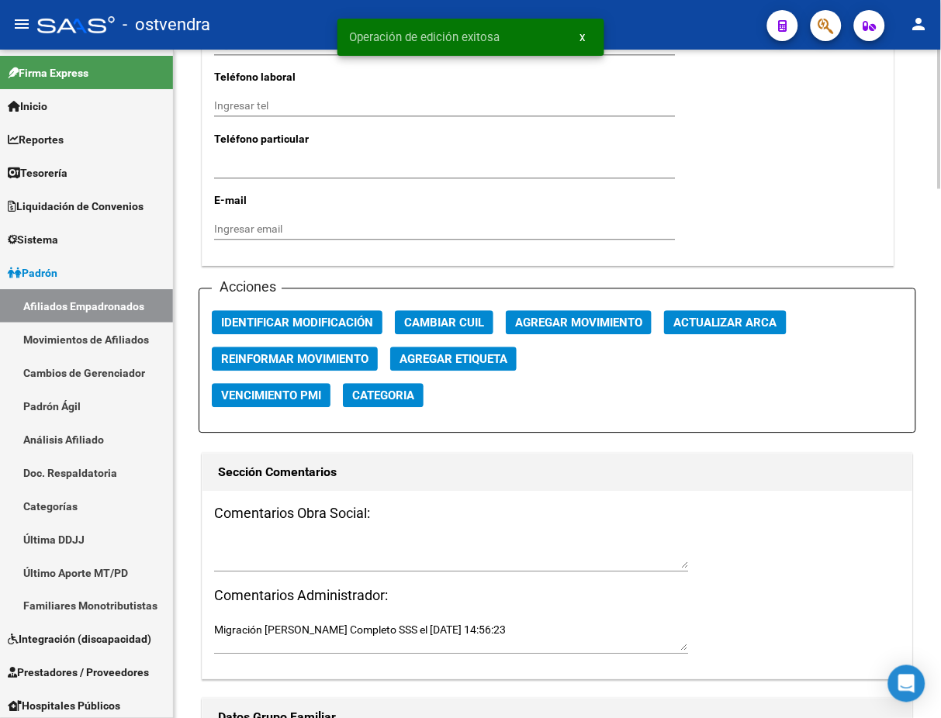
scroll to position [1654, 0]
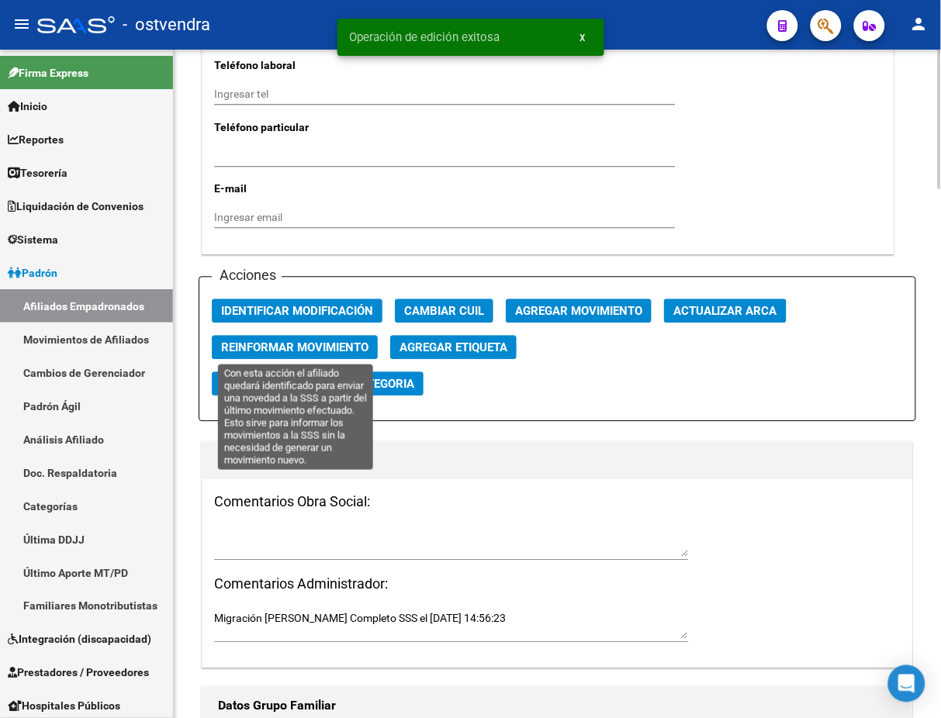
click at [319, 341] on span "Reinformar Movimiento" at bounding box center [294, 348] width 147 height 14
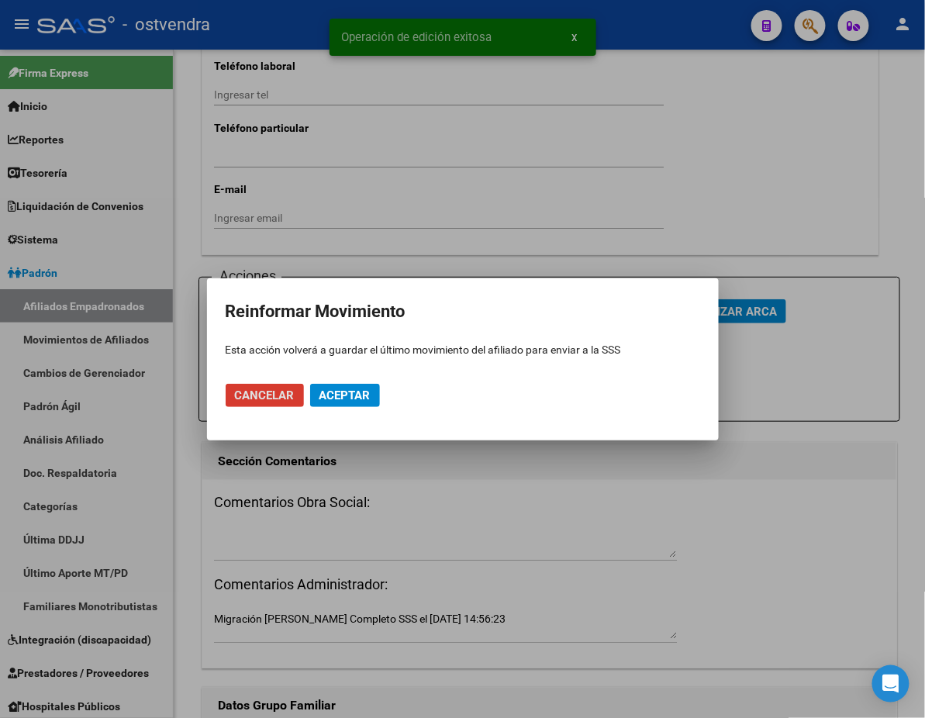
click at [341, 414] on mat-dialog-actions "Cancelar Aceptar" at bounding box center [463, 395] width 475 height 53
click at [351, 392] on span "Aceptar" at bounding box center [345, 396] width 51 height 14
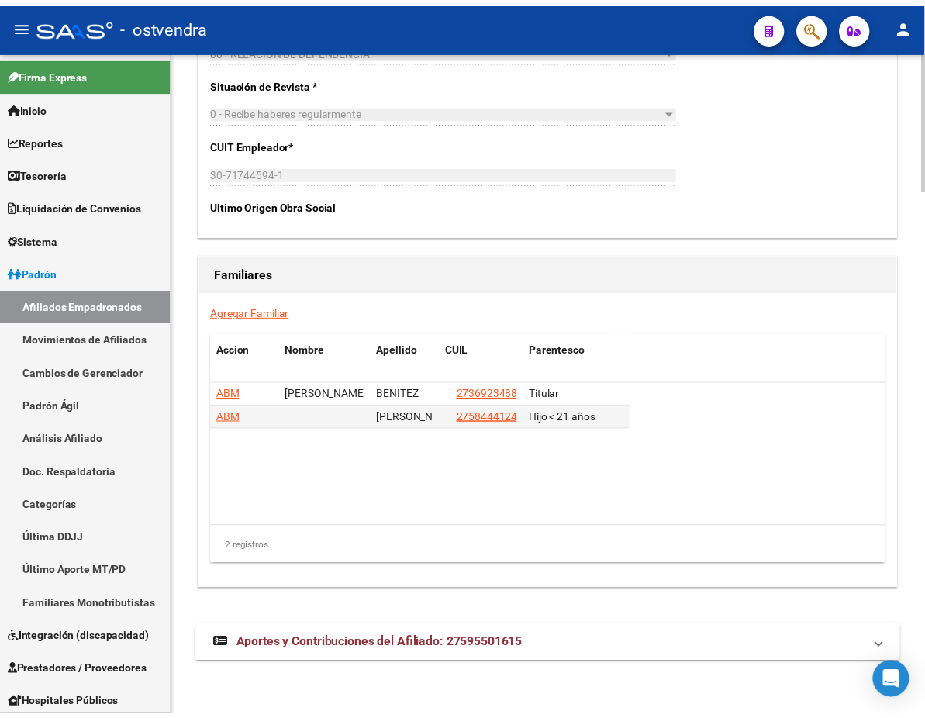
scroll to position [2538, 0]
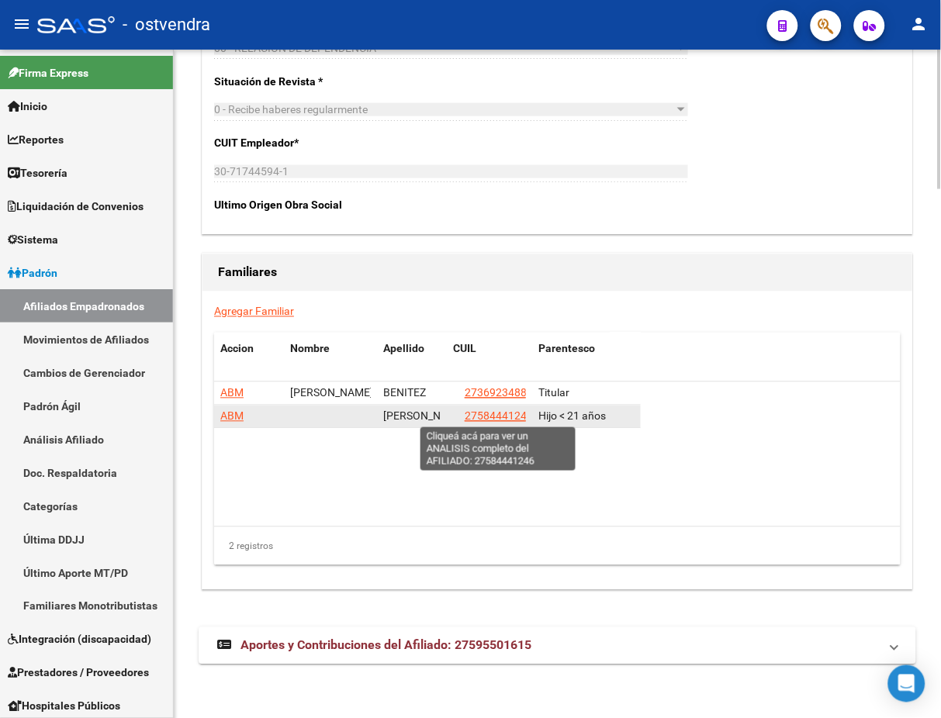
click at [491, 413] on span "27584441246" at bounding box center [499, 416] width 68 height 12
type textarea "27584441246"
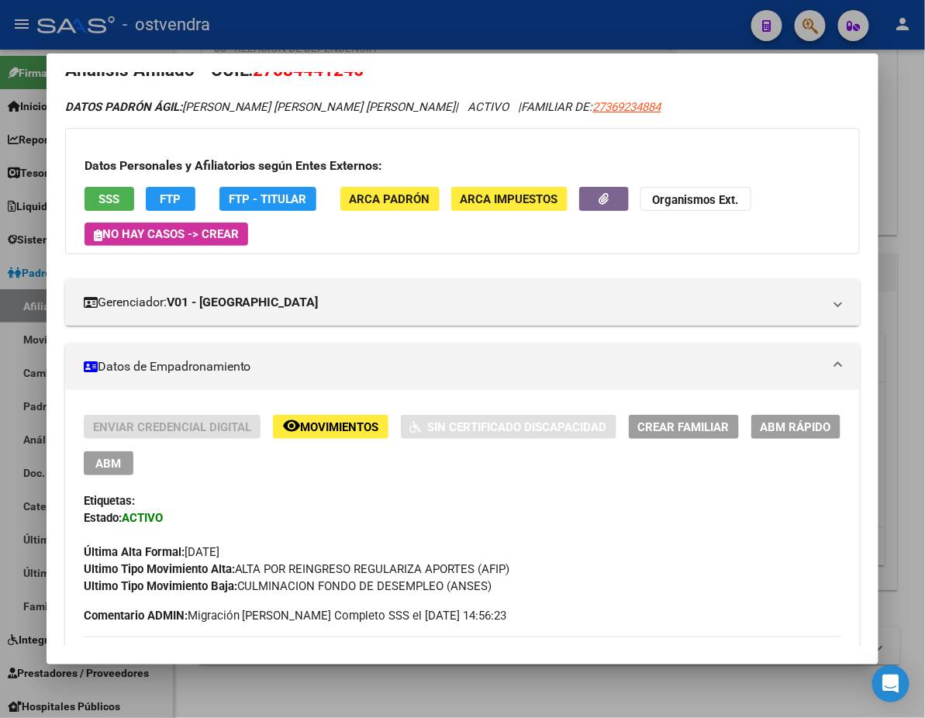
scroll to position [138, 0]
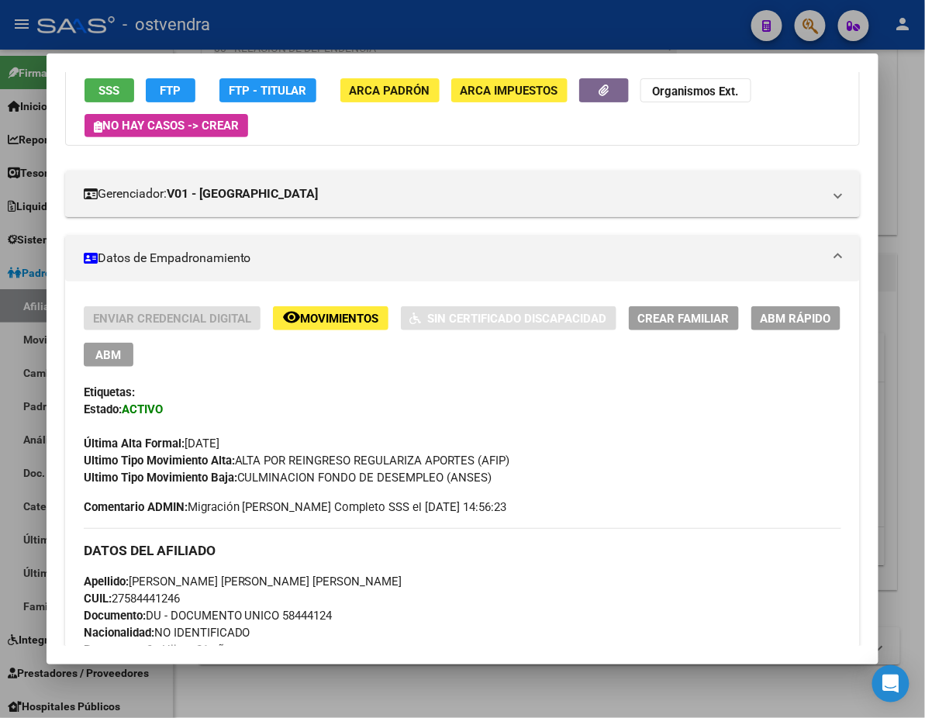
click at [121, 348] on span "ABM" at bounding box center [108, 355] width 26 height 14
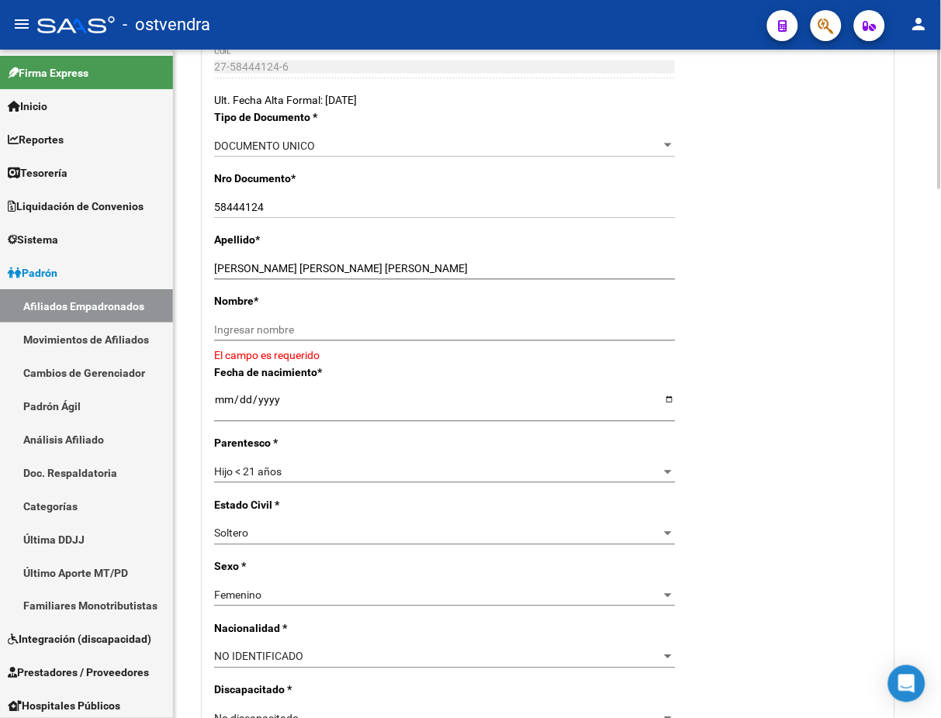
scroll to position [275, 0]
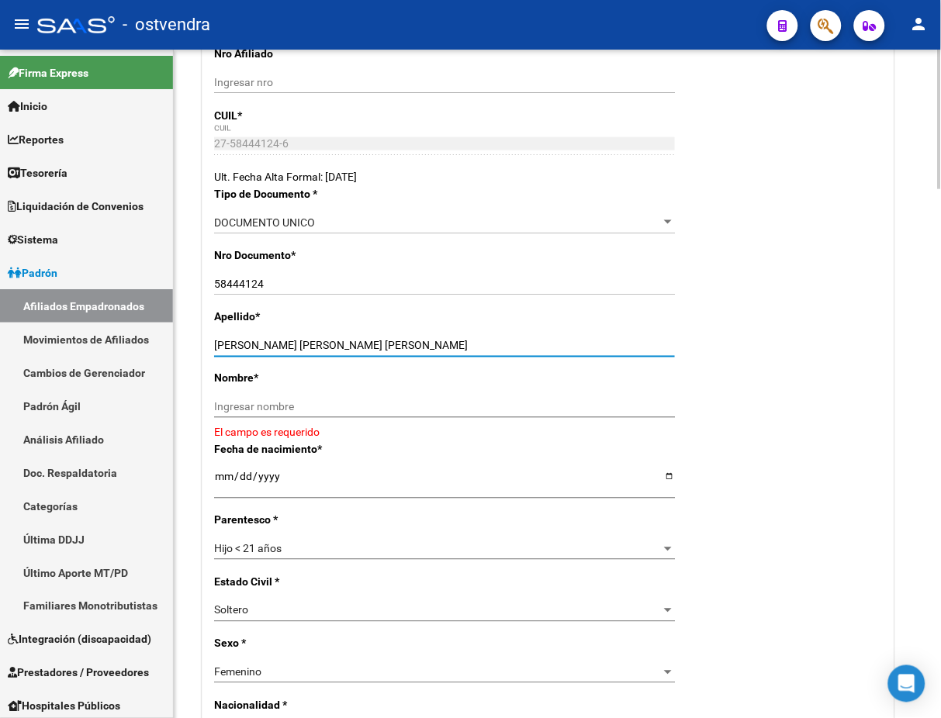
drag, startPoint x: 302, startPoint y: 348, endPoint x: 428, endPoint y: 358, distance: 126.8
click at [425, 349] on input "[PERSON_NAME] [PERSON_NAME] [PERSON_NAME]" at bounding box center [444, 346] width 461 height 13
drag, startPoint x: 405, startPoint y: 428, endPoint x: 398, endPoint y: 421, distance: 9.9
click at [404, 427] on div "Ingresar nombre" at bounding box center [444, 413] width 461 height 35
click at [407, 410] on div "Ingresar nombre" at bounding box center [444, 413] width 461 height 35
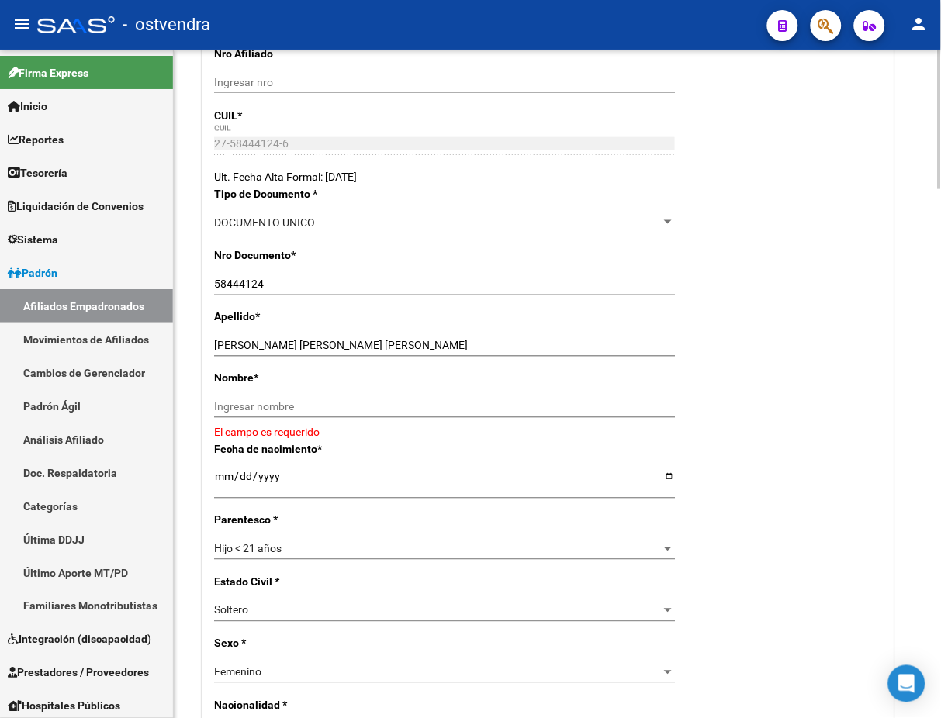
drag, startPoint x: 349, startPoint y: 385, endPoint x: 357, endPoint y: 396, distance: 14.0
click at [355, 382] on p "Nombre *" at bounding box center [314, 378] width 200 height 17
click at [357, 396] on div "Ingresar nombre" at bounding box center [444, 407] width 461 height 22
paste input "[PERSON_NAME]"
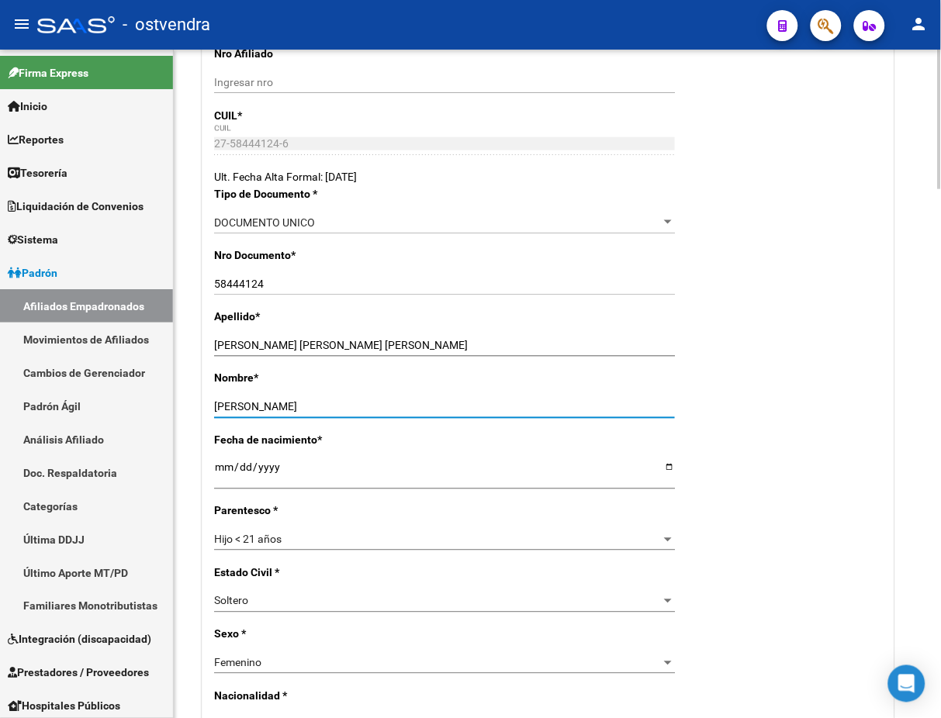
type input "[PERSON_NAME]"
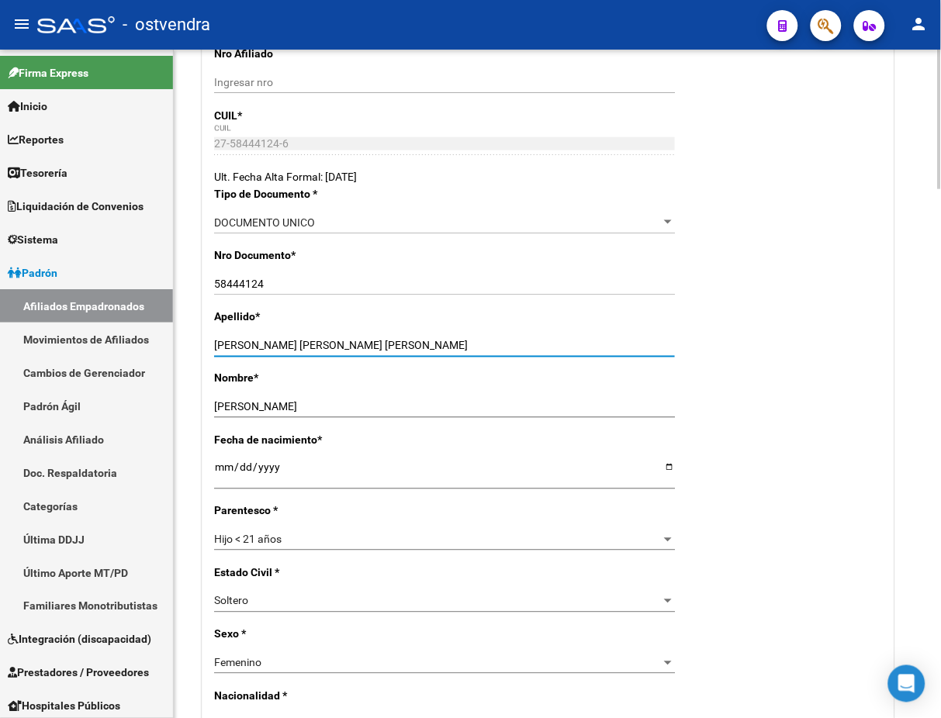
drag, startPoint x: 305, startPoint y: 340, endPoint x: 529, endPoint y: 352, distance: 224.4
click at [529, 352] on div "[PERSON_NAME] [PERSON_NAME] [PERSON_NAME] Ingresar apellido" at bounding box center [444, 346] width 461 height 22
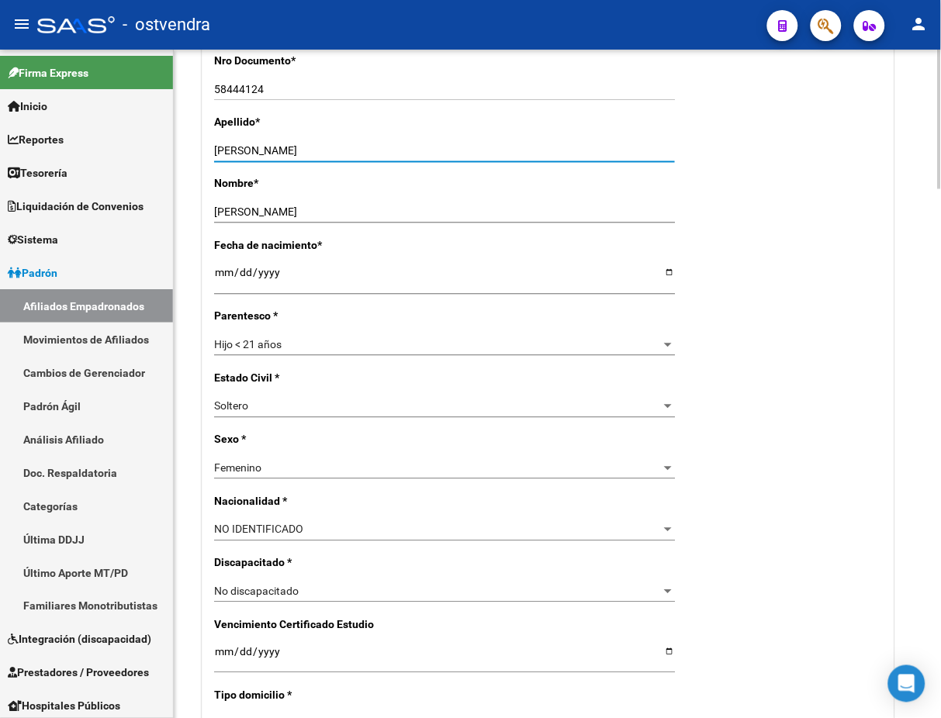
scroll to position [551, 0]
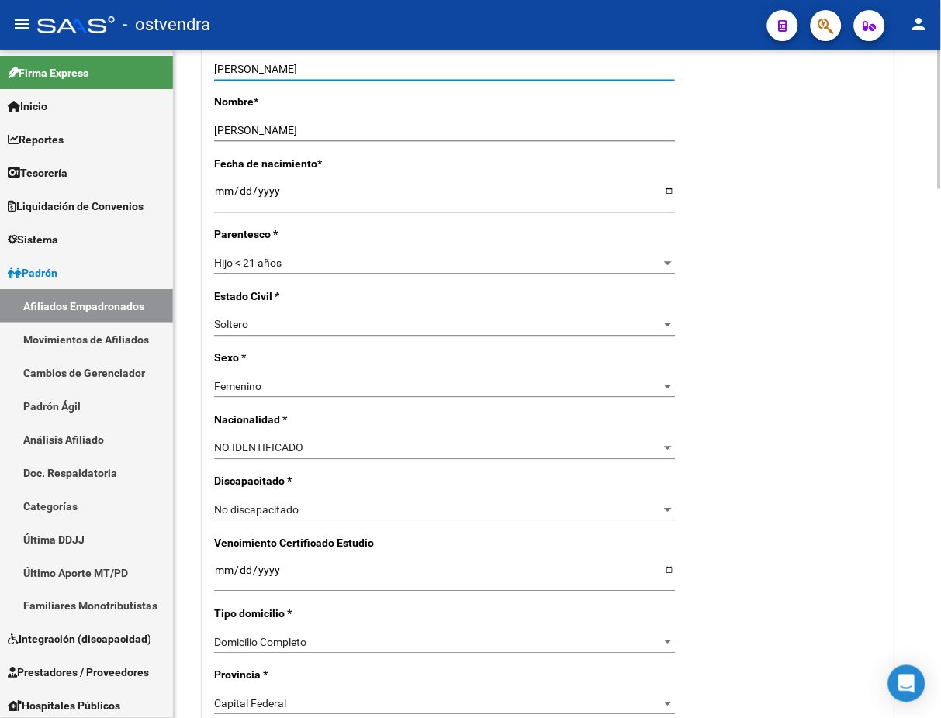
type input "[PERSON_NAME]"
click at [354, 443] on div "NO IDENTIFICADO" at bounding box center [437, 448] width 447 height 13
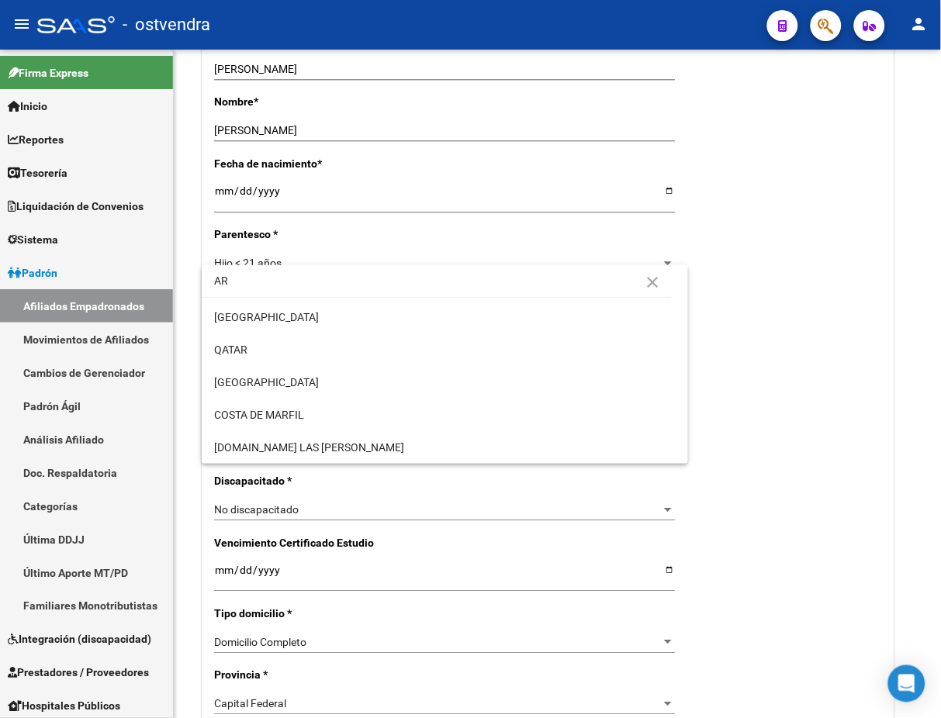
scroll to position [0, 0]
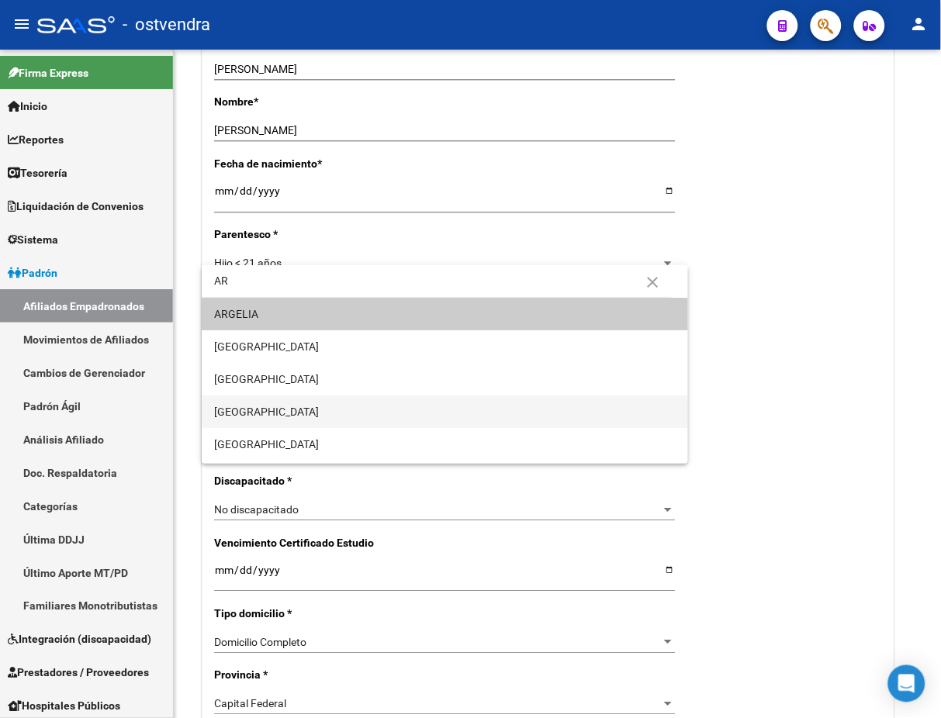
type input "AR"
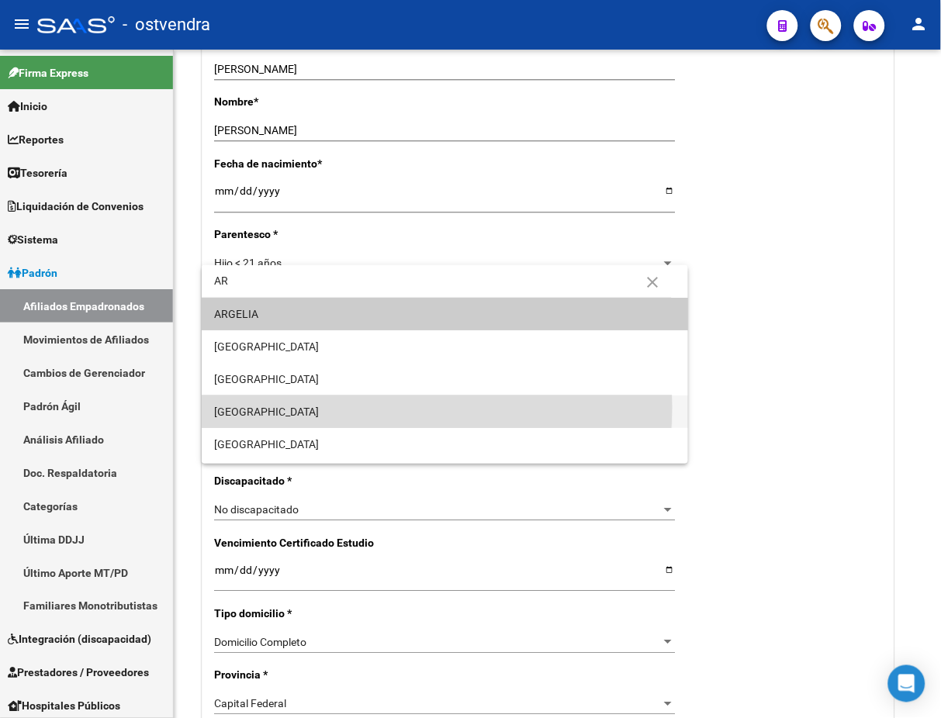
click at [337, 407] on span "[GEOGRAPHIC_DATA]" at bounding box center [444, 412] width 461 height 33
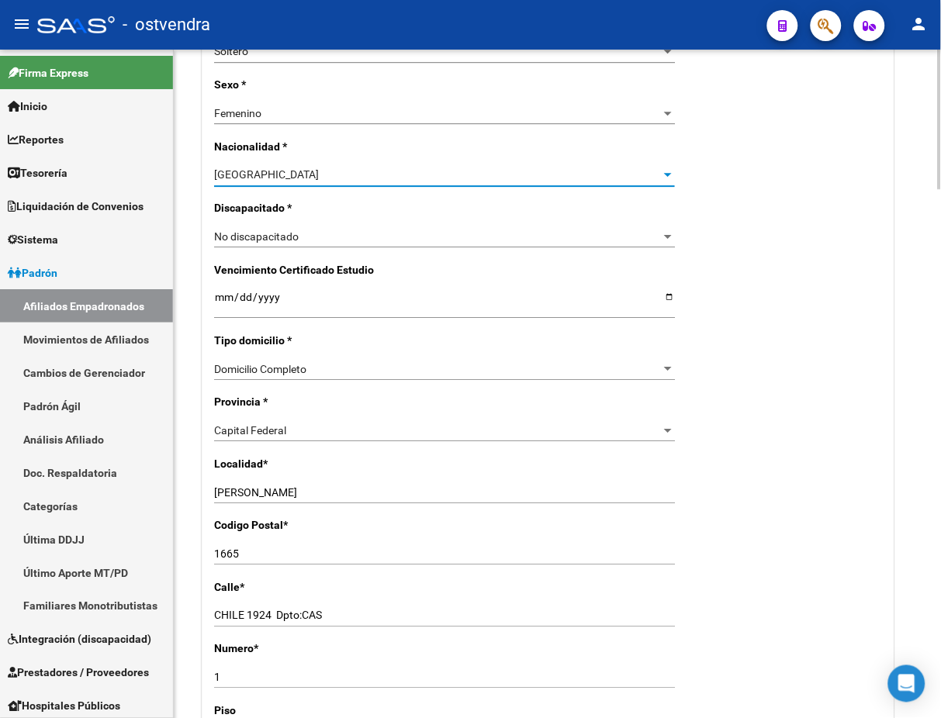
scroll to position [827, 0]
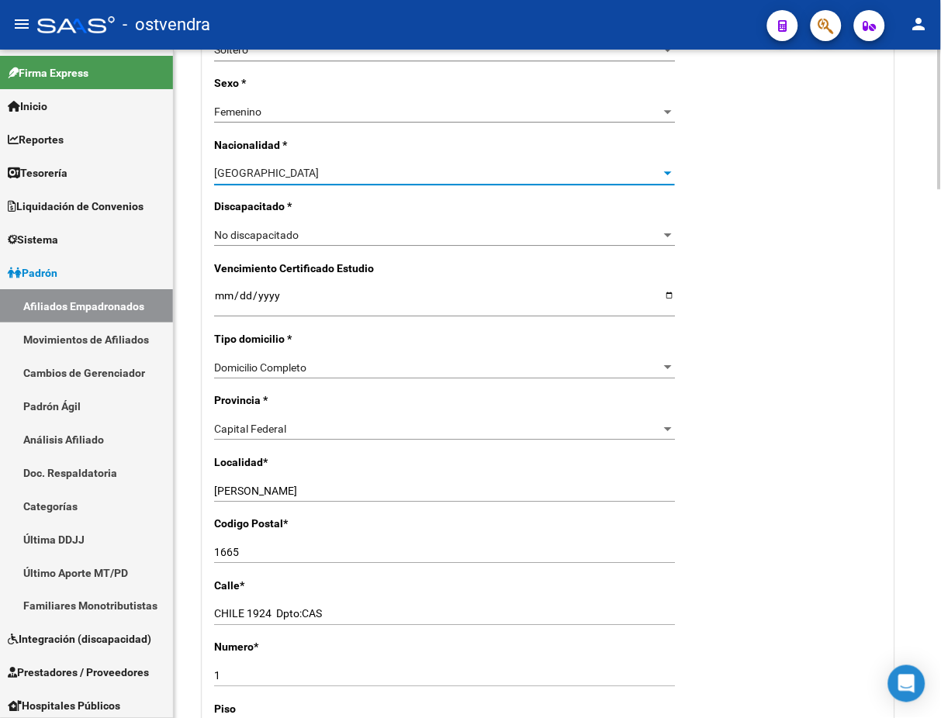
click at [337, 419] on div "Capital Federal Seleccionar provincia" at bounding box center [444, 429] width 461 height 22
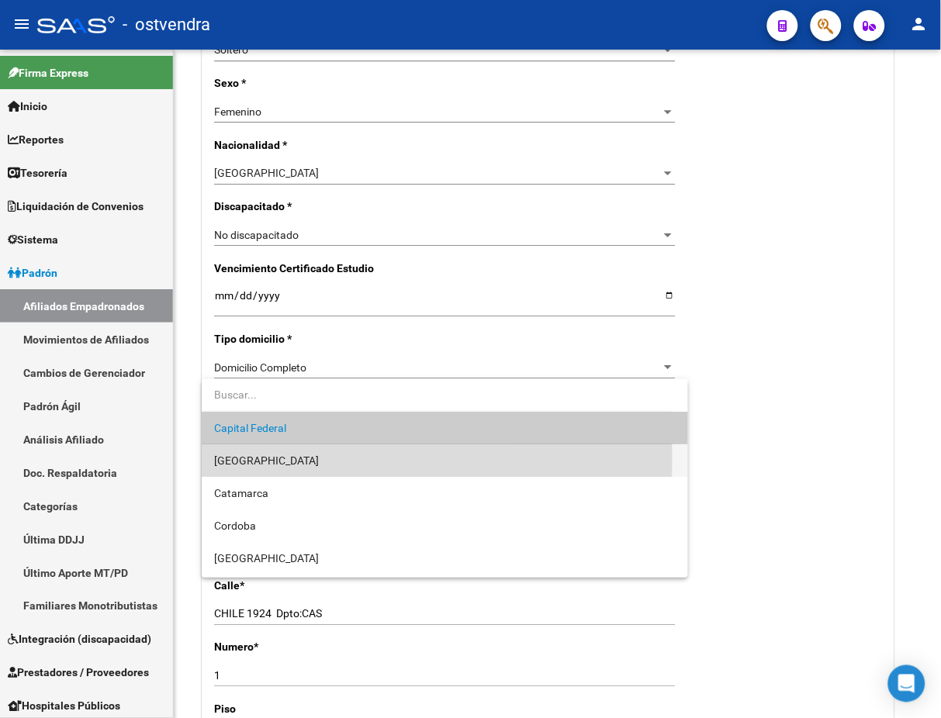
click at [296, 458] on span "[GEOGRAPHIC_DATA]" at bounding box center [444, 460] width 461 height 33
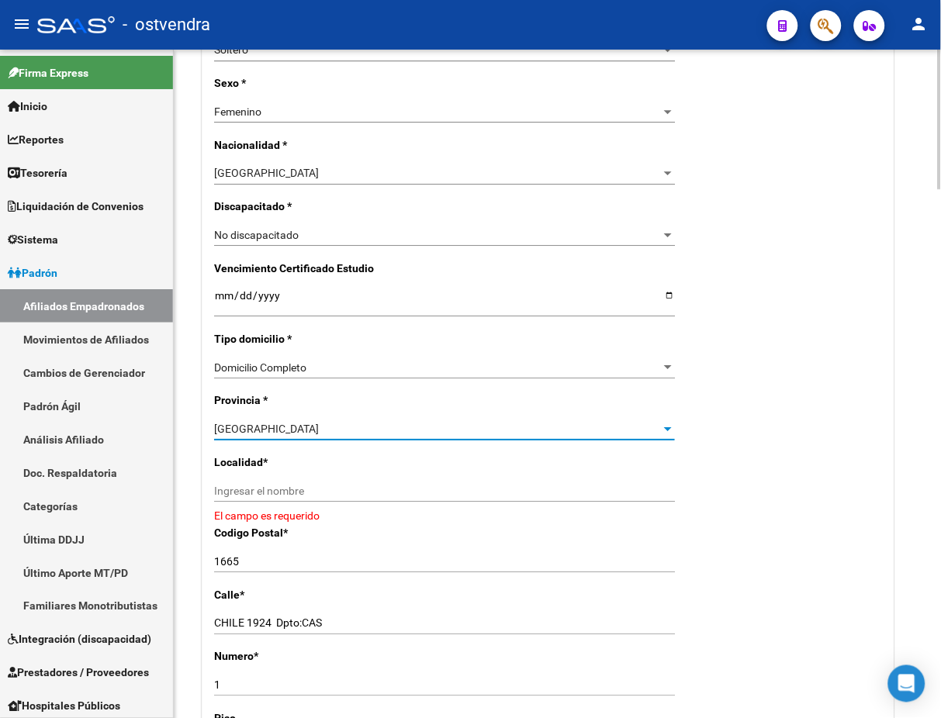
click at [317, 504] on div "Ingresar el nombre" at bounding box center [444, 497] width 461 height 35
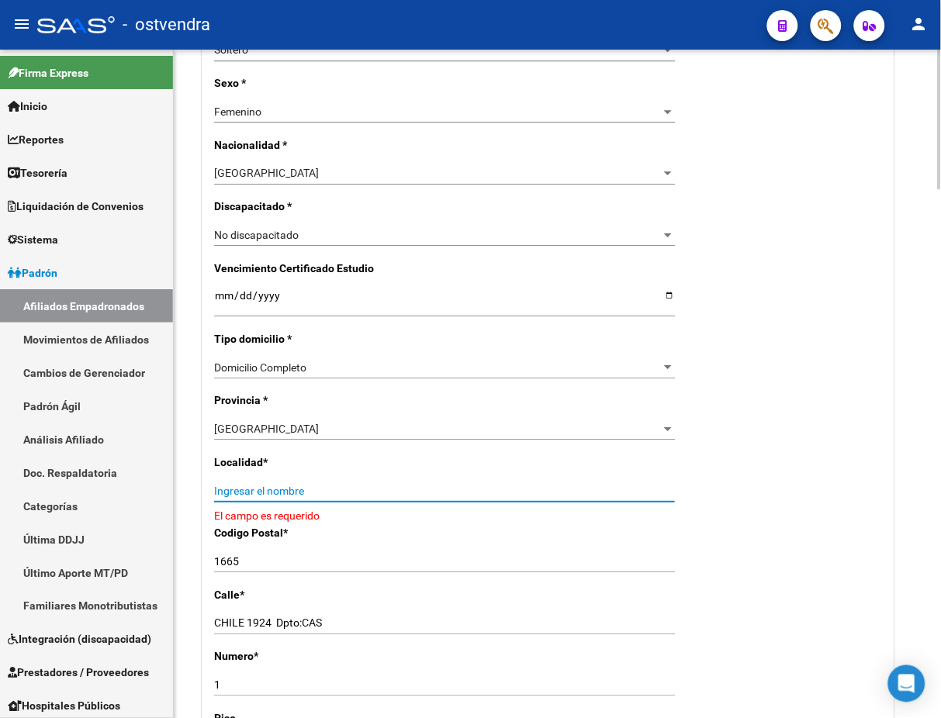
click at [316, 492] on input "Ingresar el nombre" at bounding box center [444, 491] width 461 height 13
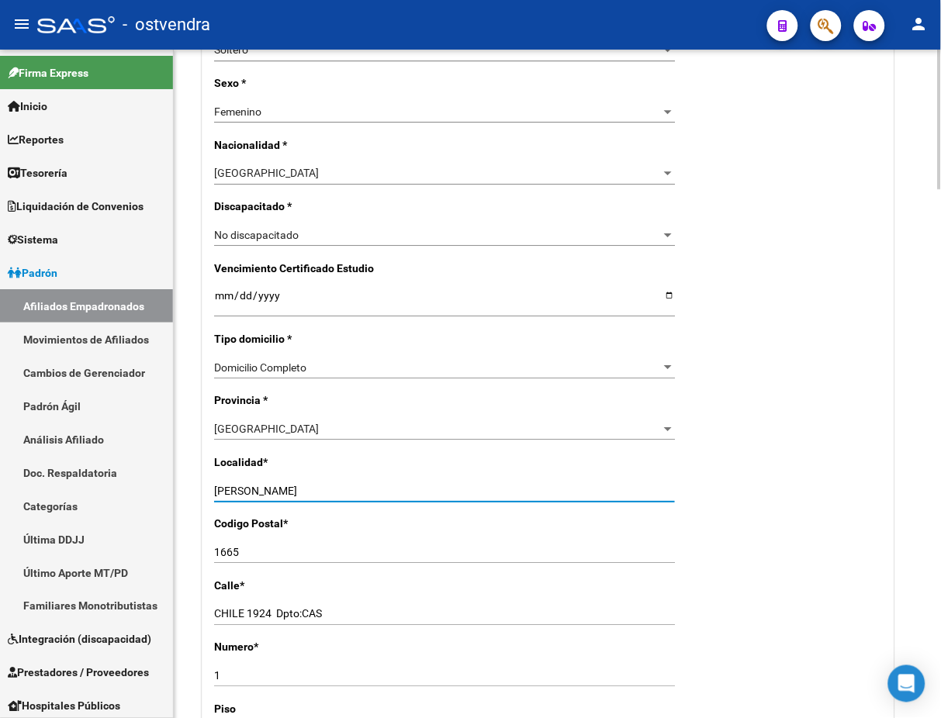
type input "[PERSON_NAME]"
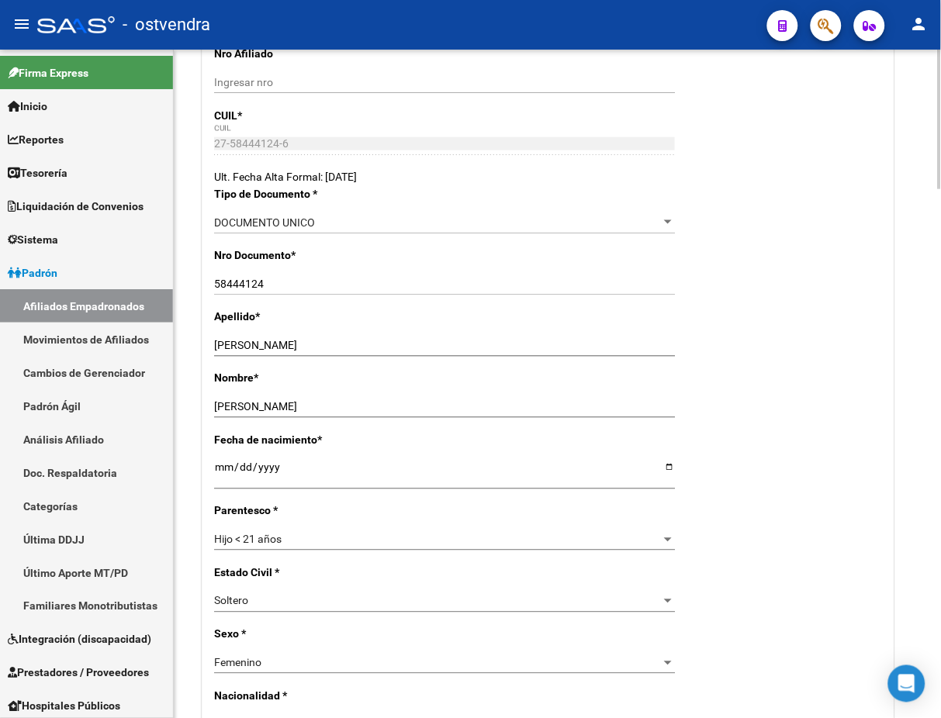
scroll to position [0, 0]
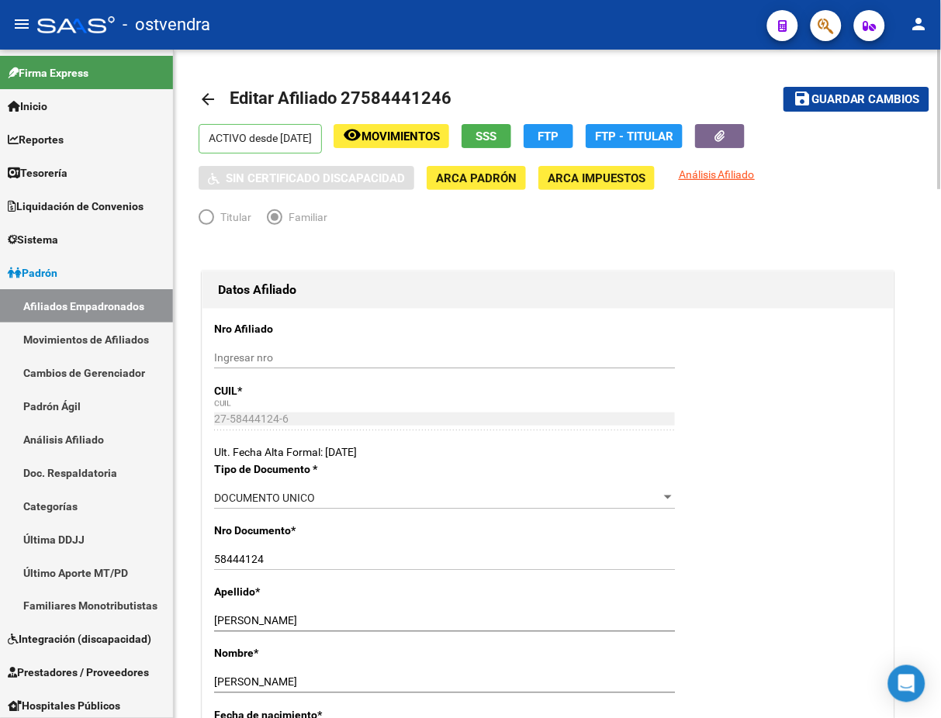
click at [829, 93] on span "Guardar cambios" at bounding box center [865, 100] width 109 height 14
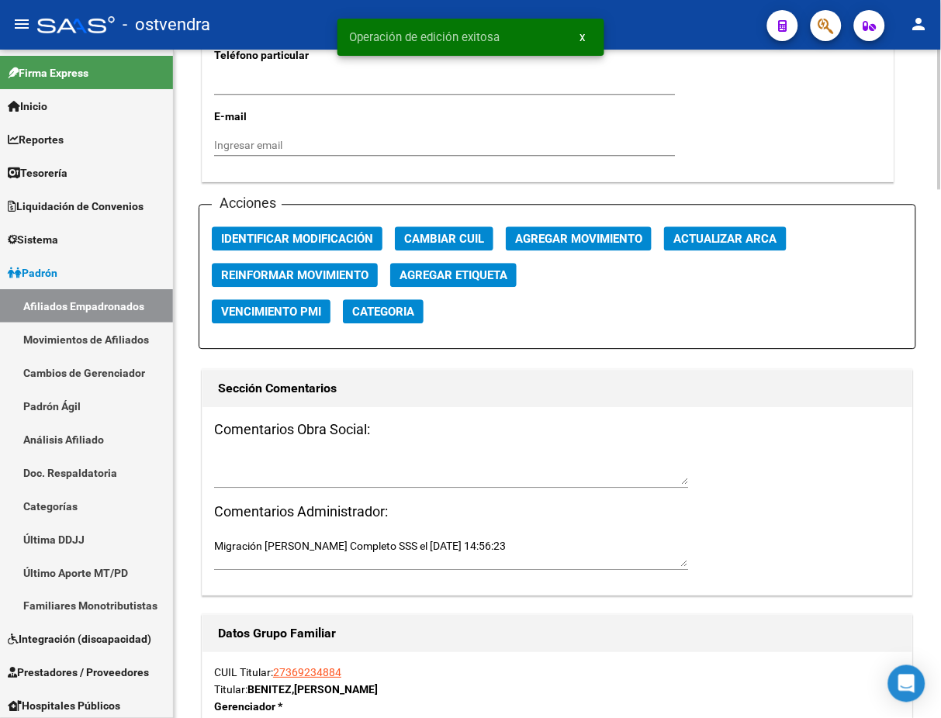
scroll to position [1516, 0]
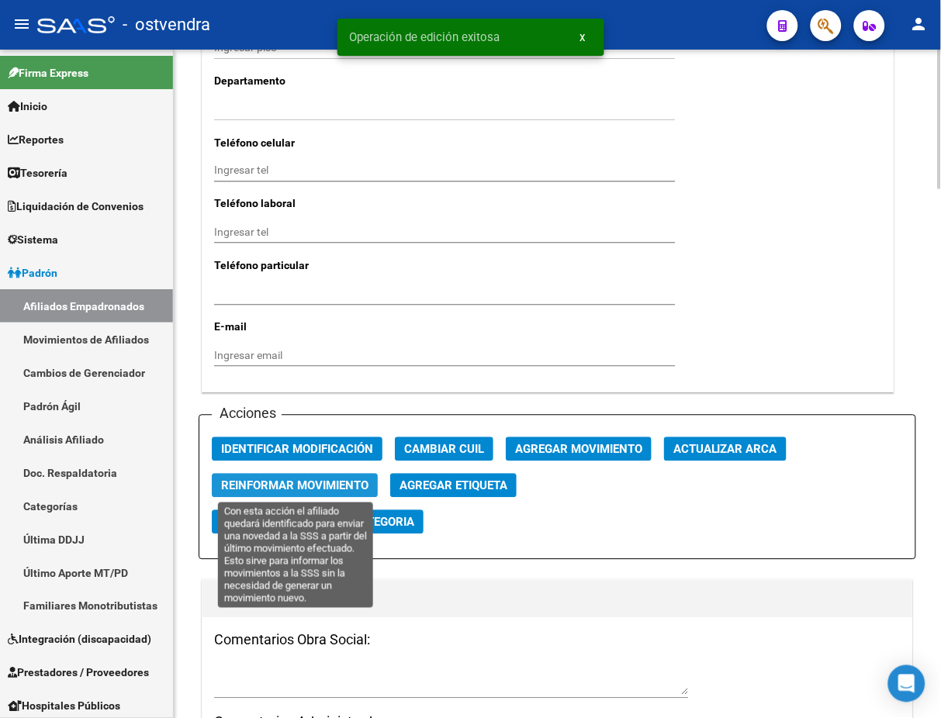
click at [302, 489] on span "Reinformar Movimiento" at bounding box center [294, 486] width 147 height 14
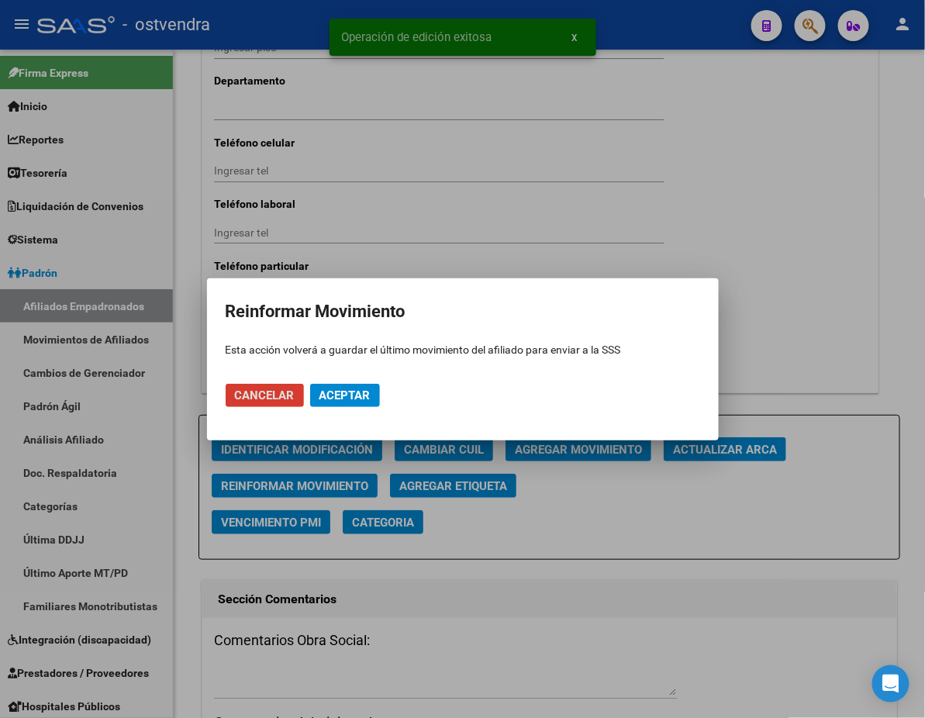
drag, startPoint x: 352, startPoint y: 383, endPoint x: 381, endPoint y: 406, distance: 36.9
click at [352, 384] on button "Aceptar" at bounding box center [345, 395] width 70 height 23
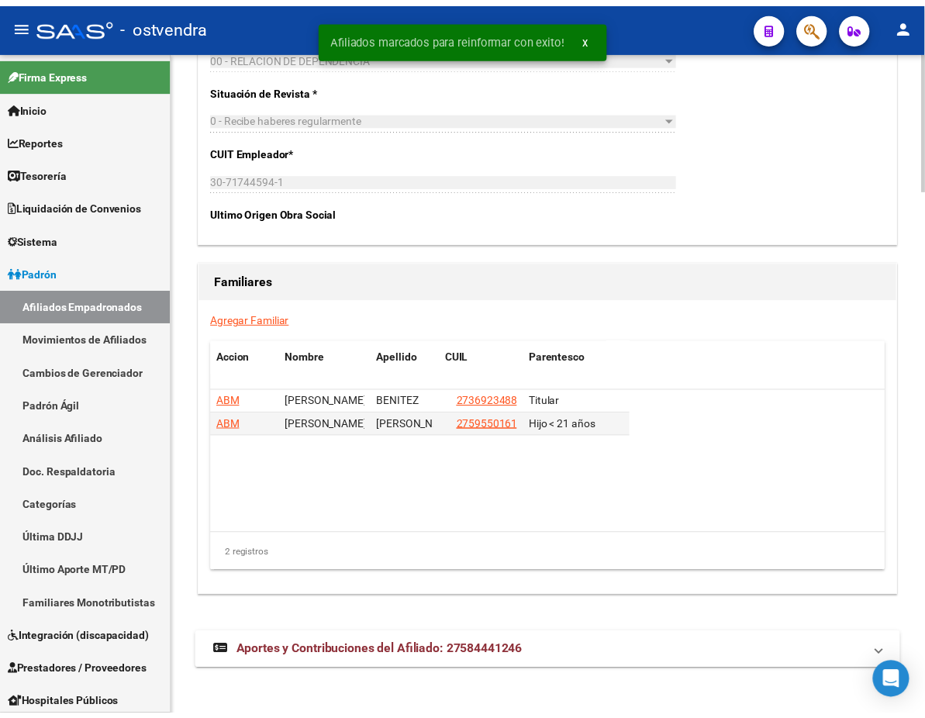
scroll to position [2538, 0]
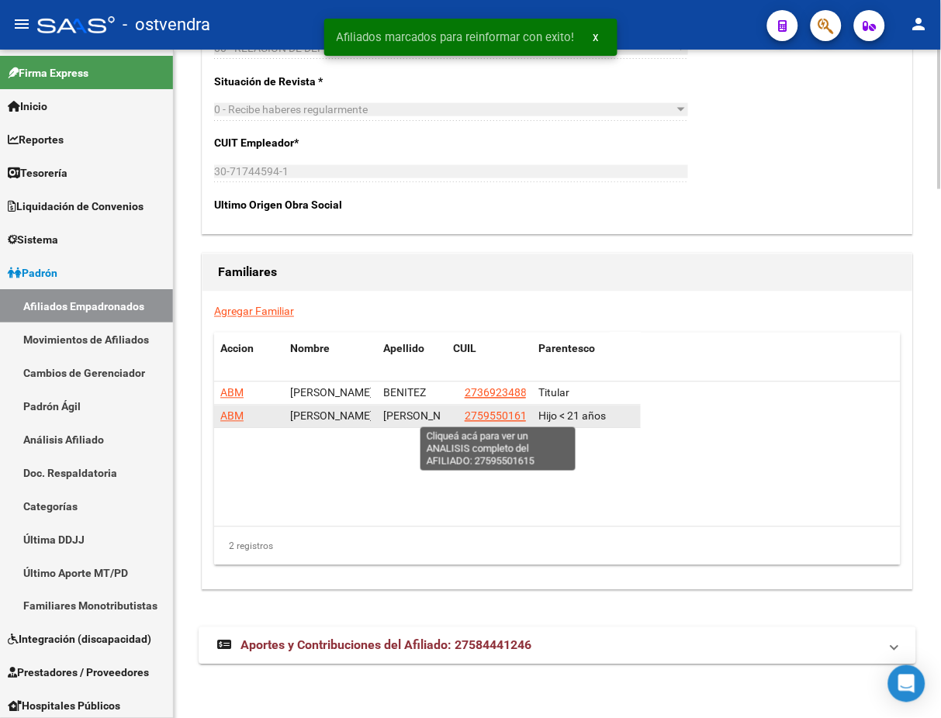
click at [466, 413] on span "27595501615" at bounding box center [499, 416] width 68 height 12
type textarea "27595501615"
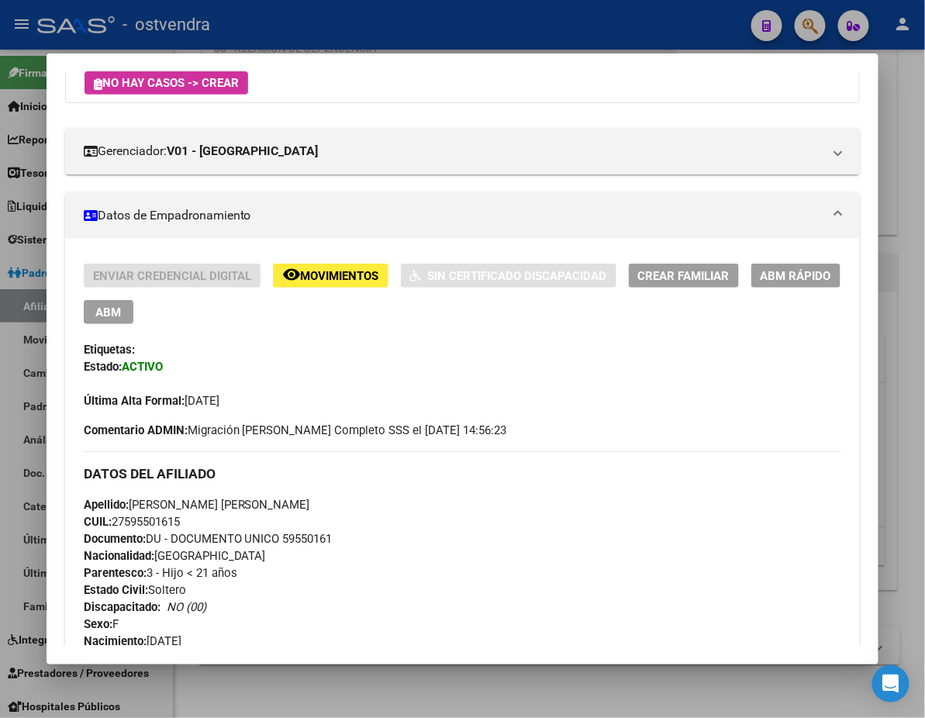
scroll to position [138, 0]
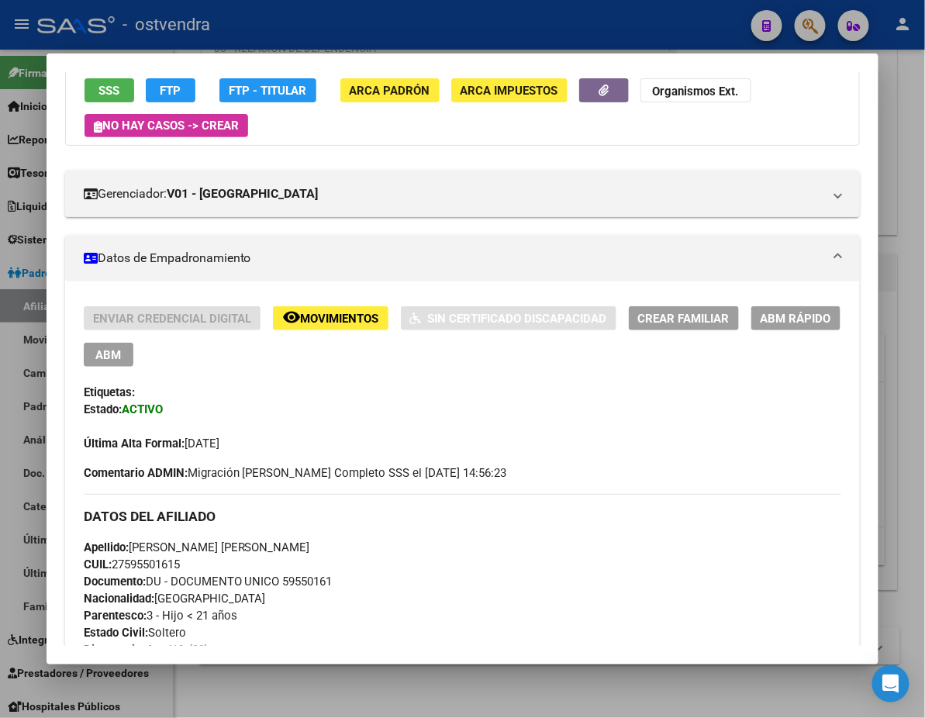
click at [121, 348] on span "ABM" at bounding box center [108, 355] width 26 height 14
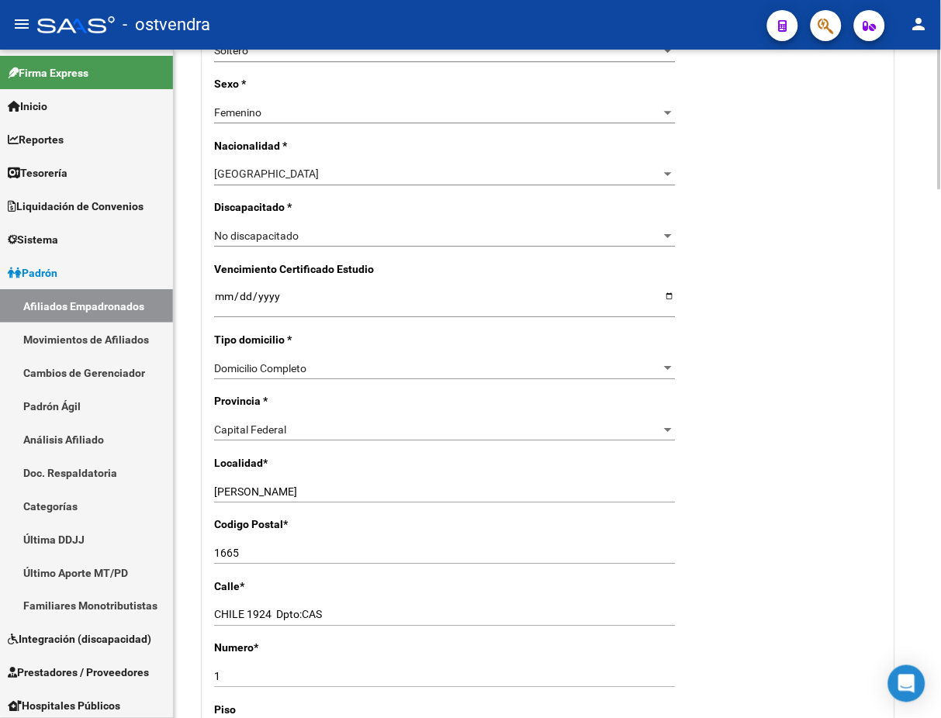
scroll to position [827, 0]
click at [436, 423] on div "Capital Federal" at bounding box center [437, 429] width 447 height 13
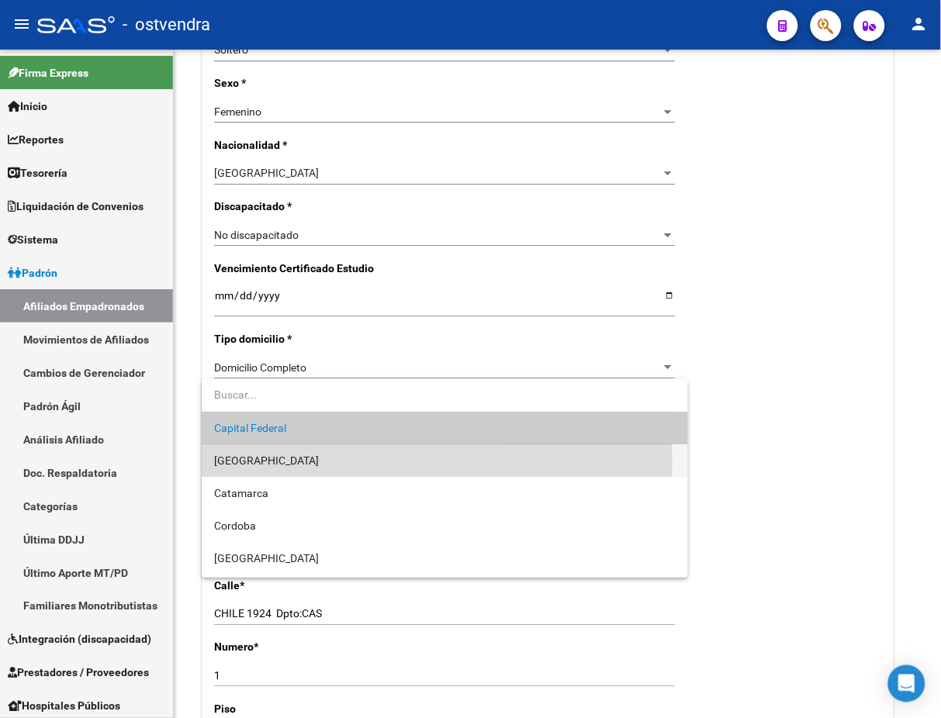
click at [292, 460] on span "[GEOGRAPHIC_DATA]" at bounding box center [444, 460] width 461 height 33
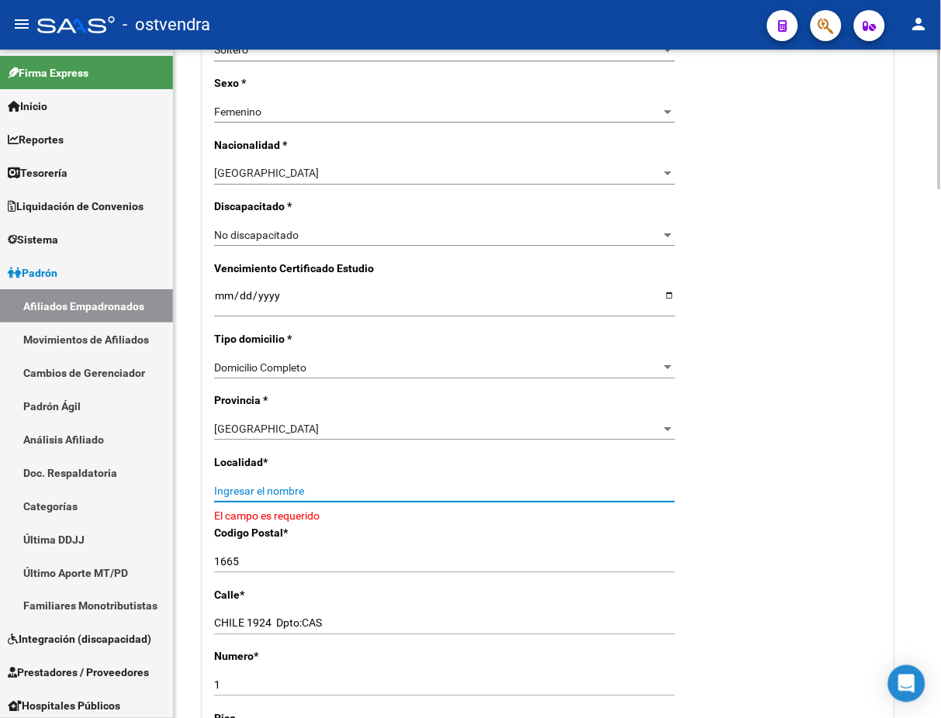
click at [399, 488] on input "Ingresar el nombre" at bounding box center [444, 491] width 461 height 13
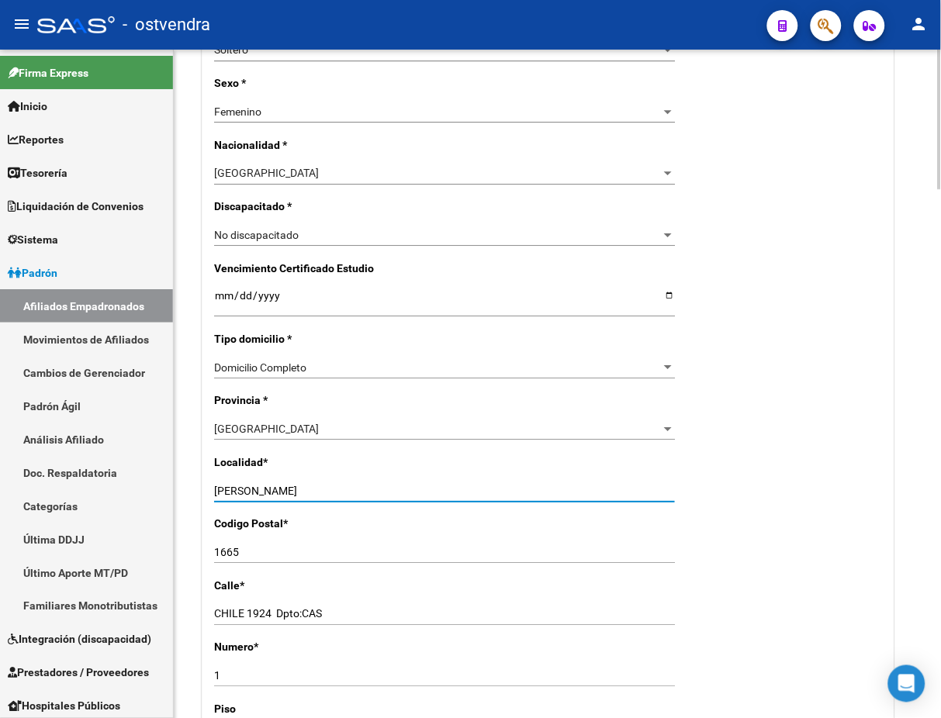
type input "[PERSON_NAME]"
click at [790, 466] on div "Nro Afiliado Ingresar nro CUIL * 27-59550161-5 CUIL ARCA [PERSON_NAME] Ult. Fec…" at bounding box center [547, 282] width 691 height 1600
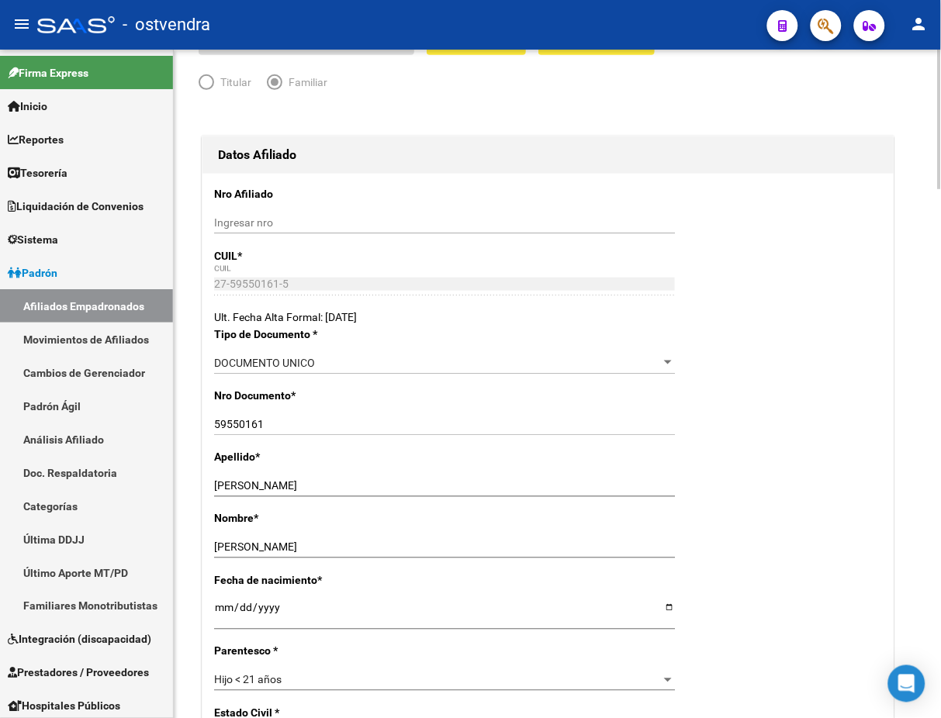
scroll to position [0, 0]
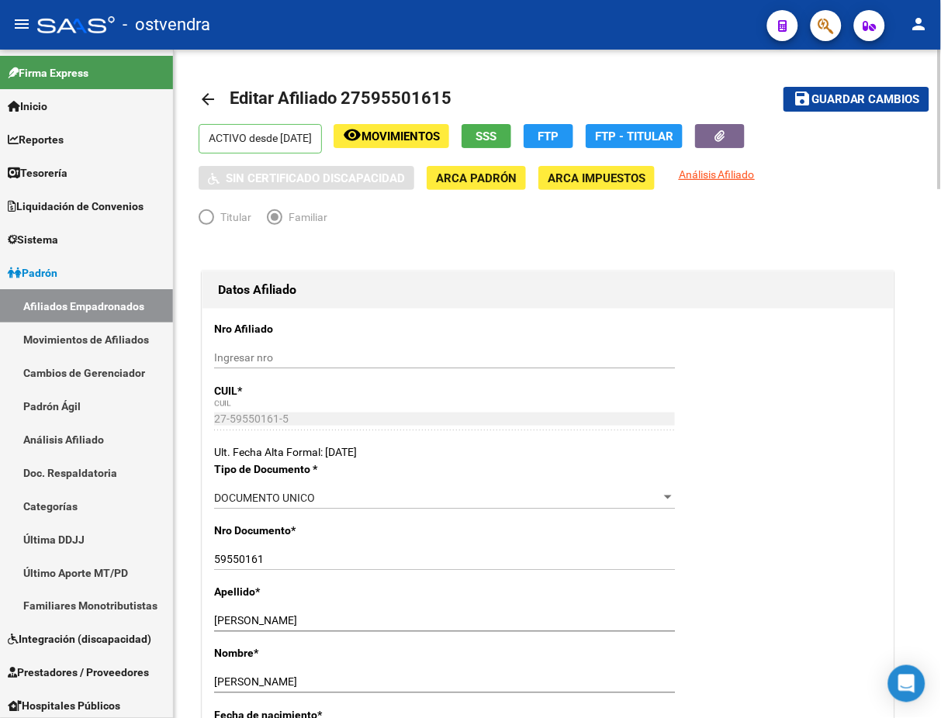
click at [886, 101] on span "Guardar cambios" at bounding box center [865, 100] width 109 height 14
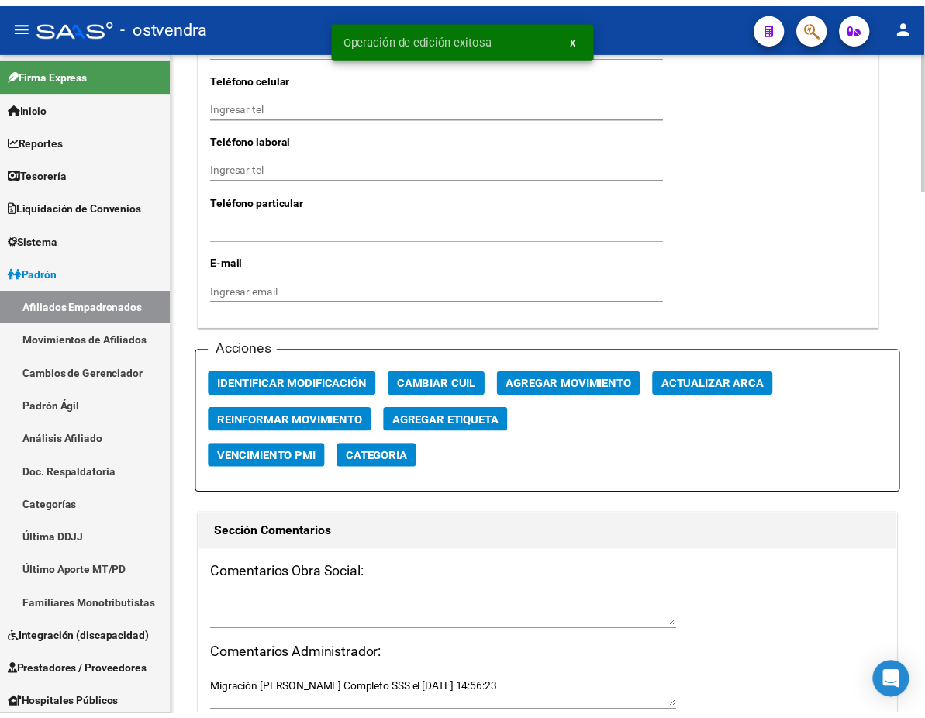
scroll to position [1516, 0]
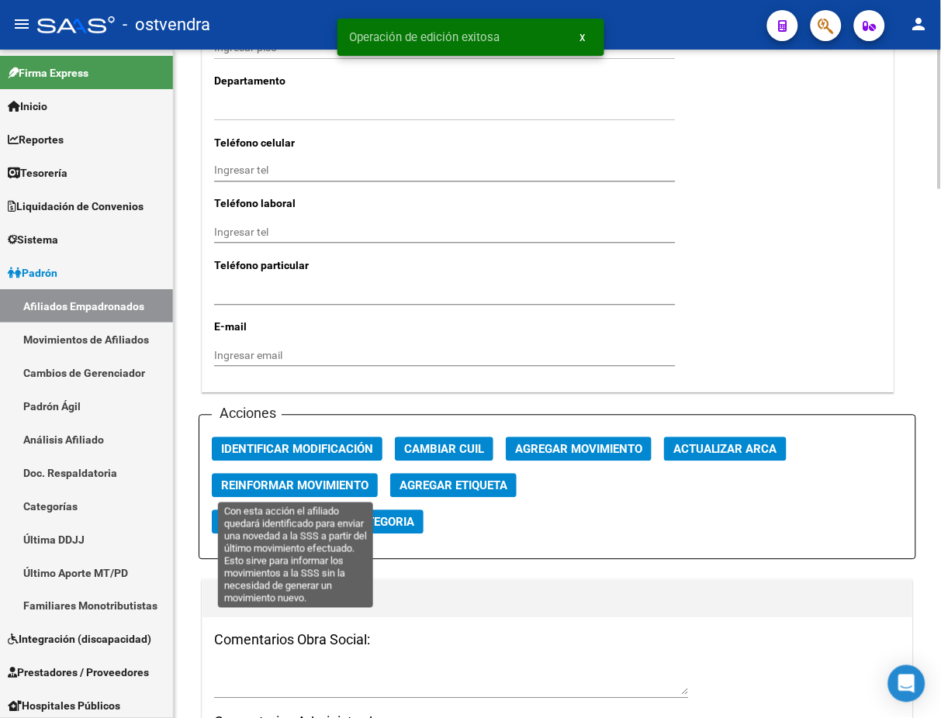
click at [290, 484] on span "Reinformar Movimiento" at bounding box center [294, 486] width 147 height 14
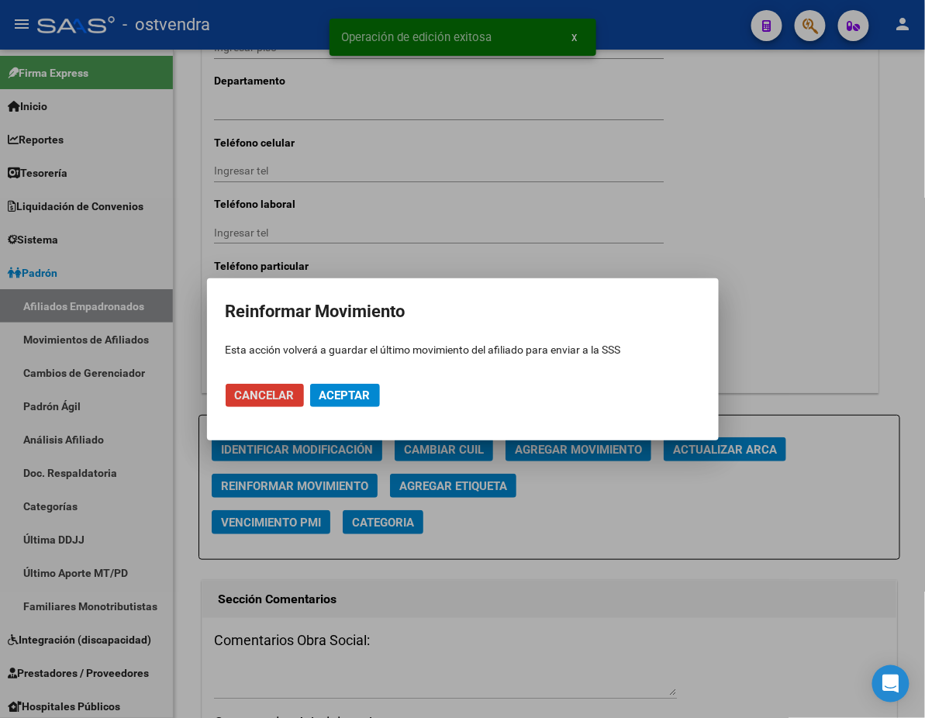
click at [362, 409] on mat-dialog-actions "Cancelar Aceptar" at bounding box center [463, 395] width 475 height 53
click at [361, 392] on span "Aceptar" at bounding box center [345, 396] width 51 height 14
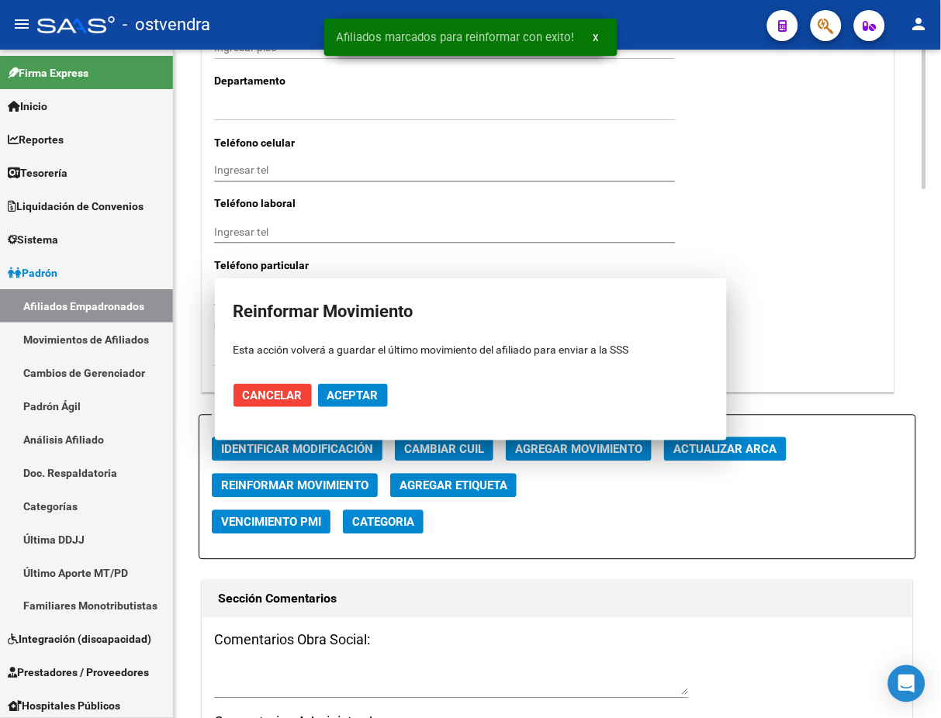
drag, startPoint x: 816, startPoint y: 346, endPoint x: 814, endPoint y: 327, distance: 19.5
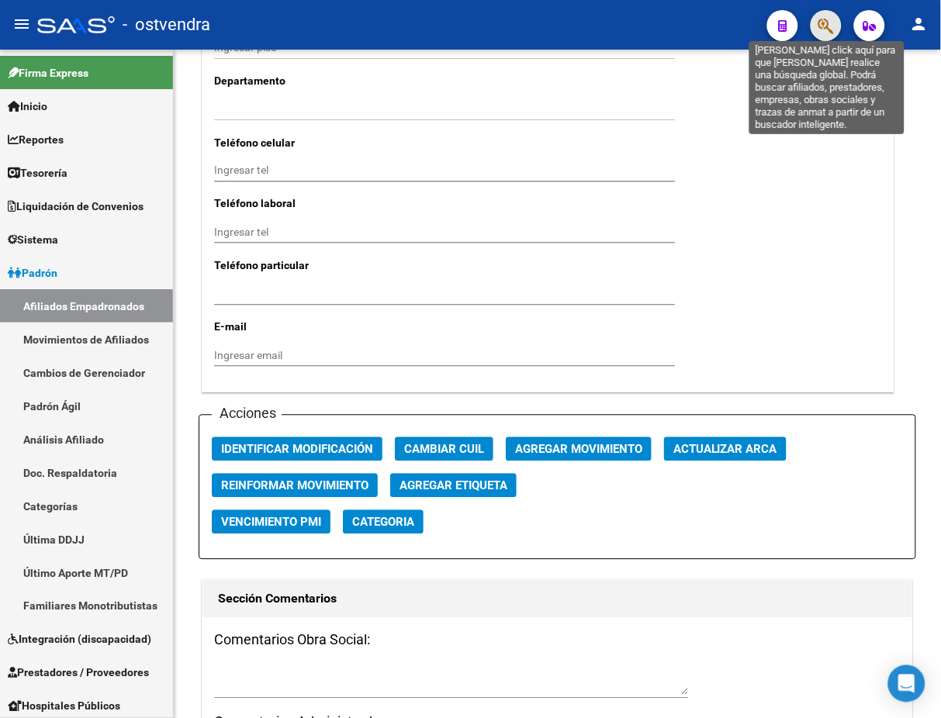
click at [829, 19] on icon "button" at bounding box center [826, 26] width 16 height 18
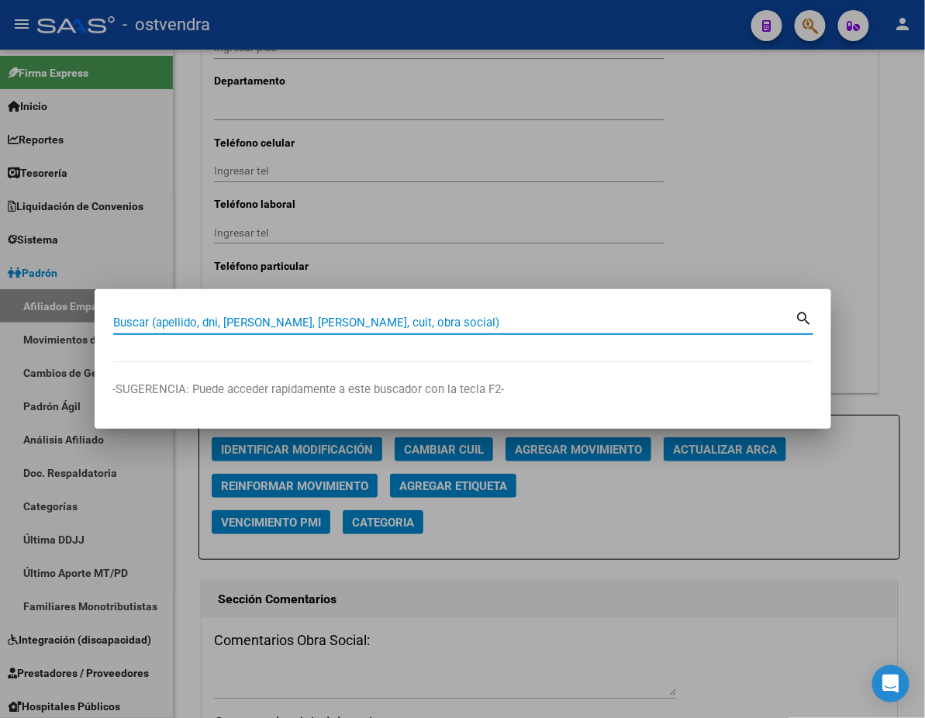
paste input "20548822077"
type input "20548822077"
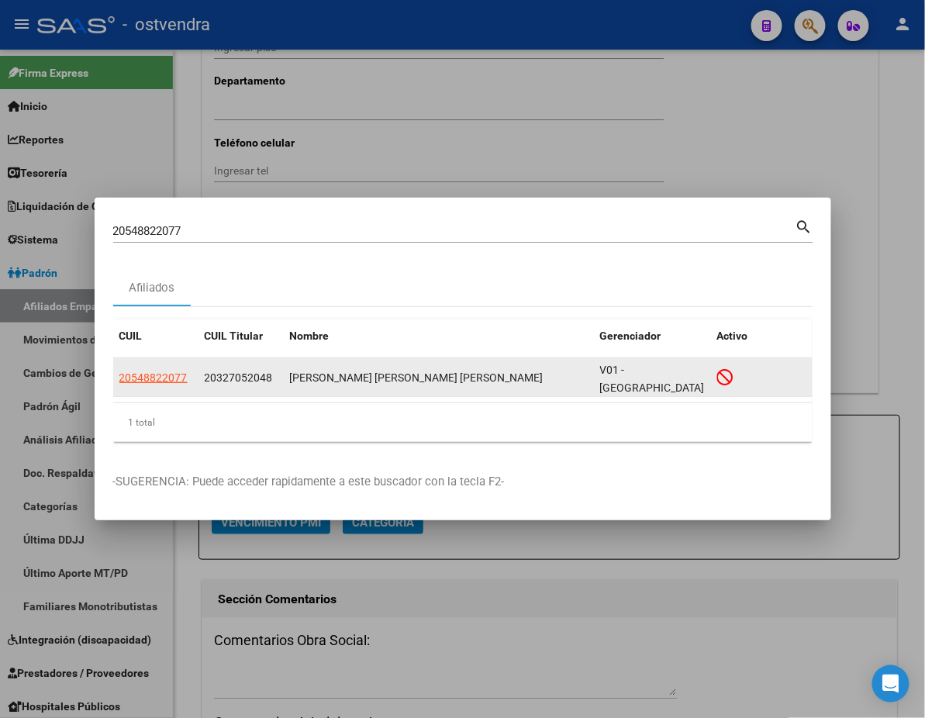
click at [147, 367] on datatable-body-cell "20548822077" at bounding box center [155, 377] width 85 height 38
click at [144, 382] on span "20548822077" at bounding box center [153, 377] width 68 height 12
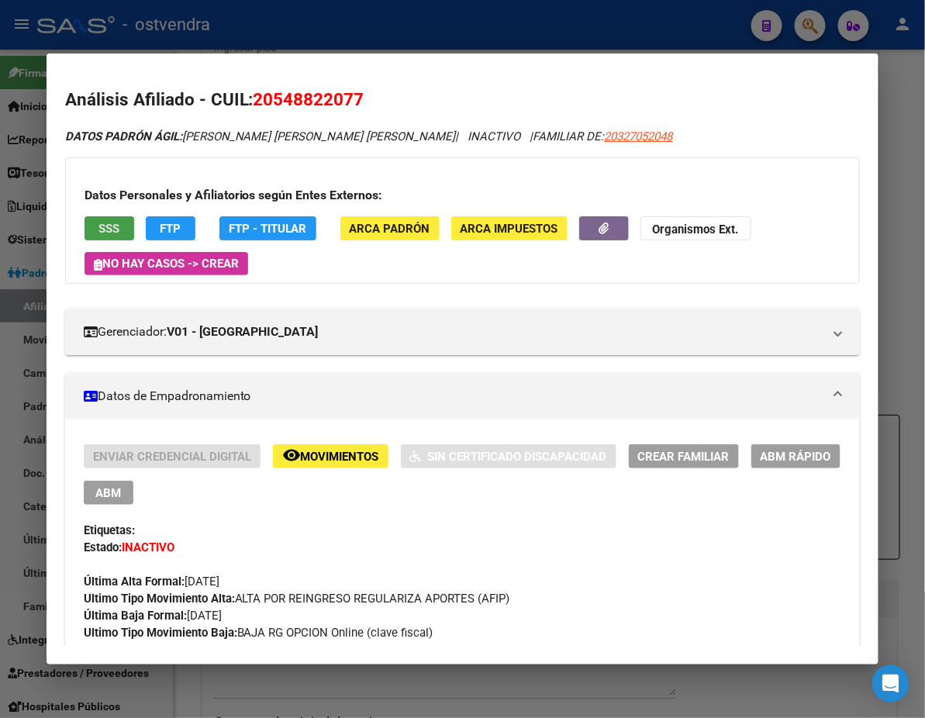
click at [98, 222] on span "SSS" at bounding box center [108, 229] width 21 height 14
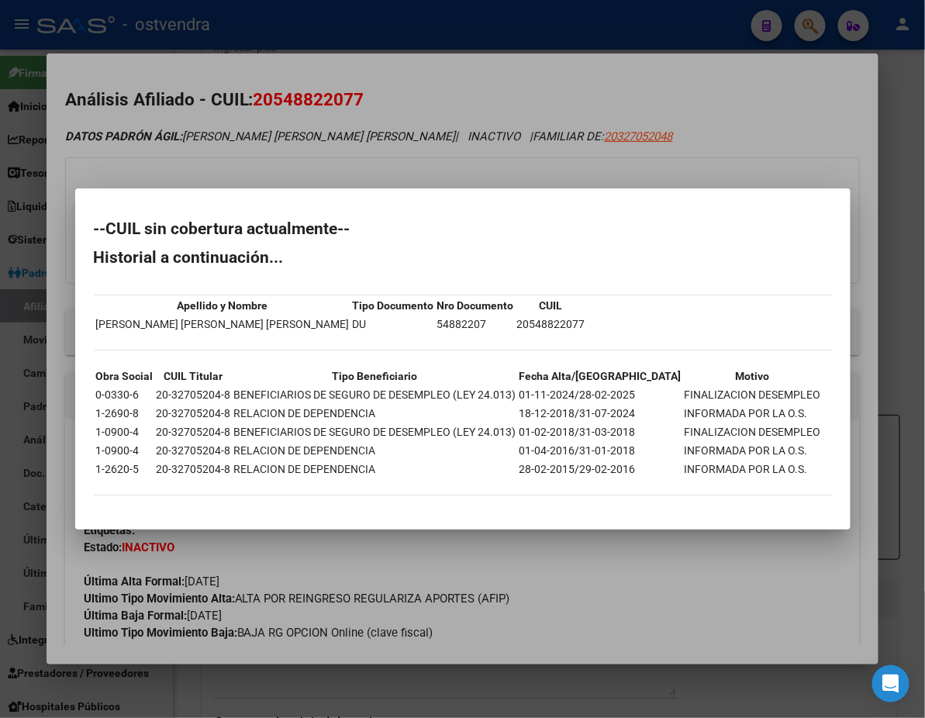
click at [289, 130] on div at bounding box center [462, 359] width 925 height 718
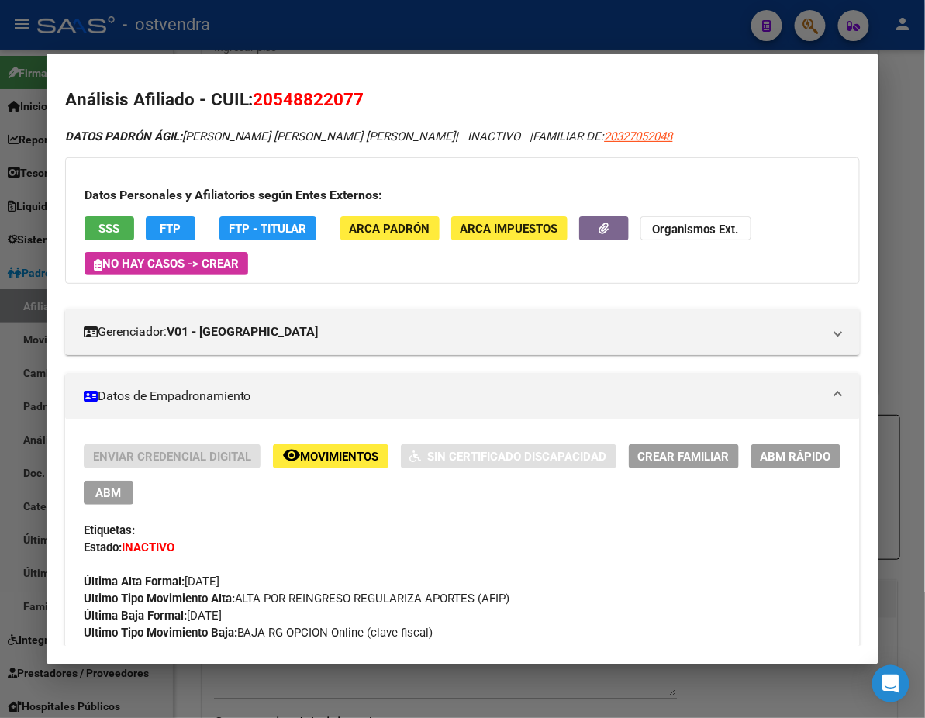
click at [98, 225] on span "SSS" at bounding box center [108, 229] width 21 height 14
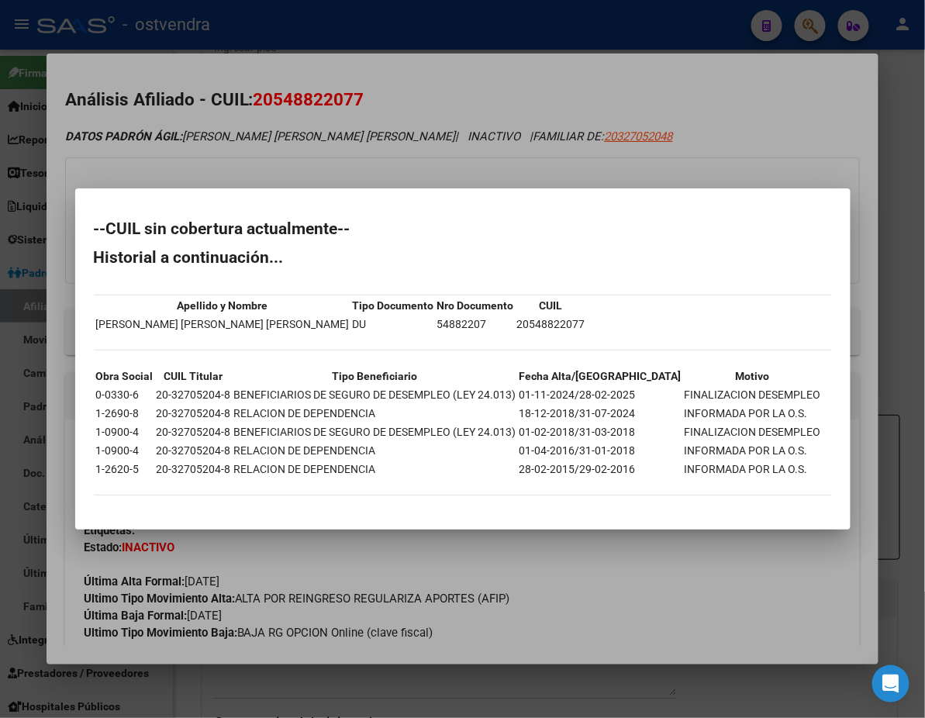
click at [590, 97] on div at bounding box center [462, 359] width 925 height 718
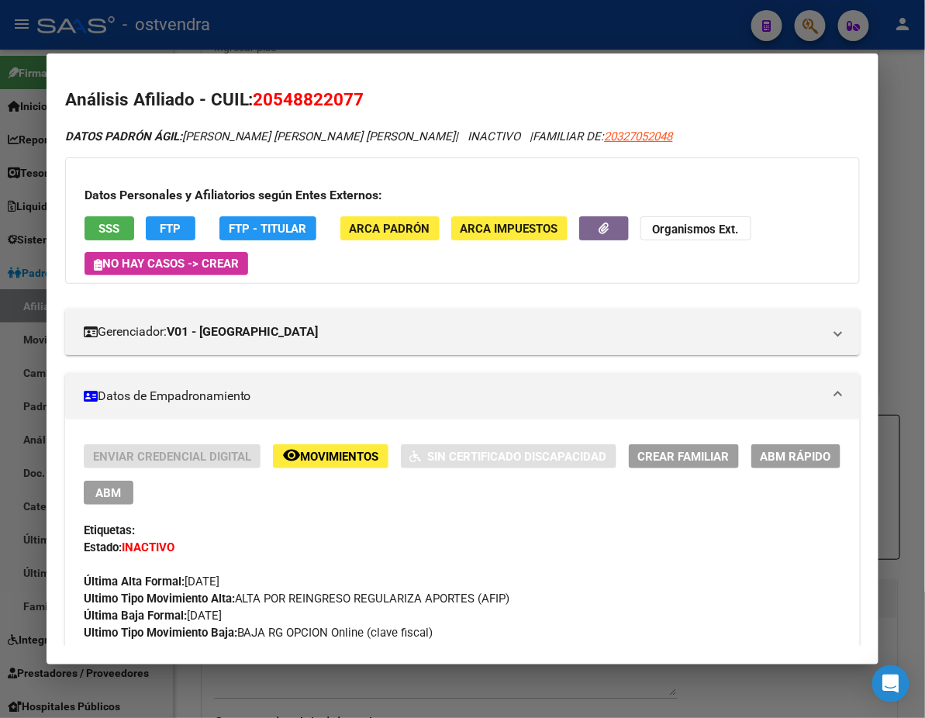
click at [646, 39] on div at bounding box center [462, 359] width 925 height 718
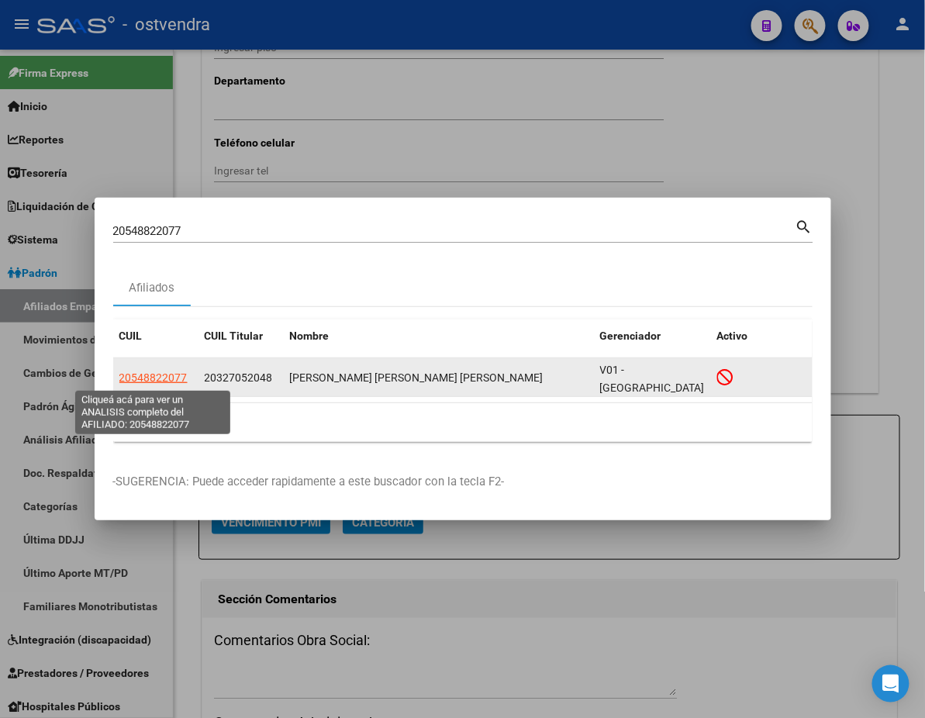
click at [133, 382] on span "20548822077" at bounding box center [153, 377] width 68 height 12
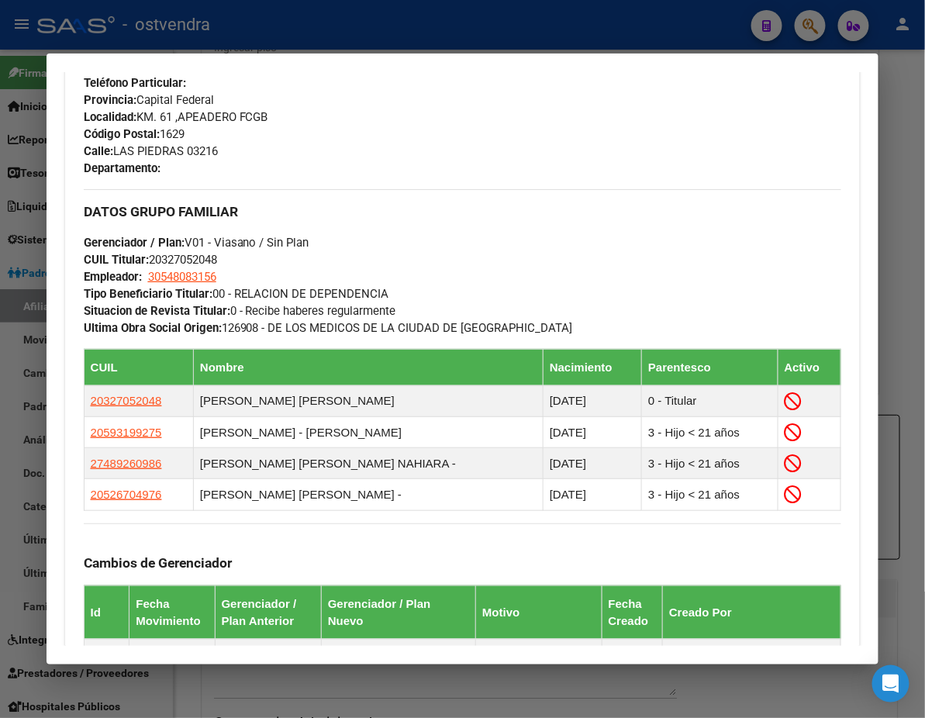
scroll to position [827, 0]
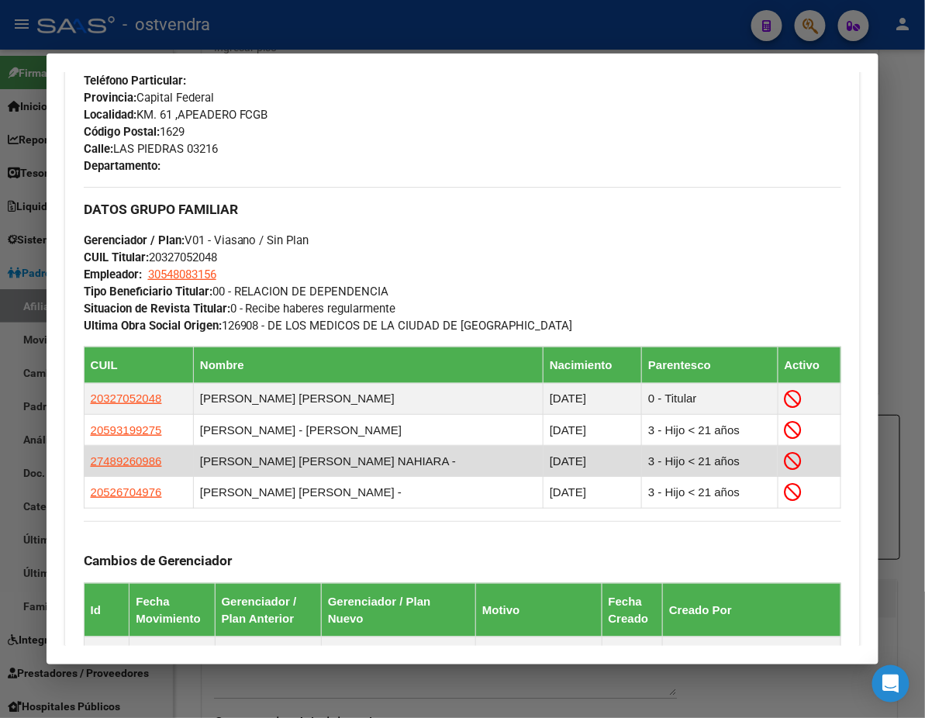
click at [92, 446] on td "27489260986" at bounding box center [138, 461] width 109 height 31
click at [98, 454] on span "27489260986" at bounding box center [126, 460] width 71 height 13
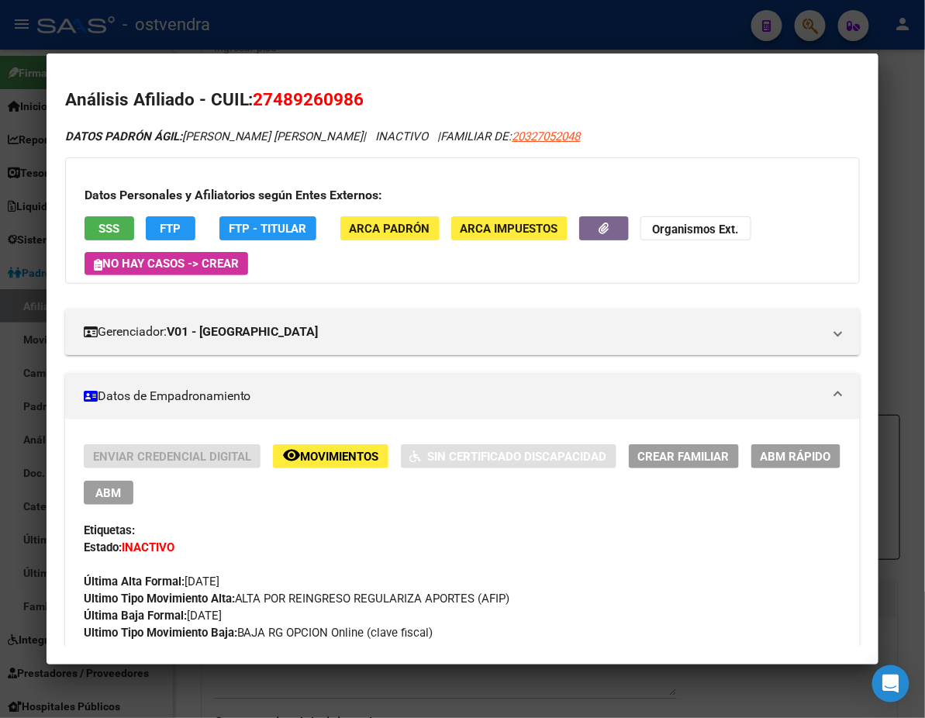
click at [85, 221] on button "SSS" at bounding box center [110, 228] width 50 height 24
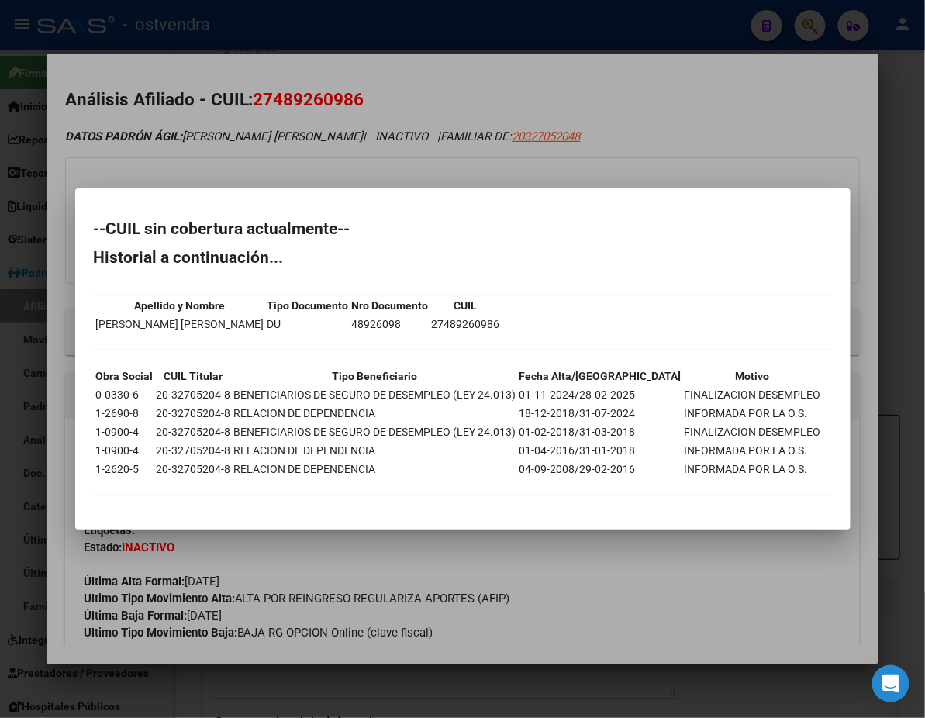
drag, startPoint x: 389, startPoint y: 113, endPoint x: 407, endPoint y: 127, distance: 23.3
click at [389, 115] on div at bounding box center [462, 359] width 925 height 718
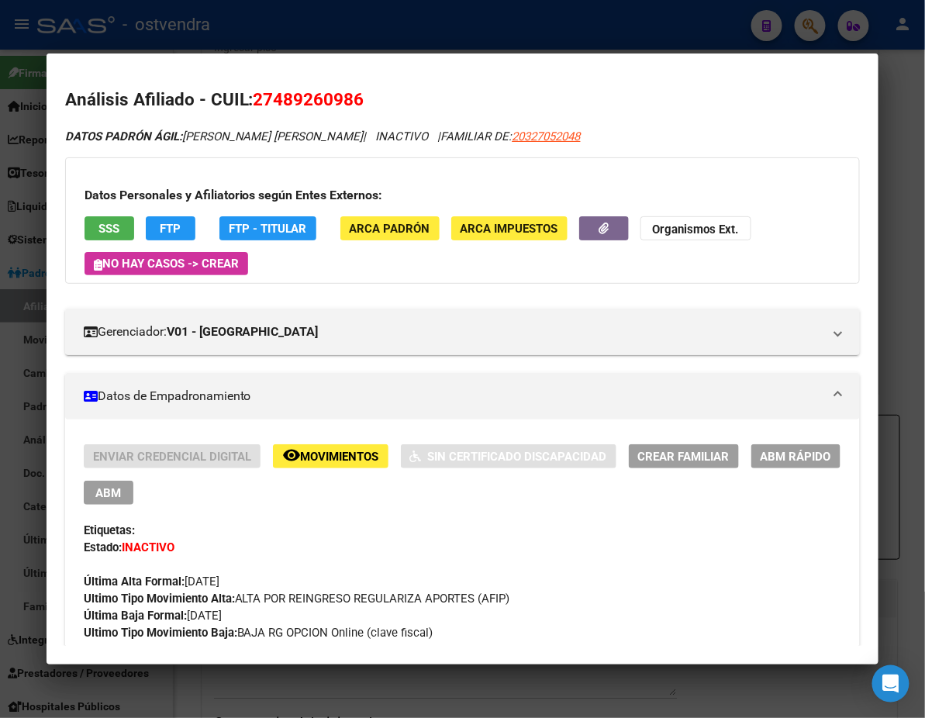
click at [560, 128] on div "DATOS [PERSON_NAME] ÁGIL: [PERSON_NAME] [PERSON_NAME] NAHIARA | INACTIVO | FAMI…" at bounding box center [463, 137] width 796 height 18
click at [517, 142] on span "20327052048" at bounding box center [547, 137] width 68 height 14
type textarea "20327052048"
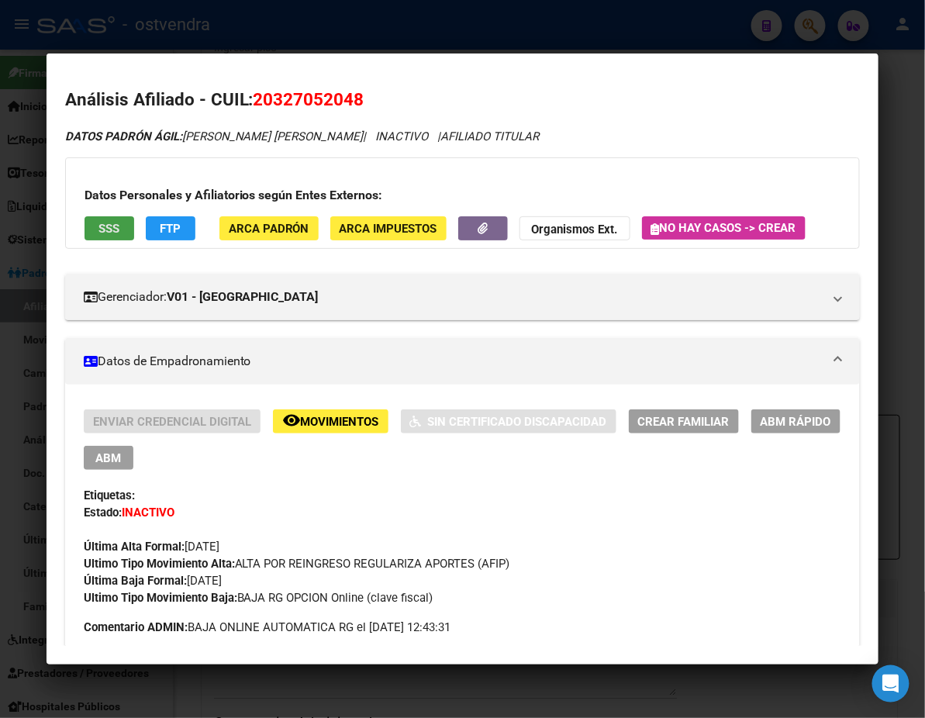
click at [85, 237] on button "SSS" at bounding box center [110, 228] width 50 height 24
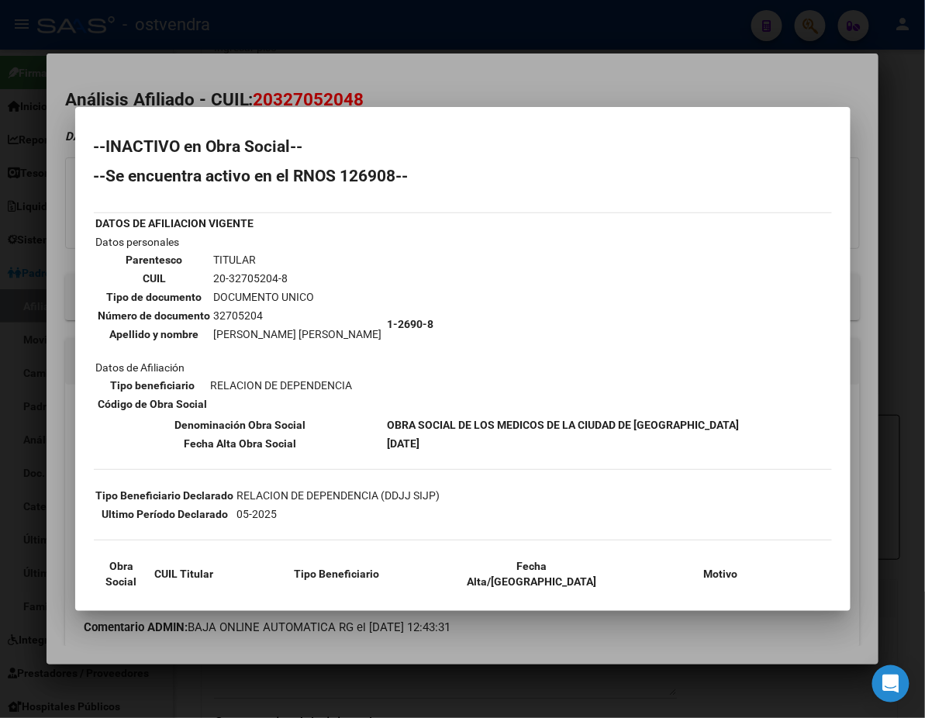
click at [492, 111] on mat-dialog-container "--INACTIVO en Obra Social-- --Se encuentra activo en el RNOS 126908-- DATOS DE …" at bounding box center [463, 359] width 776 height 504
drag, startPoint x: 555, startPoint y: 95, endPoint x: 539, endPoint y: 58, distance: 39.9
click at [552, 88] on div at bounding box center [462, 359] width 925 height 718
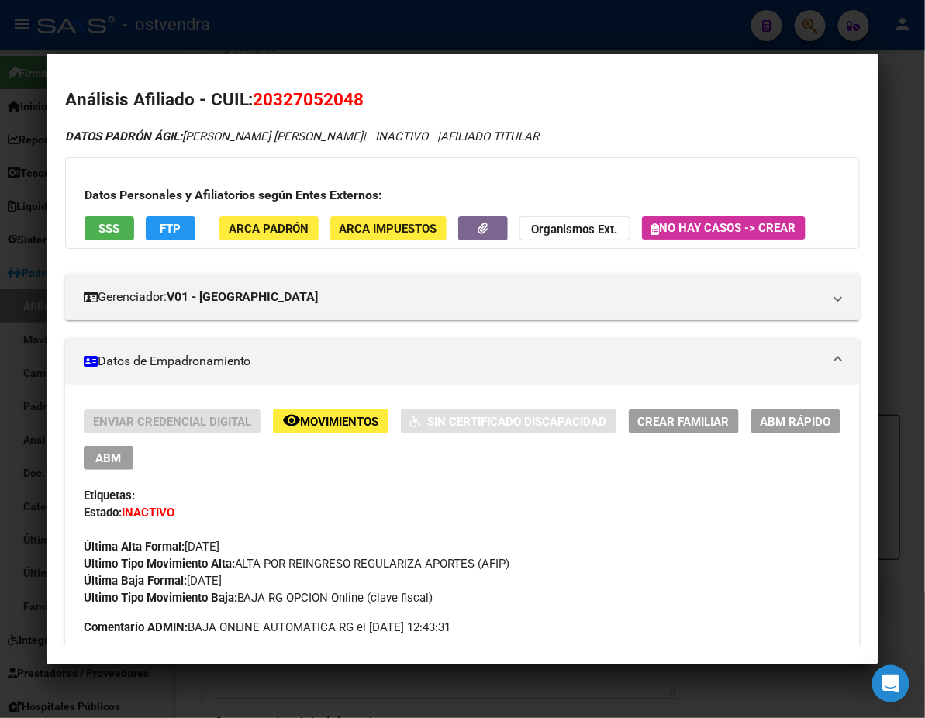
click at [540, 9] on div at bounding box center [462, 359] width 925 height 718
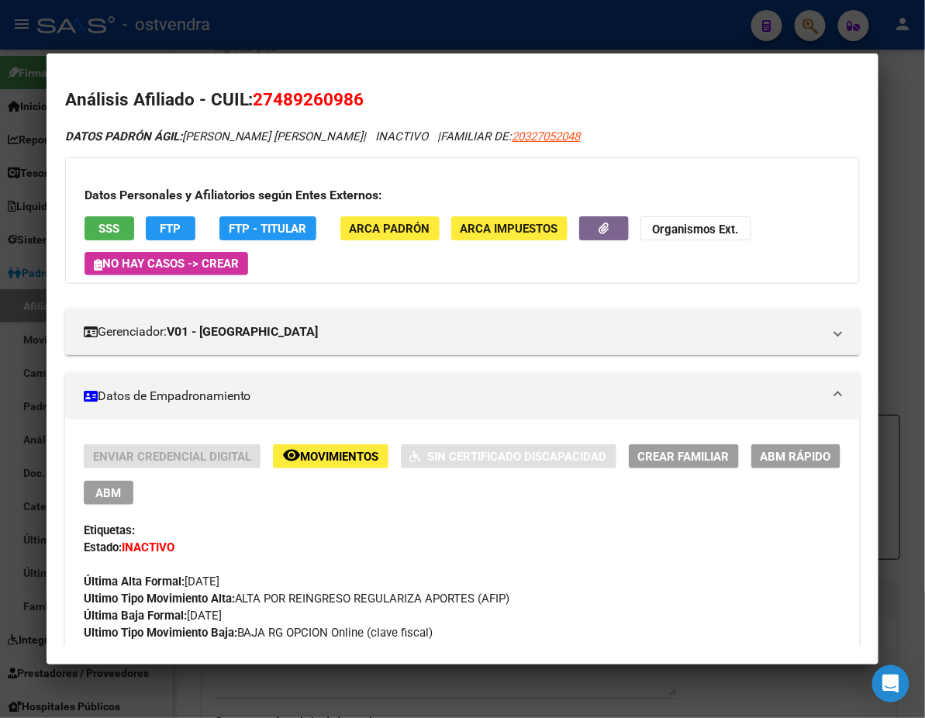
drag, startPoint x: 287, startPoint y: 37, endPoint x: 294, endPoint y: 47, distance: 12.3
click at [292, 39] on div at bounding box center [462, 359] width 925 height 718
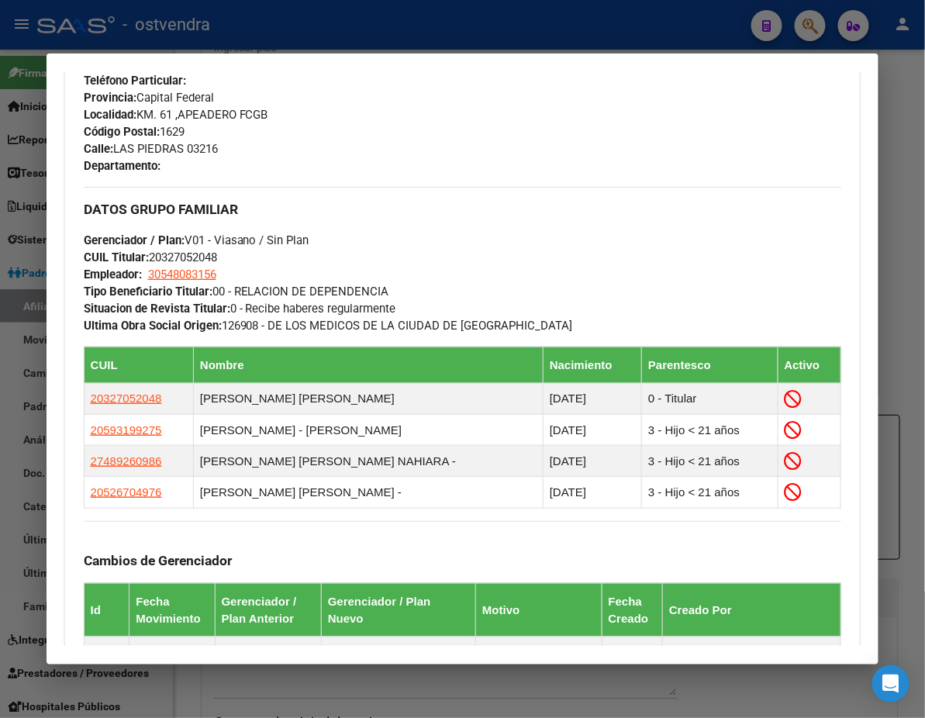
drag, startPoint x: 331, startPoint y: 22, endPoint x: 326, endPoint y: 45, distance: 23.9
click at [332, 22] on div at bounding box center [462, 359] width 925 height 718
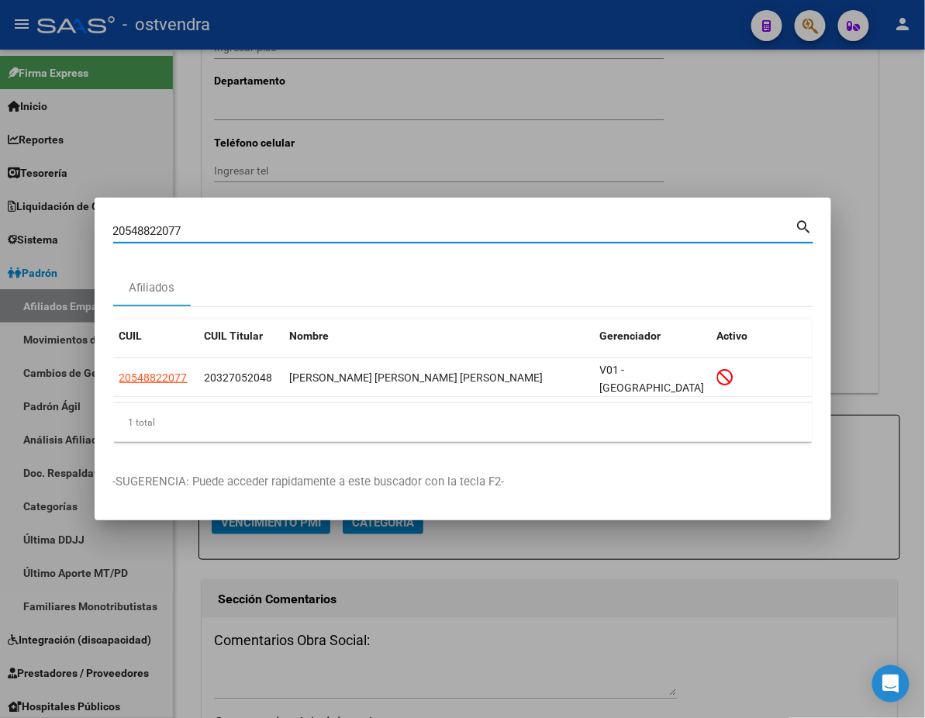
drag, startPoint x: 261, startPoint y: 234, endPoint x: 154, endPoint y: 237, distance: 107.1
click at [154, 237] on input "20548822077" at bounding box center [454, 231] width 682 height 14
click at [200, 235] on input "20548822077" at bounding box center [454, 231] width 682 height 14
drag, startPoint x: 200, startPoint y: 235, endPoint x: 116, endPoint y: 235, distance: 83.8
click at [116, 235] on input "20548822077" at bounding box center [454, 231] width 682 height 14
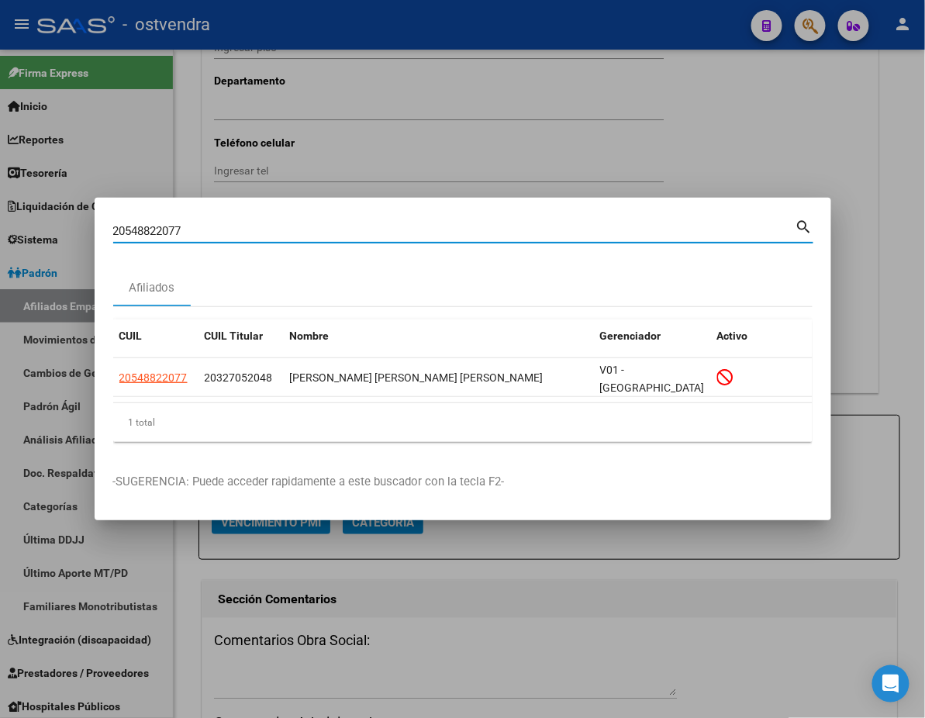
paste input "7264504703"
type input "27264504703"
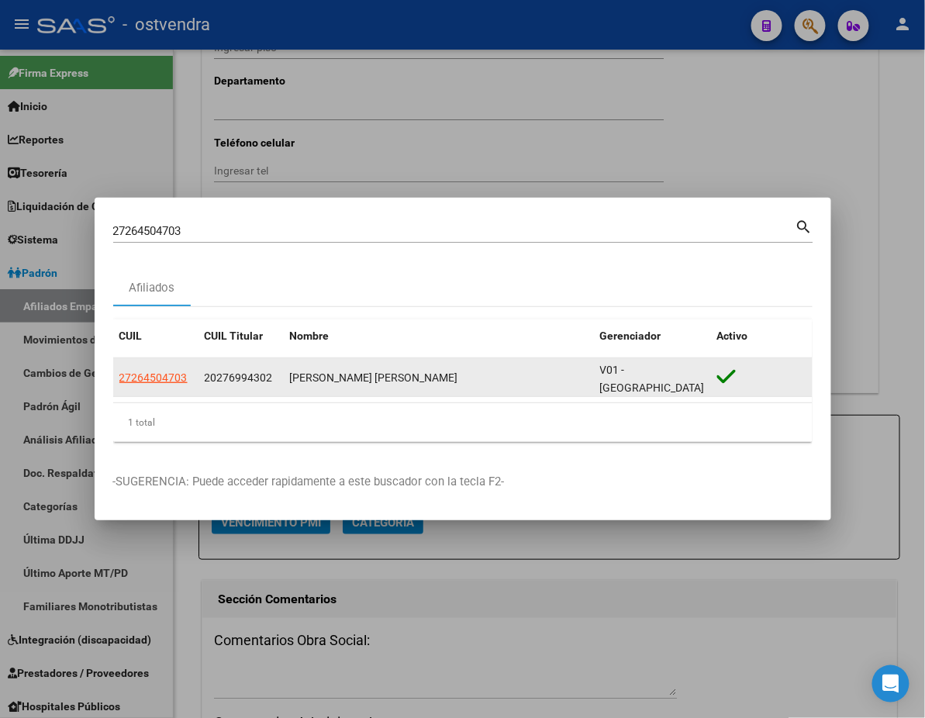
click at [146, 363] on datatable-body-cell "27264504703" at bounding box center [155, 377] width 85 height 38
click at [146, 374] on span "27264504703" at bounding box center [153, 377] width 68 height 12
type textarea "27264504703"
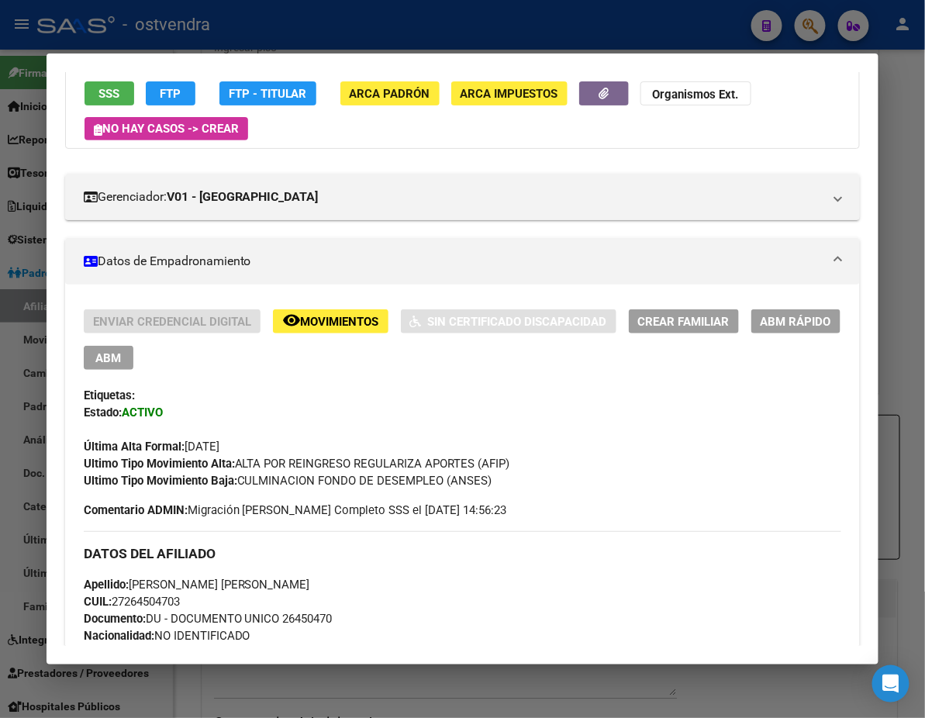
scroll to position [138, 0]
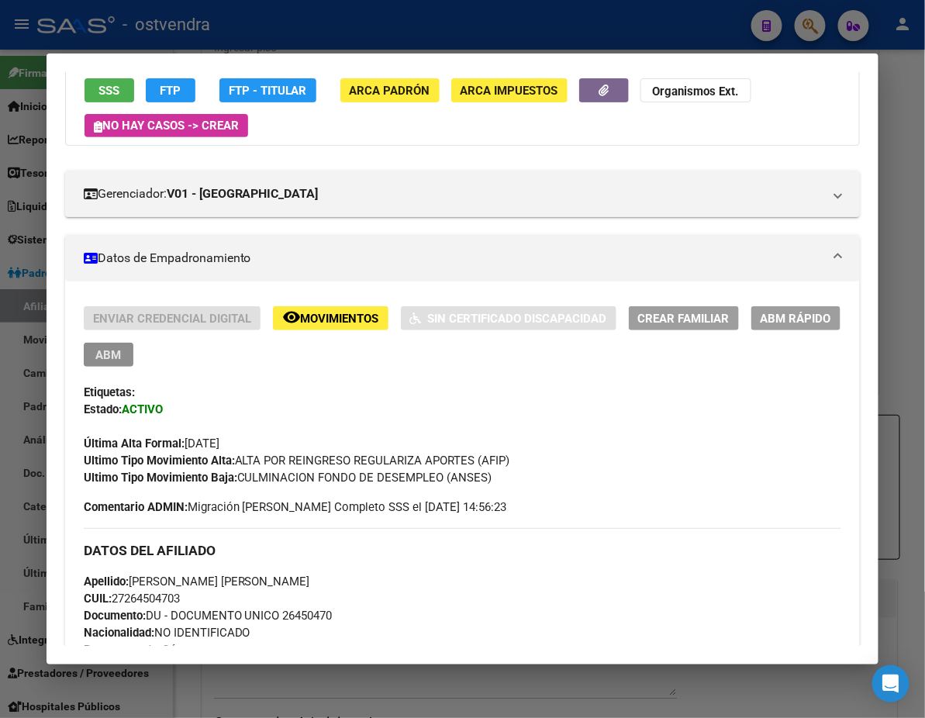
drag, startPoint x: 832, startPoint y: 311, endPoint x: 767, endPoint y: 315, distance: 65.3
click at [121, 348] on span "ABM" at bounding box center [108, 355] width 26 height 14
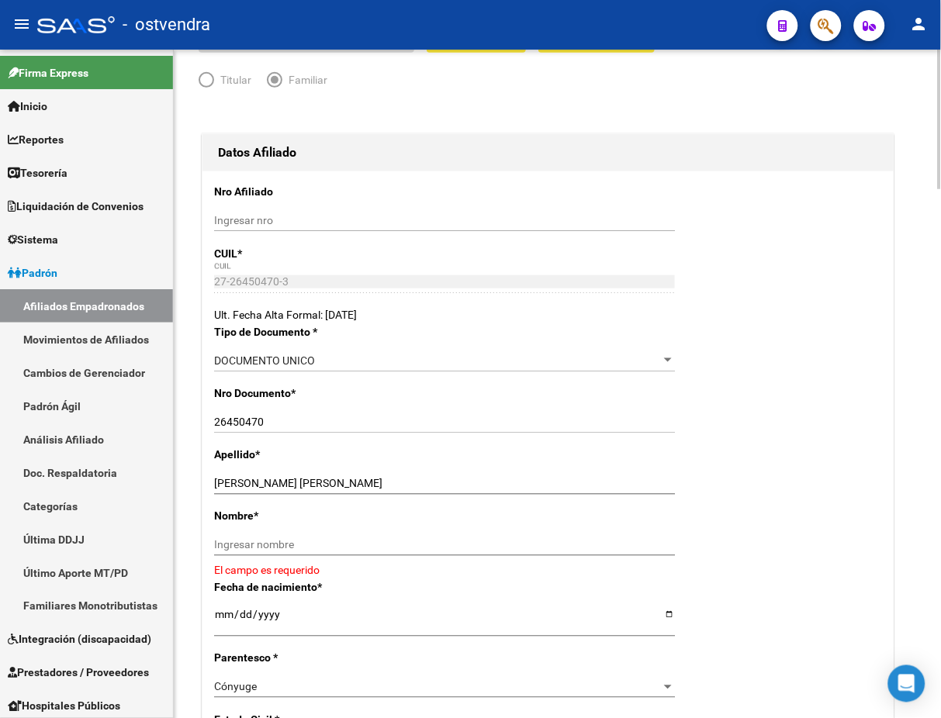
scroll to position [138, 0]
drag, startPoint x: 261, startPoint y: 477, endPoint x: 292, endPoint y: 480, distance: 31.2
click at [292, 480] on input "[PERSON_NAME] [PERSON_NAME]" at bounding box center [444, 483] width 461 height 13
click at [274, 488] on input "[PERSON_NAME] [PERSON_NAME]" at bounding box center [444, 483] width 461 height 13
drag, startPoint x: 265, startPoint y: 481, endPoint x: 375, endPoint y: 482, distance: 109.4
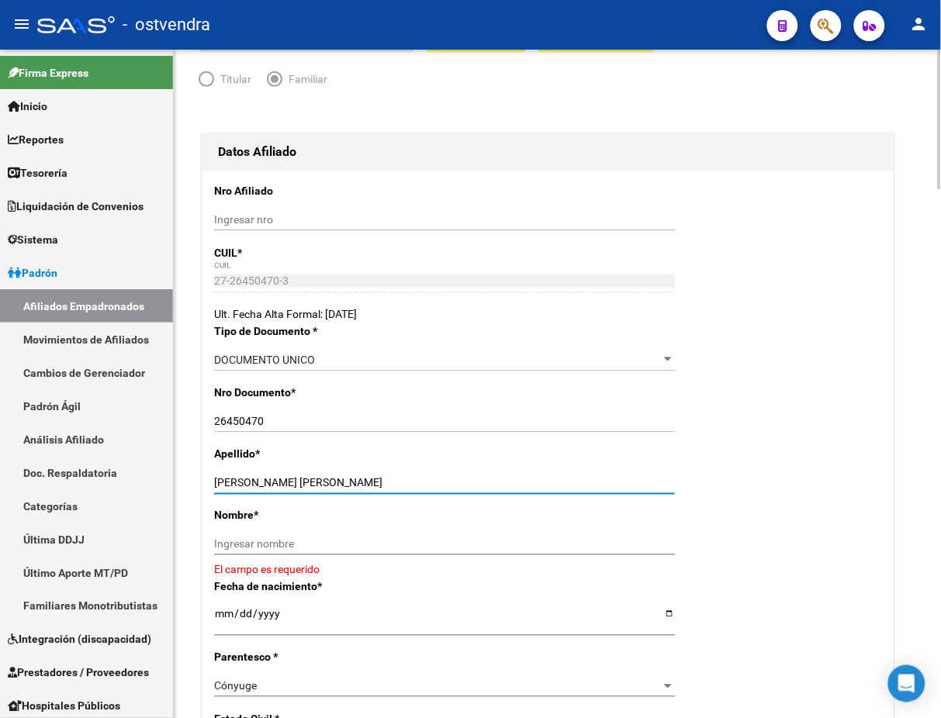
click at [375, 482] on input "[PERSON_NAME] [PERSON_NAME]" at bounding box center [444, 483] width 461 height 13
click at [362, 491] on div "[PERSON_NAME] [PERSON_NAME] Ingresar apellido" at bounding box center [444, 483] width 461 height 22
click at [314, 547] on input "Ingresar nombre" at bounding box center [444, 544] width 461 height 13
paste input "[PERSON_NAME] [PERSON_NAME]"
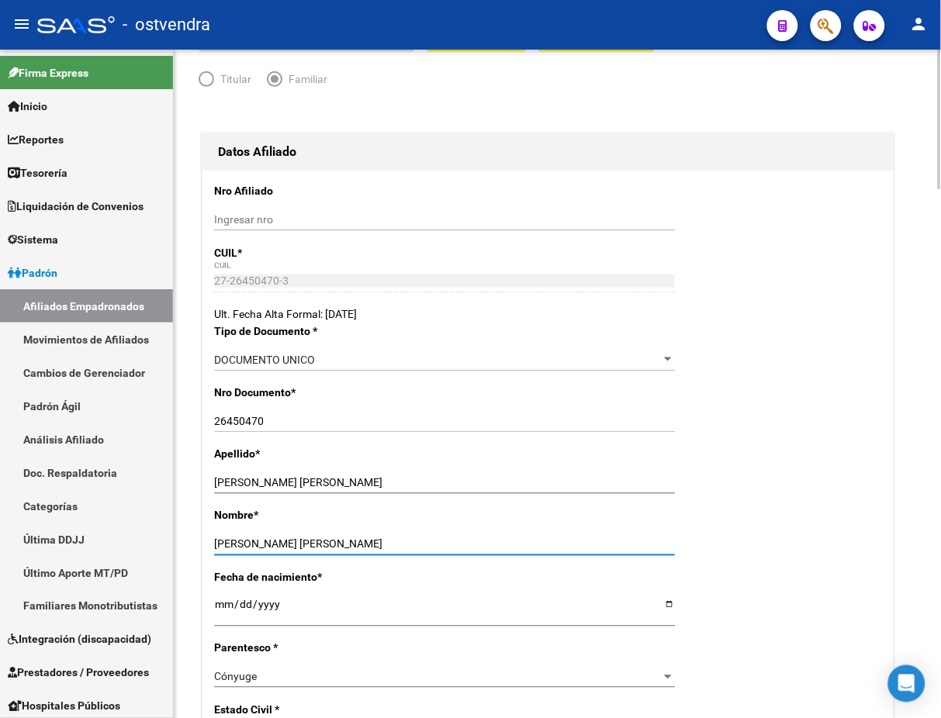
type input "[PERSON_NAME] [PERSON_NAME]"
drag, startPoint x: 265, startPoint y: 479, endPoint x: 572, endPoint y: 464, distance: 307.5
click at [562, 469] on div "Apellido * [PERSON_NAME] [PERSON_NAME] Ingresar apellido" at bounding box center [548, 476] width 668 height 61
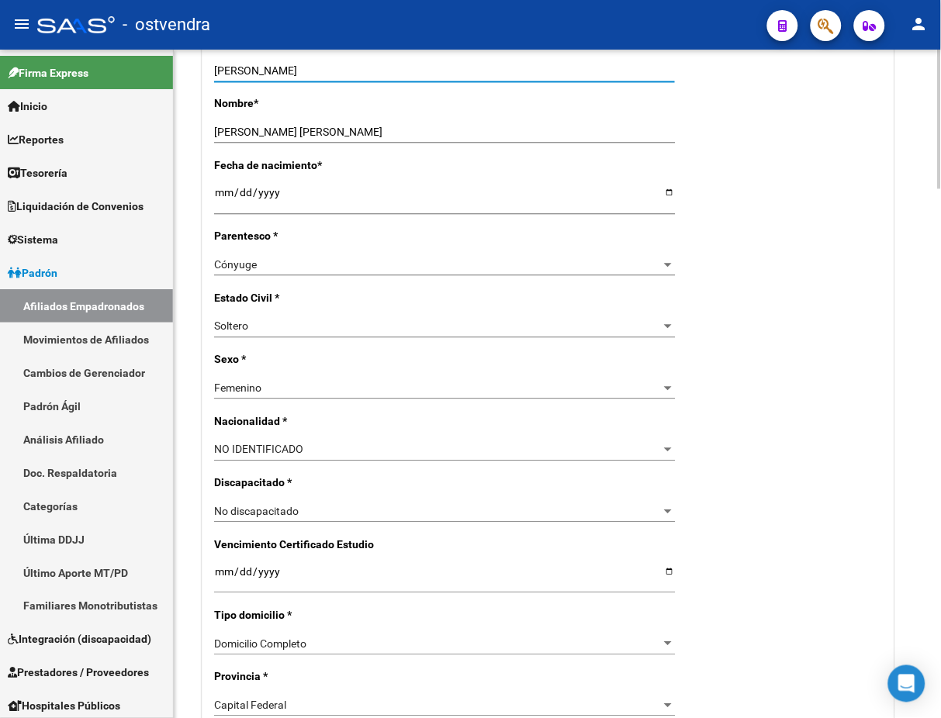
scroll to position [551, 0]
type input "[PERSON_NAME]"
click at [392, 468] on div "NO IDENTIFICADO Seleccionar tipo" at bounding box center [444, 455] width 461 height 35
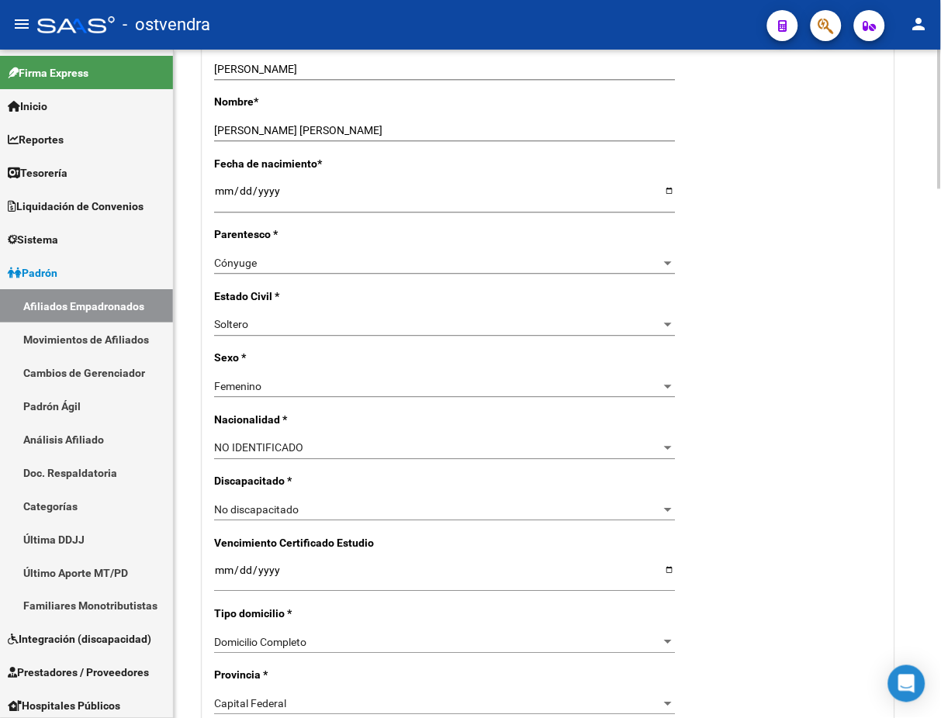
click at [389, 458] on div "NO IDENTIFICADO Seleccionar tipo" at bounding box center [444, 449] width 461 height 22
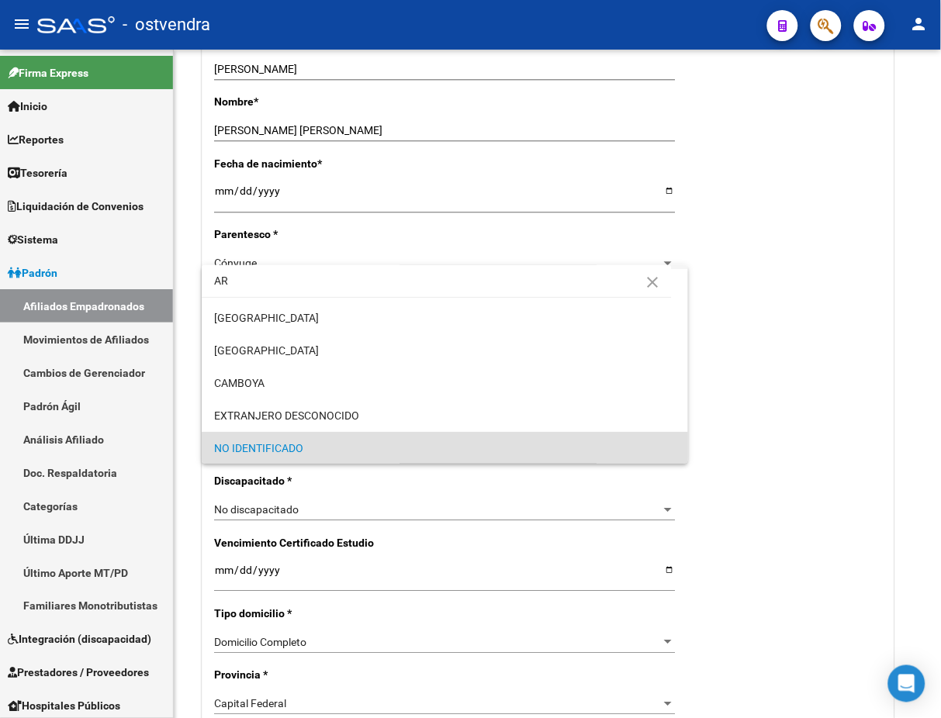
scroll to position [0, 0]
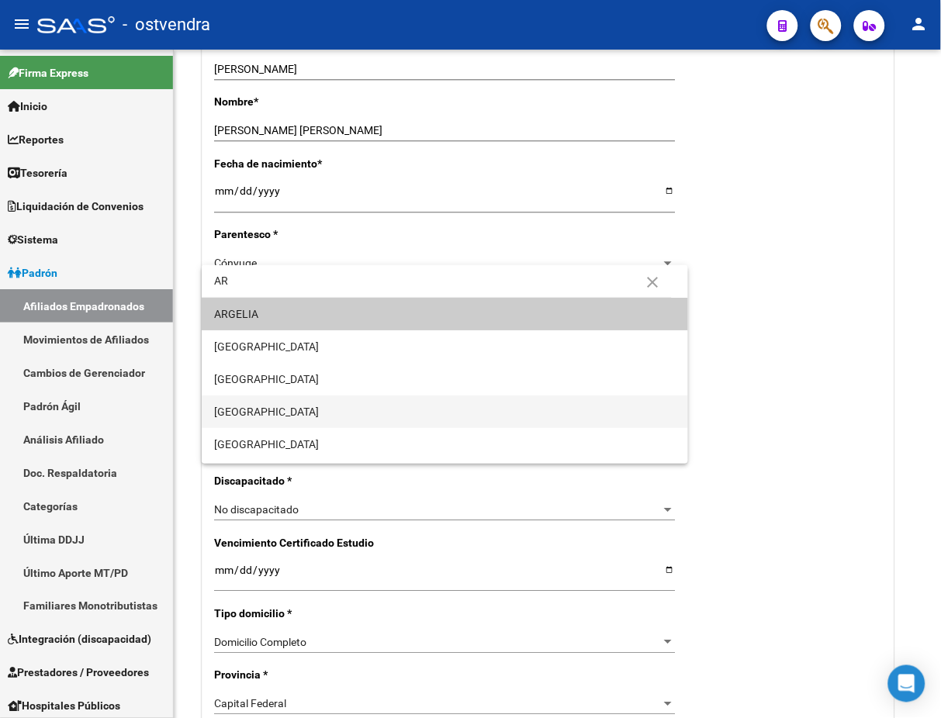
type input "AR"
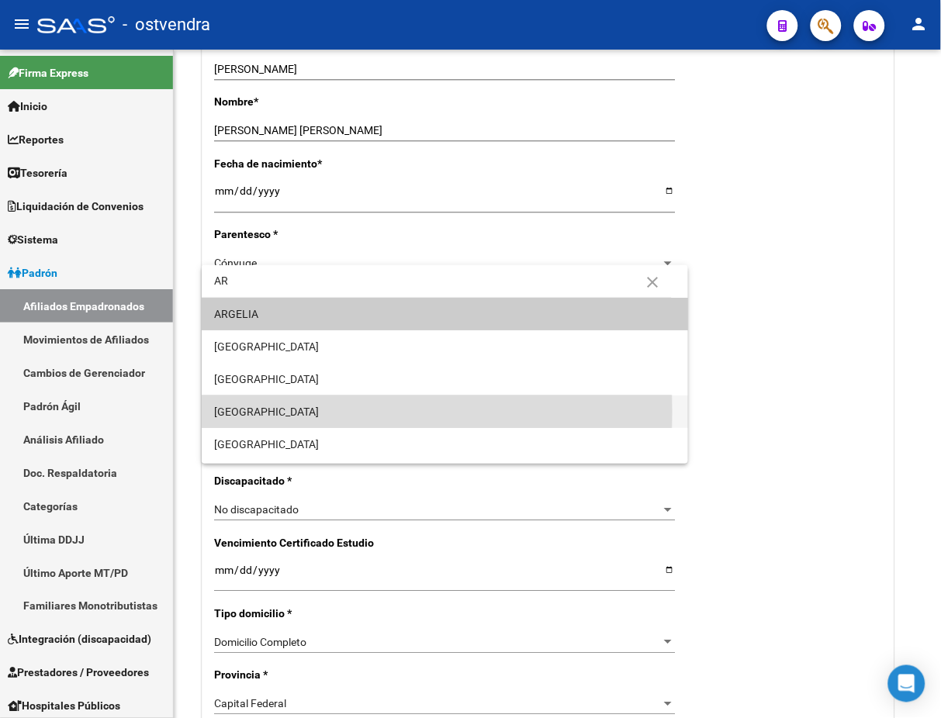
click at [301, 411] on span "[GEOGRAPHIC_DATA]" at bounding box center [444, 412] width 461 height 33
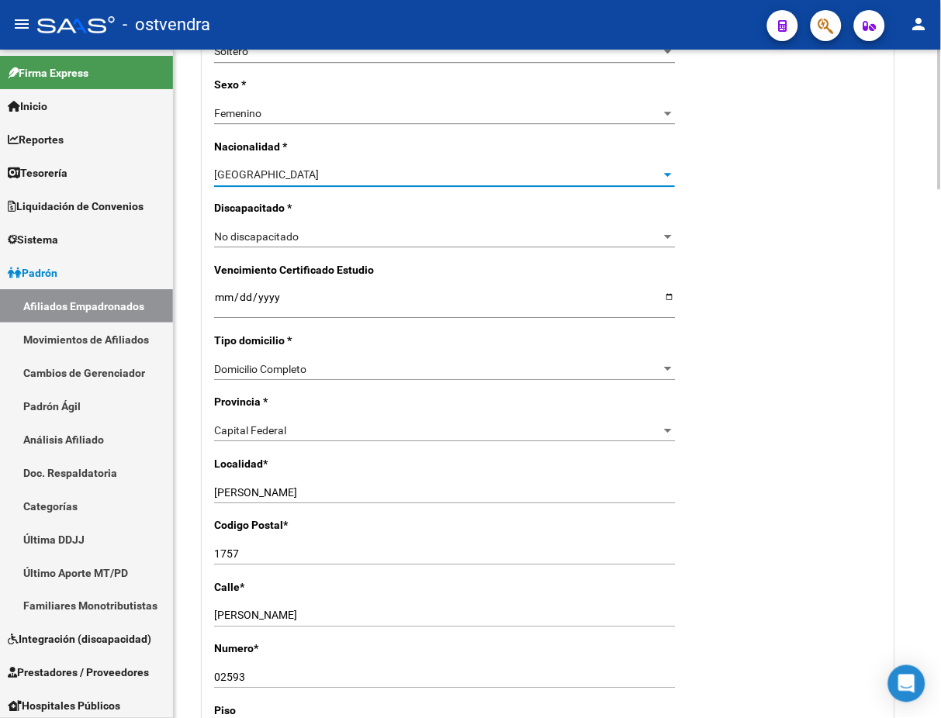
scroll to position [827, 0]
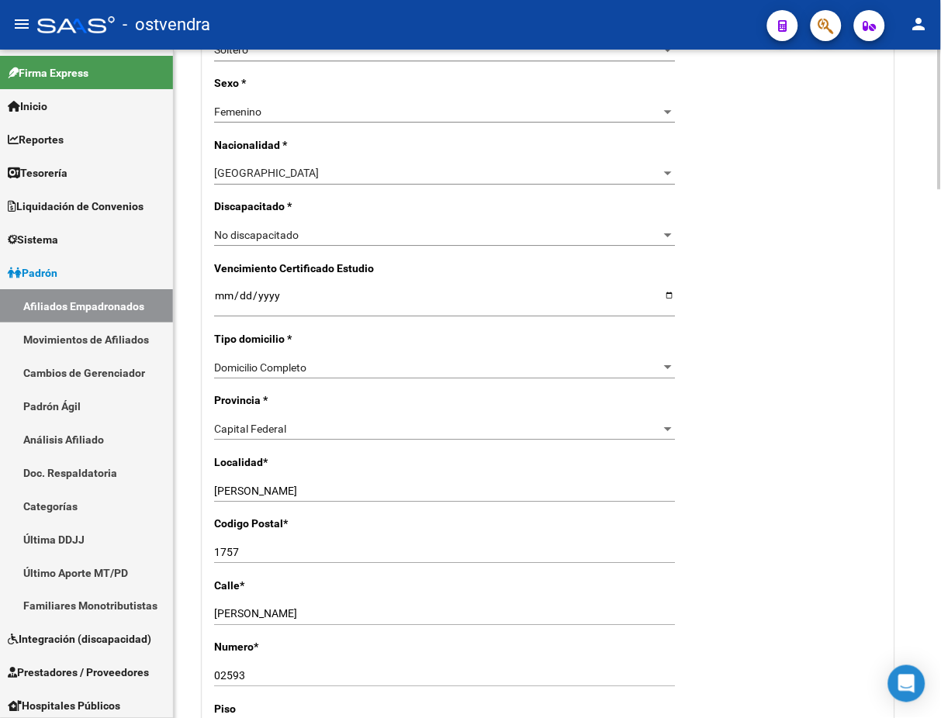
click at [362, 436] on div "Capital Federal Seleccionar provincia" at bounding box center [444, 429] width 461 height 22
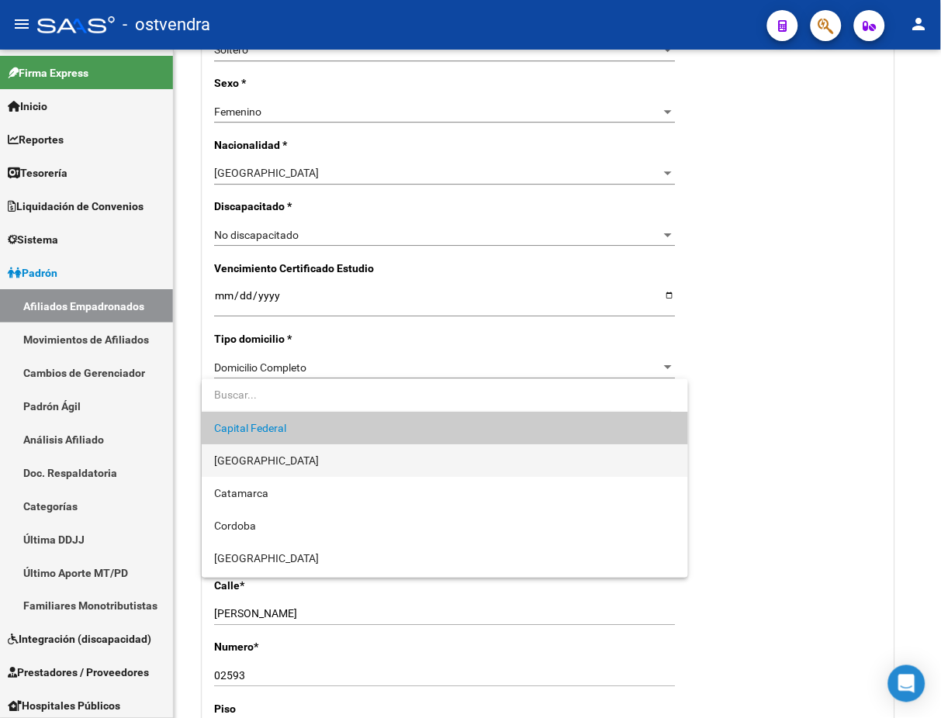
click at [328, 465] on span "[GEOGRAPHIC_DATA]" at bounding box center [444, 460] width 461 height 33
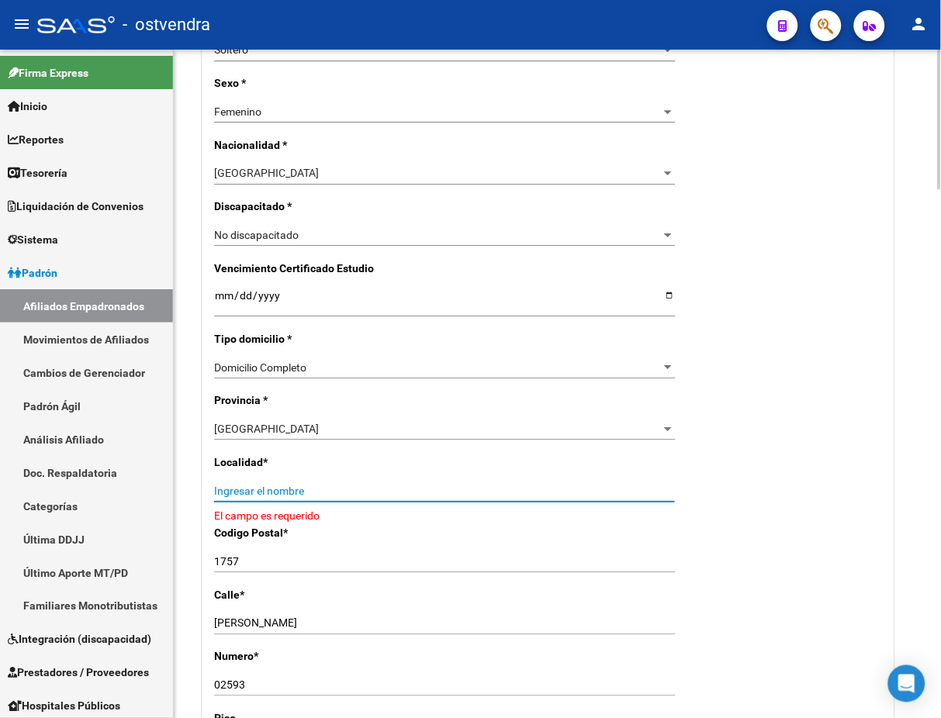
click at [340, 487] on input "Ingresar el nombre" at bounding box center [444, 491] width 461 height 13
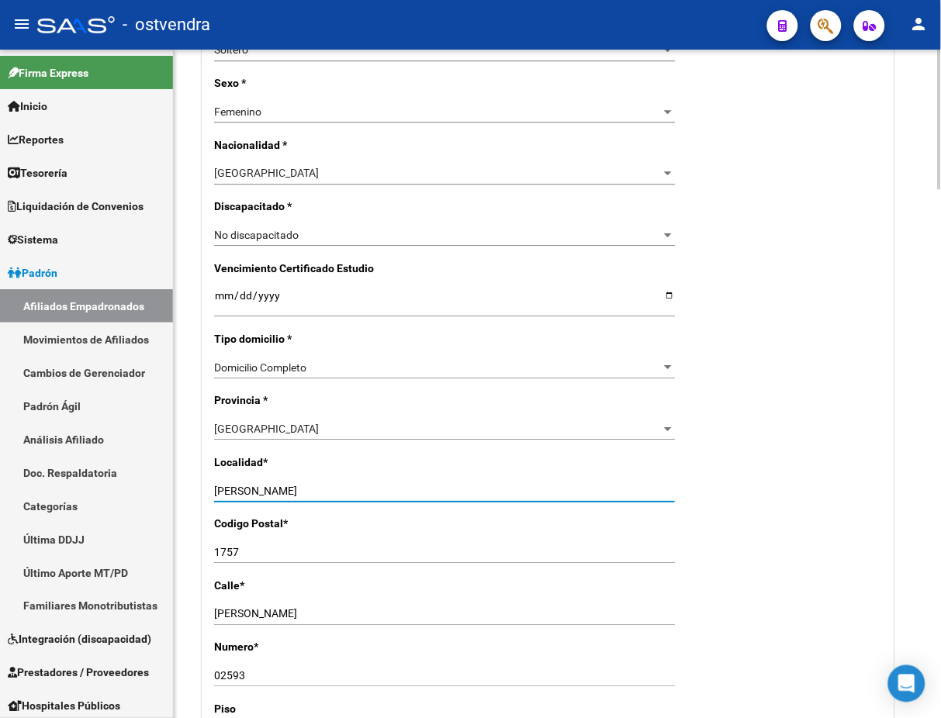
type input "[PERSON_NAME]"
click at [720, 472] on div "Nro Afiliado Ingresar nro CUIL * 27-26450470-3 CUIL ARCA [PERSON_NAME] Ult. Fec…" at bounding box center [547, 282] width 691 height 1600
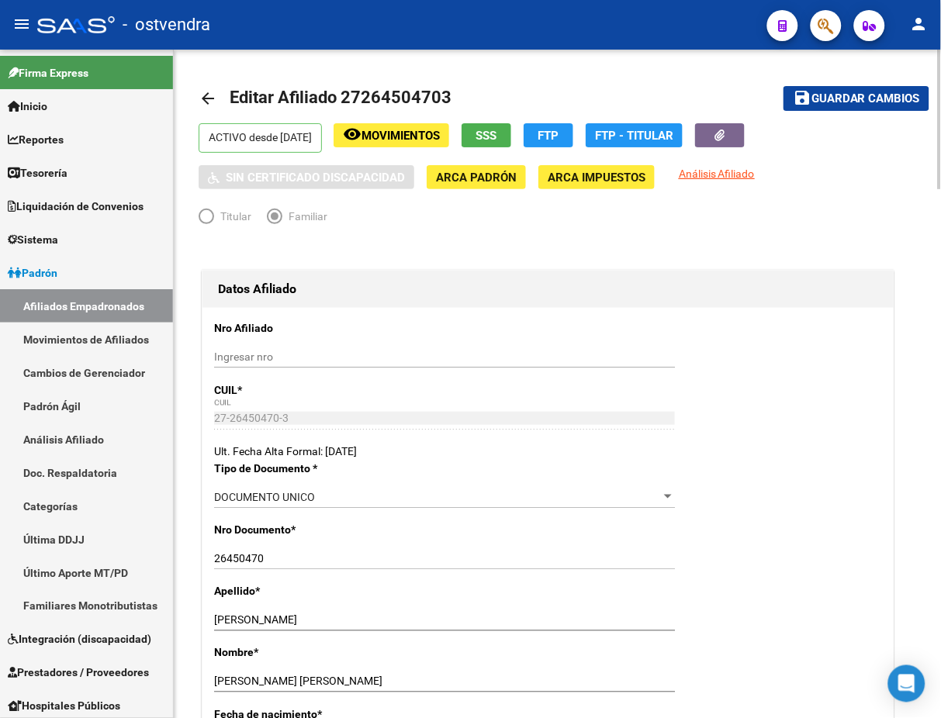
scroll to position [0, 0]
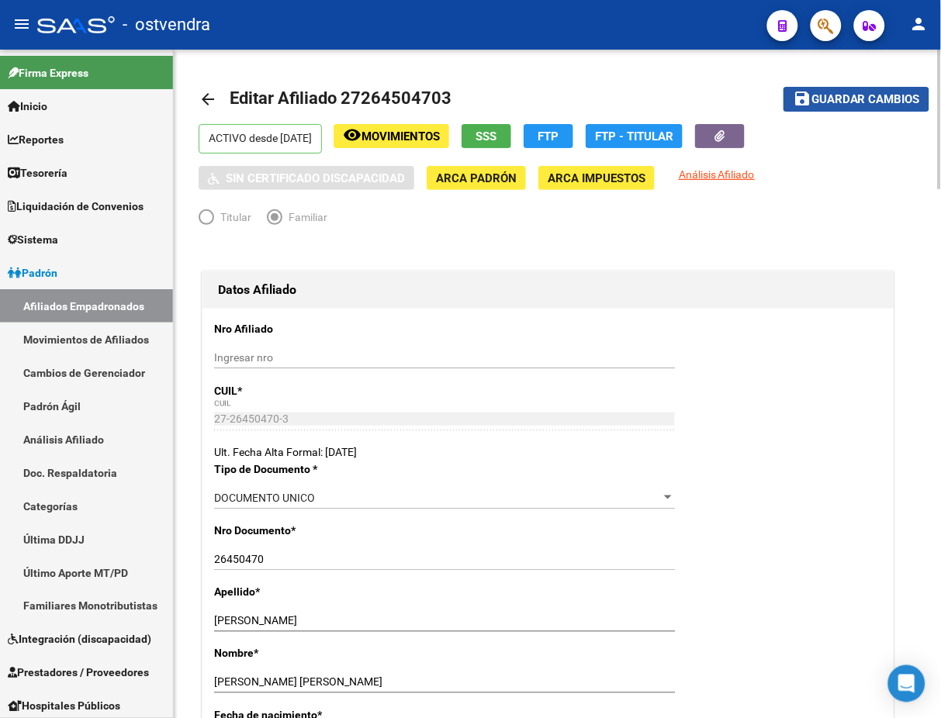
click at [869, 102] on span "Guardar cambios" at bounding box center [865, 100] width 109 height 14
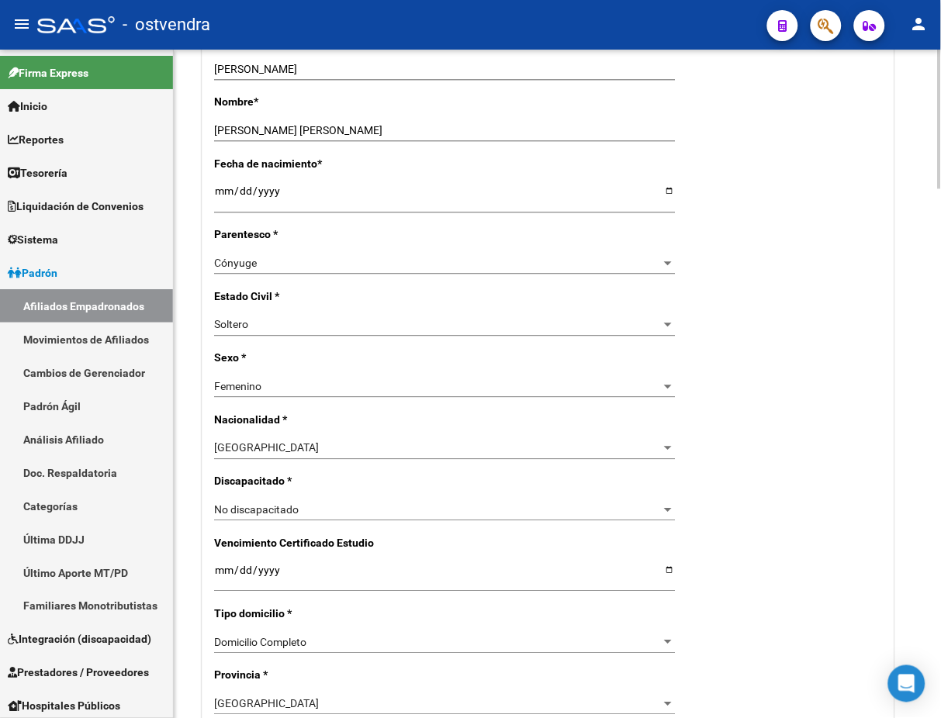
click at [330, 311] on div "Estado Civil * [DEMOGRAPHIC_DATA] Seleccionar tipo" at bounding box center [548, 319] width 668 height 61
click at [332, 322] on div "Soltero" at bounding box center [437, 325] width 447 height 13
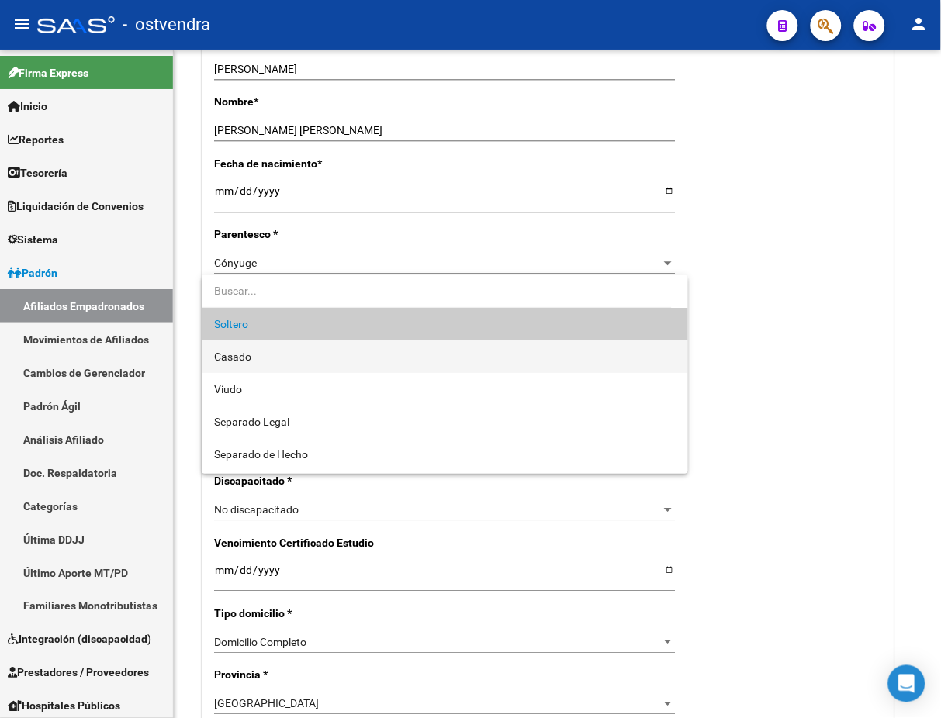
click at [257, 359] on span "Casado" at bounding box center [444, 356] width 461 height 33
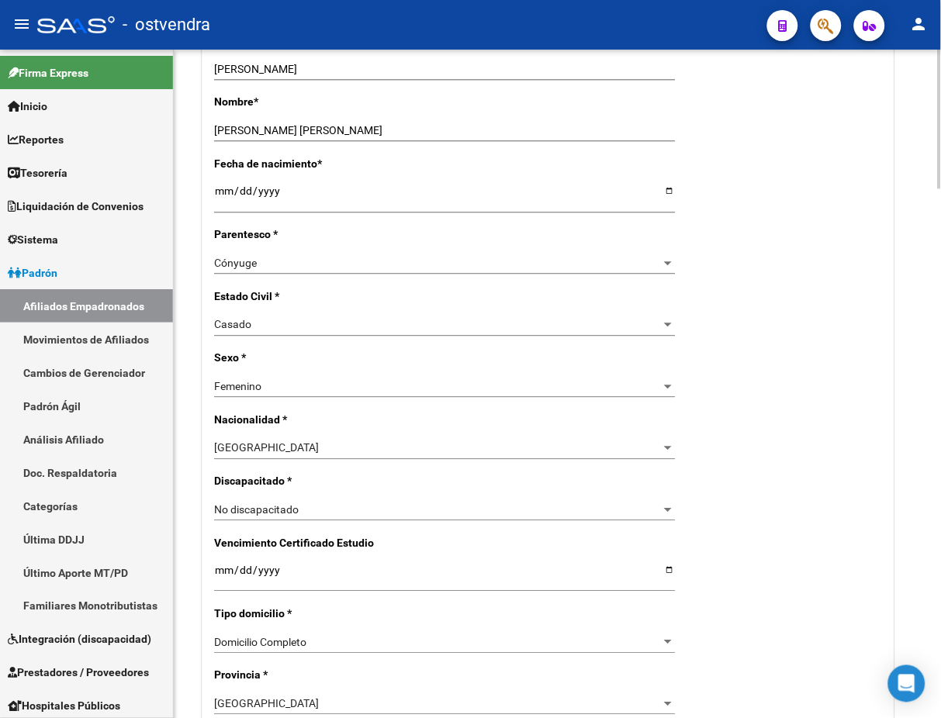
click at [831, 291] on div "Estado Civil * [DEMOGRAPHIC_DATA] Seleccionar tipo" at bounding box center [548, 319] width 668 height 61
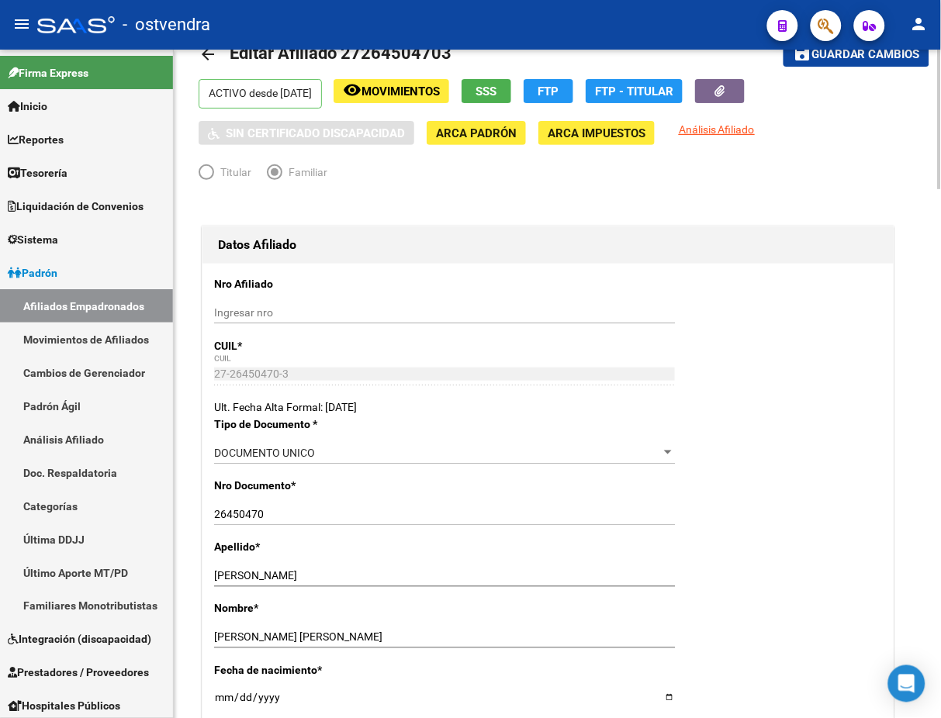
scroll to position [0, 0]
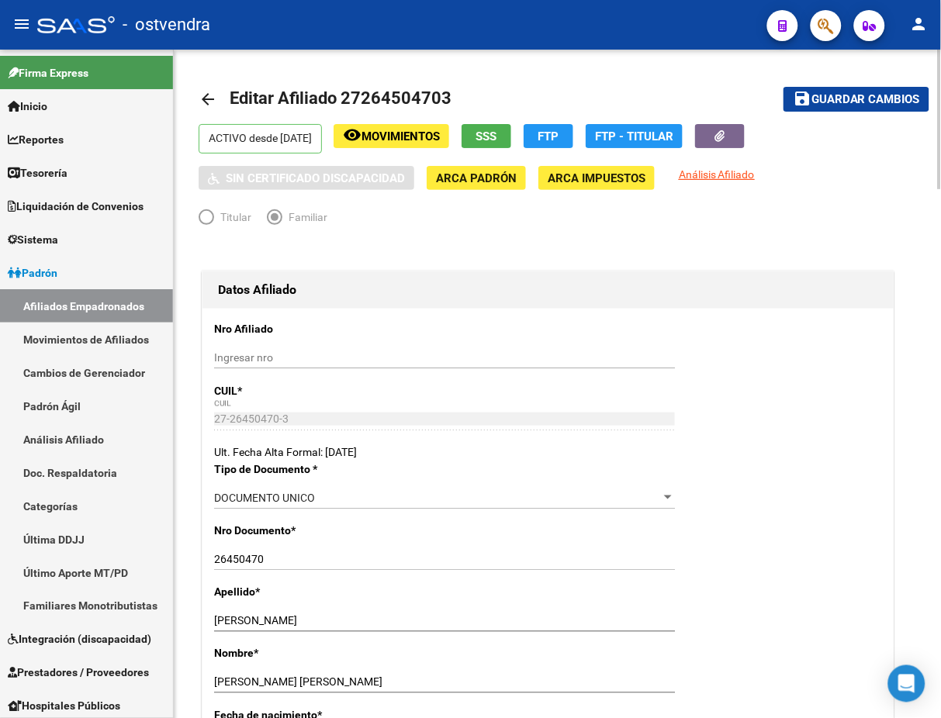
click at [867, 96] on span "Guardar cambios" at bounding box center [865, 100] width 109 height 14
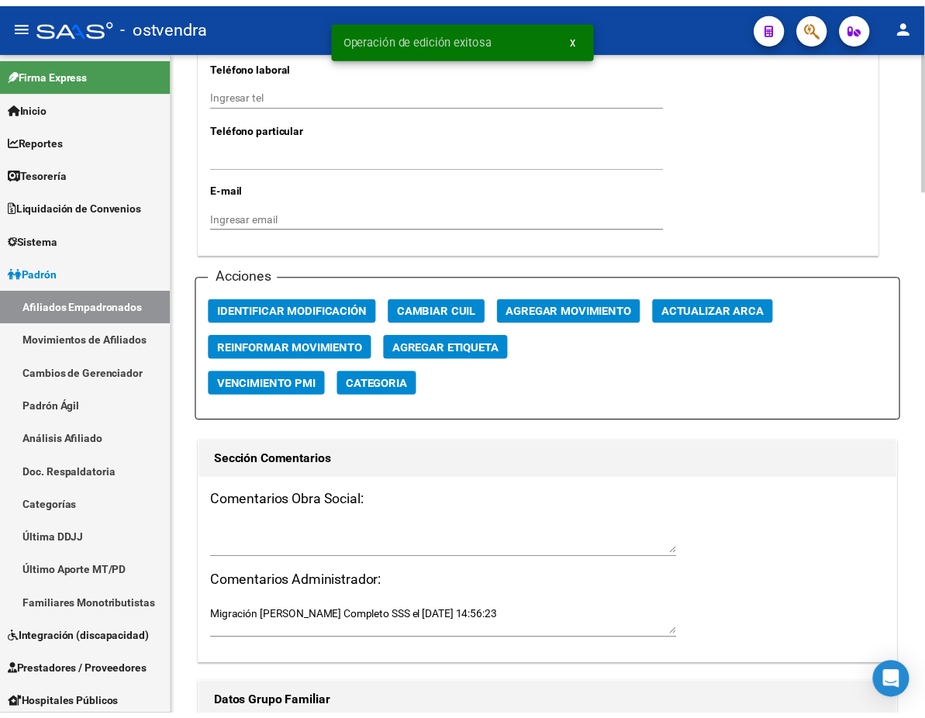
scroll to position [1654, 0]
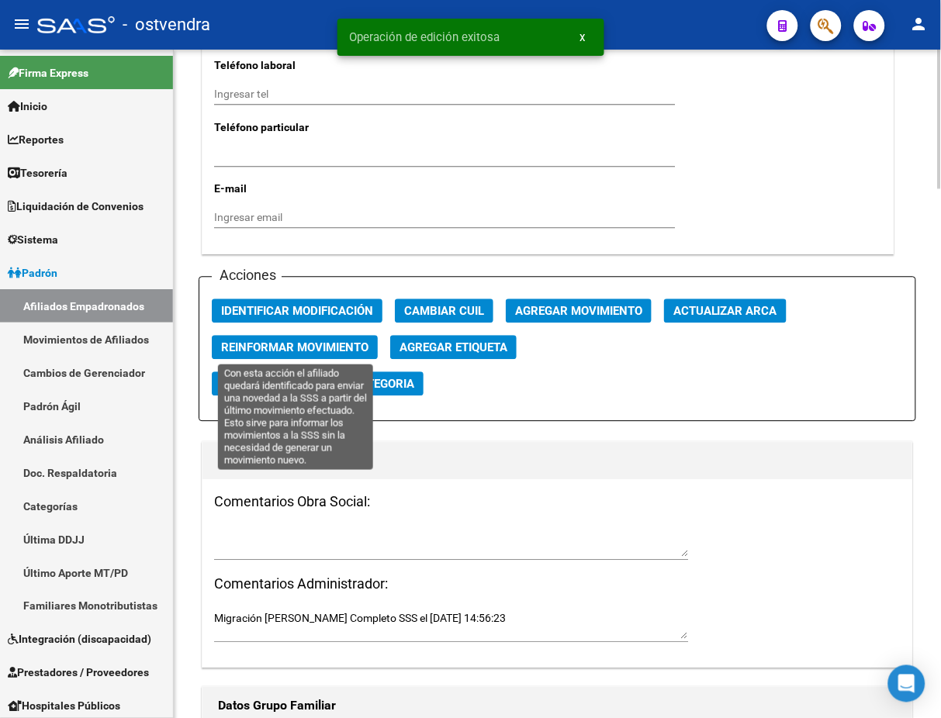
click at [299, 354] on button "Reinformar Movimiento" at bounding box center [295, 348] width 166 height 24
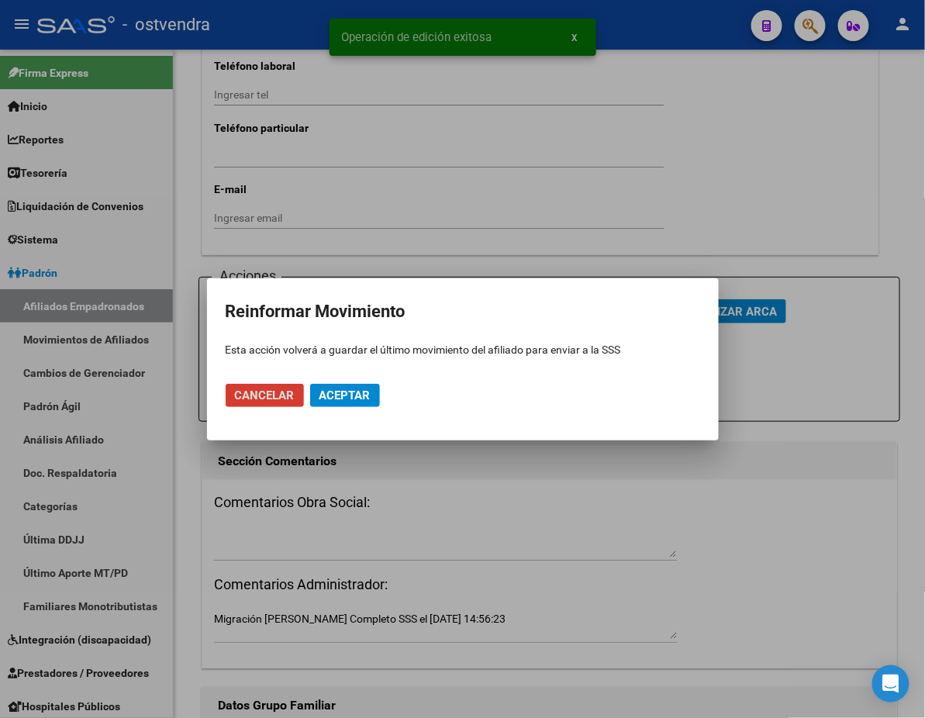
click at [351, 400] on span "Aceptar" at bounding box center [345, 396] width 51 height 14
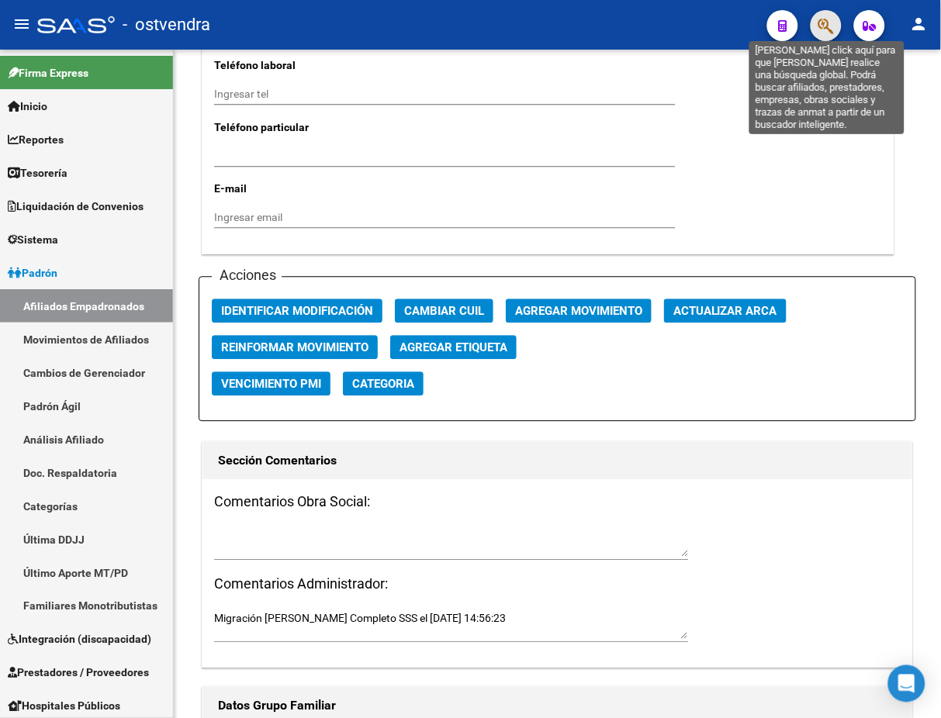
click at [828, 25] on icon "button" at bounding box center [826, 26] width 16 height 18
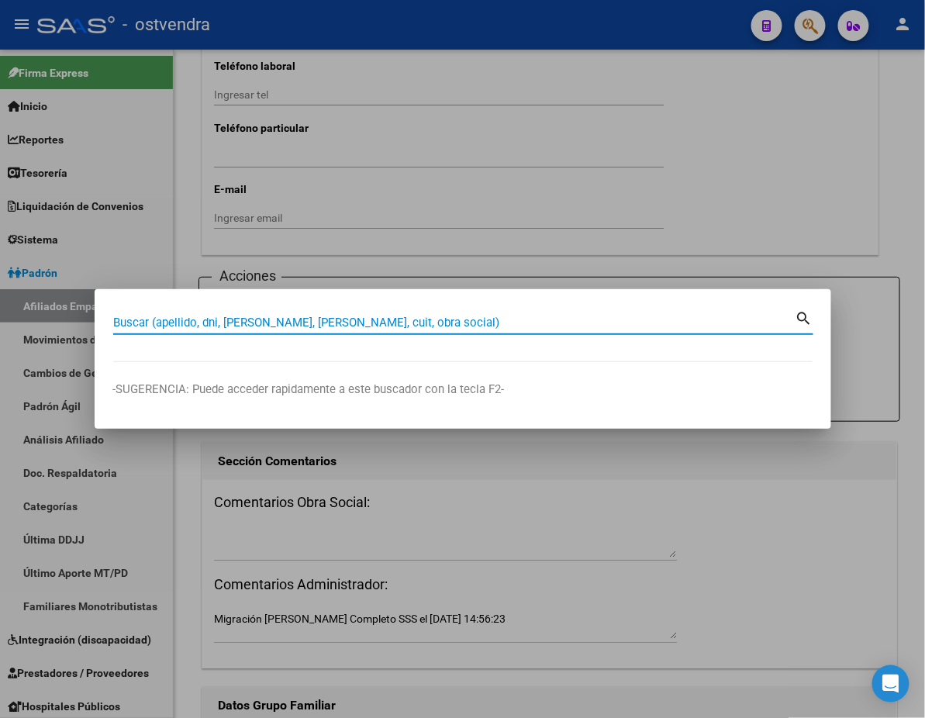
paste input "27535788389"
type input "27535788389"
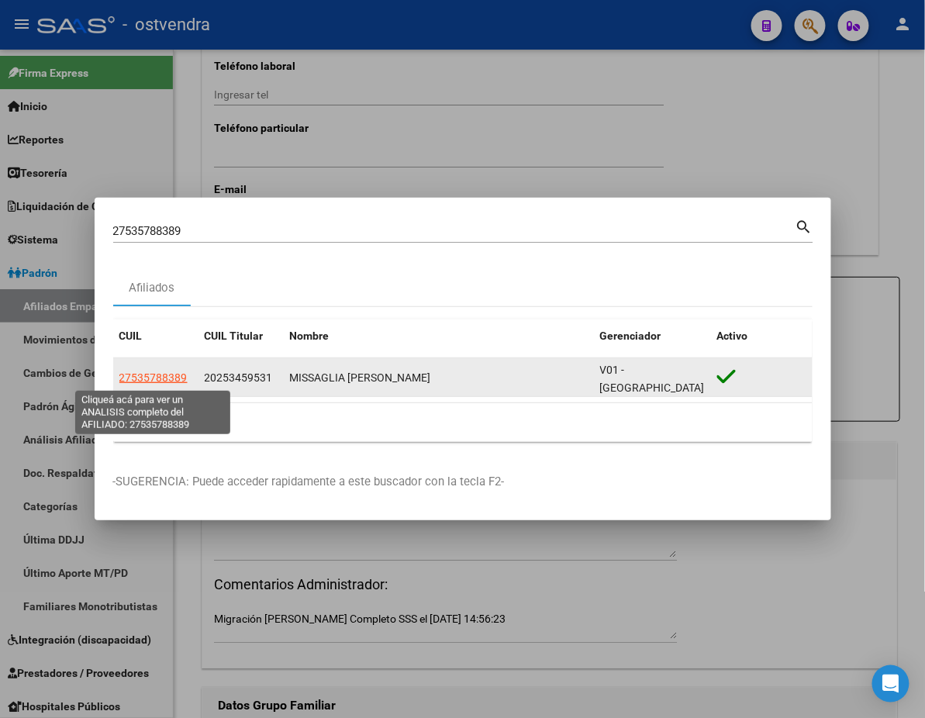
click at [124, 378] on span "27535788389" at bounding box center [153, 377] width 68 height 12
type textarea "27535788389"
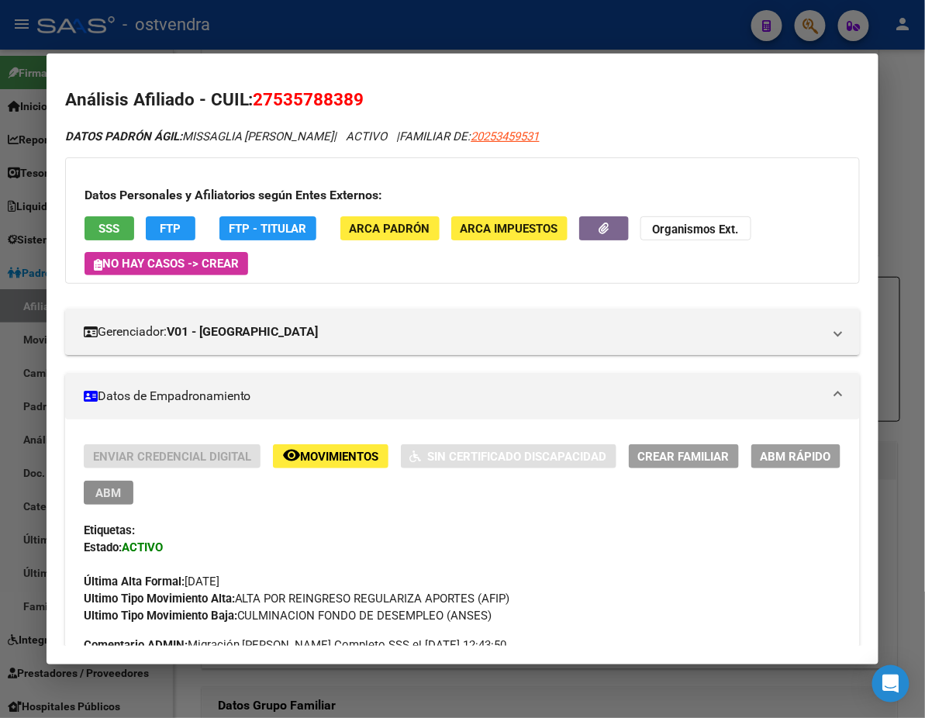
click at [133, 481] on button "ABM" at bounding box center [109, 493] width 50 height 24
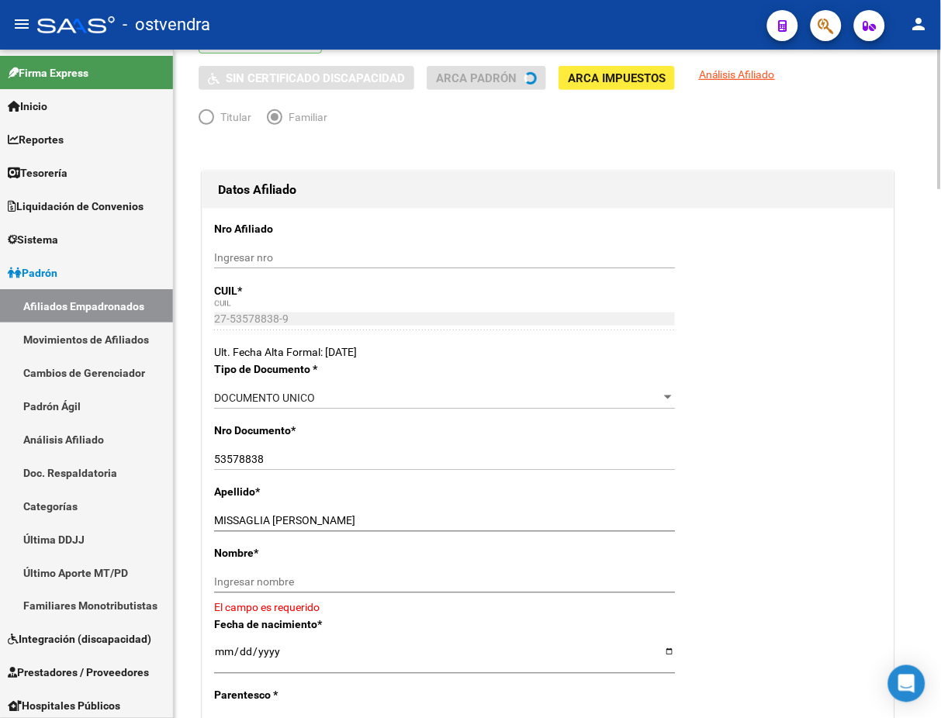
scroll to position [413, 0]
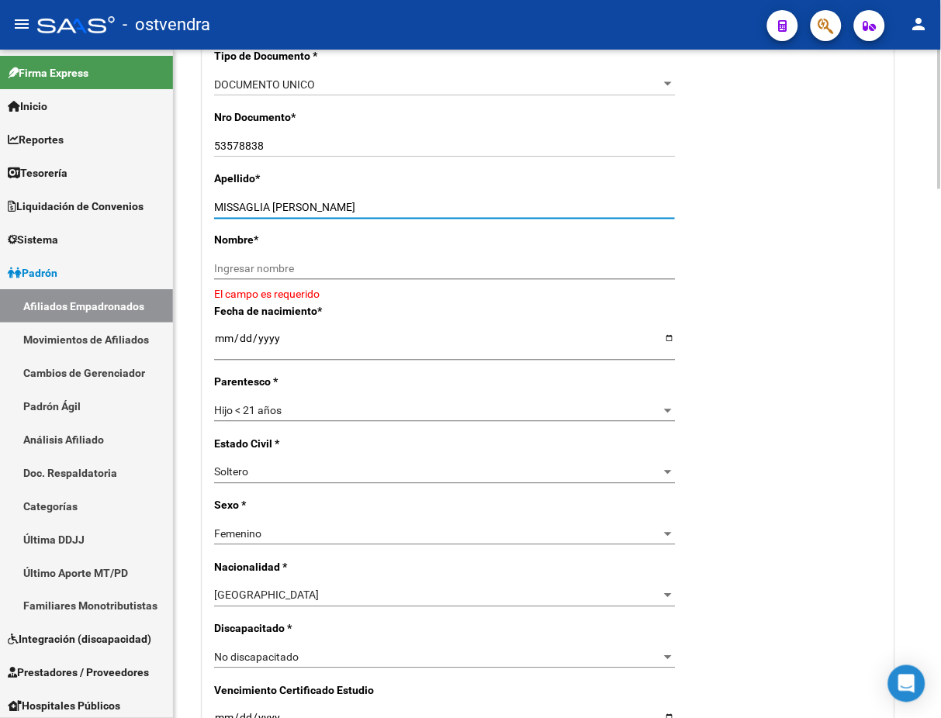
drag, startPoint x: 273, startPoint y: 204, endPoint x: 586, endPoint y: 229, distance: 314.3
click at [597, 215] on div "MISSAGLIA [PERSON_NAME] apellido" at bounding box center [444, 208] width 461 height 22
click at [537, 270] on input "Ingresar nombre" at bounding box center [444, 269] width 461 height 13
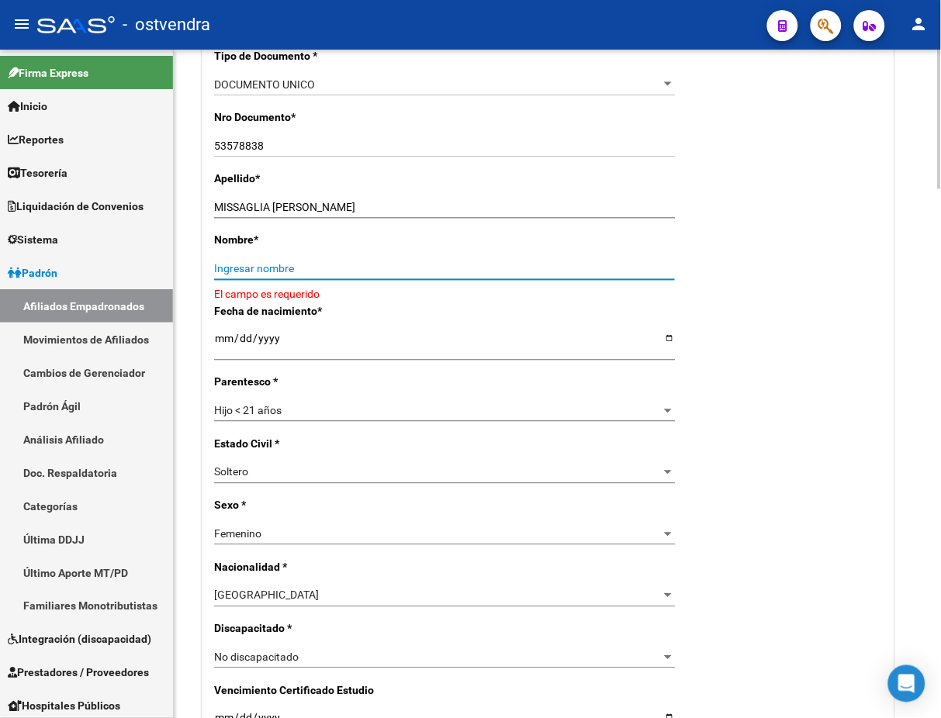
paste input "[PERSON_NAME]"
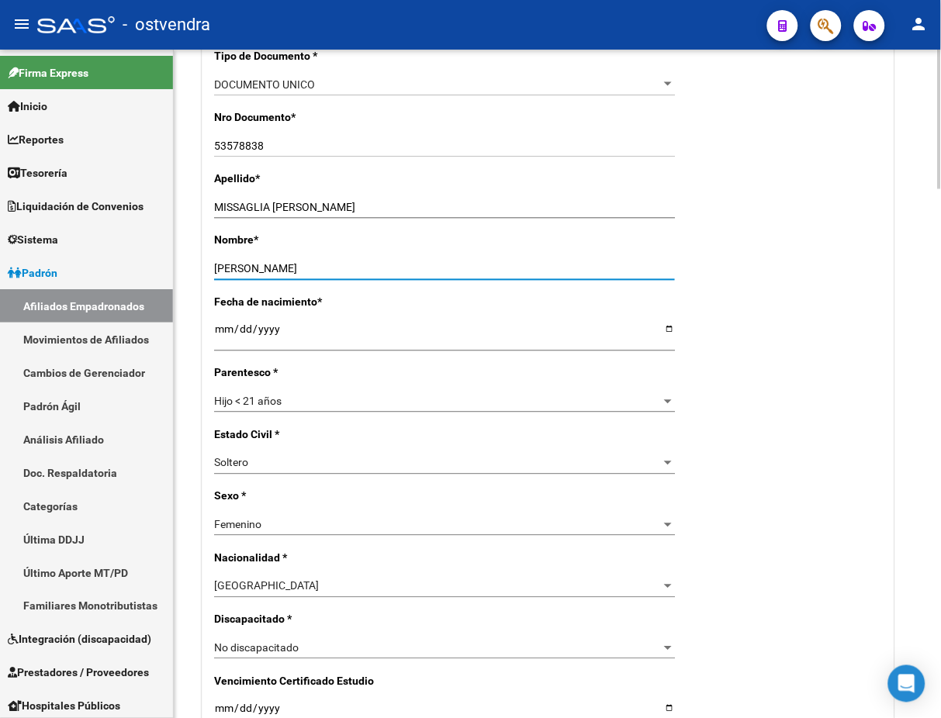
type input "[PERSON_NAME]"
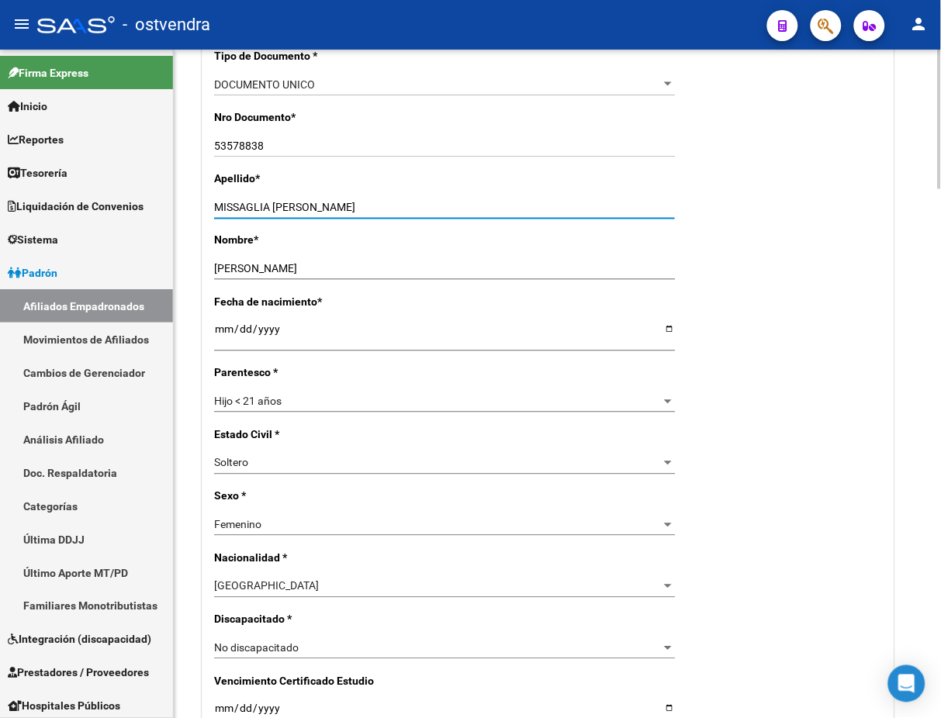
drag, startPoint x: 290, startPoint y: 204, endPoint x: 428, endPoint y: 207, distance: 138.1
click at [428, 207] on input "MISSAGLIA [PERSON_NAME]" at bounding box center [444, 208] width 461 height 13
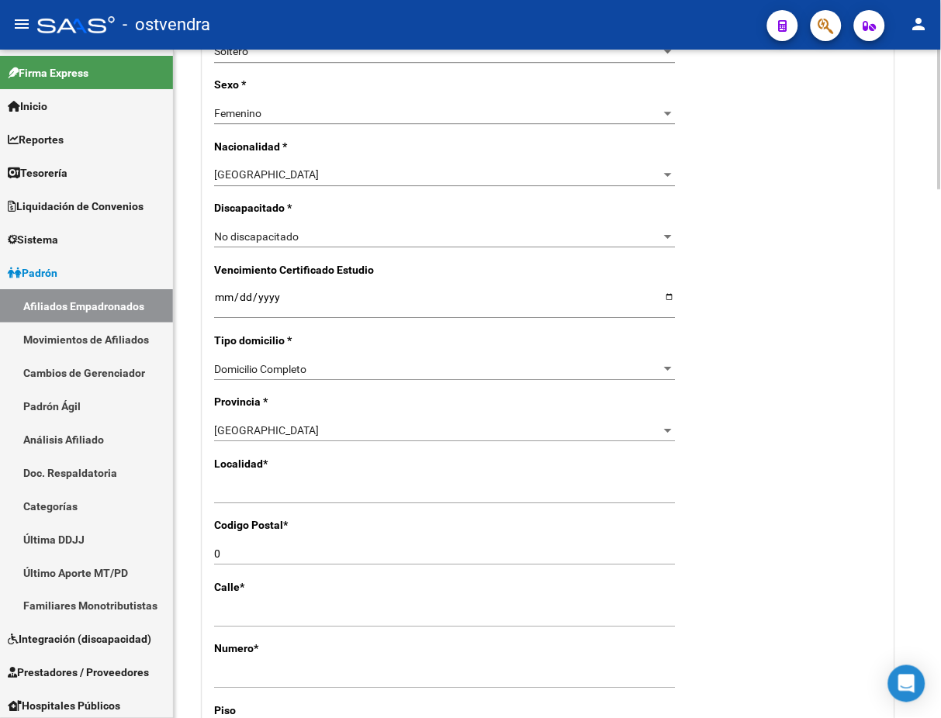
scroll to position [827, 0]
type input "MISSAGLIA"
click at [318, 509] on div "Ingresar el nombre" at bounding box center [444, 497] width 461 height 35
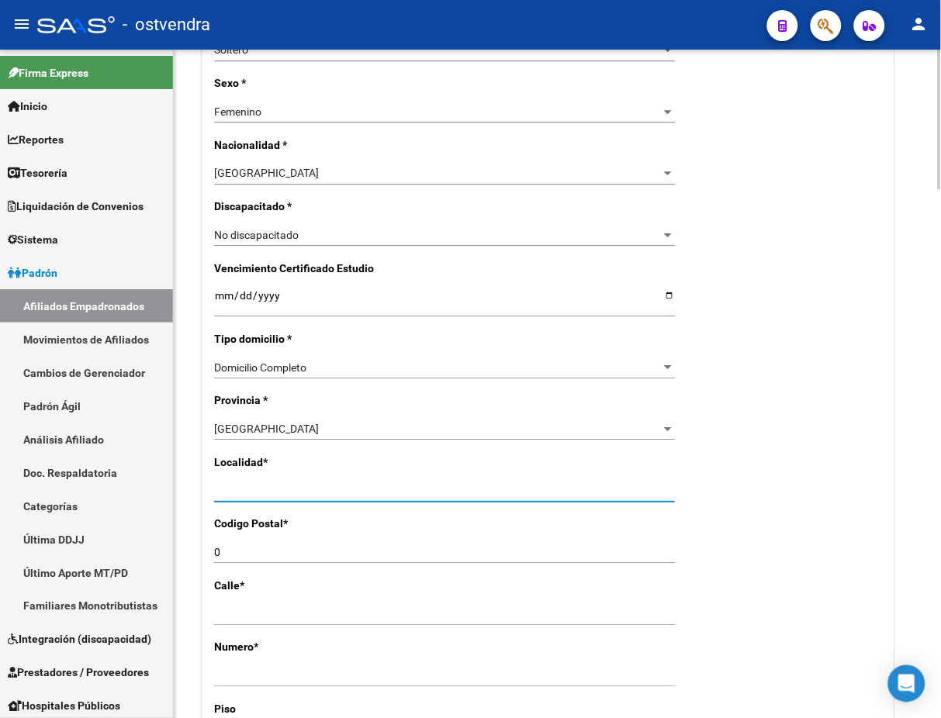
drag, startPoint x: 324, startPoint y: 496, endPoint x: 175, endPoint y: 500, distance: 149.8
type input "[DATE][PERSON_NAME]"
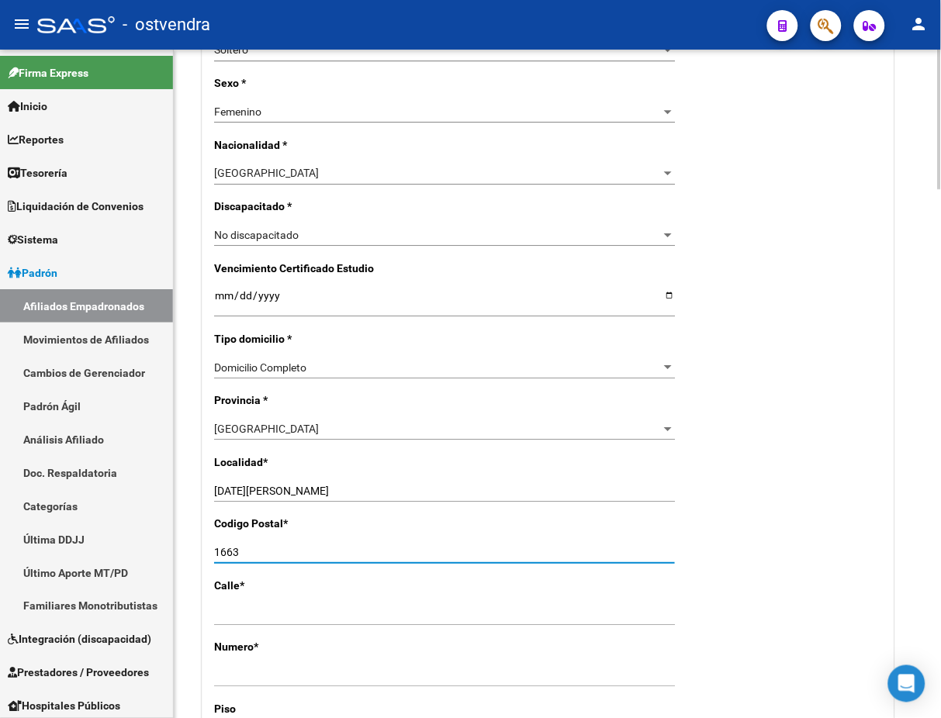
type input "1663"
click at [762, 403] on div "Nro Afiliado Ingresar nro CUIL * 27-53578838-9 CUIL ARCA [PERSON_NAME] Ult. Fec…" at bounding box center [547, 282] width 691 height 1600
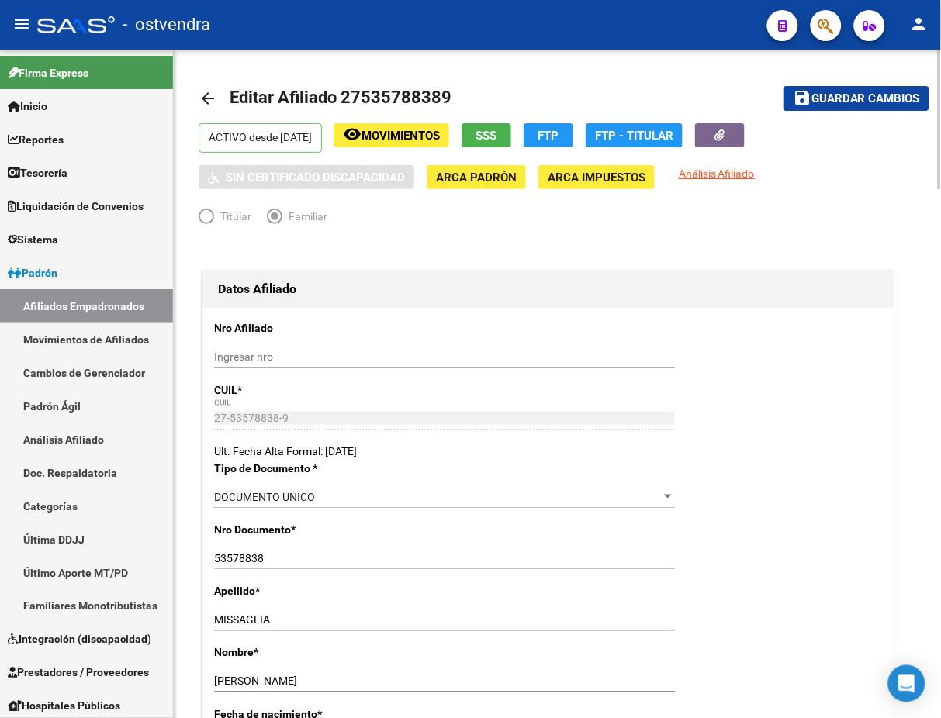
scroll to position [0, 0]
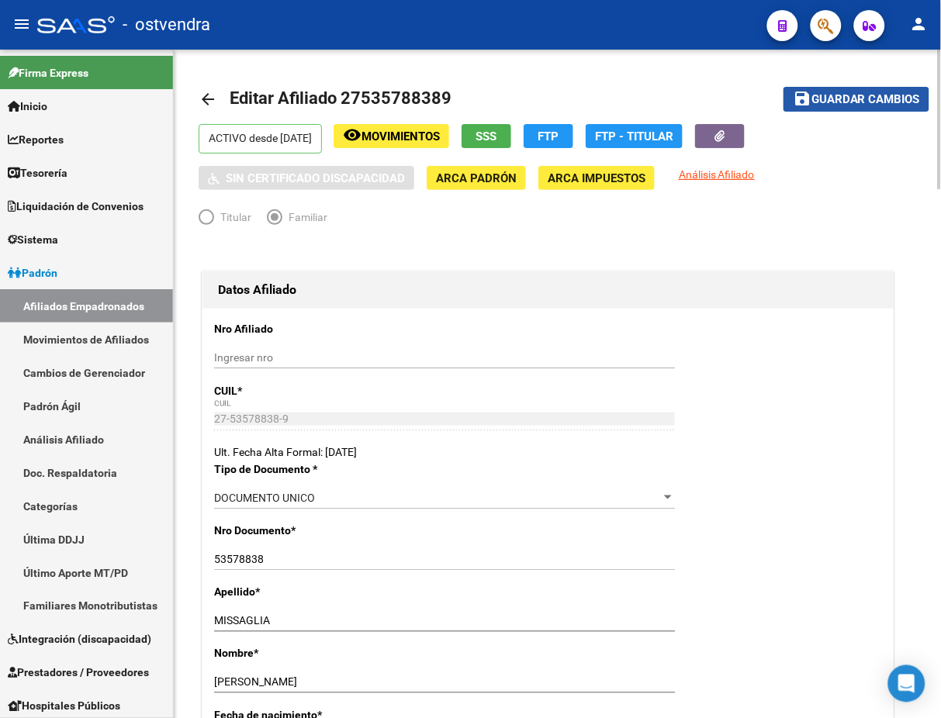
click at [861, 96] on span "Guardar cambios" at bounding box center [865, 100] width 109 height 14
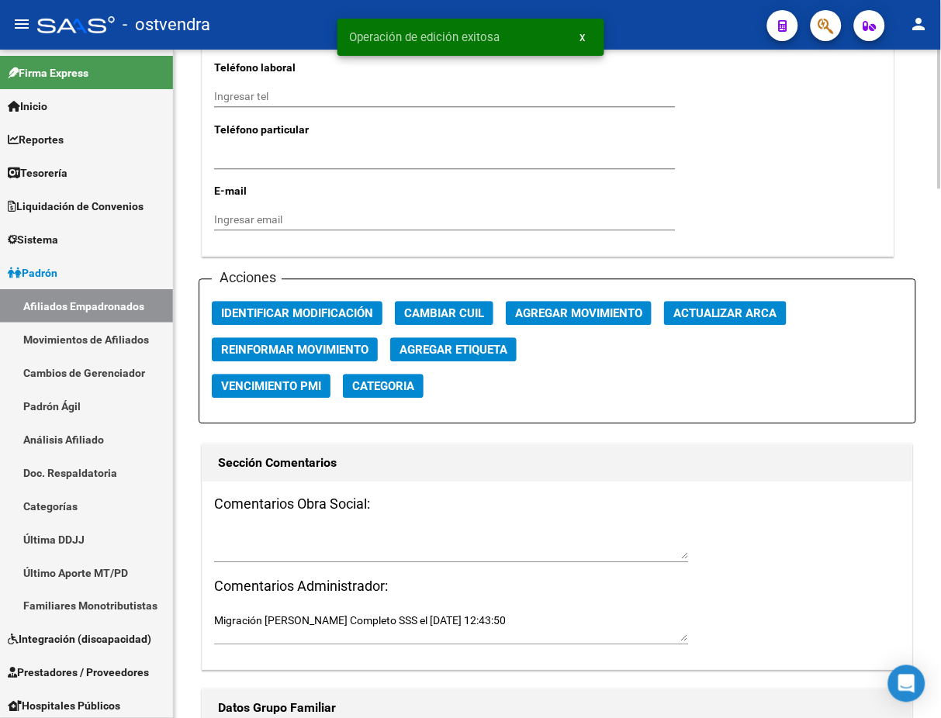
scroll to position [1654, 0]
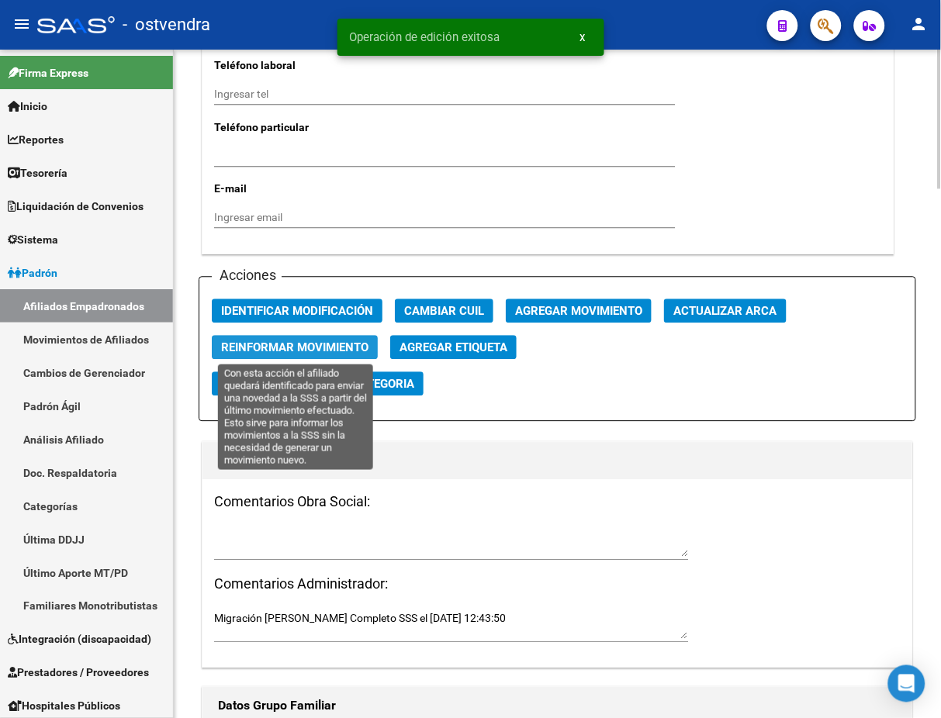
click at [328, 348] on span "Reinformar Movimiento" at bounding box center [294, 348] width 147 height 14
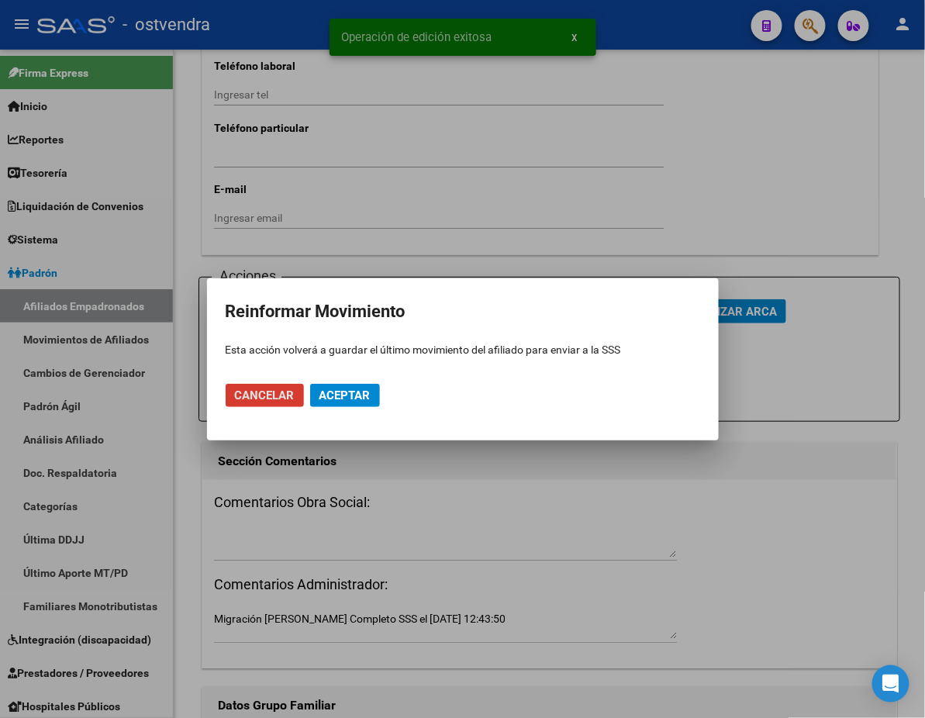
click at [358, 400] on span "Aceptar" at bounding box center [345, 396] width 51 height 14
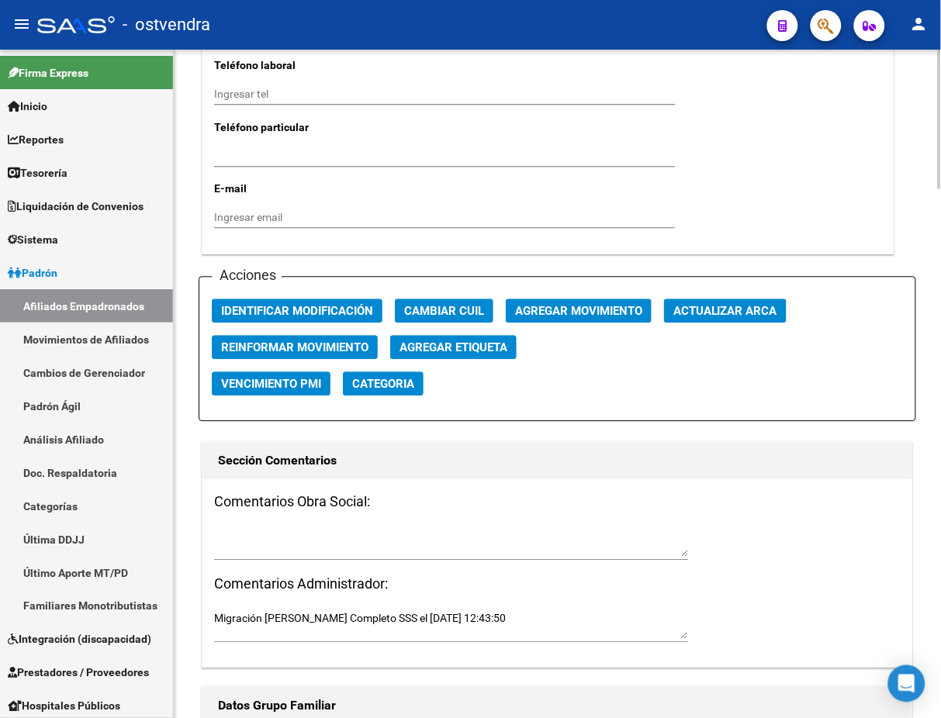
click at [638, 459] on h1 "Sección Comentarios" at bounding box center [557, 461] width 679 height 25
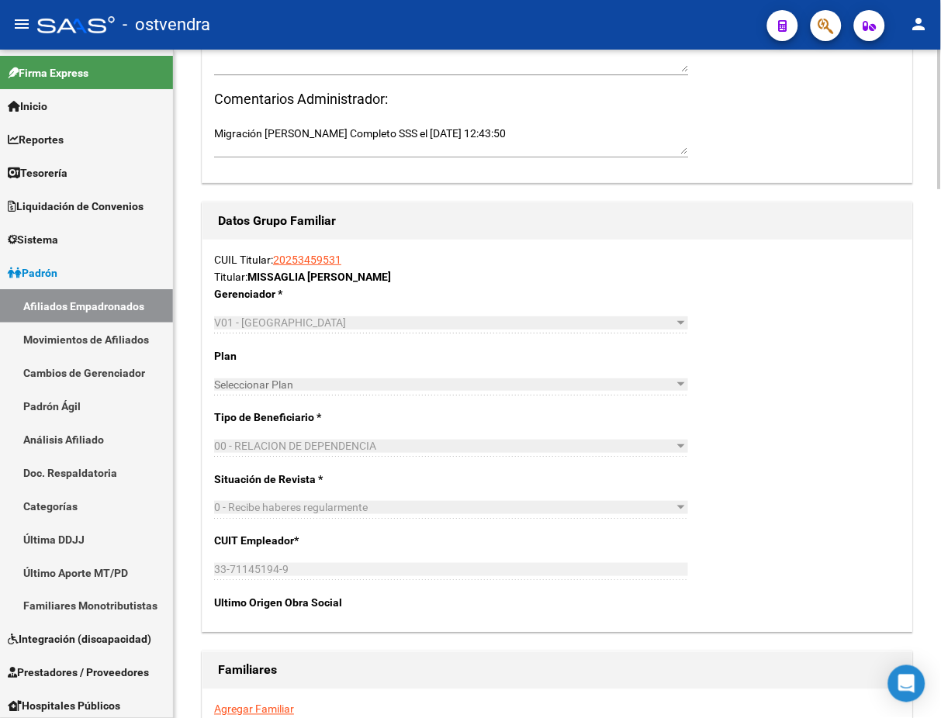
scroll to position [2206, 0]
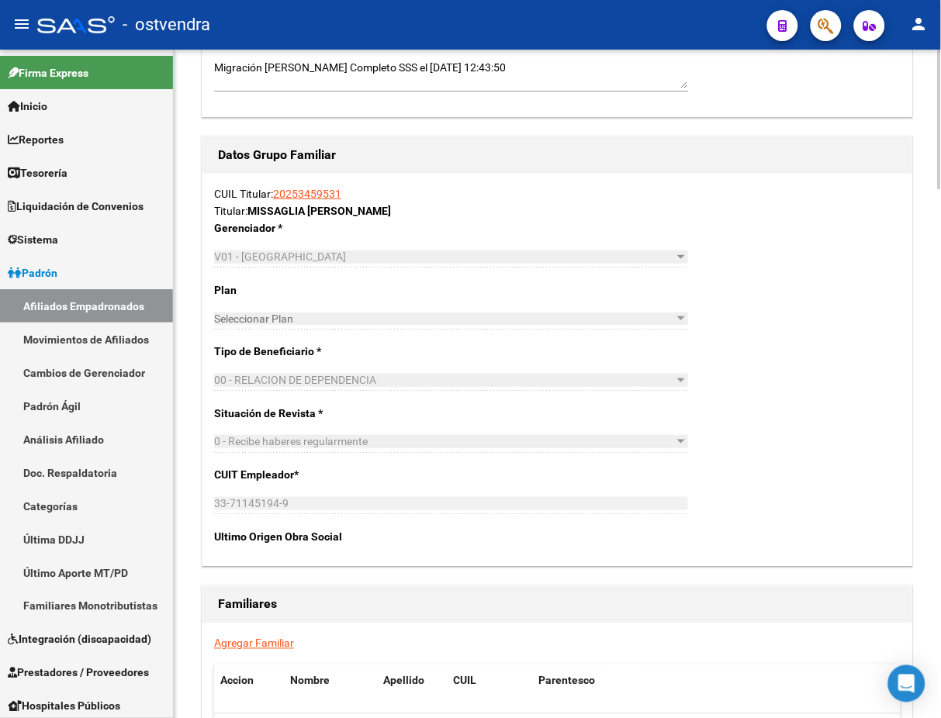
click at [290, 191] on link "20253459531" at bounding box center [307, 194] width 68 height 12
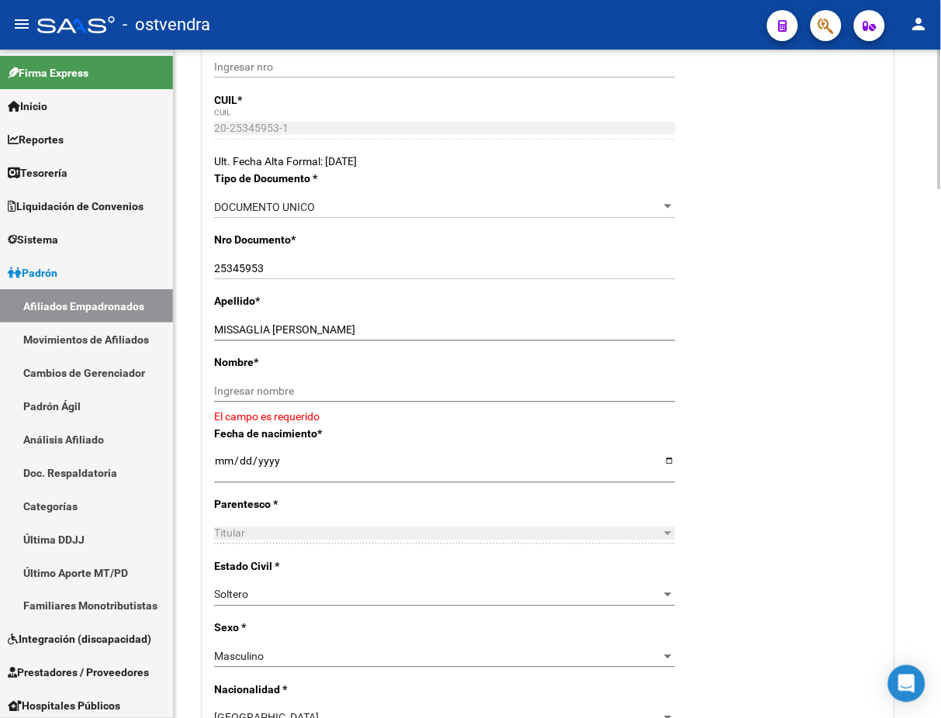
scroll to position [413, 0]
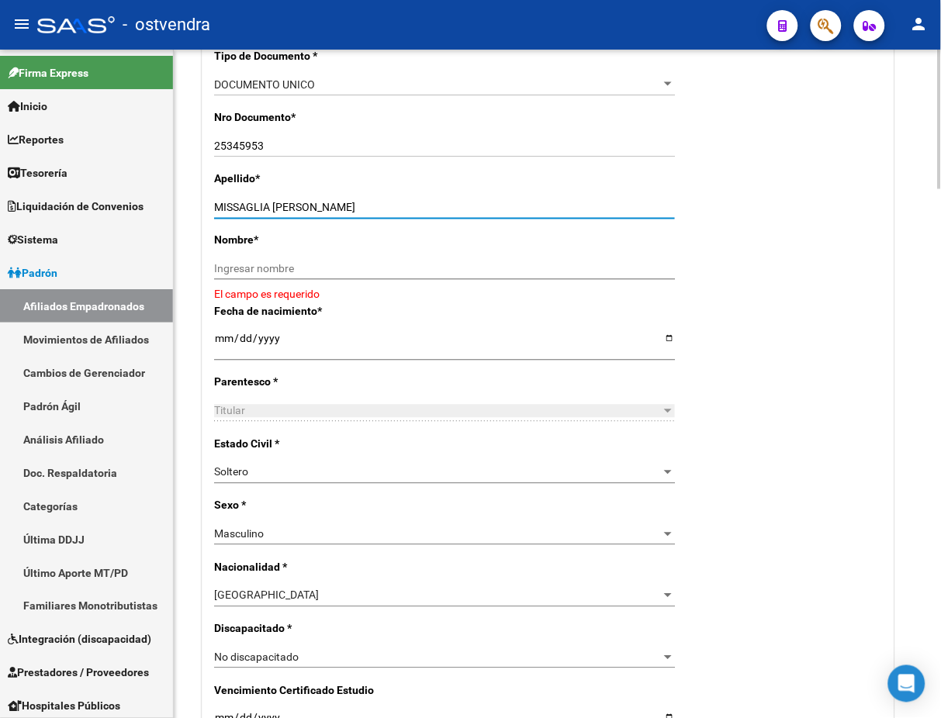
drag, startPoint x: 289, startPoint y: 208, endPoint x: 420, endPoint y: 219, distance: 130.7
click at [431, 206] on input "MISSAGLIA [PERSON_NAME]" at bounding box center [444, 208] width 461 height 13
click at [389, 252] on div "Nombre * Ingresar nombre El campo es requerido" at bounding box center [548, 267] width 668 height 71
click at [389, 254] on div "Nombre * Ingresar nombre El campo es requerido" at bounding box center [548, 267] width 668 height 71
click at [333, 271] on input "Ingresar nombre" at bounding box center [444, 269] width 461 height 13
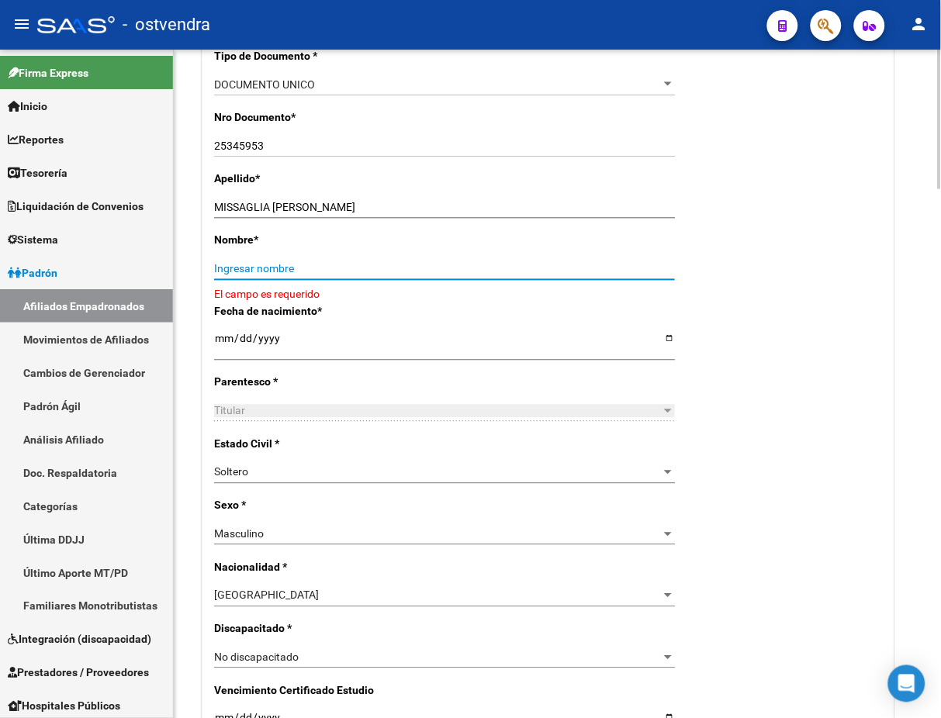
paste input "[PERSON_NAME]"
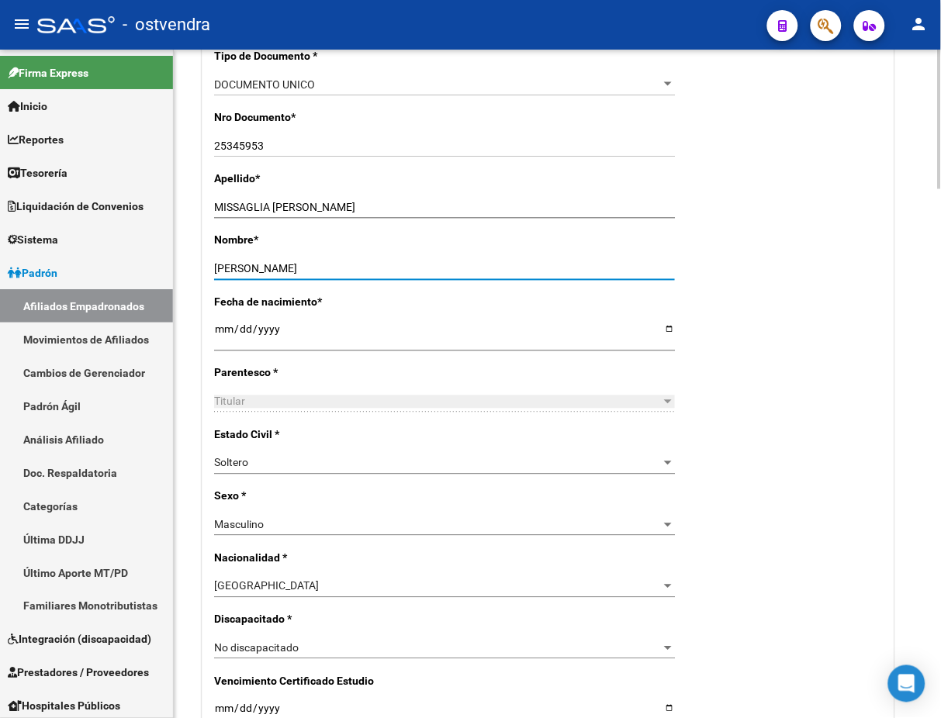
type input "[PERSON_NAME]"
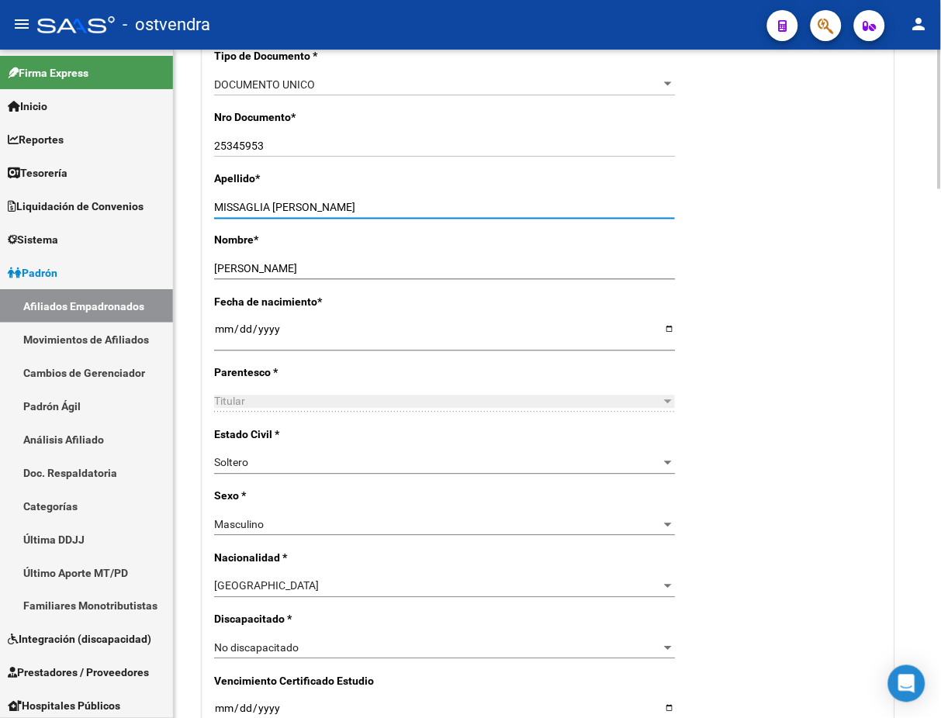
drag, startPoint x: 301, startPoint y: 213, endPoint x: 464, endPoint y: 213, distance: 162.9
click at [464, 213] on input "MISSAGLIA [PERSON_NAME]" at bounding box center [444, 208] width 461 height 13
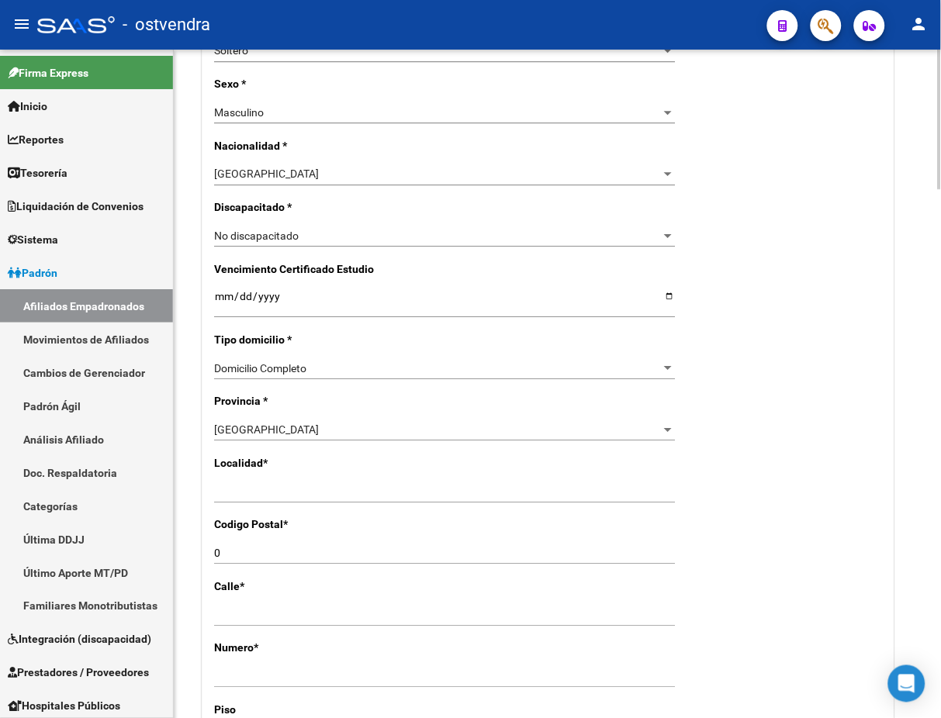
scroll to position [827, 0]
type input "MISSAGLIA"
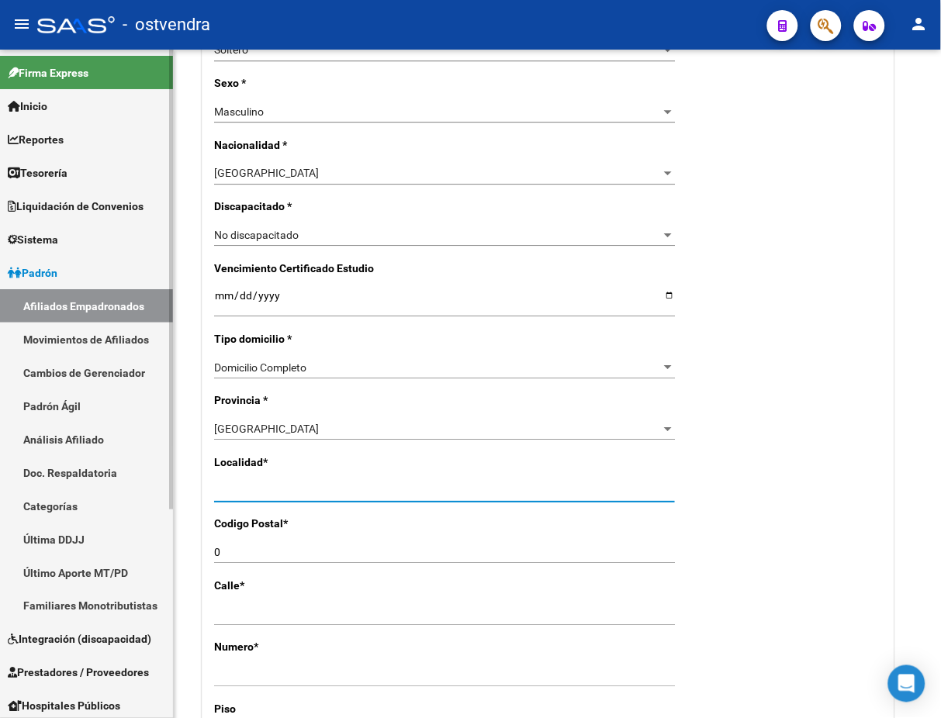
drag, startPoint x: 329, startPoint y: 488, endPoint x: 105, endPoint y: 503, distance: 223.9
click at [105, 503] on mat-sidenav-container "Firma Express Inicio Calendario SSS Instructivos Contacto OS Reportes Tablero d…" at bounding box center [470, 384] width 941 height 669
type input "[DATE][PERSON_NAME]"
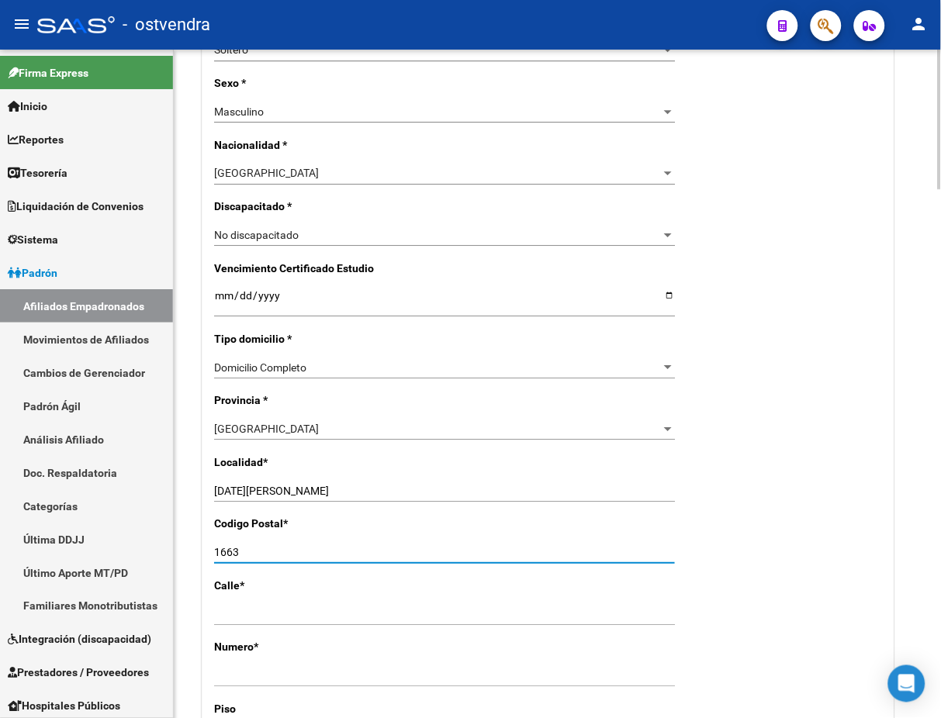
type input "1663"
click at [681, 494] on app-form-text-field "Localidad * [DATE][GEOGRAPHIC_DATA][PERSON_NAME] el nombre" at bounding box center [450, 476] width 473 height 41
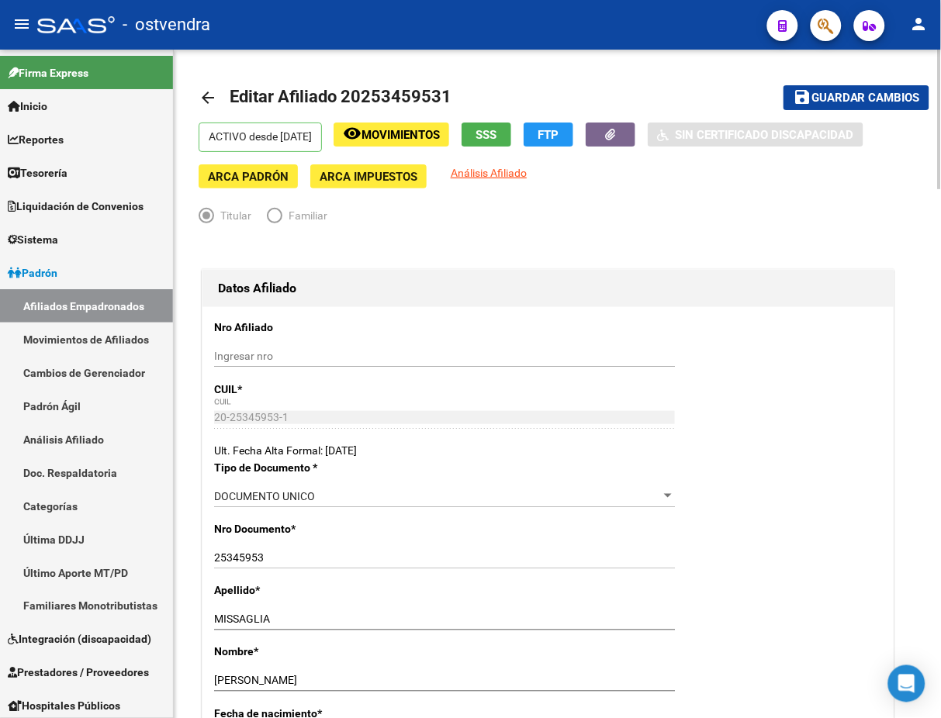
scroll to position [0, 0]
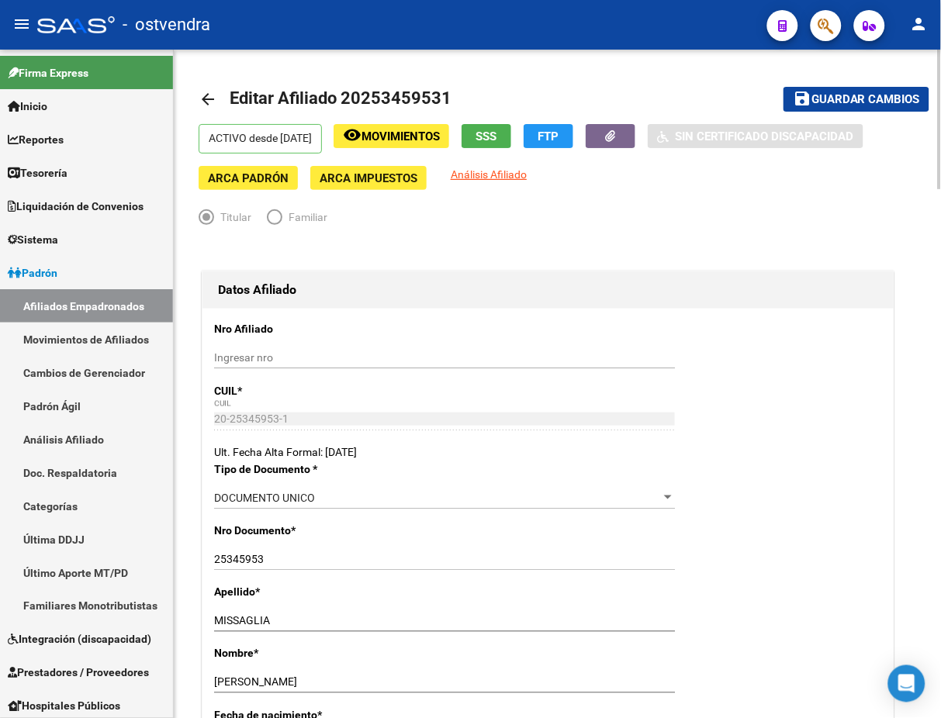
click at [850, 95] on span "Guardar cambios" at bounding box center [865, 100] width 109 height 14
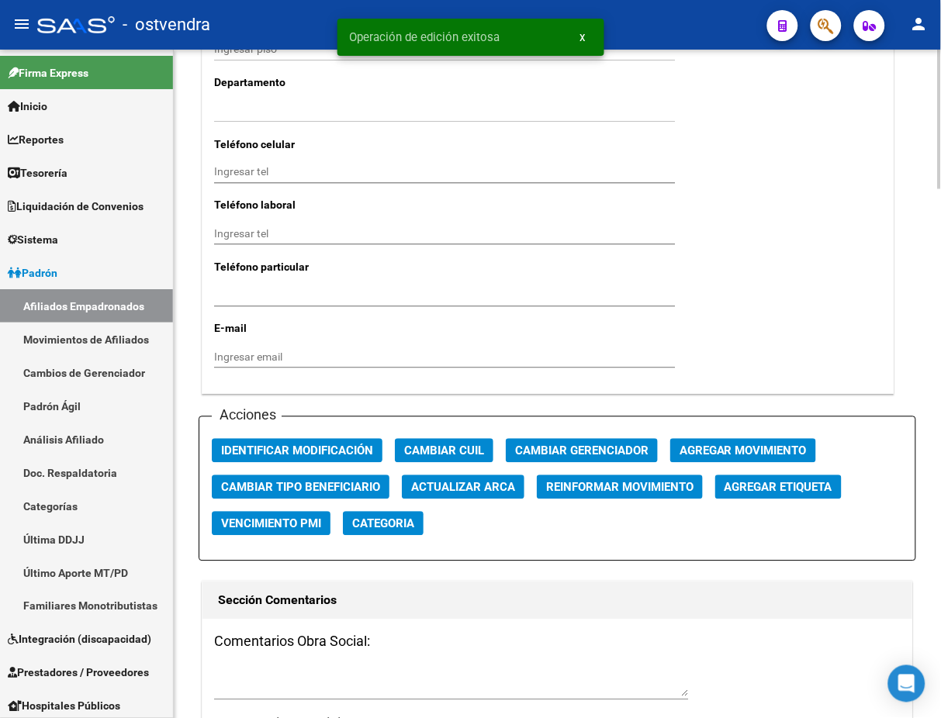
scroll to position [1654, 0]
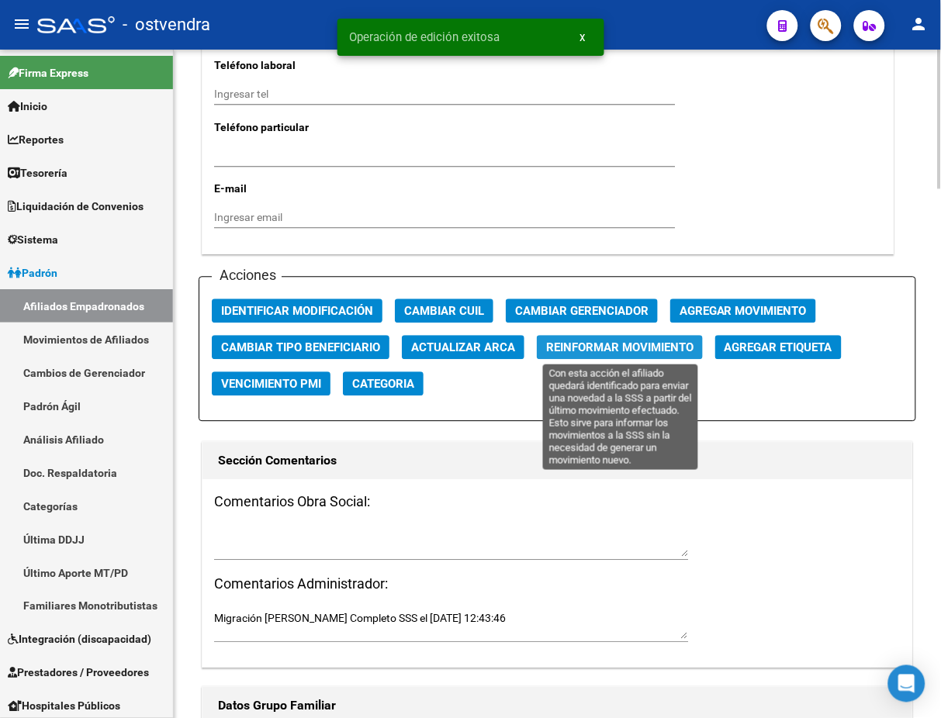
click at [648, 341] on span "Reinformar Movimiento" at bounding box center [619, 348] width 147 height 14
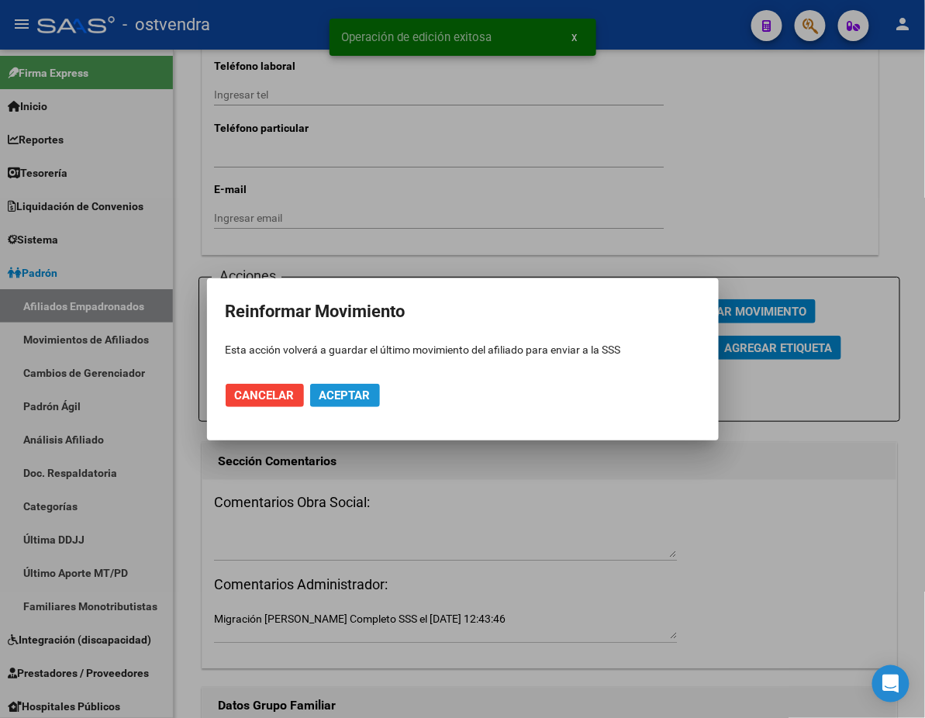
click at [362, 392] on span "Aceptar" at bounding box center [345, 396] width 51 height 14
